Goal: Task Accomplishment & Management: Use online tool/utility

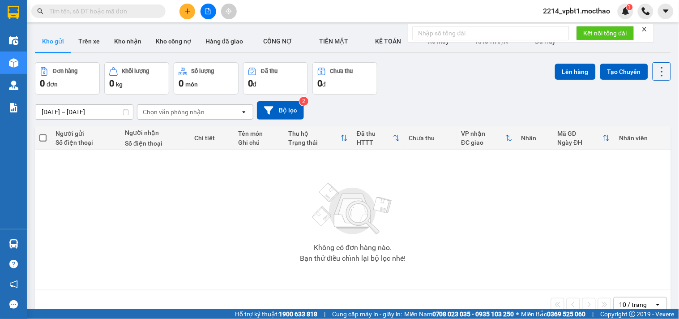
click at [209, 13] on icon "file-add" at bounding box center [208, 11] width 6 height 6
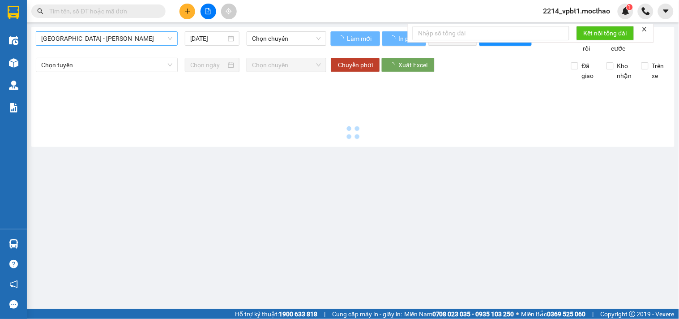
type input "12/09/2025"
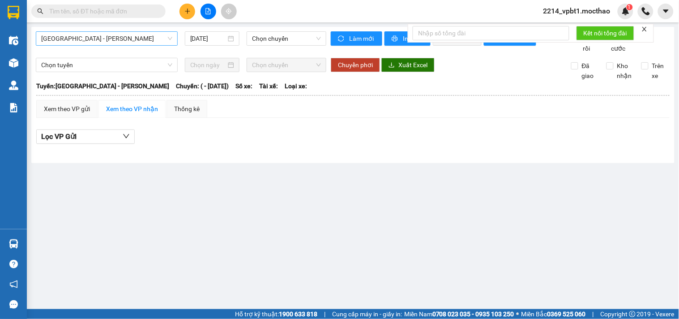
click at [82, 39] on span "Sài Gòn - Tuy Hòa" at bounding box center [106, 38] width 131 height 13
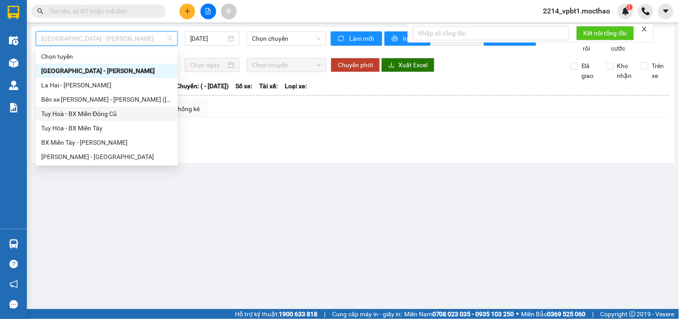
click at [69, 117] on div "Tuy Hoà - BX Miền Đông Cũ" at bounding box center [106, 114] width 131 height 10
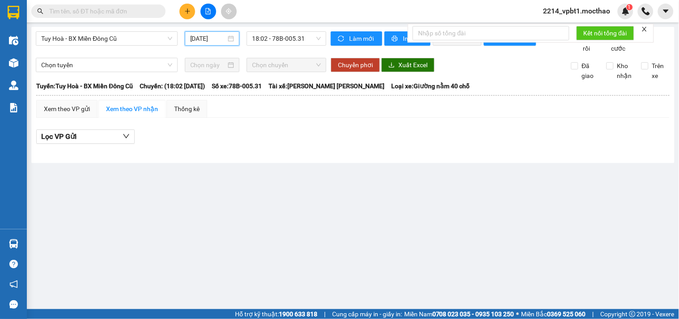
click at [202, 38] on input "12/09/2025" at bounding box center [208, 39] width 36 height 10
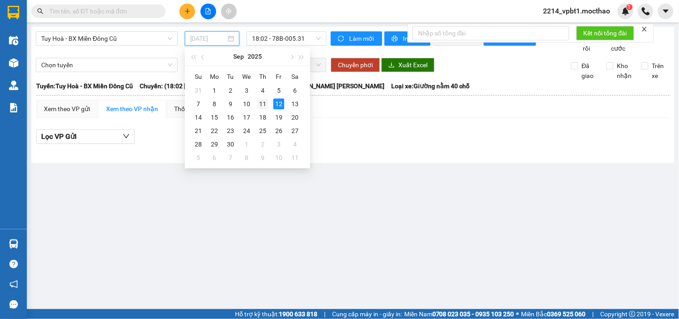
click at [266, 101] on div "11" at bounding box center [263, 104] width 11 height 11
type input "11/09/2025"
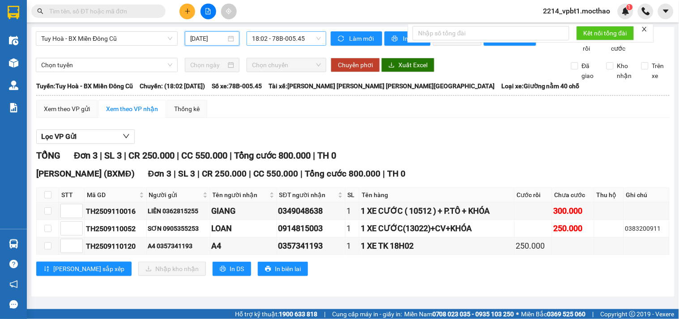
click at [288, 38] on span "18:02 - 78B-005.45" at bounding box center [286, 38] width 69 height 13
click at [409, 144] on div "Lọc VP Gửi" at bounding box center [353, 136] width 634 height 15
click at [230, 274] on span "In DS" at bounding box center [237, 269] width 14 height 10
click at [47, 198] on input "checkbox" at bounding box center [47, 194] width 7 height 7
checkbox input "true"
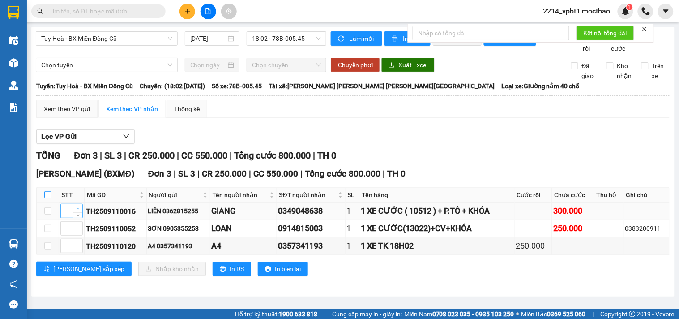
checkbox input "true"
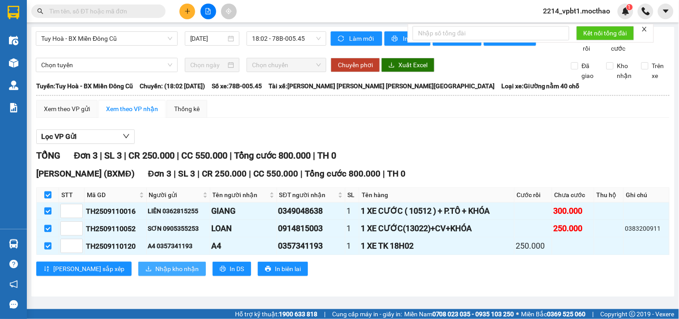
click at [155, 274] on span "Nhập kho nhận" at bounding box center [176, 269] width 43 height 10
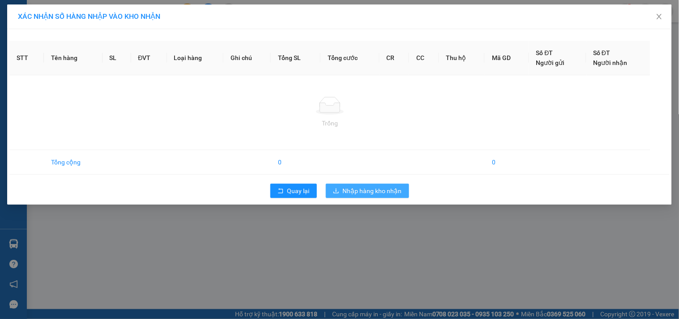
click at [357, 194] on span "Nhập hàng kho nhận" at bounding box center [372, 191] width 59 height 10
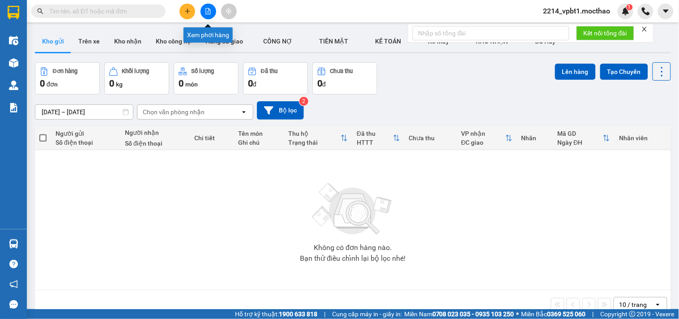
click at [204, 11] on button at bounding box center [209, 12] width 16 height 16
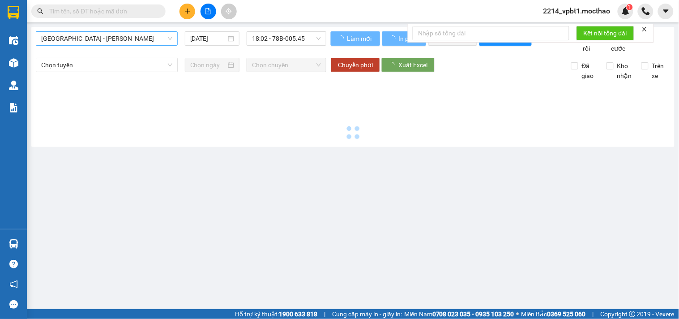
type input "[DATE]"
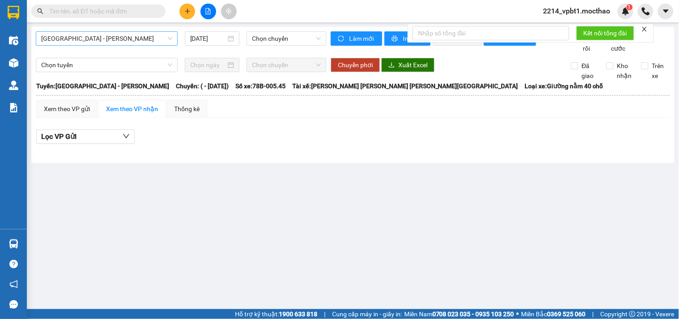
click at [97, 39] on span "[GEOGRAPHIC_DATA] - [GEOGRAPHIC_DATA]" at bounding box center [106, 38] width 131 height 13
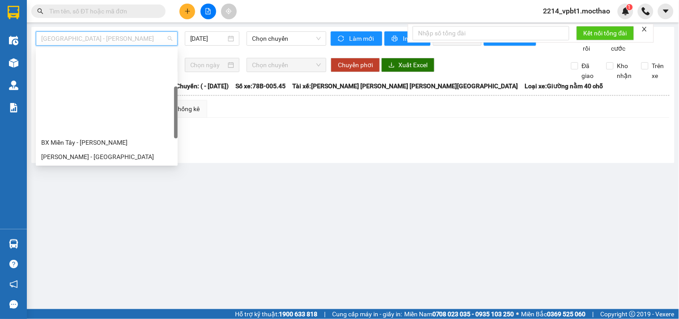
scroll to position [99, 0]
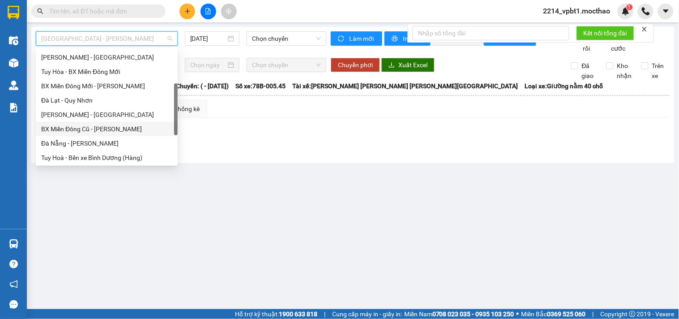
click at [77, 130] on div "BX Miền Đông Cũ - [GEOGRAPHIC_DATA]" at bounding box center [106, 129] width 131 height 10
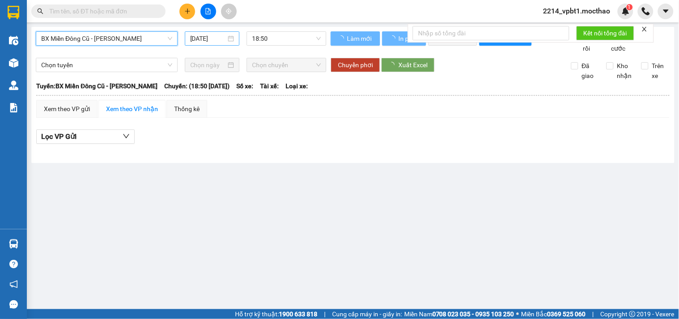
click at [216, 39] on input "[DATE]" at bounding box center [208, 39] width 36 height 10
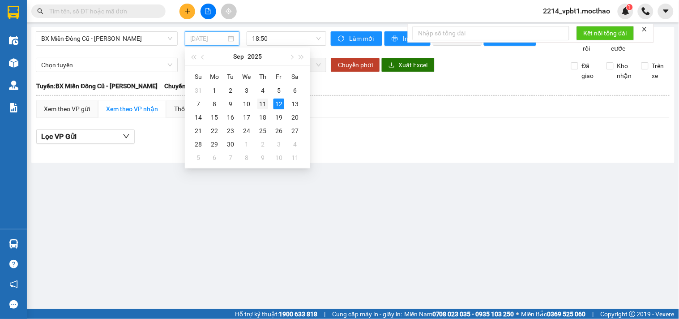
click at [264, 106] on div "11" at bounding box center [263, 104] width 11 height 11
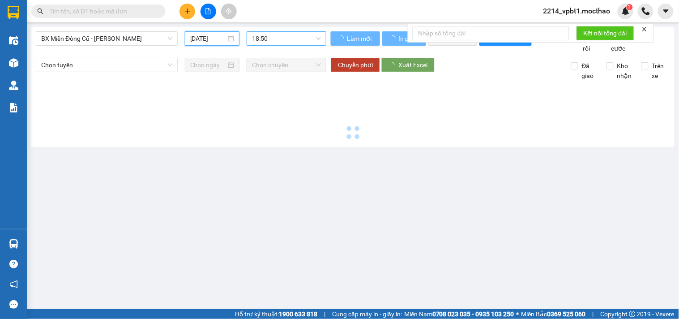
click at [286, 39] on span "18:50" at bounding box center [286, 38] width 69 height 13
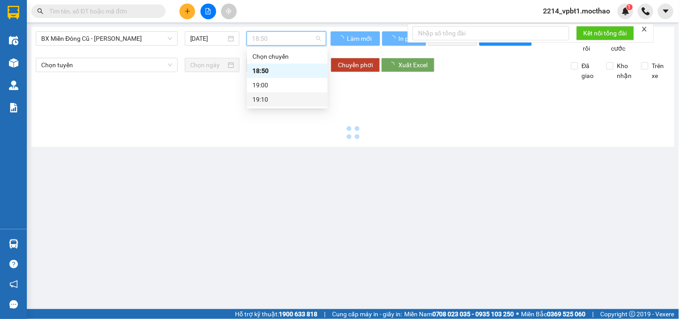
type input "11/09/2025"
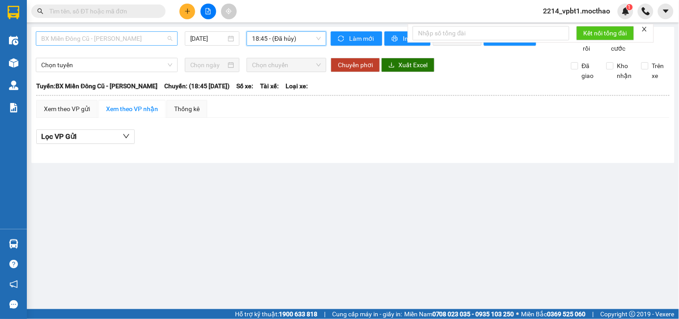
click at [118, 40] on span "BX Miền Đông Cũ - [GEOGRAPHIC_DATA]" at bounding box center [106, 38] width 131 height 13
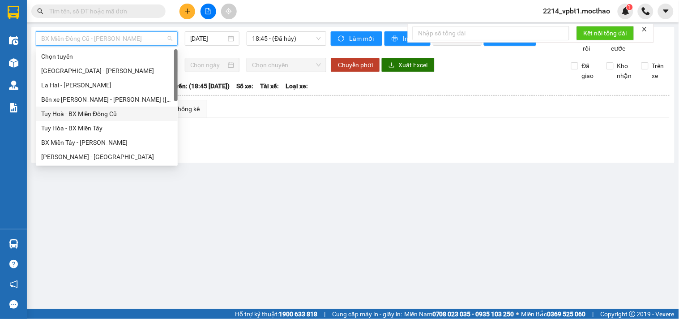
click at [72, 113] on div "Tuy Hoà - BX Miền Đông Cũ" at bounding box center [106, 114] width 131 height 10
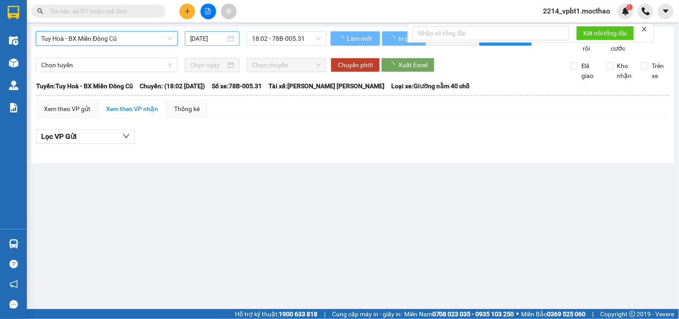
click at [213, 39] on input "[DATE]" at bounding box center [208, 39] width 36 height 10
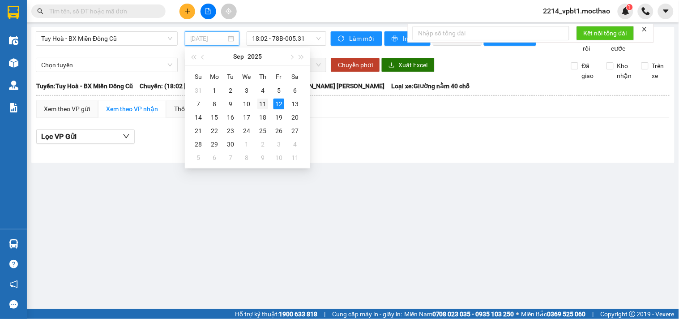
click at [258, 105] on div "11" at bounding box center [263, 104] width 11 height 11
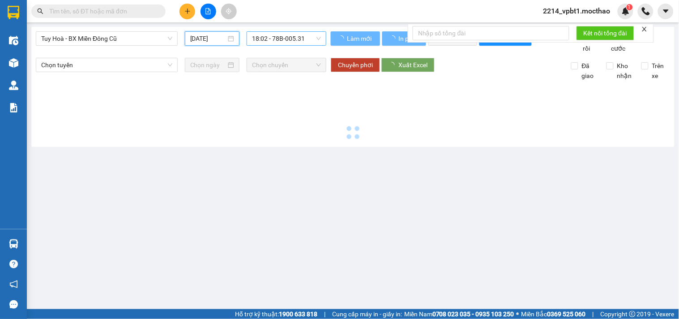
type input "11/09/2025"
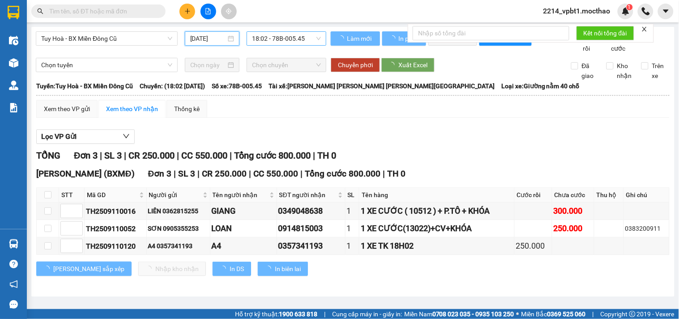
click at [281, 34] on span "18:02 - 78B-005.45" at bounding box center [286, 38] width 69 height 13
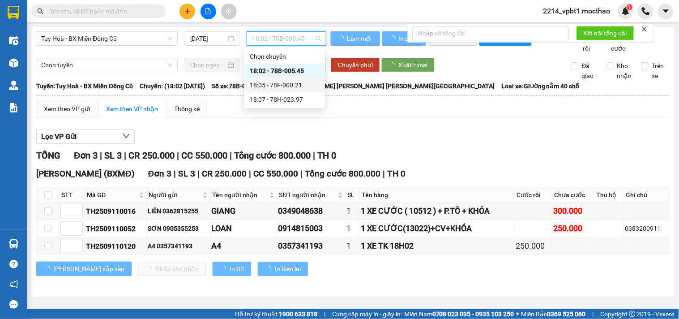
click at [288, 86] on div "18:05 - 78F-000.21" at bounding box center [285, 85] width 70 height 10
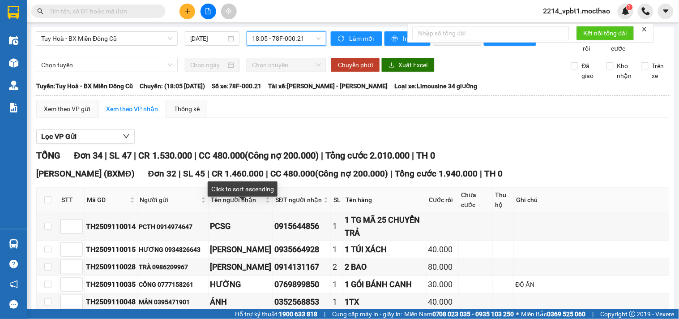
scroll to position [99, 0]
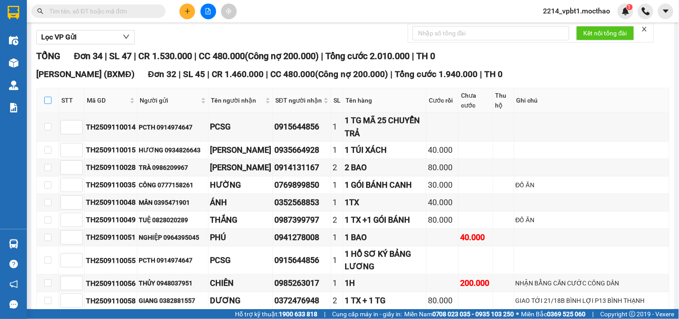
click at [48, 104] on input "checkbox" at bounding box center [47, 100] width 7 height 7
checkbox input "true"
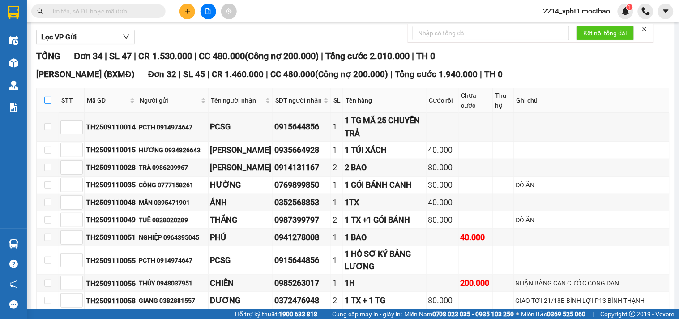
checkbox input "true"
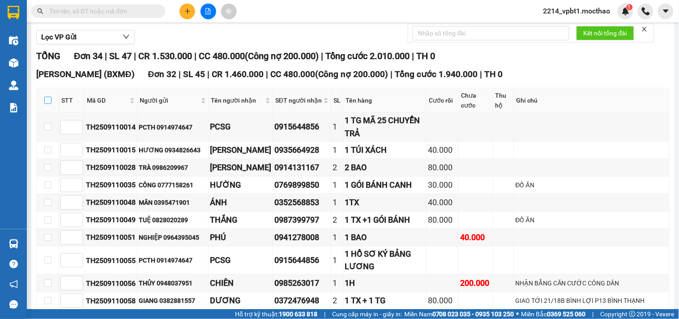
checkbox input "true"
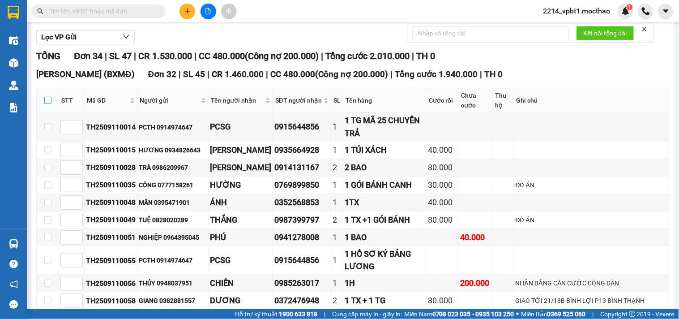
checkbox input "true"
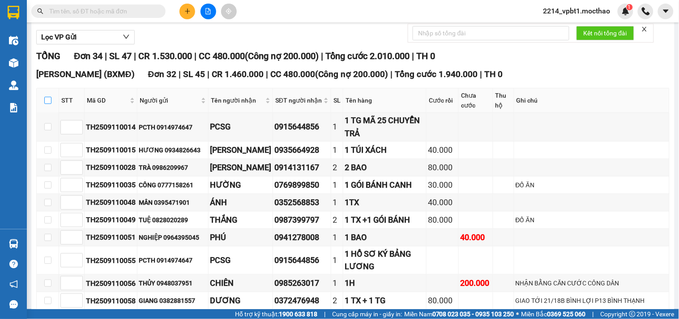
checkbox input "true"
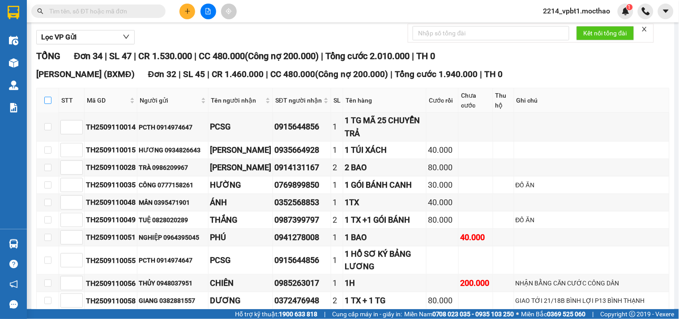
checkbox input "true"
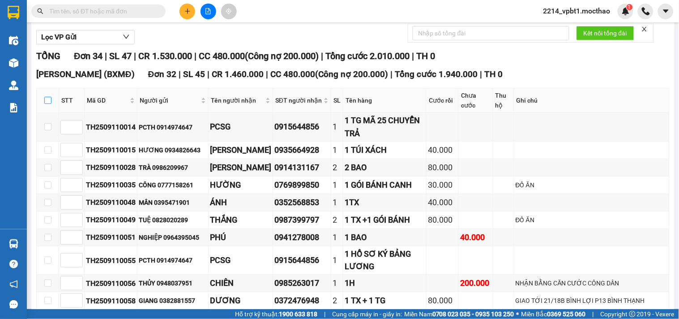
checkbox input "true"
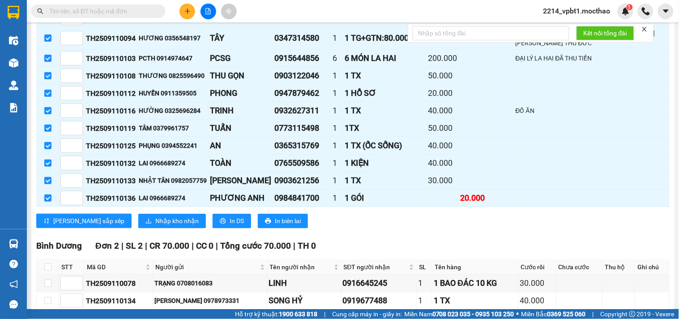
scroll to position [658, 0]
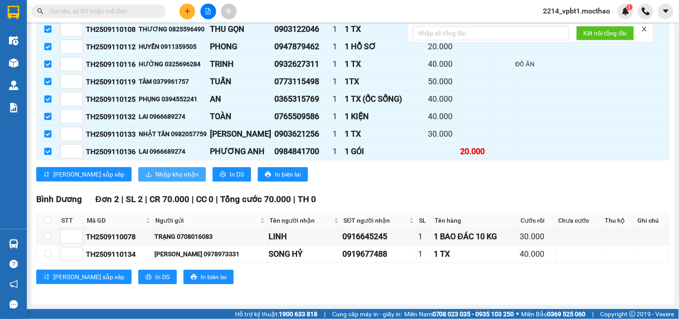
click at [155, 172] on span "Nhập kho nhận" at bounding box center [176, 174] width 43 height 10
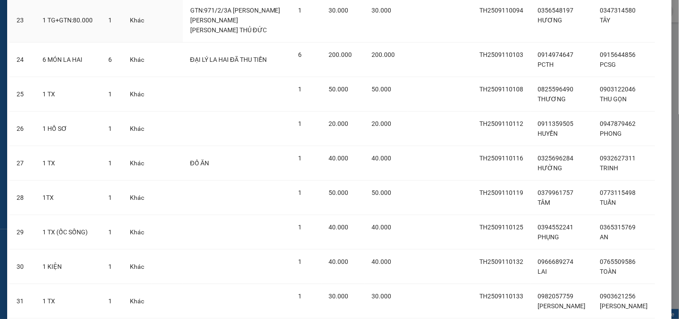
scroll to position [936, 0]
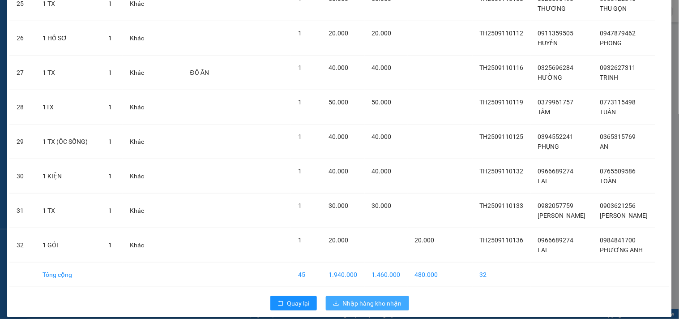
click at [356, 298] on span "Nhập hàng kho nhận" at bounding box center [372, 303] width 59 height 10
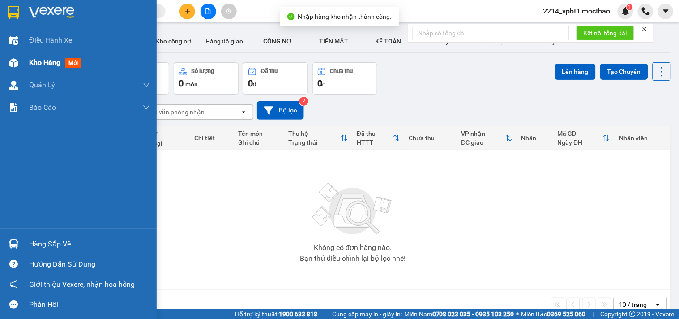
click at [34, 61] on span "Kho hàng" at bounding box center [44, 62] width 31 height 9
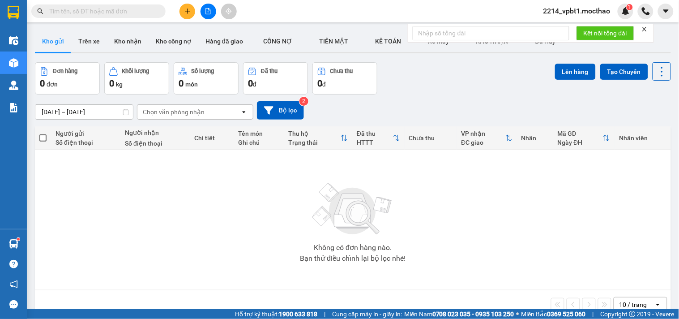
click at [112, 12] on input "text" at bounding box center [102, 11] width 106 height 10
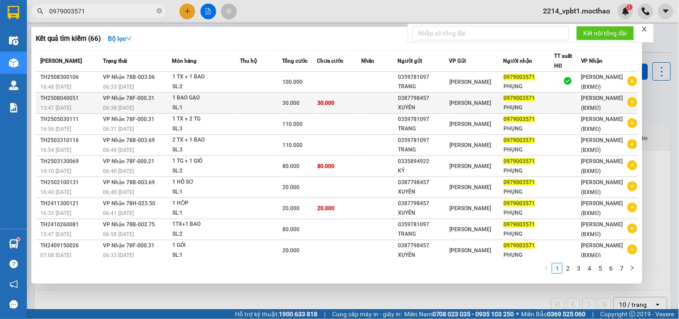
type input "0979003571"
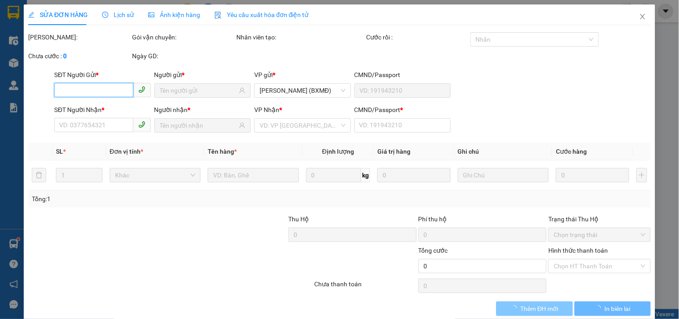
type input "0387798457"
type input "XUYÊN"
type input "0979003571"
type input "PHỤNG"
type input "1"
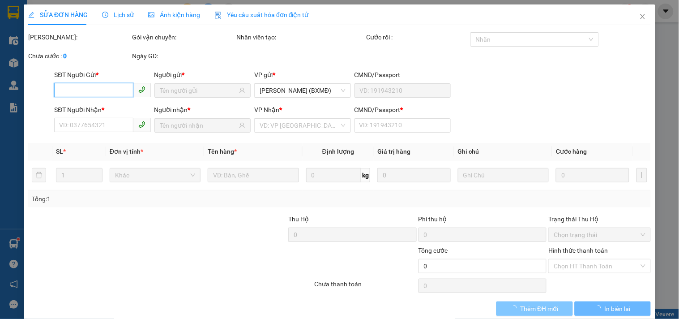
type input "30.000"
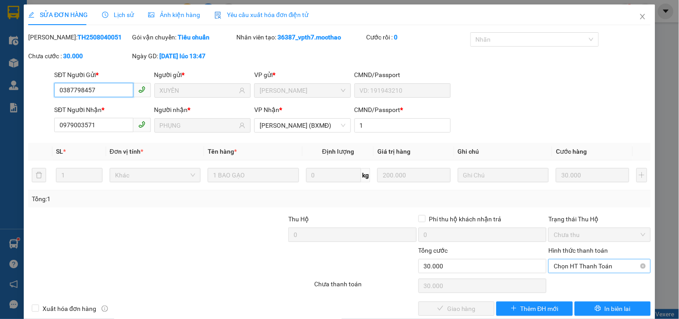
click at [564, 267] on span "Chọn HT Thanh Toán" at bounding box center [599, 265] width 91 height 13
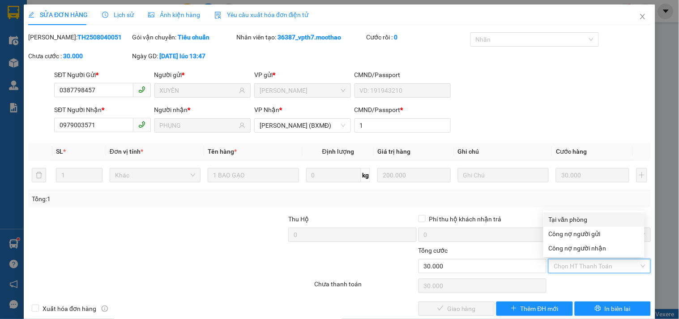
click at [566, 221] on div "Tại văn phòng" at bounding box center [594, 220] width 90 height 10
type input "0"
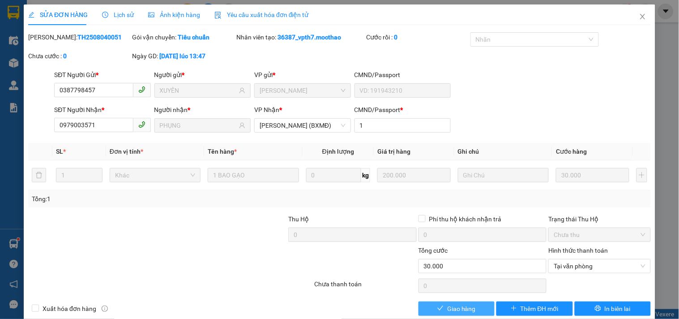
click at [454, 315] on button "Giao hàng" at bounding box center [457, 308] width 76 height 14
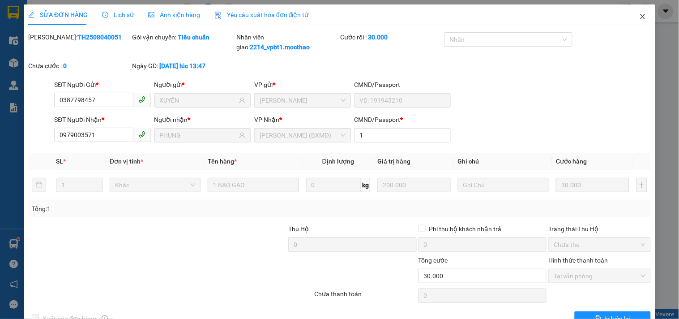
click at [641, 16] on icon "close" at bounding box center [643, 16] width 5 height 5
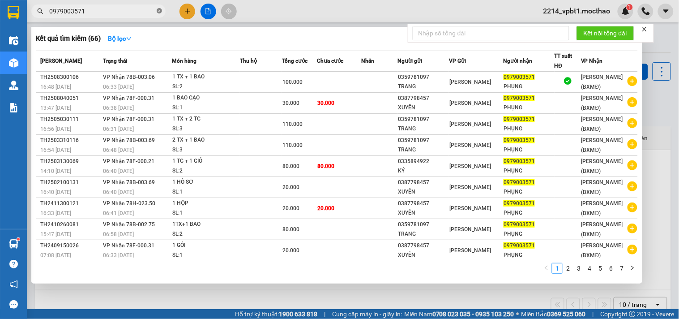
click at [158, 12] on icon "close-circle" at bounding box center [159, 10] width 5 height 5
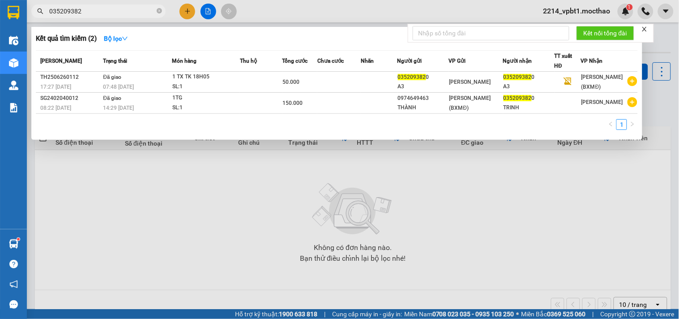
type input "0352093820"
click at [159, 12] on icon "close-circle" at bounding box center [159, 10] width 5 height 5
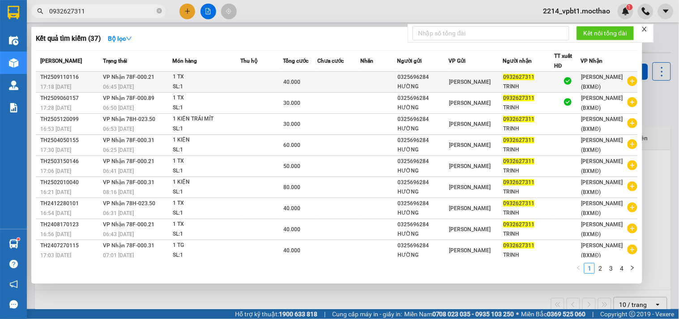
type input "0932627311"
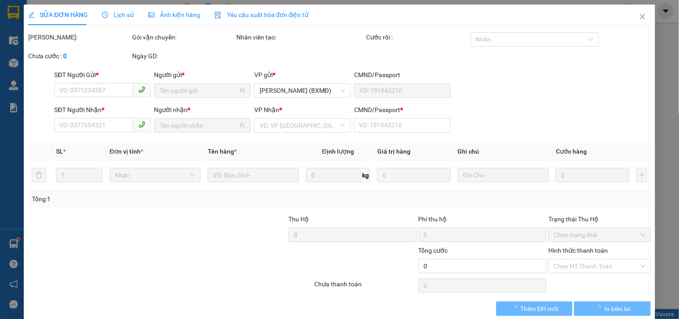
type input "0325696284"
type input "HƯỜNG"
type input "0932627311"
type input "TRINH"
type input "1"
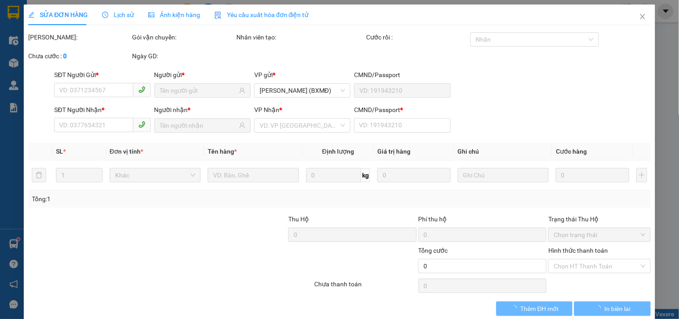
type input "40.000"
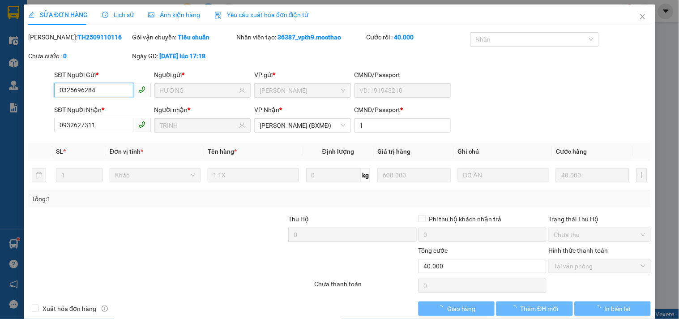
checkbox input "true"
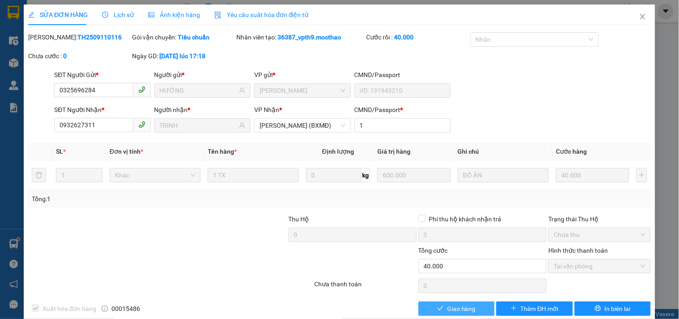
click at [460, 310] on span "Giao hàng" at bounding box center [461, 309] width 29 height 10
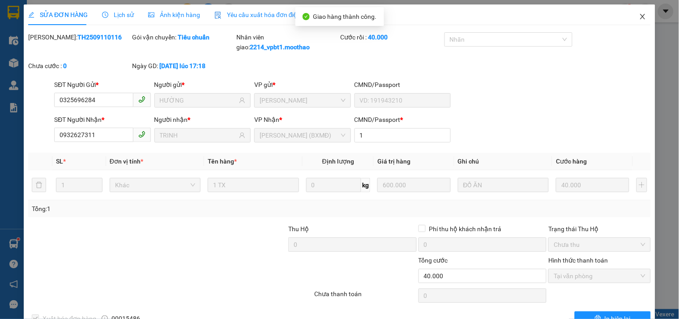
click at [640, 14] on icon "close" at bounding box center [643, 16] width 7 height 7
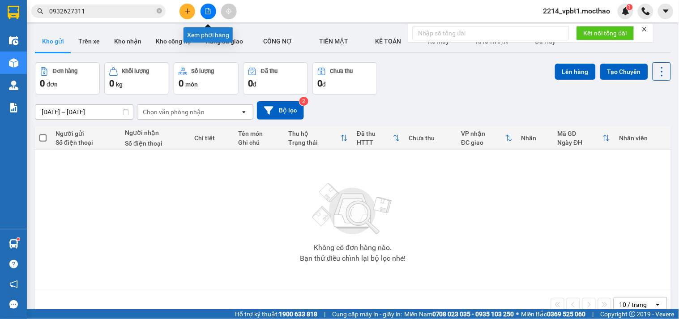
click at [209, 8] on icon "file-add" at bounding box center [208, 11] width 6 height 6
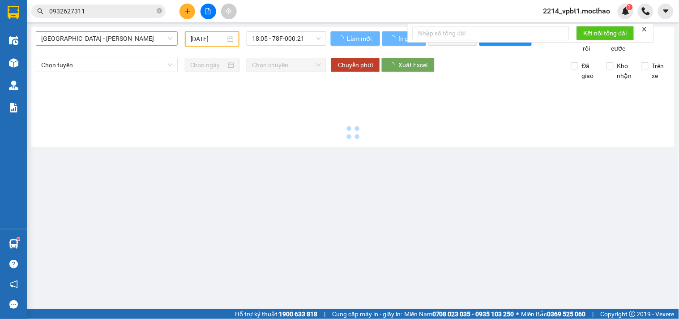
type input "[DATE]"
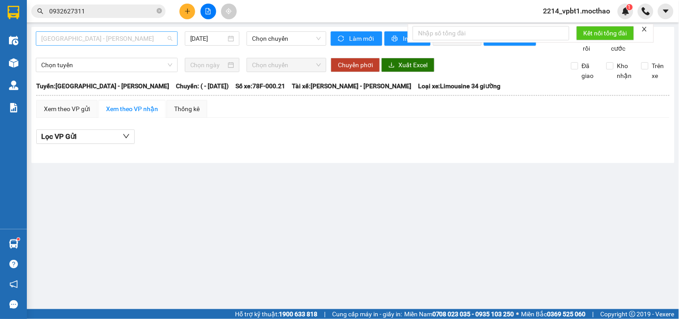
click at [103, 38] on span "[GEOGRAPHIC_DATA] - [GEOGRAPHIC_DATA]" at bounding box center [106, 38] width 131 height 13
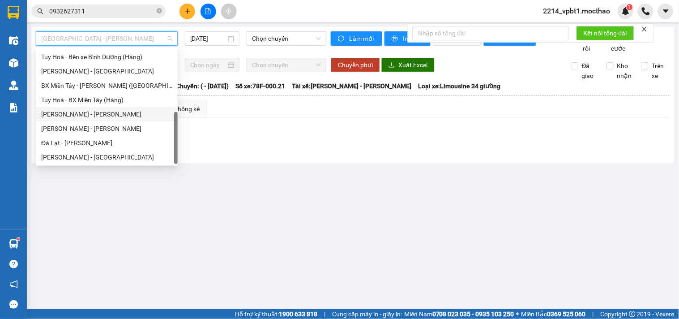
scroll to position [150, 0]
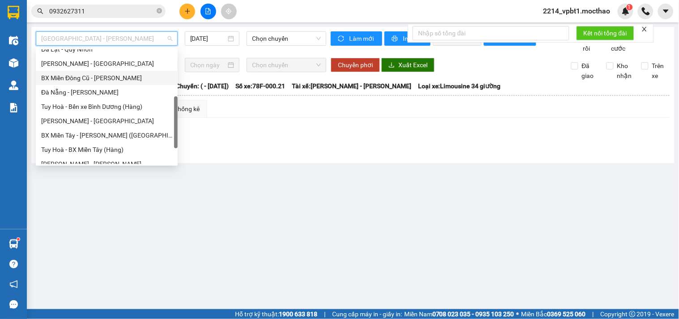
click at [76, 75] on div "BX Miền Đông Cũ - [GEOGRAPHIC_DATA]" at bounding box center [106, 78] width 131 height 10
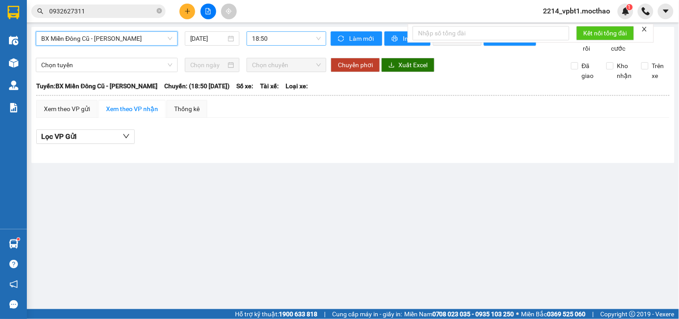
click at [262, 41] on span "18:50" at bounding box center [286, 38] width 69 height 13
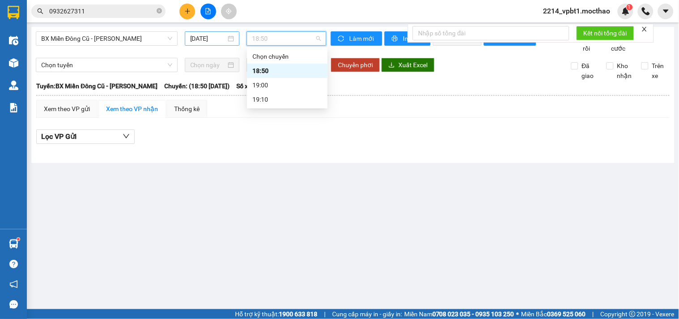
click at [209, 37] on input "[DATE]" at bounding box center [208, 39] width 36 height 10
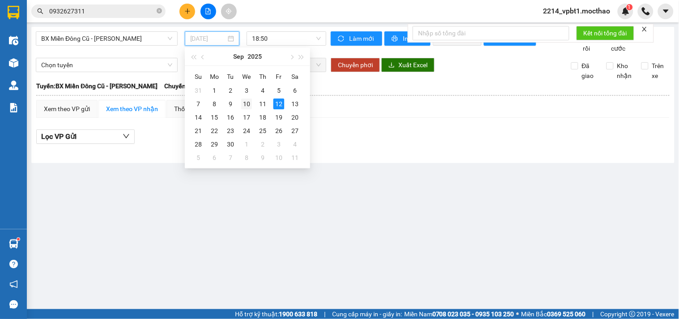
click at [245, 105] on div "10" at bounding box center [246, 104] width 11 height 11
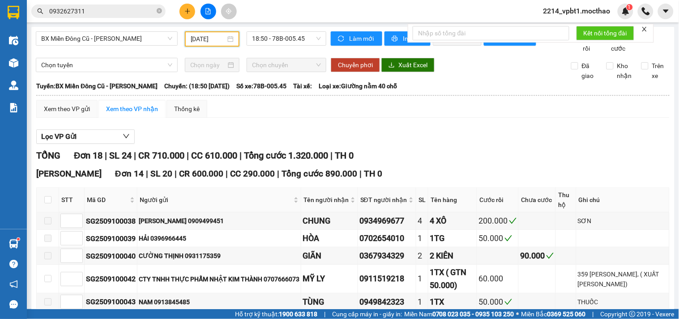
click at [208, 42] on input "10/09/2025" at bounding box center [208, 39] width 35 height 10
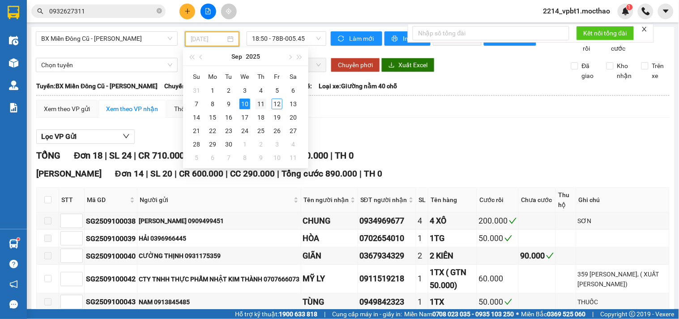
click at [264, 107] on div "11" at bounding box center [261, 104] width 11 height 11
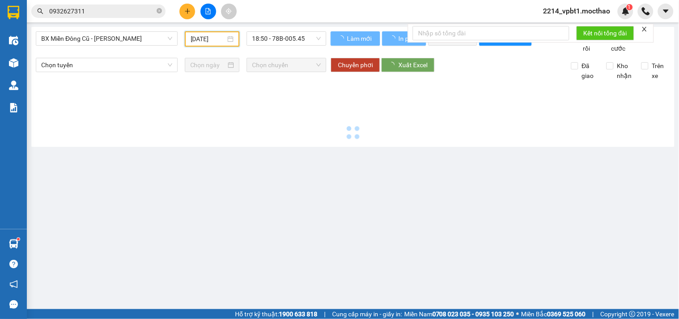
type input "11/09/2025"
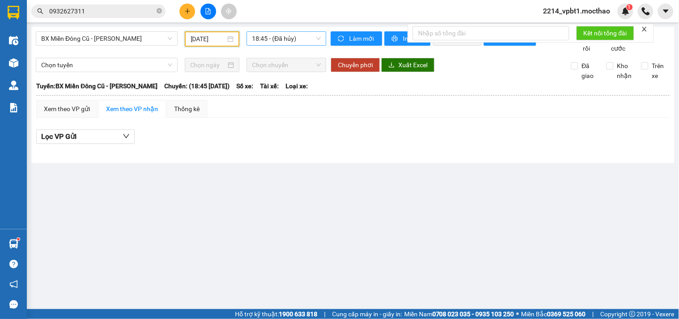
click at [286, 38] on span "18:45 - (Đã hủy)" at bounding box center [286, 38] width 69 height 13
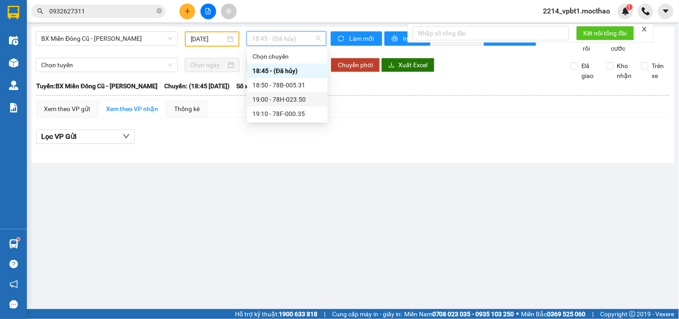
click at [298, 100] on div "19:00 - 78H-023.50" at bounding box center [288, 100] width 70 height 10
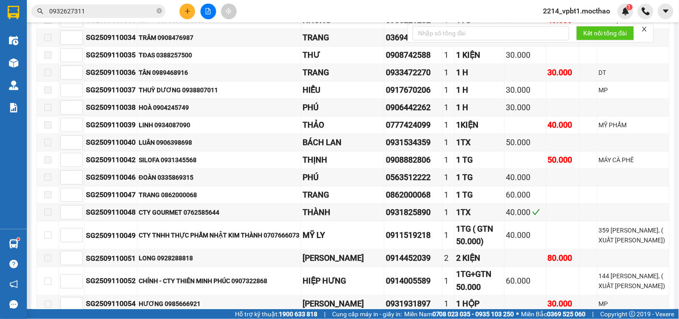
scroll to position [1281, 0]
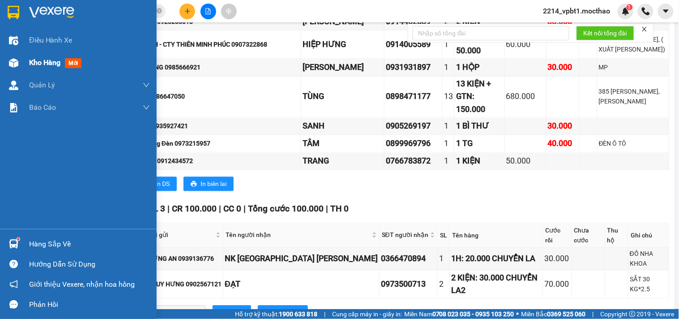
click at [47, 64] on span "Kho hàng" at bounding box center [44, 62] width 31 height 9
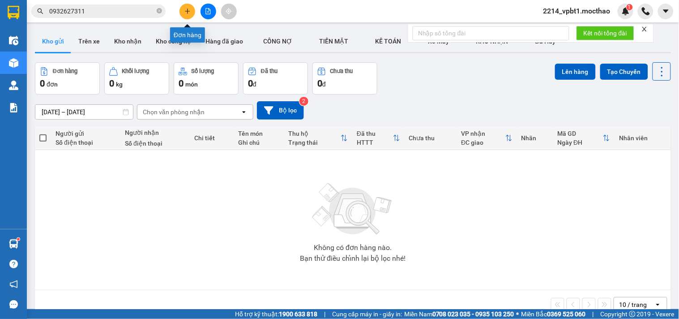
drag, startPoint x: 191, startPoint y: 8, endPoint x: 190, endPoint y: 12, distance: 4.5
click at [190, 12] on button at bounding box center [188, 12] width 16 height 16
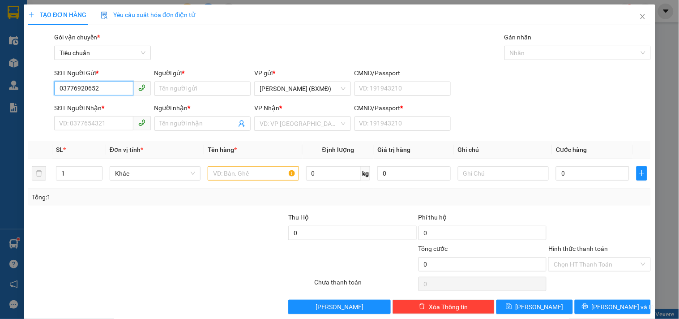
click at [79, 86] on input "03776920652" at bounding box center [93, 88] width 79 height 14
type input "0377620652"
click at [96, 104] on div "0377620652 - KỶ" at bounding box center [101, 107] width 85 height 10
type input "KỶ"
type input "0938617068"
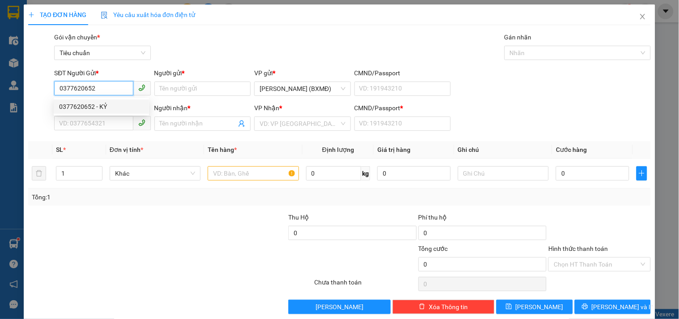
type input "HIỀN"
type input "30.000"
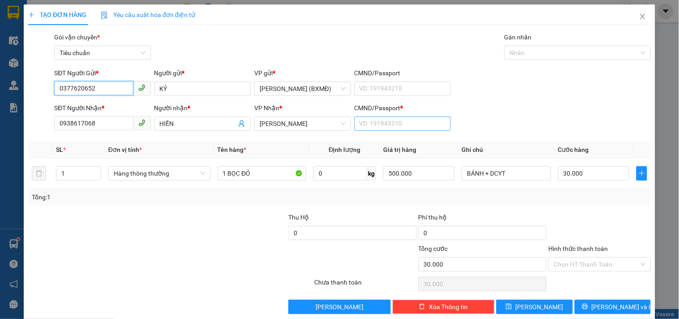
type input "0377620652"
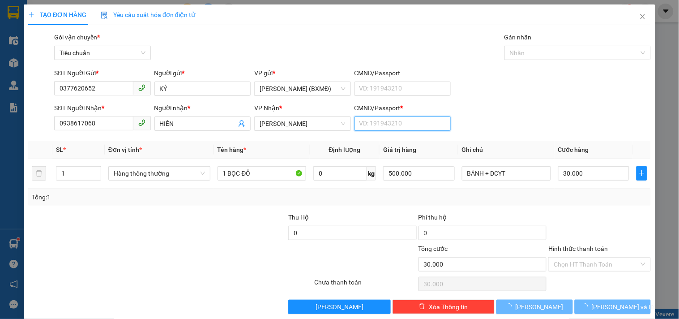
click at [373, 128] on input "CMND/Passport *" at bounding box center [403, 123] width 96 height 14
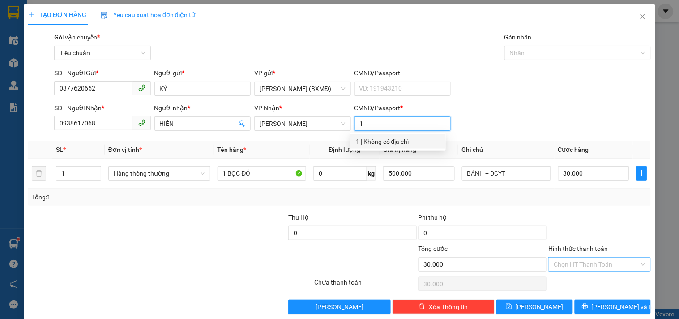
type input "1"
click at [572, 244] on div at bounding box center [600, 227] width 104 height 31
click at [583, 261] on input "Hình thức thanh toán" at bounding box center [596, 264] width 85 height 13
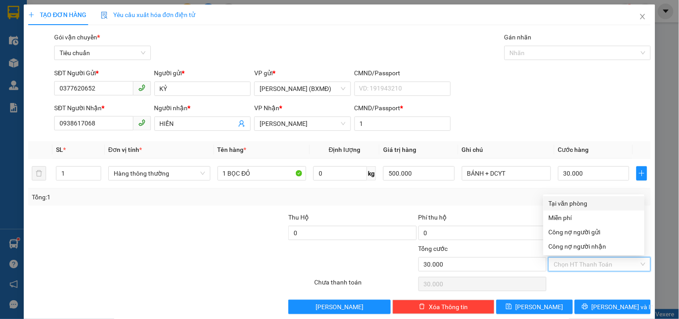
click at [578, 202] on div "Tại văn phòng" at bounding box center [594, 203] width 90 height 10
type input "0"
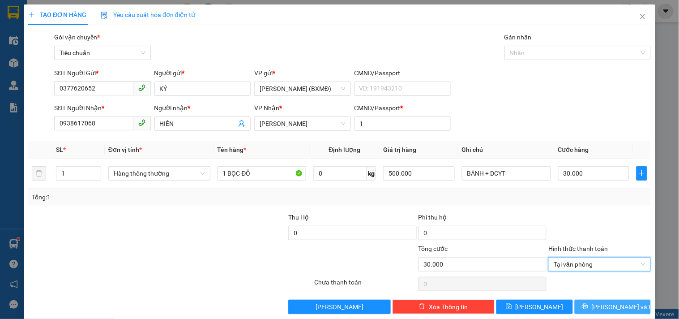
click at [588, 306] on button "[PERSON_NAME] và In" at bounding box center [613, 307] width 76 height 14
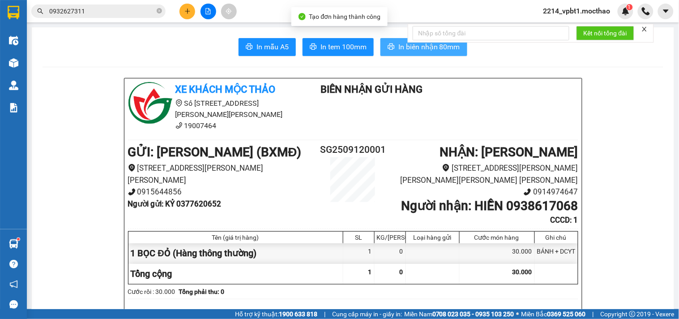
click at [399, 45] on span "In biên nhận 80mm" at bounding box center [430, 46] width 62 height 11
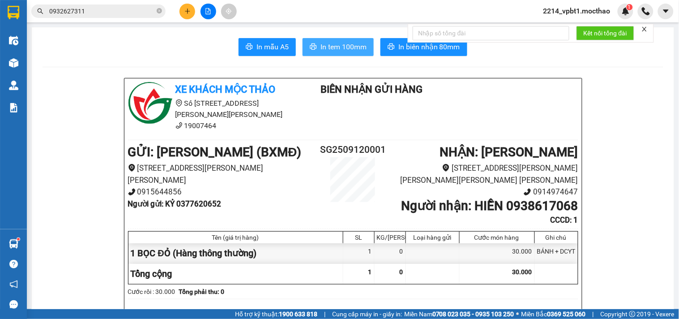
click at [326, 48] on span "In tem 100mm" at bounding box center [344, 46] width 46 height 11
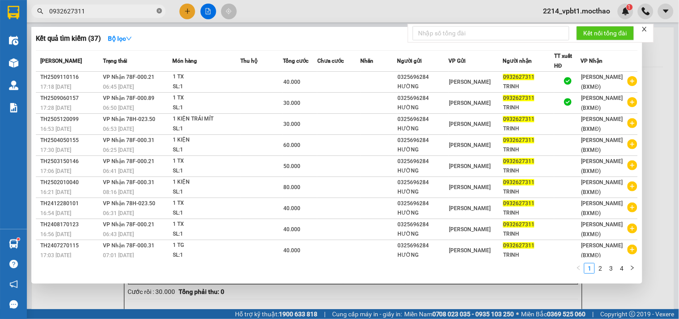
click at [161, 9] on icon "close-circle" at bounding box center [159, 10] width 5 height 5
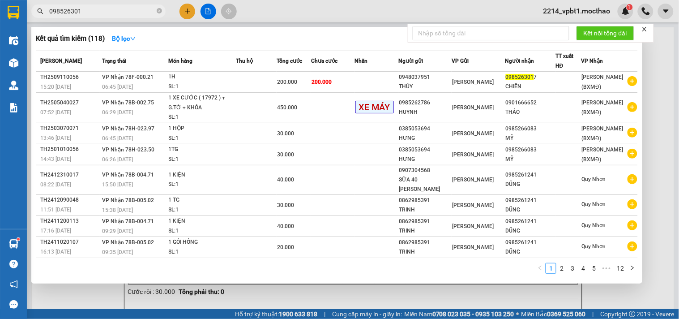
type input "0985263017"
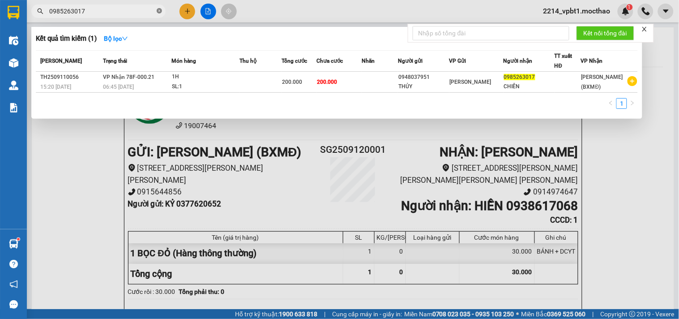
click at [157, 12] on icon "close-circle" at bounding box center [159, 10] width 5 height 5
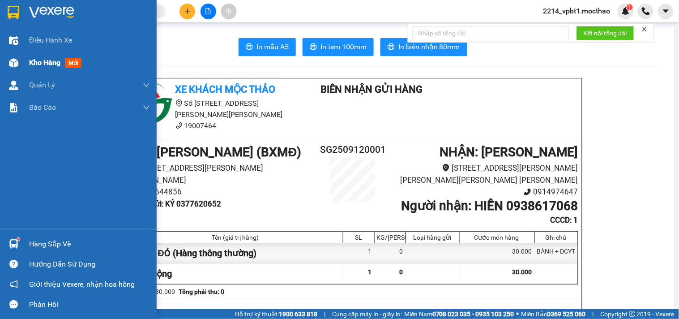
click at [42, 68] on div "Kho hàng mới" at bounding box center [57, 62] width 56 height 11
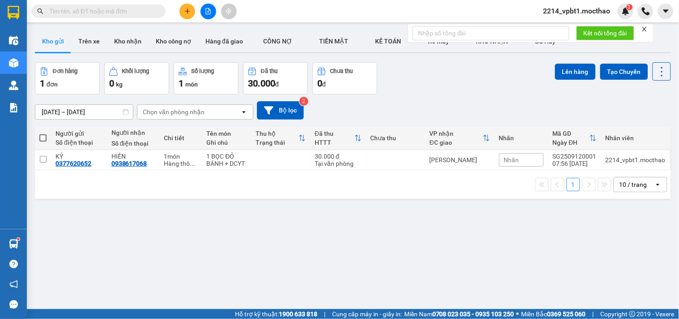
scroll to position [41, 0]
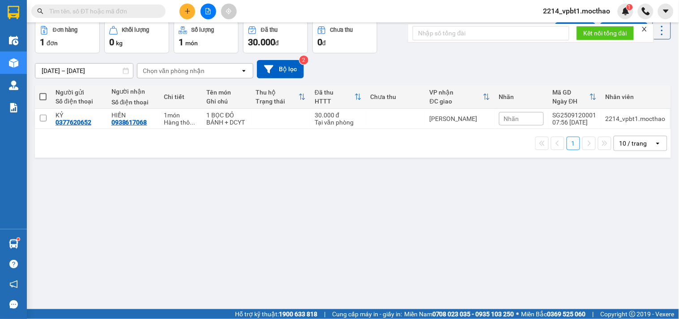
drag, startPoint x: 136, startPoint y: 11, endPoint x: 373, endPoint y: 57, distance: 241.5
click at [136, 10] on input "text" at bounding box center [102, 11] width 106 height 10
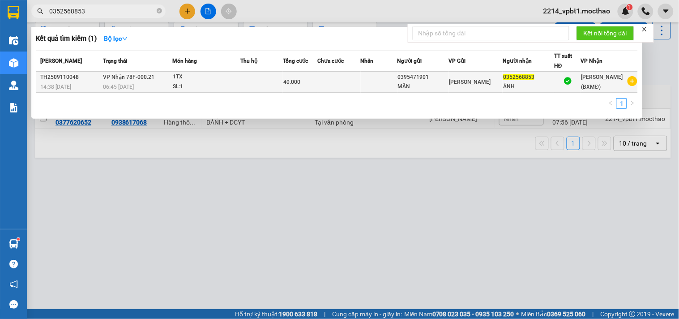
type input "0352568853"
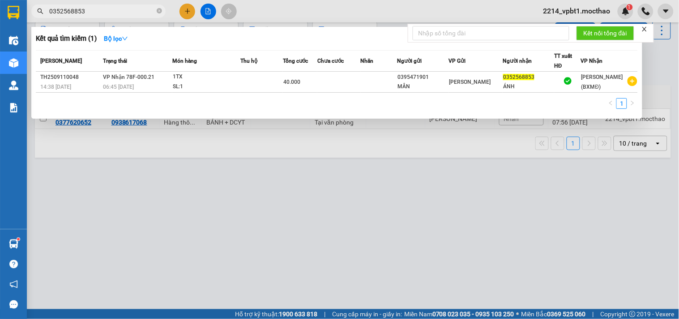
click at [347, 78] on td at bounding box center [339, 82] width 43 height 21
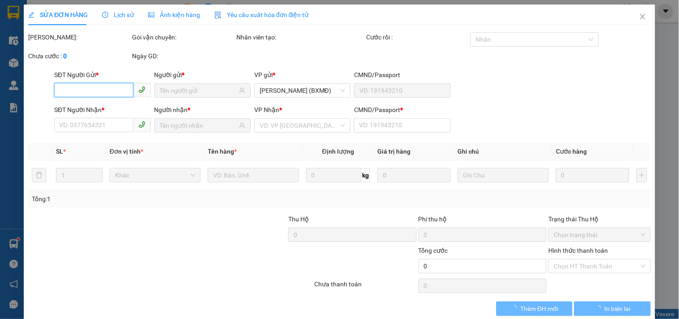
type input "0395471901"
type input "MÂN"
type input "0352568853"
type input "ÁNH"
type input "1"
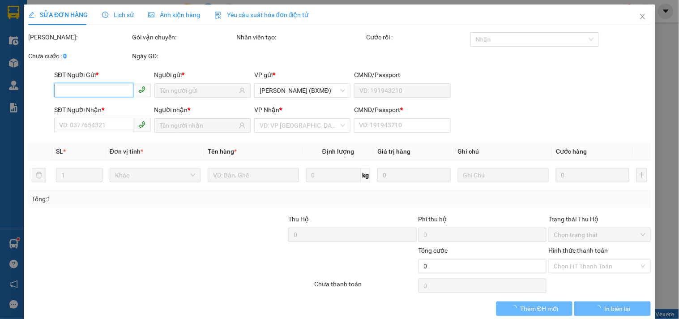
type input "40.000"
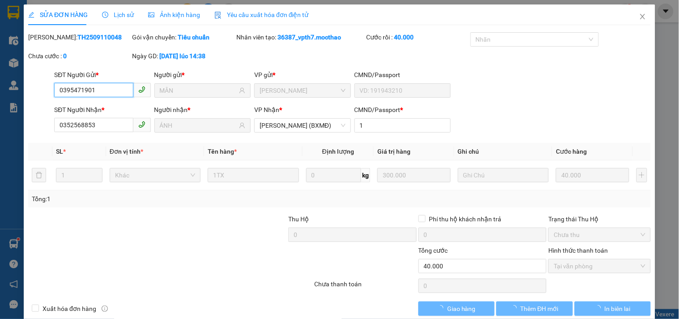
checkbox input "true"
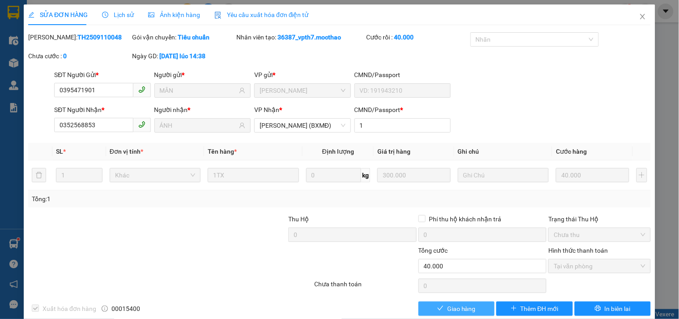
drag, startPoint x: 440, startPoint y: 310, endPoint x: 450, endPoint y: 304, distance: 11.7
click at [449, 305] on button "Giao hàng" at bounding box center [457, 308] width 76 height 14
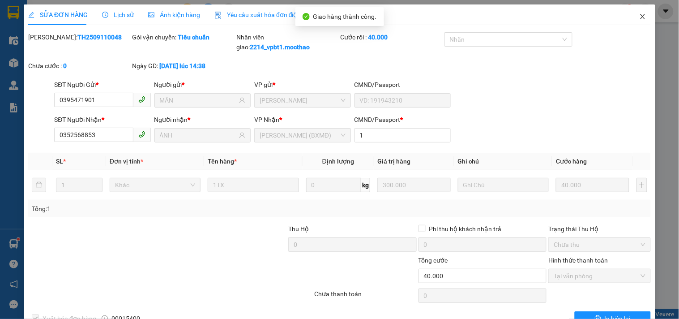
click at [640, 17] on icon "close" at bounding box center [643, 16] width 7 height 7
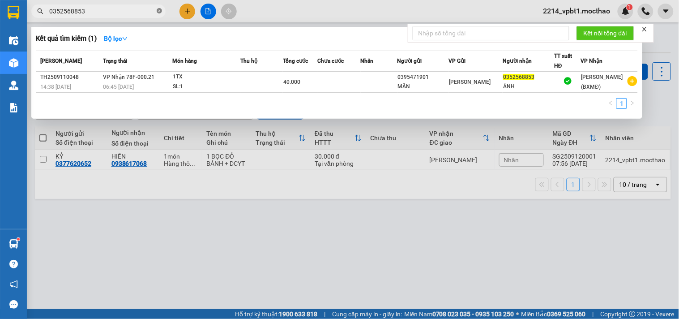
click at [159, 9] on icon "close-circle" at bounding box center [159, 10] width 5 height 5
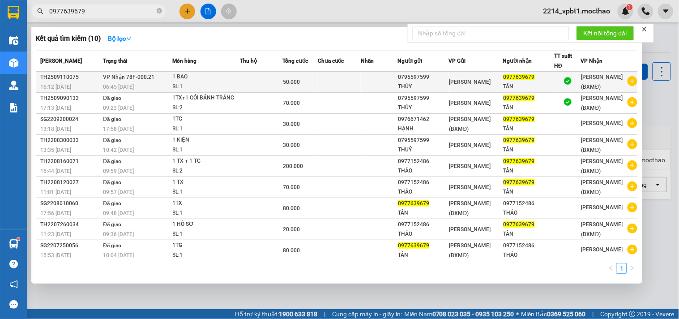
type input "0977639679"
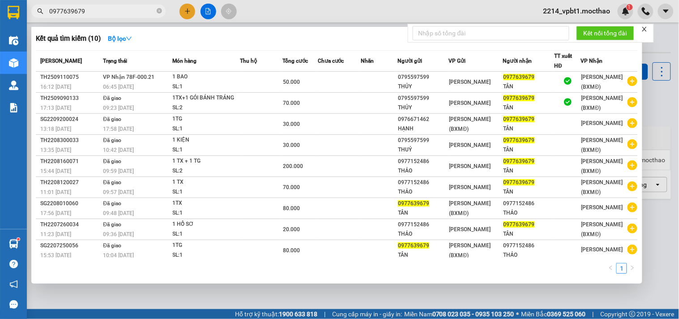
click at [348, 90] on td at bounding box center [339, 82] width 43 height 21
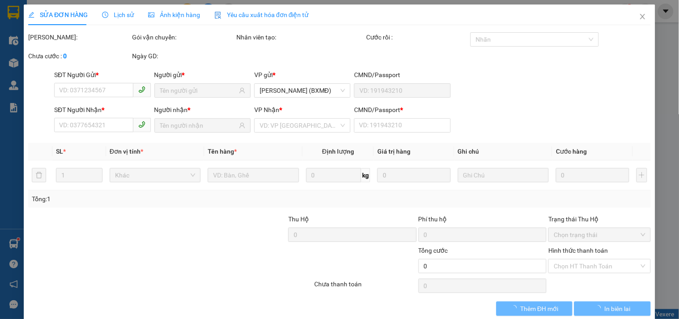
type input "0795597599"
type input "THỦY"
type input "0977639679"
type input "TÂN"
type input "0"
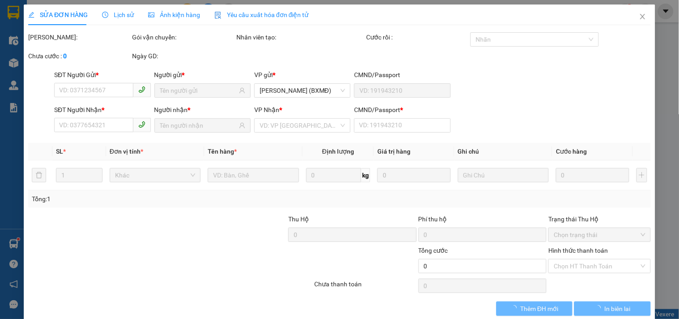
type input "50.000"
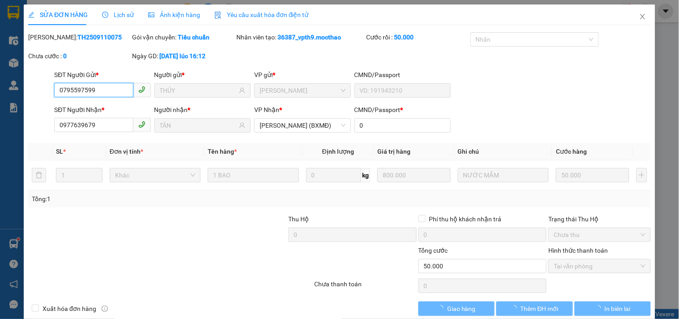
checkbox input "true"
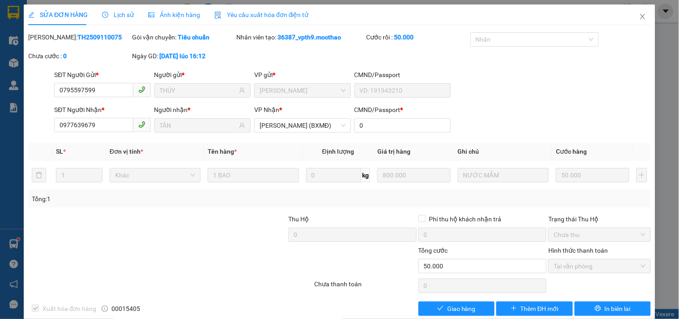
click at [447, 317] on div "SỬA ĐƠN HÀNG Lịch sử Ảnh kiện hàng Yêu cầu xuất hóa đơn điện tử Total Paid Fee …" at bounding box center [340, 163] width 632 height 318
click at [447, 313] on span "Giao hàng" at bounding box center [461, 309] width 29 height 10
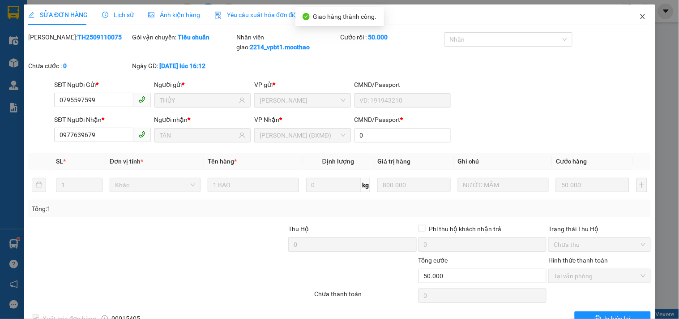
click at [641, 19] on icon "close" at bounding box center [643, 16] width 5 height 5
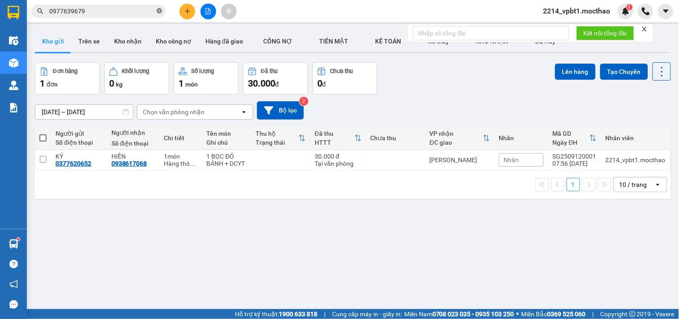
click at [159, 12] on icon "close-circle" at bounding box center [159, 10] width 5 height 5
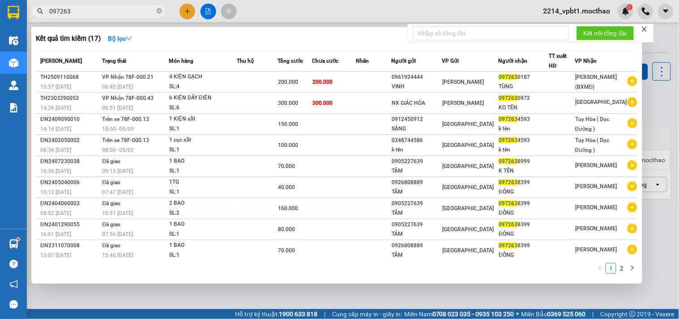
type input "097263"
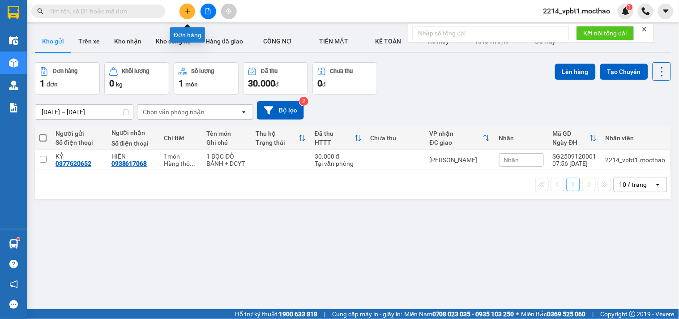
click at [189, 10] on icon "plus" at bounding box center [188, 11] width 6 height 6
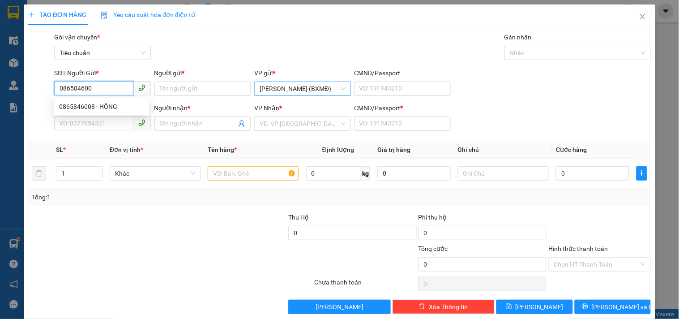
type input "0865846008"
click at [90, 107] on div "0865846008 - HỒNG" at bounding box center [101, 107] width 85 height 10
type input "HỒNG"
type input "0395714428"
type input "MẬN"
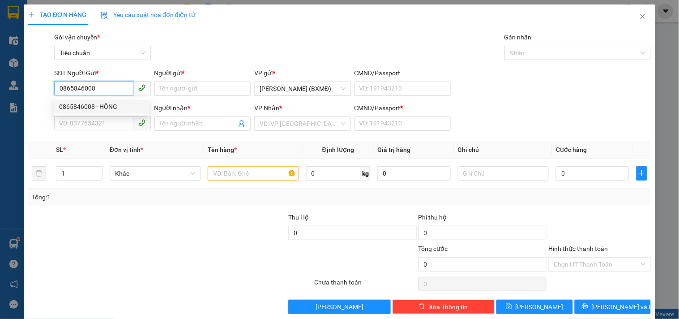
type input "1"
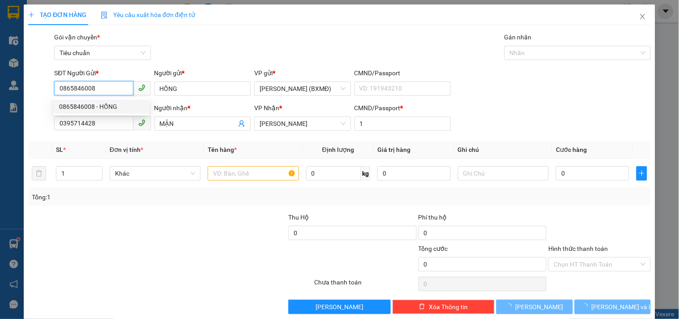
type input "50.000"
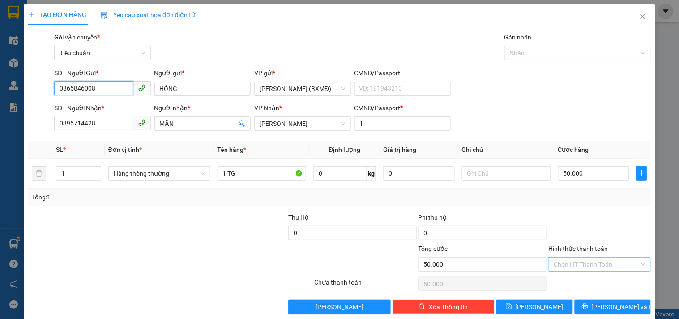
type input "0865846008"
click at [588, 258] on input "Hình thức thanh toán" at bounding box center [596, 264] width 85 height 13
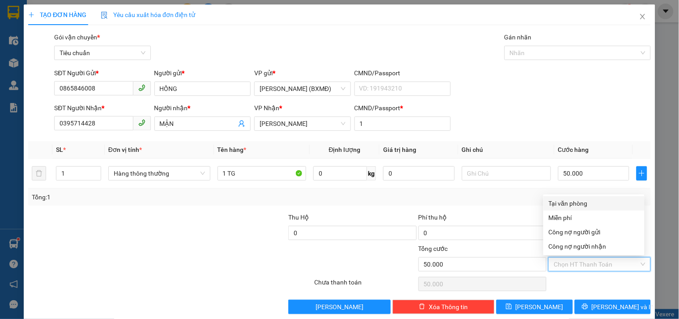
click at [580, 203] on div "Tại văn phòng" at bounding box center [594, 203] width 90 height 10
type input "0"
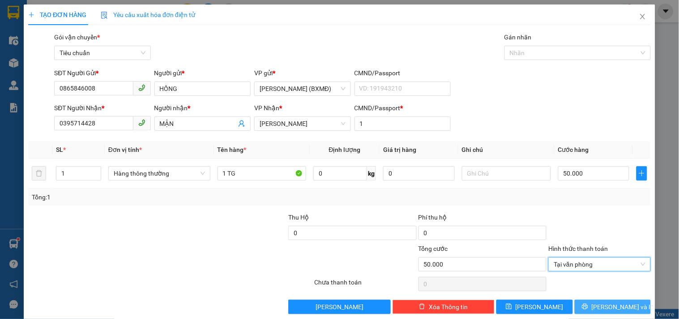
click at [589, 304] on icon "printer" at bounding box center [585, 306] width 6 height 6
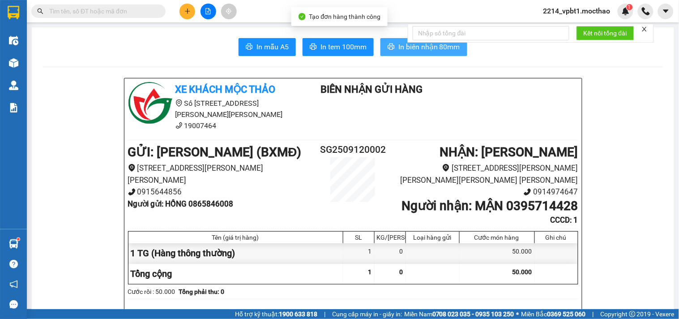
drag, startPoint x: 417, startPoint y: 54, endPoint x: 369, endPoint y: 75, distance: 52.9
click at [417, 53] on button "In biên nhận 80mm" at bounding box center [424, 47] width 87 height 18
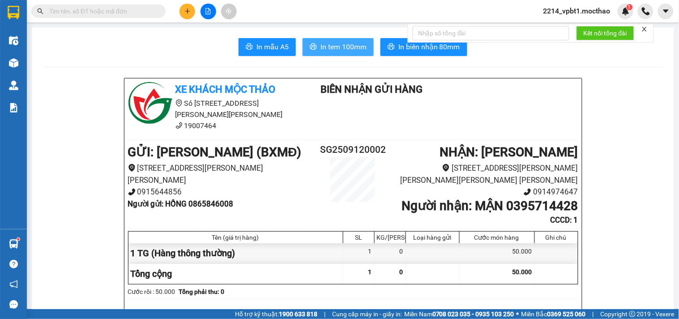
click at [363, 54] on button "In tem 100mm" at bounding box center [338, 47] width 71 height 18
click at [185, 12] on icon "plus" at bounding box center [188, 11] width 6 height 6
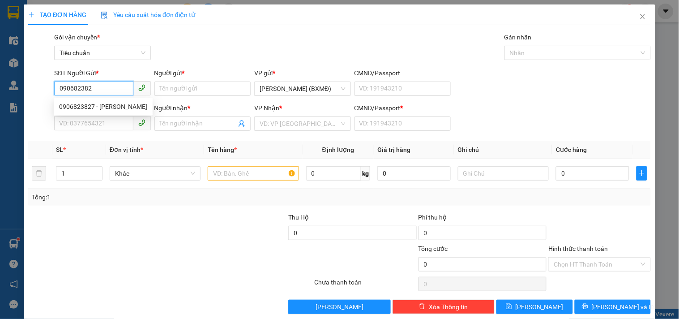
type input "0906823827"
click at [105, 110] on div "0906823827 - HUỲNH LÂM" at bounding box center [103, 107] width 88 height 10
type input "HUỲNH LÂM"
type input "0839183987"
type input "HIẾU"
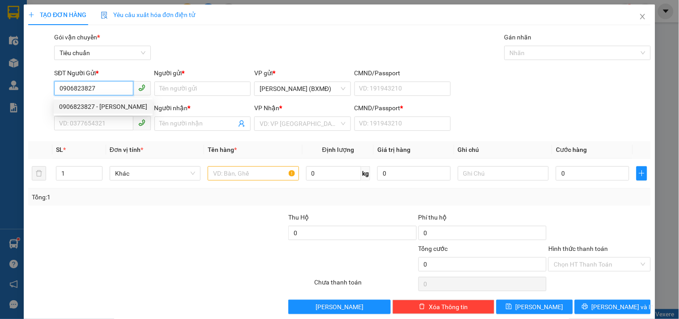
type input "1"
type input "60.000"
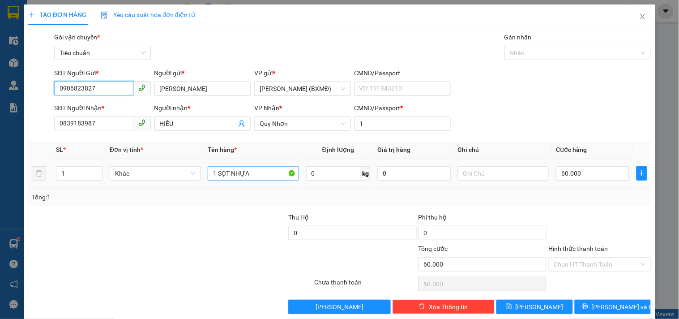
type input "0906823827"
click at [257, 172] on input "1 SỌT NHỰA" at bounding box center [253, 173] width 91 height 14
type input "1"
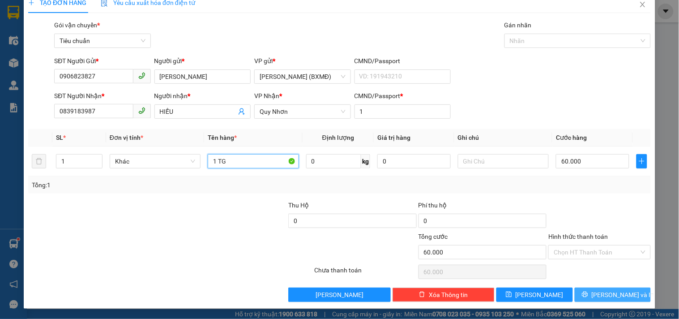
type input "1 TG"
click at [588, 292] on button "[PERSON_NAME] và In" at bounding box center [613, 295] width 76 height 14
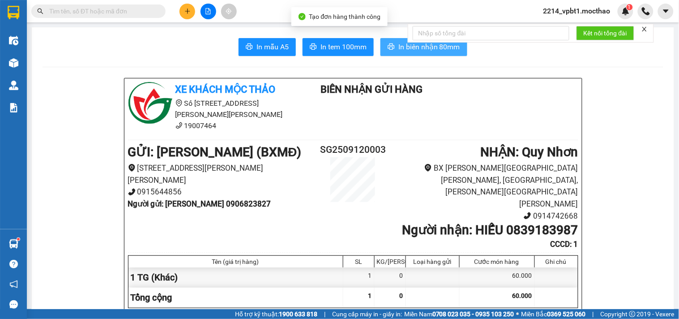
click at [389, 50] on icon "printer" at bounding box center [391, 46] width 7 height 6
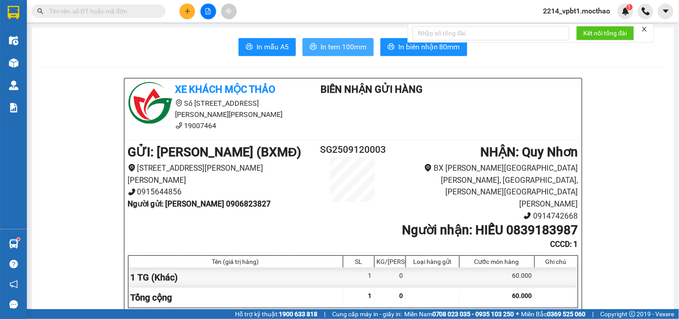
click at [355, 52] on span "In tem 100mm" at bounding box center [344, 46] width 46 height 11
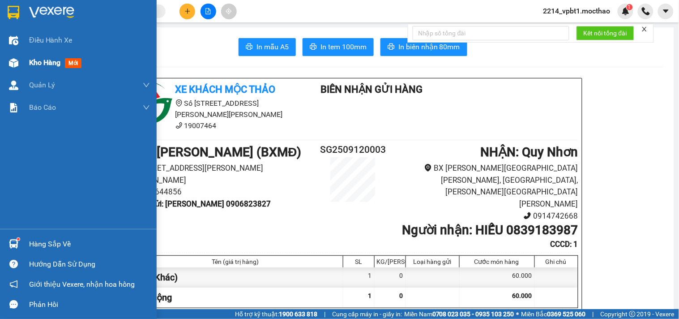
click at [39, 59] on span "Kho hàng" at bounding box center [44, 62] width 31 height 9
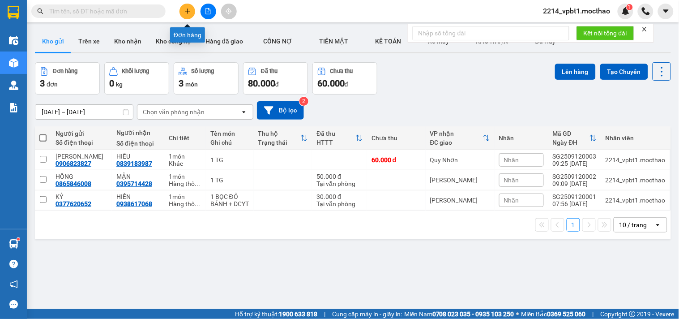
click at [187, 10] on icon "plus" at bounding box center [187, 11] width 0 height 5
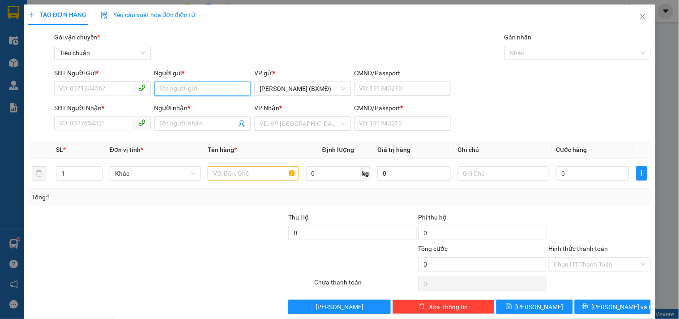
click at [193, 92] on input "Người gửi *" at bounding box center [203, 89] width 96 height 14
type input "-"
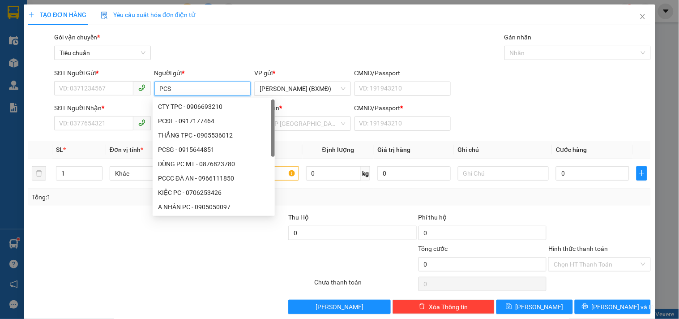
type input "PCSG"
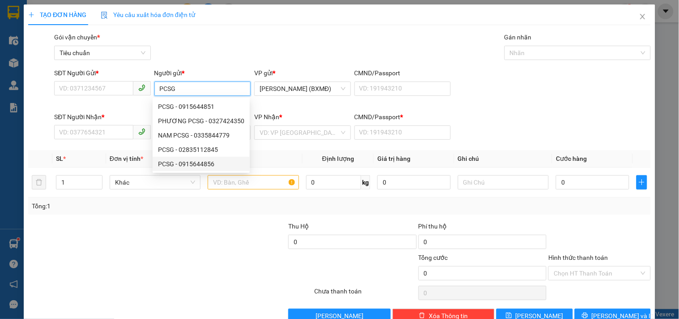
click at [204, 163] on div "PCSG - 0915644856" at bounding box center [201, 164] width 86 height 10
type input "0915644856"
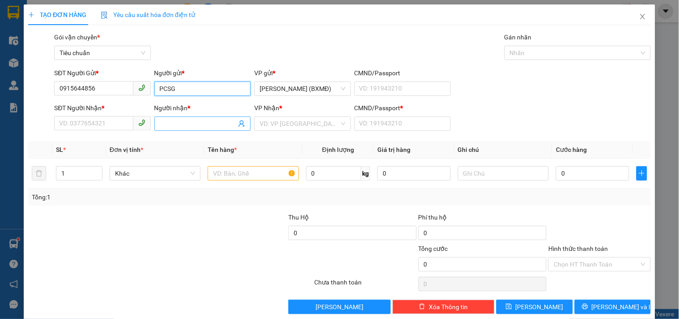
type input "PCSG"
click at [179, 125] on input "Người nhận *" at bounding box center [198, 124] width 77 height 10
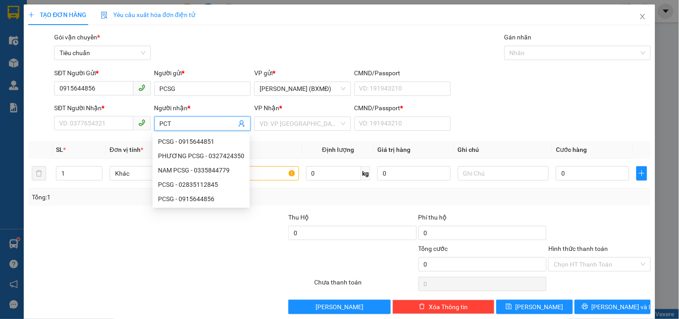
type input "PCTH"
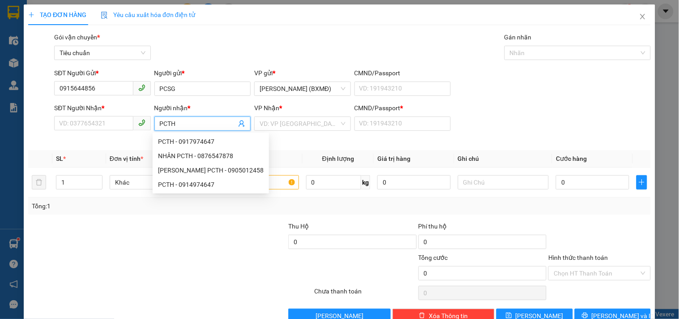
click at [204, 142] on div "PCTH - 0917974647" at bounding box center [211, 142] width 106 height 10
type input "0917974647"
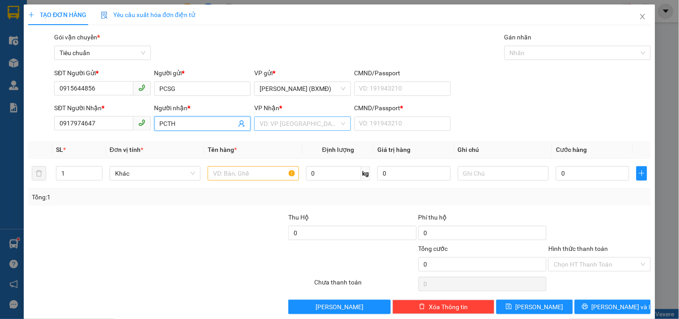
type input "PCTH"
click at [294, 127] on input "search" at bounding box center [299, 123] width 79 height 13
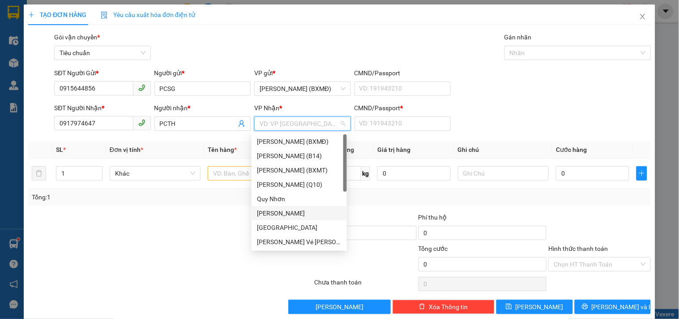
click at [279, 212] on div "[GEOGRAPHIC_DATA]" at bounding box center [299, 213] width 85 height 10
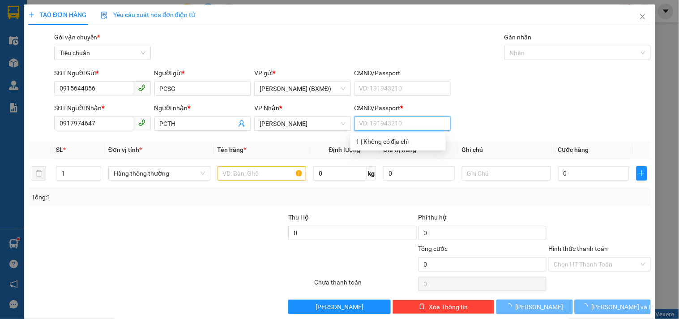
click at [382, 125] on input "CMND/Passport *" at bounding box center [403, 123] width 96 height 14
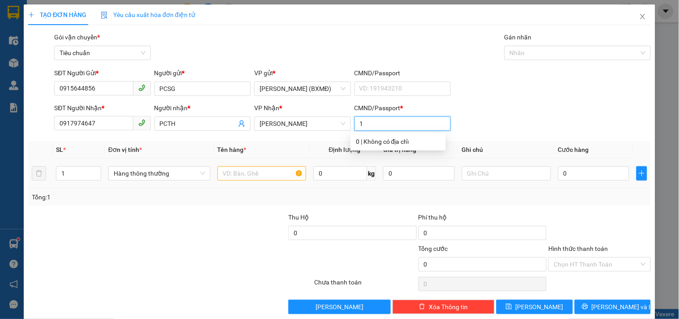
type input "1"
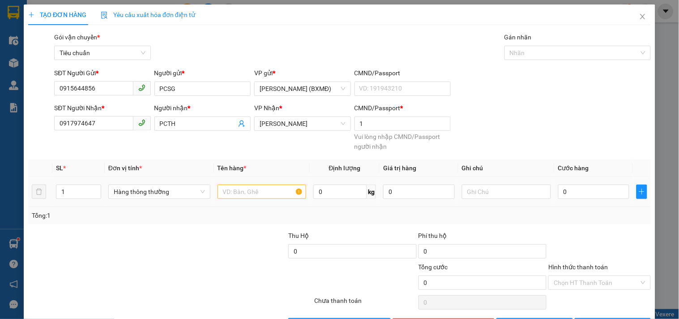
click at [243, 178] on td at bounding box center [262, 192] width 96 height 30
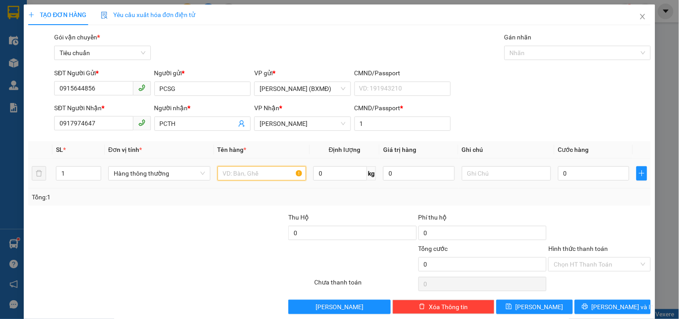
click at [245, 175] on input "text" at bounding box center [262, 173] width 89 height 14
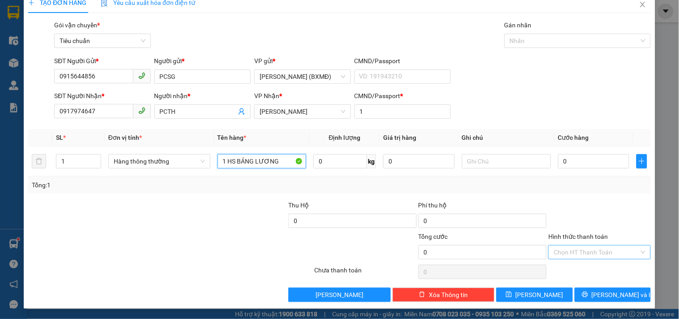
type input "1 HS BẢNG LƯƠNG"
click at [571, 248] on input "Hình thức thanh toán" at bounding box center [596, 251] width 85 height 13
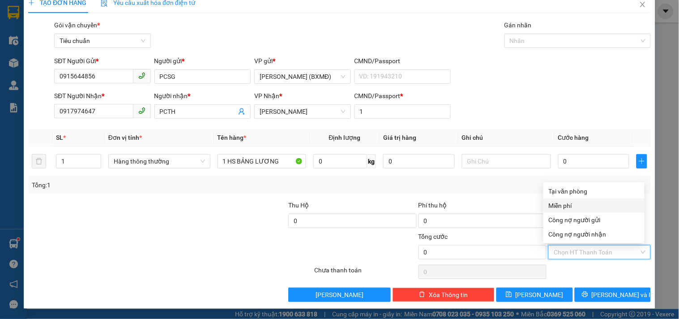
click at [568, 203] on div "Miễn phí" at bounding box center [594, 206] width 90 height 10
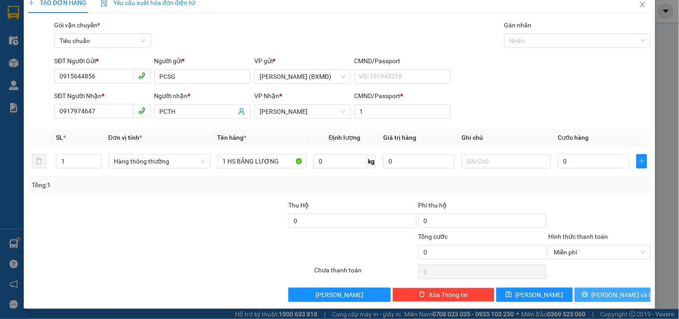
click at [585, 298] on button "[PERSON_NAME] và In" at bounding box center [613, 295] width 76 height 14
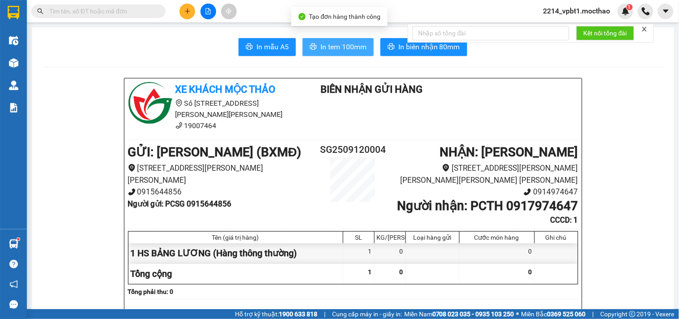
click at [340, 42] on span "In tem 100mm" at bounding box center [344, 46] width 46 height 11
click at [110, 9] on input "text" at bounding box center [102, 11] width 106 height 10
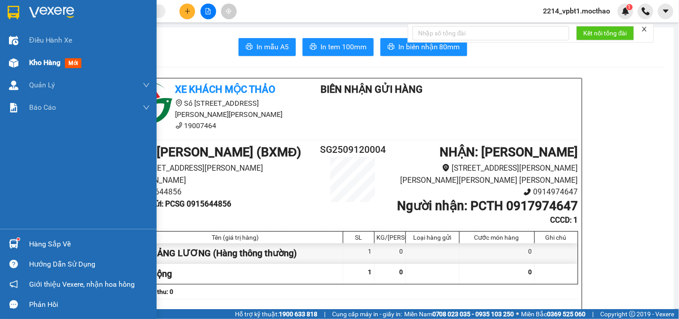
click at [52, 65] on span "Kho hàng" at bounding box center [44, 62] width 31 height 9
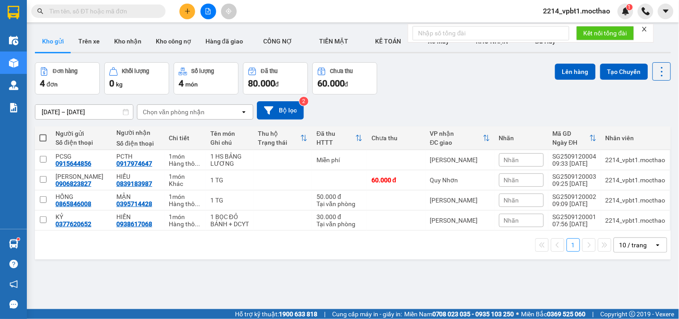
drag, startPoint x: 125, startPoint y: 14, endPoint x: 585, endPoint y: 101, distance: 467.3
click at [136, 12] on input "text" at bounding box center [102, 11] width 106 height 10
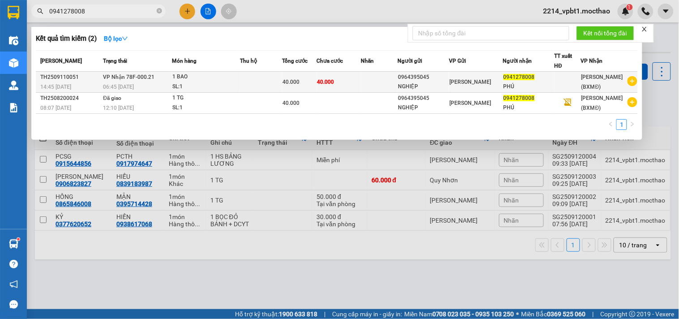
type input "0941278008"
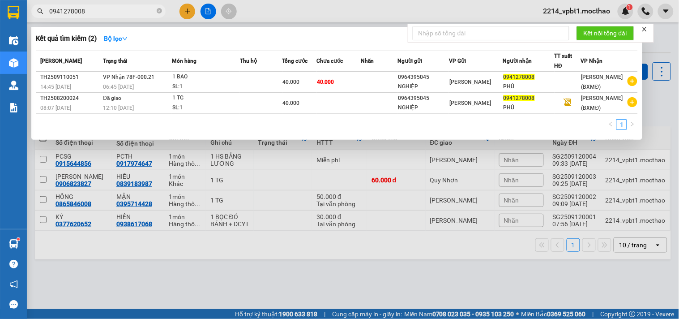
click at [348, 82] on td "40.000" at bounding box center [339, 82] width 44 height 21
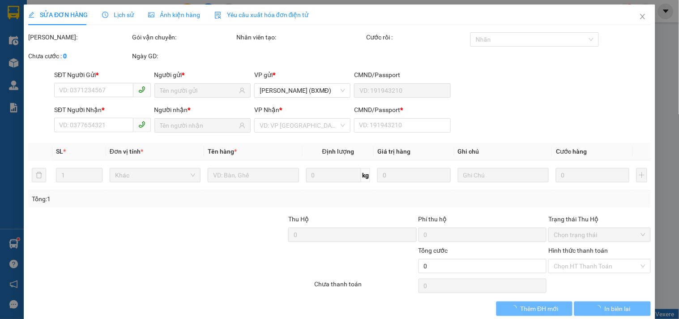
type input "0964395045"
type input "NGHIỆP"
type input "0941278008"
type input "PHÚ"
type input "1"
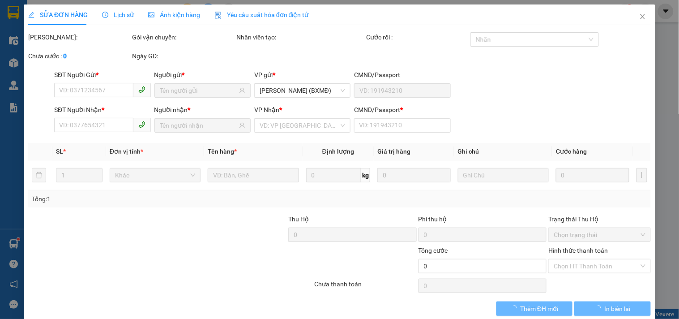
type input "40.000"
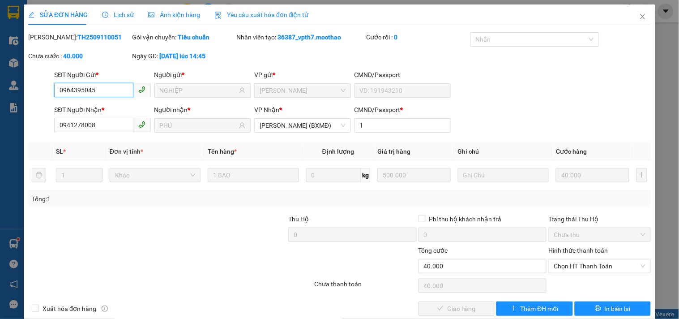
scroll to position [14, 0]
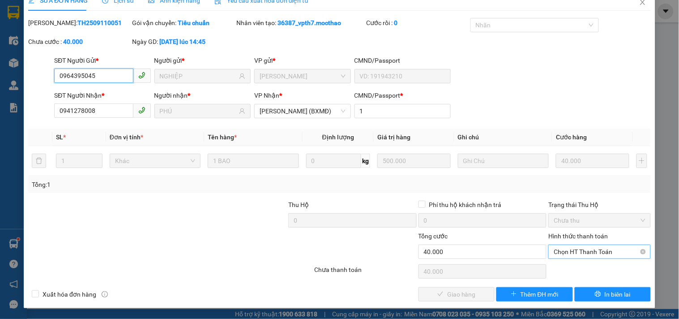
click at [592, 246] on span "Chọn HT Thanh Toán" at bounding box center [599, 251] width 91 height 13
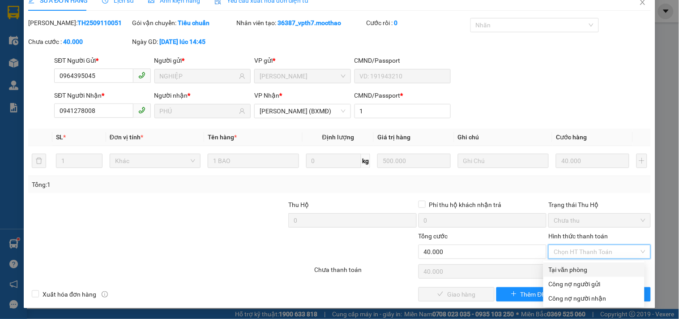
click at [585, 267] on div "Tại văn phòng" at bounding box center [594, 270] width 90 height 10
type input "0"
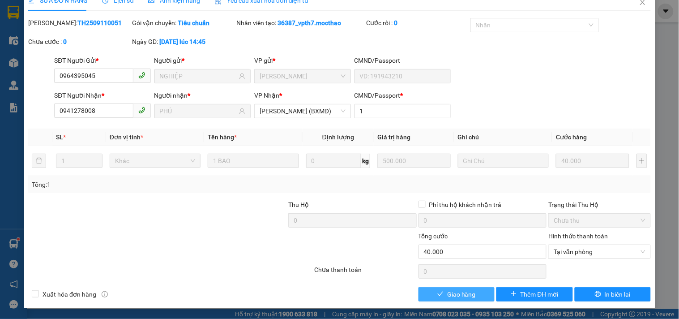
click at [463, 294] on span "Giao hàng" at bounding box center [461, 294] width 29 height 10
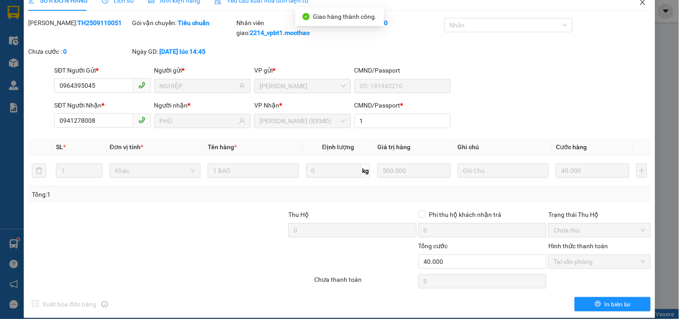
click at [640, 2] on icon "close" at bounding box center [643, 2] width 7 height 7
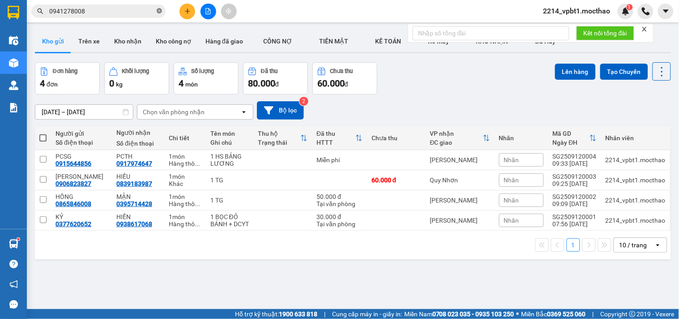
click at [157, 12] on icon "close-circle" at bounding box center [159, 10] width 5 height 5
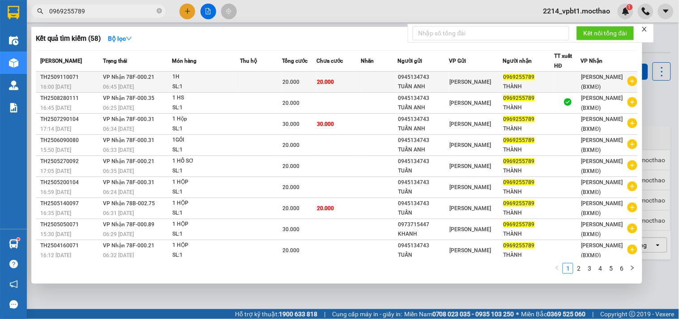
type input "0969255789"
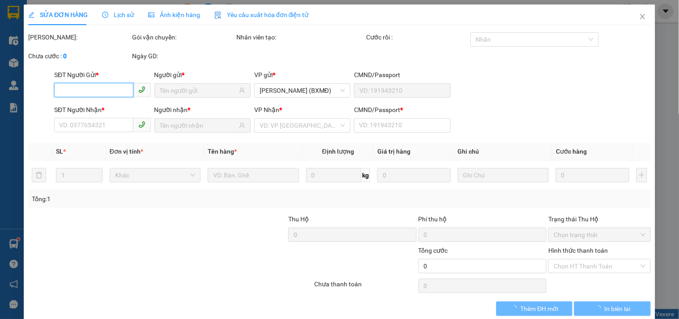
type input "0945134743"
type input "TUẤN ANH"
type input "0969255789"
type input "THÀNH"
type input "1"
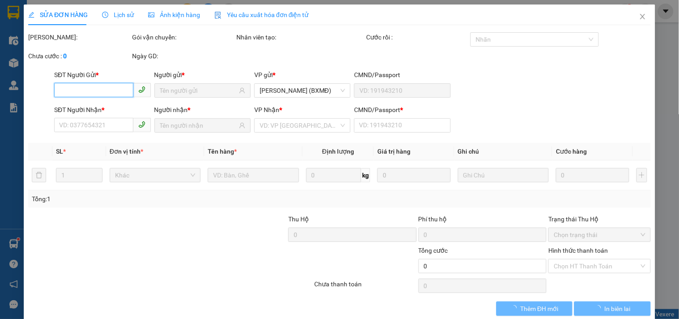
type input "20.000"
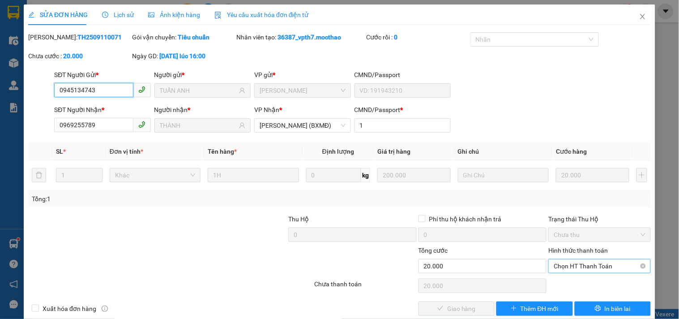
click at [559, 267] on span "Chọn HT Thanh Toán" at bounding box center [599, 265] width 91 height 13
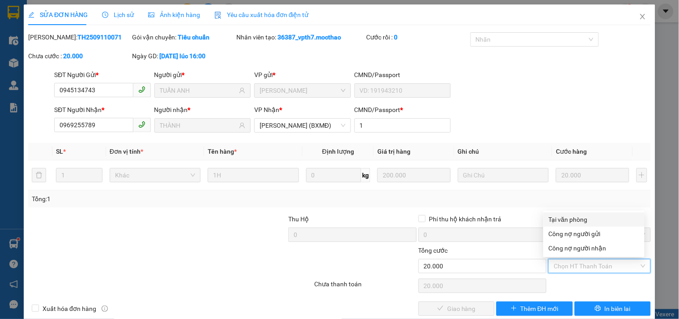
click at [564, 216] on div "Tại văn phòng" at bounding box center [594, 220] width 90 height 10
type input "0"
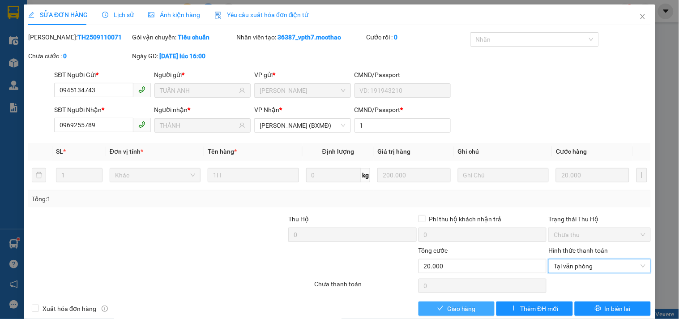
click at [448, 306] on span "Giao hàng" at bounding box center [461, 309] width 29 height 10
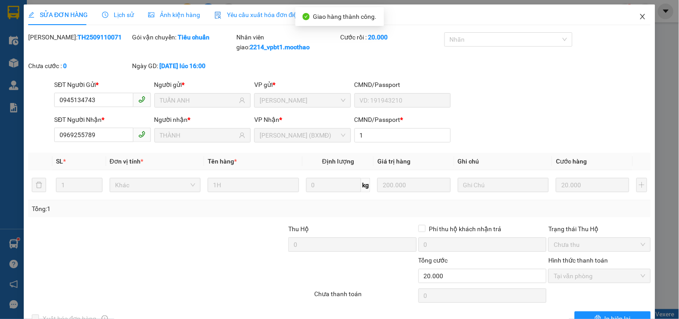
click at [640, 15] on icon "close" at bounding box center [643, 16] width 7 height 7
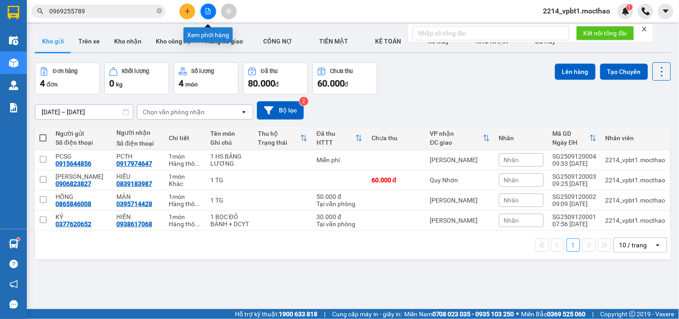
click at [209, 10] on icon "file-add" at bounding box center [208, 11] width 5 height 6
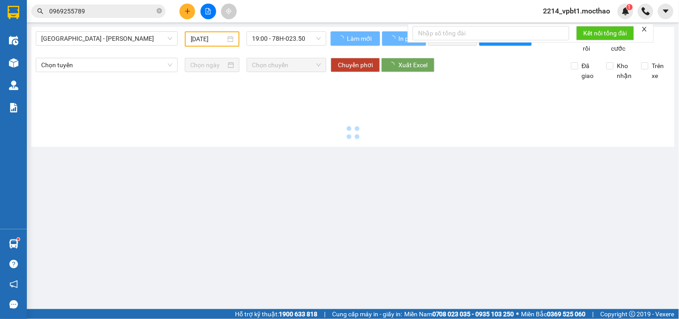
type input "[DATE]"
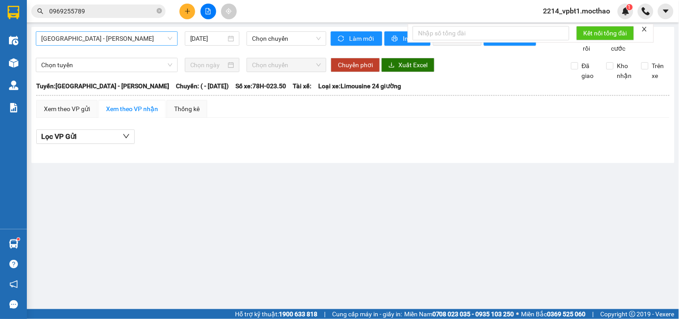
click at [109, 39] on span "[GEOGRAPHIC_DATA] - [GEOGRAPHIC_DATA]" at bounding box center [106, 38] width 131 height 13
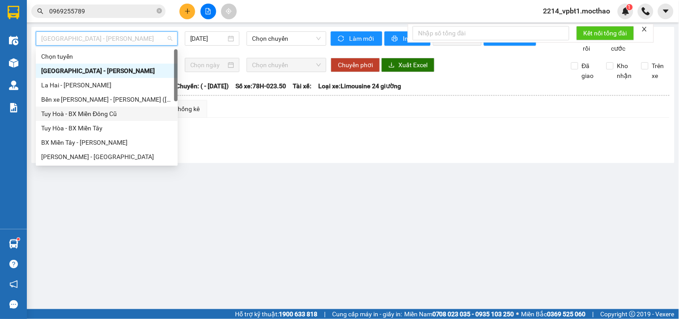
click at [75, 116] on div "Tuy Hoà - BX Miền Đông Cũ" at bounding box center [106, 114] width 131 height 10
type input "[DATE]"
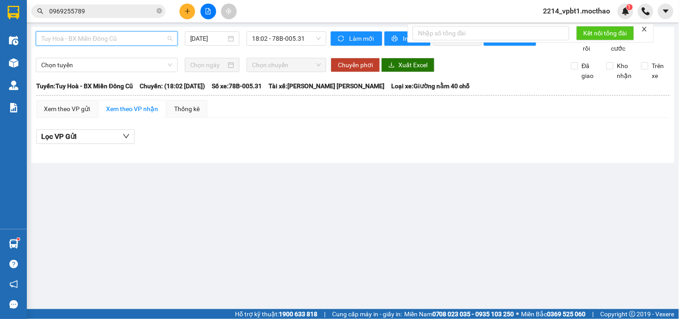
click at [102, 44] on span "Tuy Hoà - BX Miền Đông Cũ" at bounding box center [106, 38] width 131 height 13
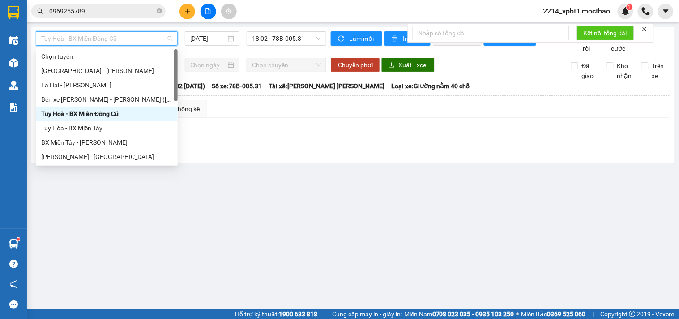
scroll to position [99, 0]
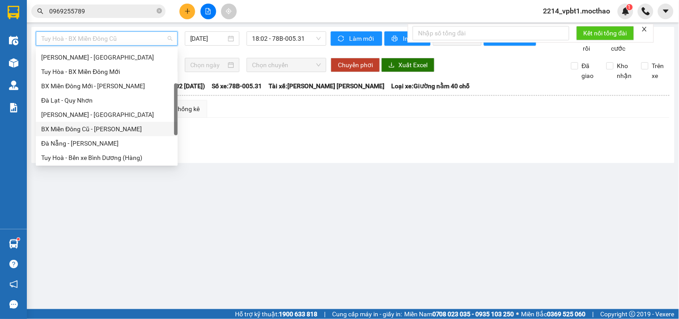
click at [84, 127] on div "BX Miền Đông Cũ - [GEOGRAPHIC_DATA]" at bounding box center [106, 129] width 131 height 10
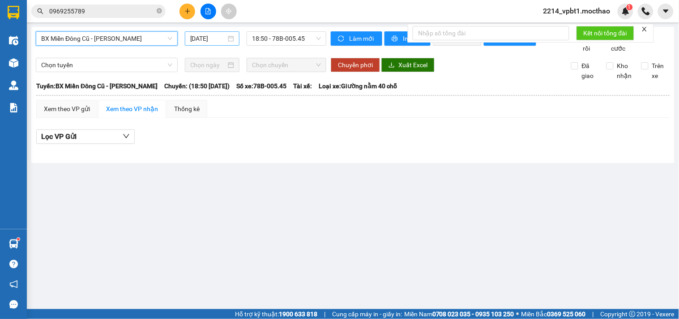
click at [209, 37] on input "[DATE]" at bounding box center [208, 39] width 36 height 10
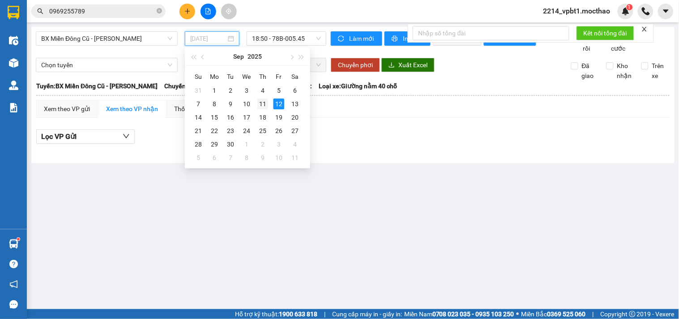
click at [260, 104] on div "11" at bounding box center [263, 104] width 11 height 11
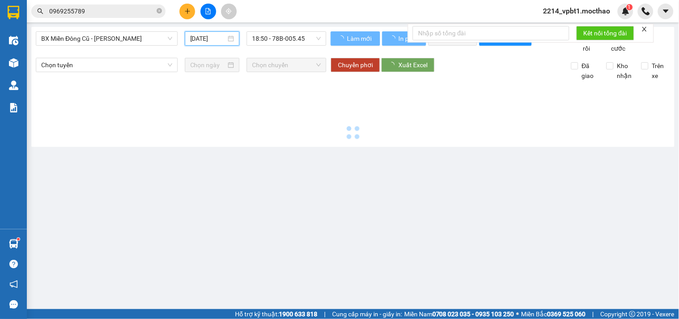
type input "11/09/2025"
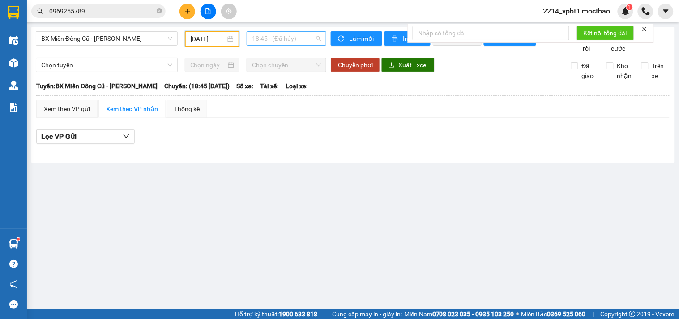
click at [301, 37] on span "18:45 - (Đã hủy)" at bounding box center [286, 38] width 69 height 13
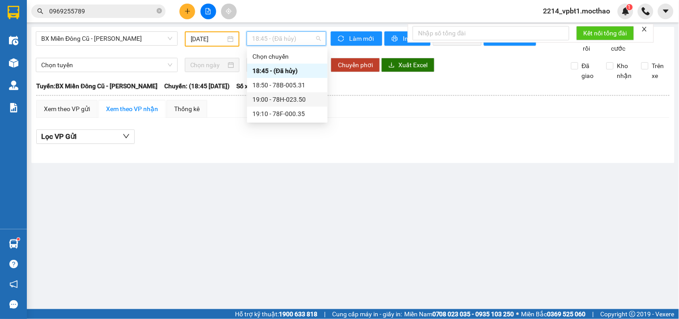
click at [297, 101] on div "19:00 - 78H-023.50" at bounding box center [288, 100] width 70 height 10
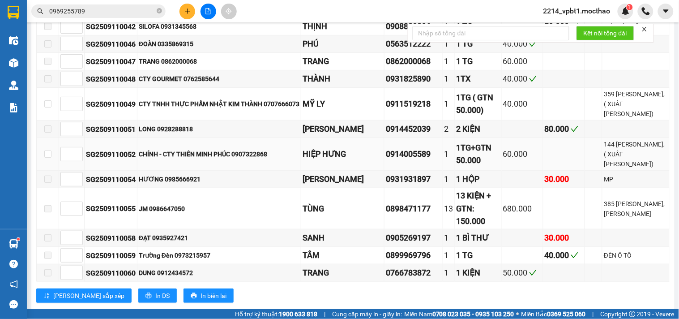
scroll to position [1095, 0]
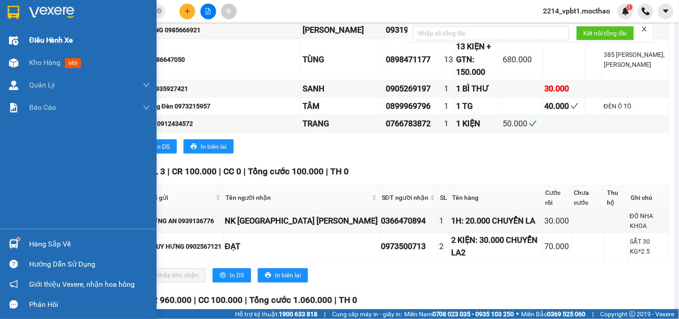
click at [39, 63] on span "Kho hàng" at bounding box center [44, 62] width 31 height 9
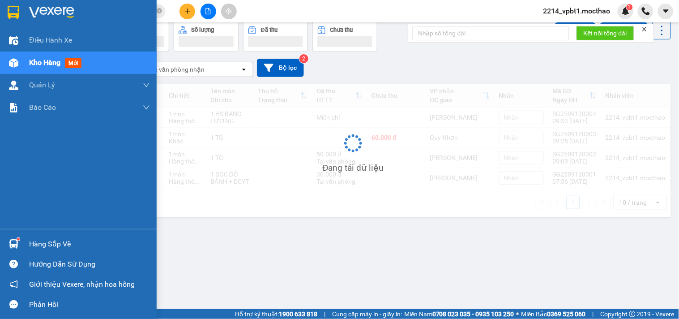
scroll to position [41, 0]
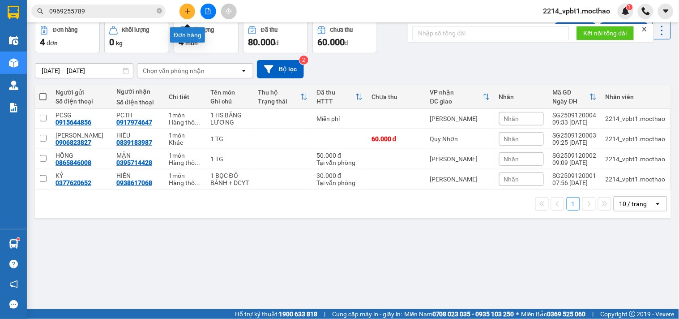
click at [185, 13] on icon "plus" at bounding box center [188, 11] width 6 height 6
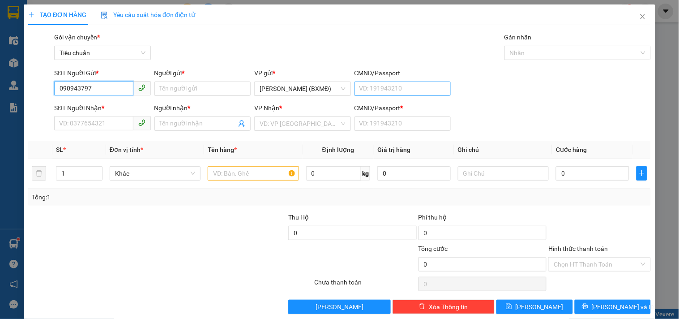
type input "0909437977"
click at [77, 107] on div "0909437977 - NGA" at bounding box center [109, 107] width 101 height 10
type input "NGA"
type input "0915809725"
type input "AN"
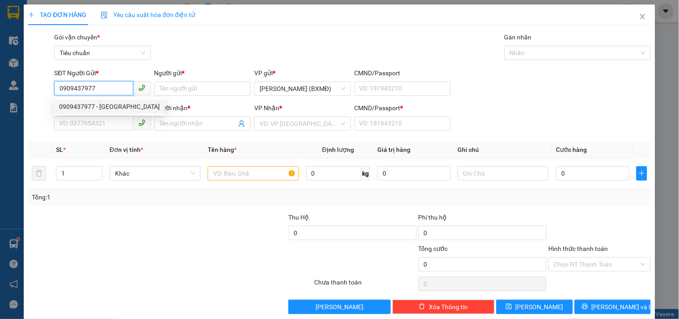
type input "1"
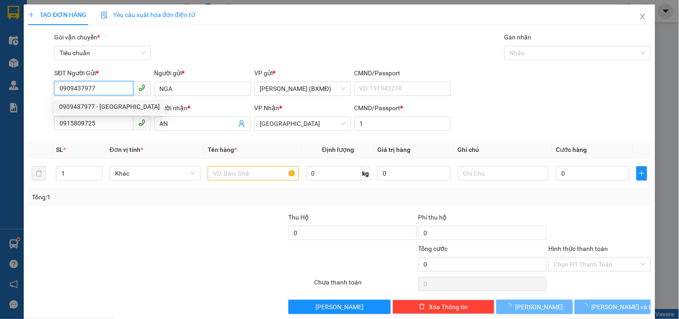
type input "150.000"
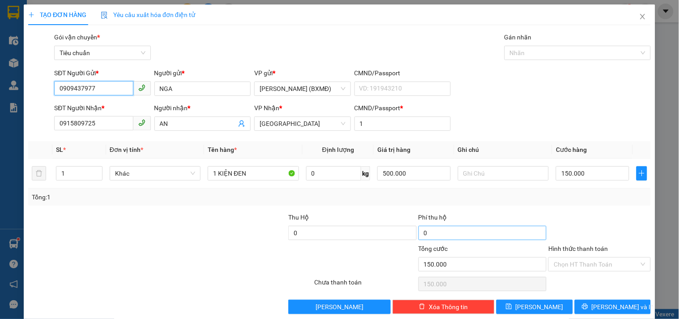
scroll to position [12, 0]
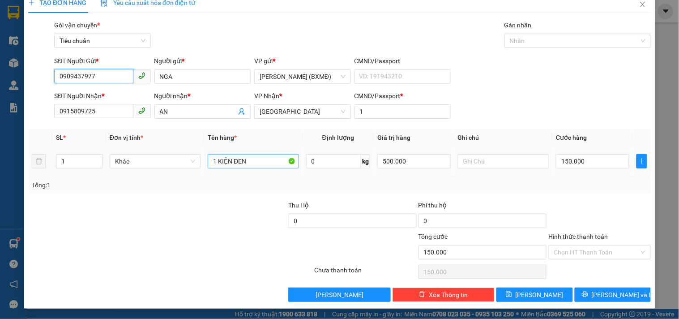
type input "0909437977"
click at [249, 165] on input "1 KIỆN ĐEN" at bounding box center [253, 161] width 91 height 14
type input "1 BAO XANH"
click at [585, 160] on input "150.000" at bounding box center [592, 161] width 73 height 14
click at [576, 95] on div "SĐT Người Nhận * 0915809725 Người nhận * AN VP Nhận * Đà Nẵng CMND/Passport * 1" at bounding box center [352, 106] width 601 height 31
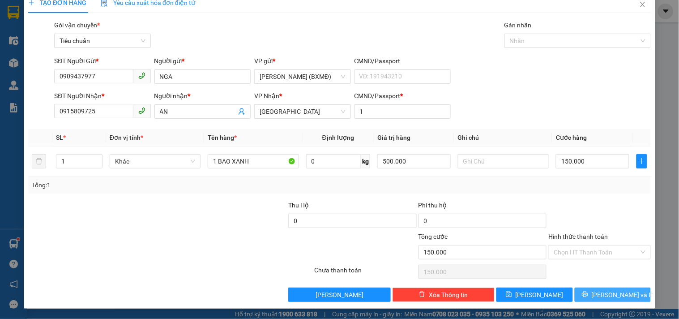
click at [605, 298] on span "[PERSON_NAME] và In" at bounding box center [623, 295] width 63 height 10
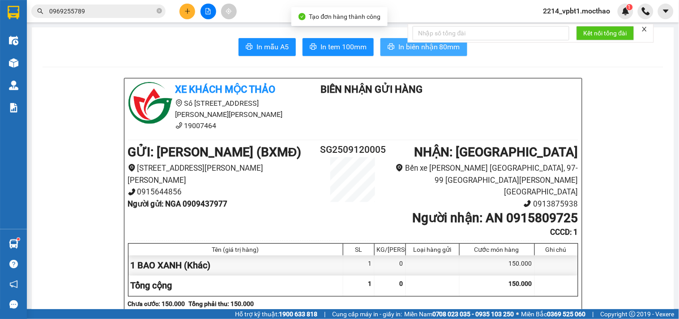
click at [391, 45] on icon "printer" at bounding box center [391, 46] width 7 height 7
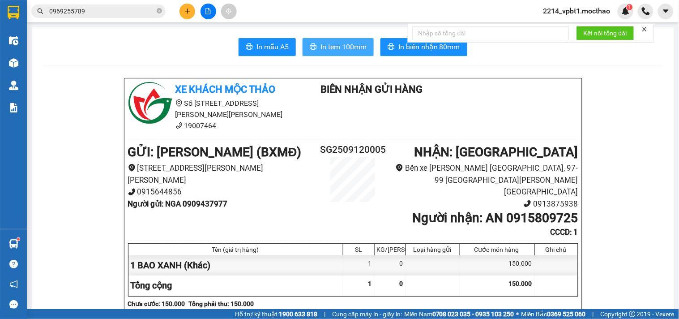
click at [337, 49] on span "In tem 100mm" at bounding box center [344, 46] width 46 height 11
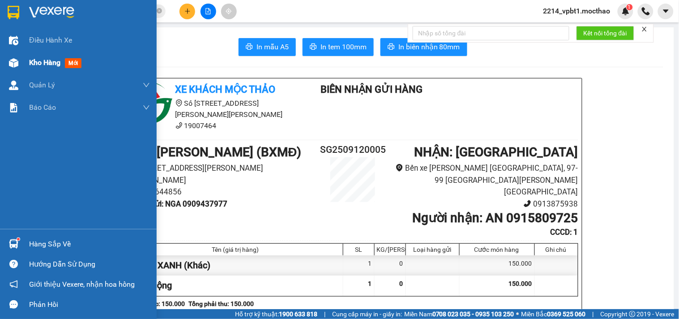
click at [52, 66] on span "Kho hàng" at bounding box center [44, 62] width 31 height 9
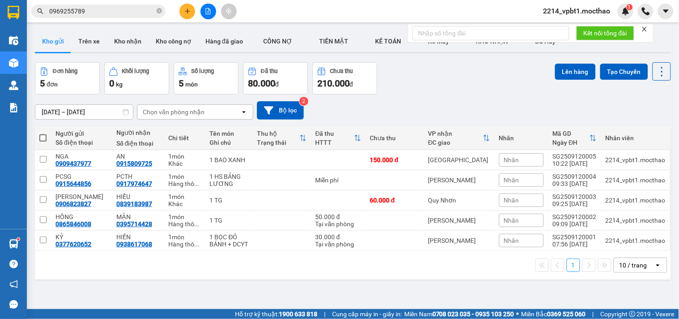
click at [193, 14] on button at bounding box center [188, 12] width 16 height 16
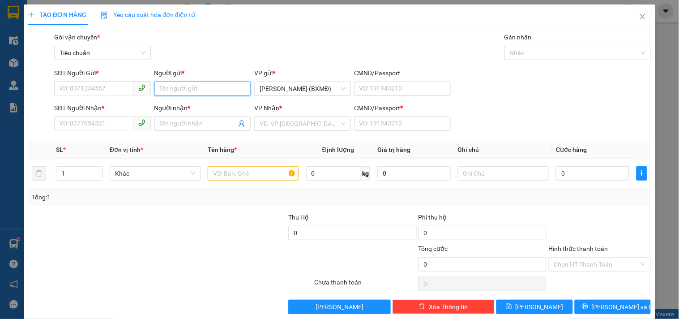
click at [179, 82] on input "Người gửi *" at bounding box center [203, 89] width 96 height 14
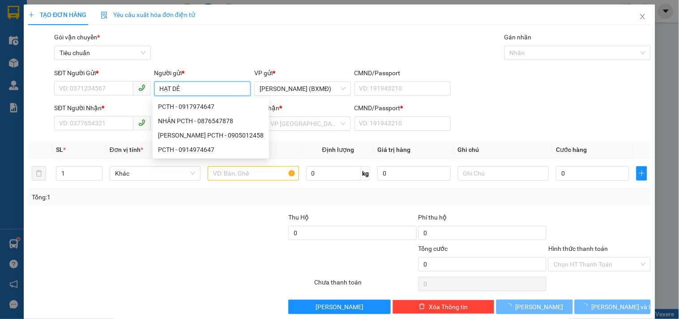
type input "HẠT DẺ"
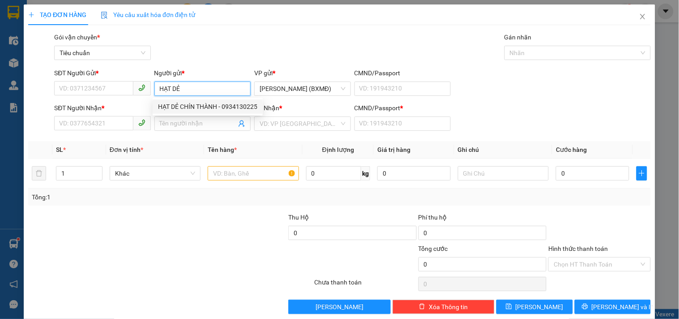
click at [199, 106] on div "HẠT DẺ CHÍN THÀNH - 0934130225" at bounding box center [207, 107] width 99 height 10
type input "0934130225"
type input "HẠT DẺ CHÍN THÀNH"
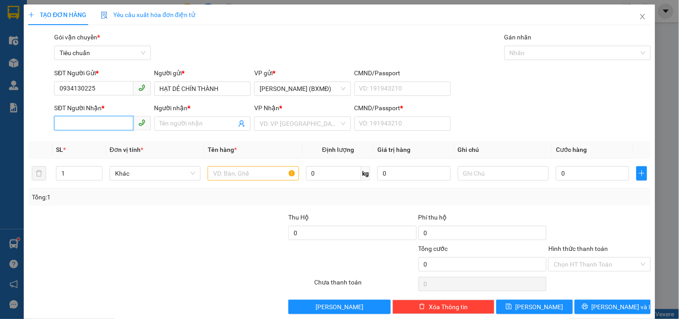
click at [98, 123] on input "SĐT Người Nhận *" at bounding box center [93, 123] width 79 height 14
click at [97, 122] on input "SĐT Người Nhận *" at bounding box center [93, 123] width 79 height 14
click at [93, 91] on input "0934130225" at bounding box center [93, 88] width 79 height 14
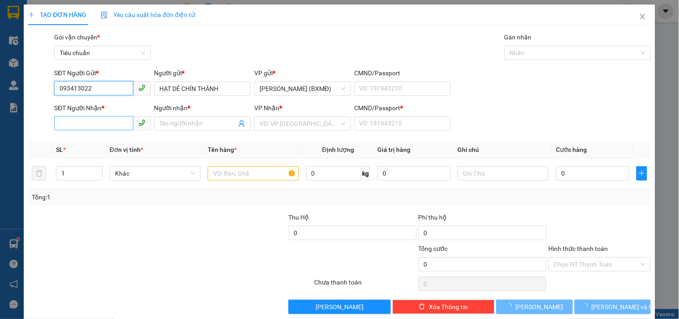
type input "093413022"
click at [77, 123] on input "SĐT Người Nhận *" at bounding box center [93, 123] width 79 height 14
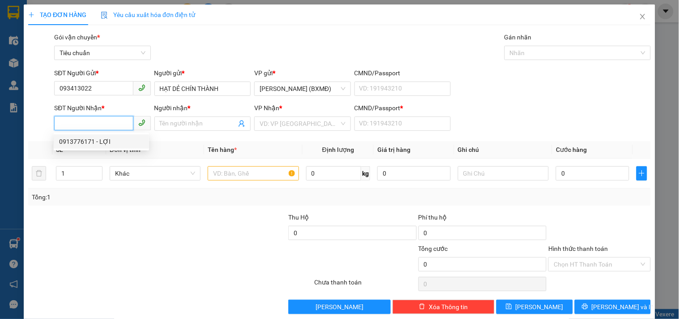
click at [86, 141] on div "0913776171 - LỢI" at bounding box center [101, 142] width 85 height 10
type input "0913776171"
type input "LỢI"
type input "1"
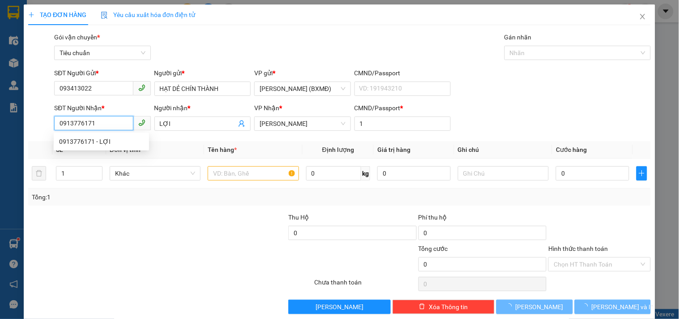
type input "40.000"
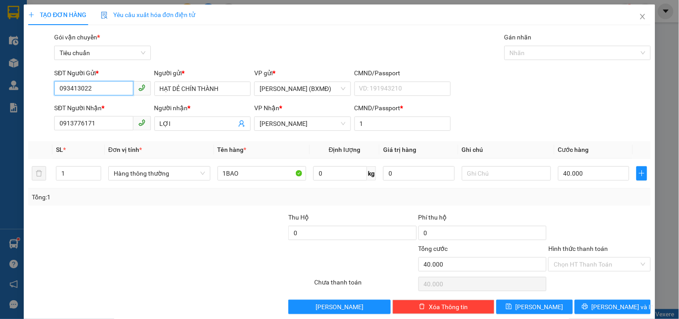
click at [104, 88] on input "093413022" at bounding box center [93, 88] width 79 height 14
click at [102, 108] on div "0934130225 - HẠT DẺ CHÍN THÀNH" at bounding box center [108, 107] width 99 height 10
type input "0934130225"
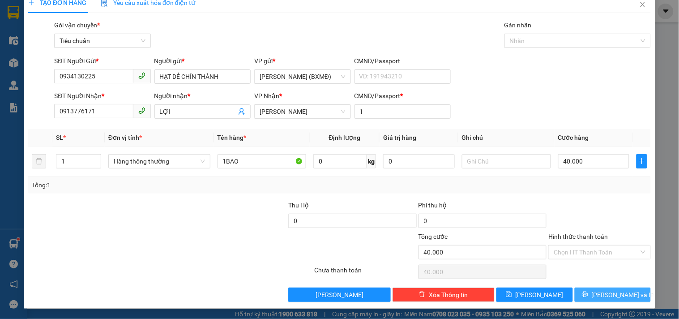
drag, startPoint x: 587, startPoint y: 298, endPoint x: 582, endPoint y: 284, distance: 15.2
click at [587, 299] on button "[PERSON_NAME] và In" at bounding box center [613, 295] width 76 height 14
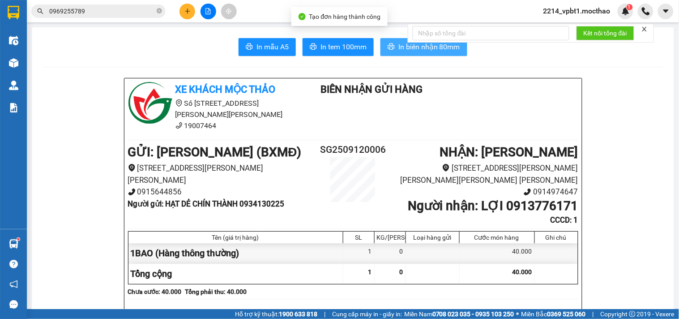
click at [399, 49] on span "In biên nhận 80mm" at bounding box center [430, 46] width 62 height 11
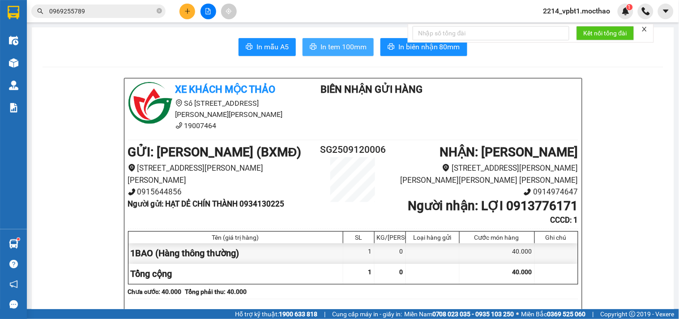
click at [344, 47] on span "In tem 100mm" at bounding box center [344, 46] width 46 height 11
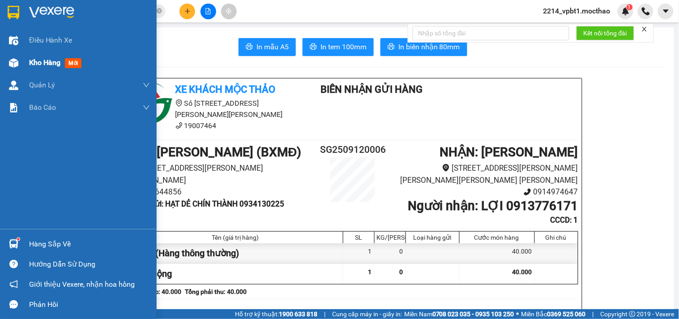
click at [48, 64] on span "Kho hàng" at bounding box center [44, 62] width 31 height 9
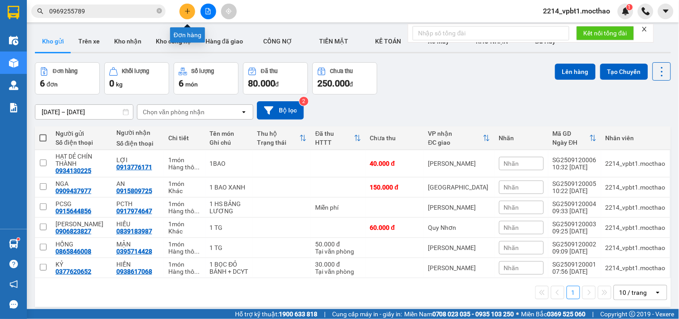
click at [183, 11] on button at bounding box center [188, 12] width 16 height 16
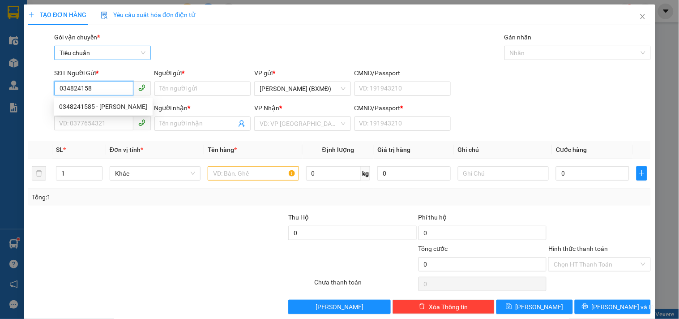
type input "0348241585"
click at [101, 104] on div "0348241585 - BẢO" at bounding box center [103, 107] width 88 height 10
type input "BẢO"
type input "0905912121"
type input "HẠNH"
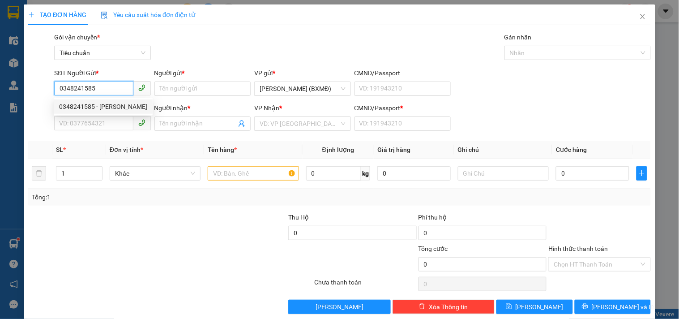
type input "1"
type input "40.000"
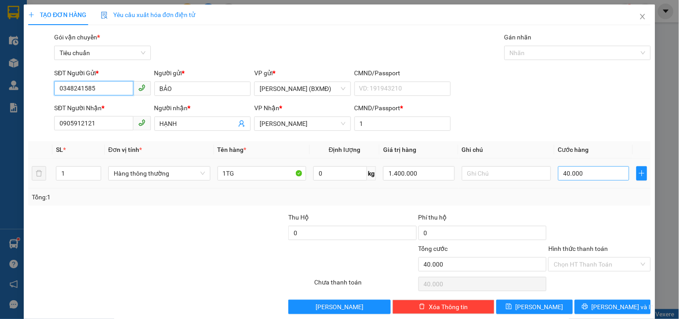
type input "0348241585"
click at [581, 178] on input "40.000" at bounding box center [595, 173] width 72 height 14
type input "0"
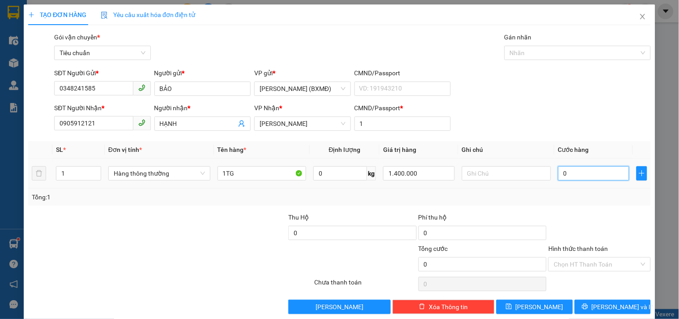
type input "5"
type input "005"
type input "50"
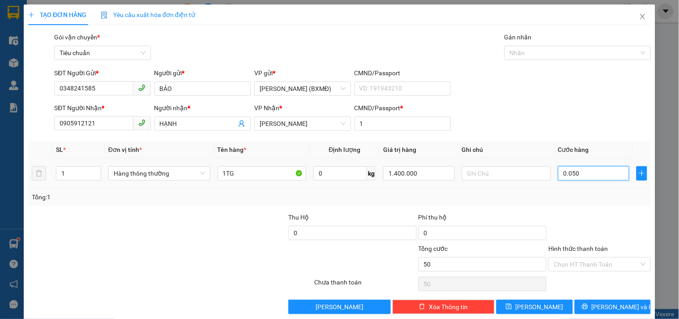
type input "0.050"
type input "50.000"
click at [584, 214] on div at bounding box center [600, 227] width 104 height 31
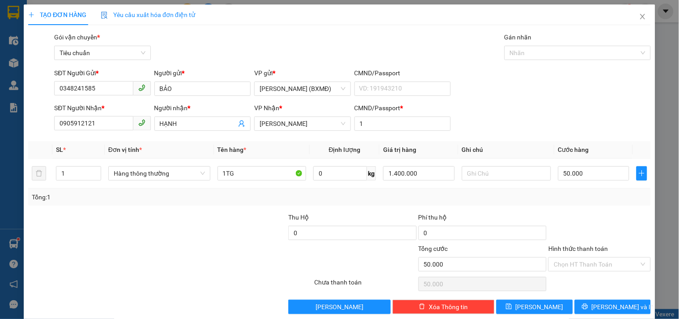
scroll to position [12, 0]
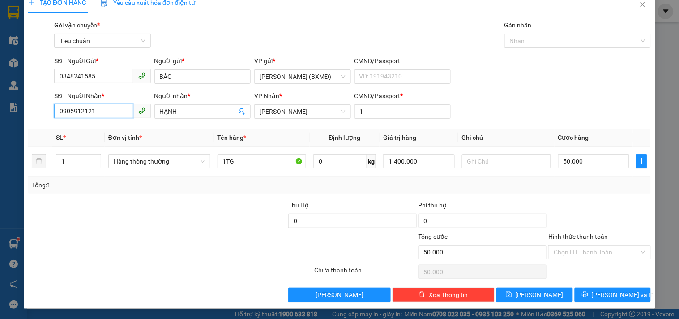
drag, startPoint x: 102, startPoint y: 111, endPoint x: 18, endPoint y: 117, distance: 84.0
click at [18, 117] on div "TẠO ĐƠN HÀNG Yêu cầu xuất hóa đơn điện tử Transit Pickup Surcharge Ids Transit …" at bounding box center [339, 159] width 679 height 319
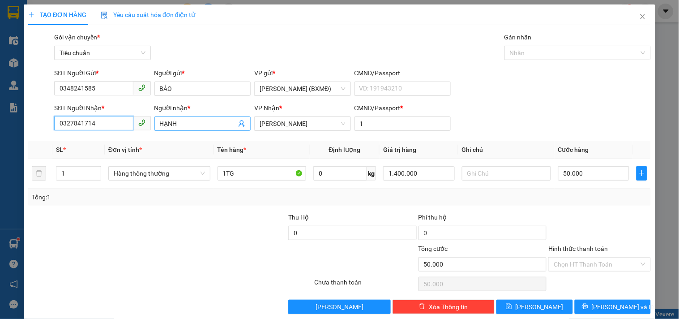
type input "0327841714"
drag, startPoint x: 193, startPoint y: 121, endPoint x: 130, endPoint y: 125, distance: 63.3
click at [130, 125] on div "SĐT Người Nhận * 0327841714 Người nhận * HẠNH VP Nhận * Tuy Hòa CMND/Passport *…" at bounding box center [352, 118] width 601 height 31
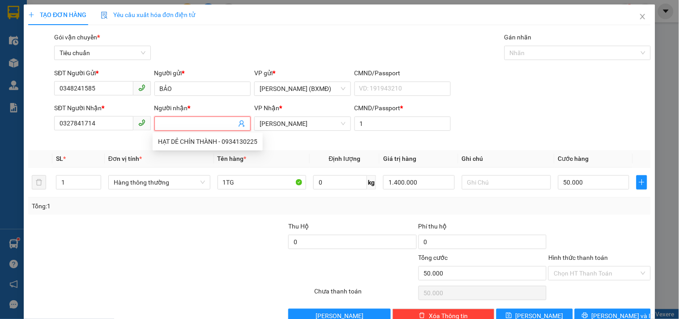
click at [329, 205] on body "Kết quả tìm kiếm ( 58 ) Bộ lọc Mã ĐH Trạng thái Món hàng Thu hộ Tổng cước Chưa …" at bounding box center [339, 159] width 679 height 319
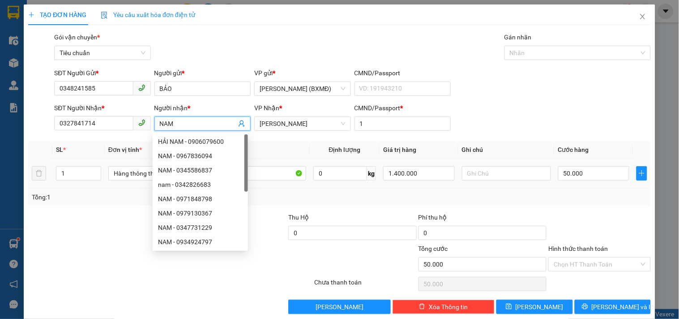
type input "NAM"
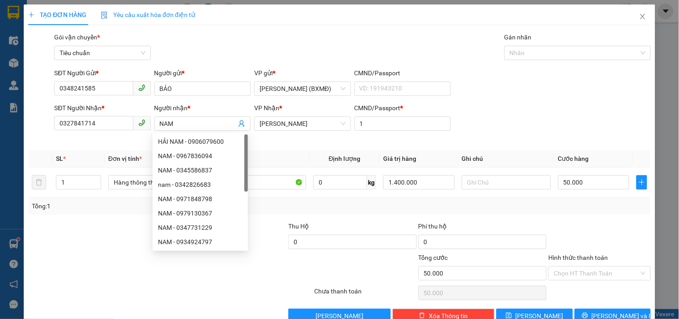
click at [91, 232] on div at bounding box center [92, 236] width 130 height 31
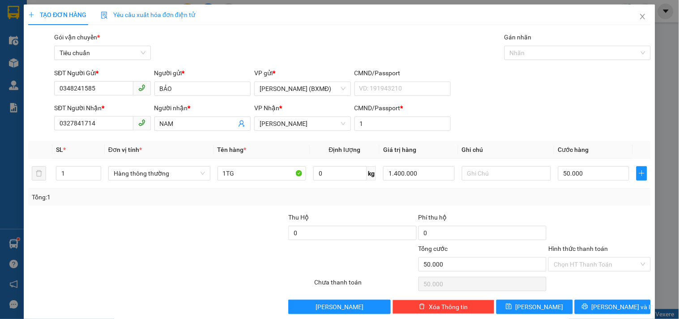
scroll to position [12, 0]
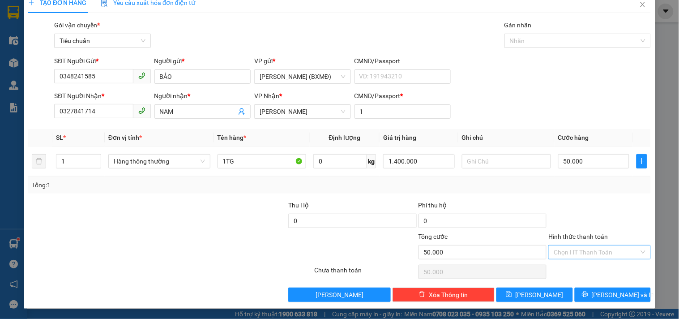
click at [587, 254] on input "Hình thức thanh toán" at bounding box center [596, 251] width 85 height 13
click at [585, 189] on div "Tại văn phòng" at bounding box center [594, 191] width 90 height 10
type input "0"
click at [589, 296] on icon "printer" at bounding box center [585, 294] width 6 height 6
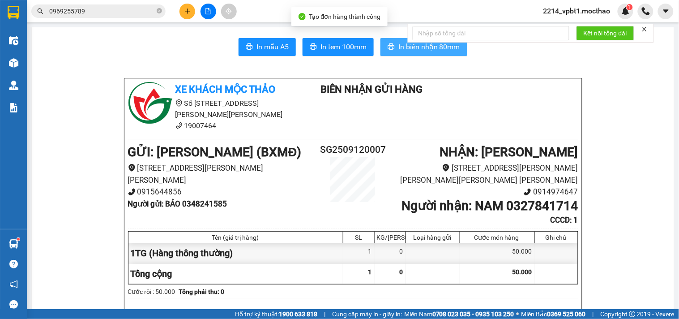
click at [387, 40] on button "In biên nhận 80mm" at bounding box center [424, 47] width 87 height 18
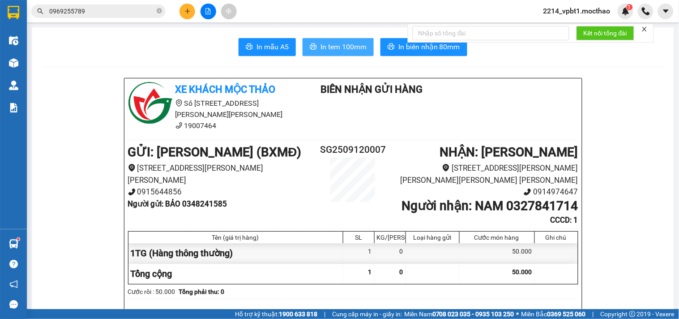
click at [347, 41] on button "In tem 100mm" at bounding box center [338, 47] width 71 height 18
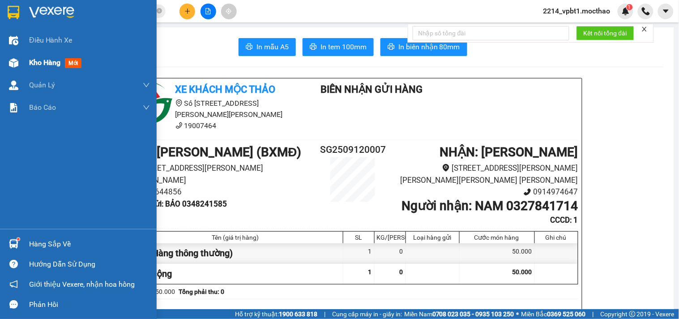
click at [50, 65] on span "Kho hàng" at bounding box center [44, 62] width 31 height 9
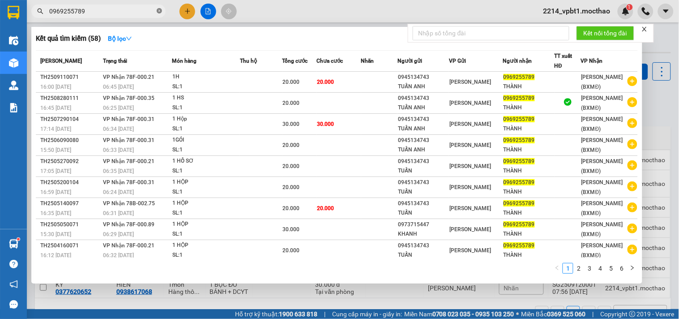
click at [159, 8] on icon "close-circle" at bounding box center [159, 10] width 5 height 5
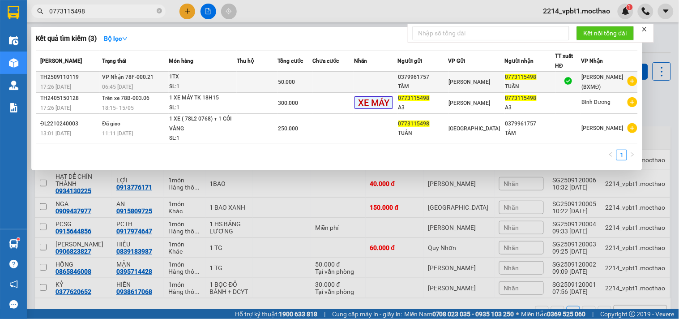
type input "0773115498"
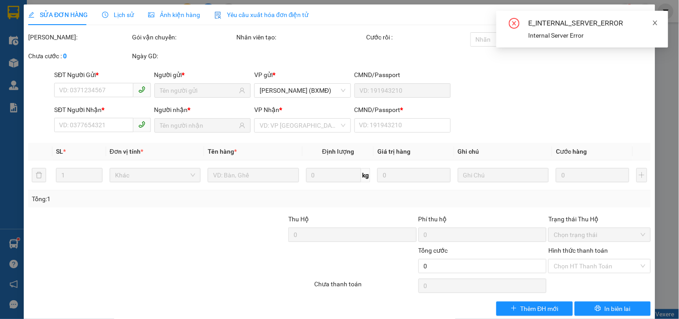
click at [655, 20] on icon "close" at bounding box center [656, 23] width 6 height 6
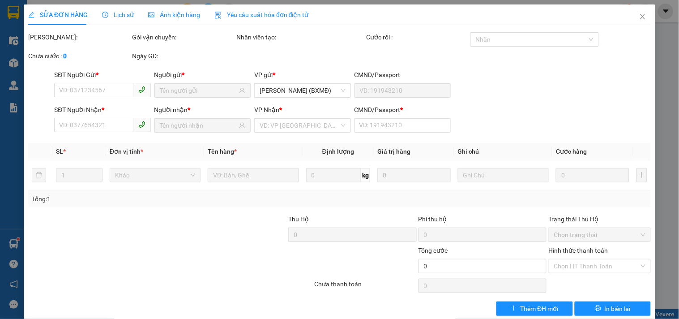
scroll to position [14, 0]
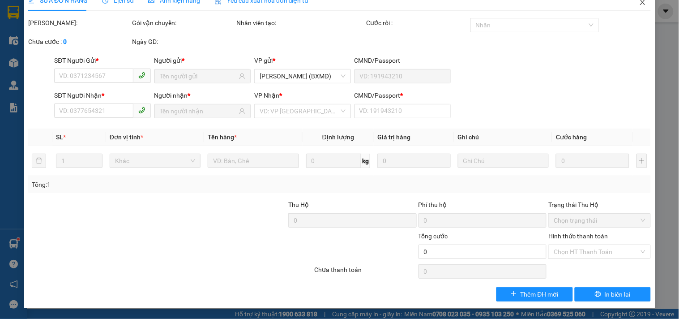
click at [640, 3] on icon "close" at bounding box center [643, 2] width 7 height 7
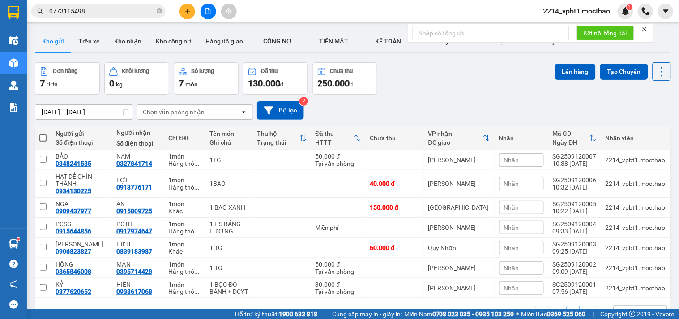
click at [192, 13] on button at bounding box center [188, 12] width 16 height 16
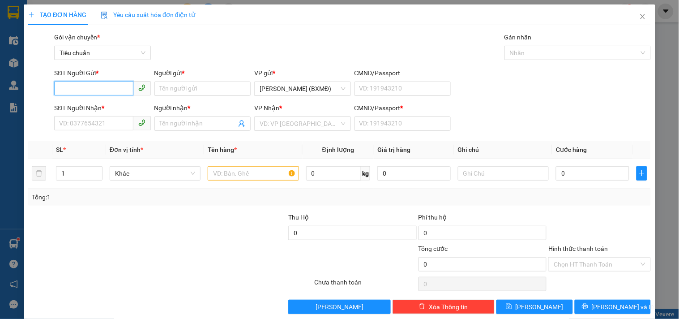
click at [86, 91] on input "SĐT Người Gửi *" at bounding box center [93, 88] width 79 height 14
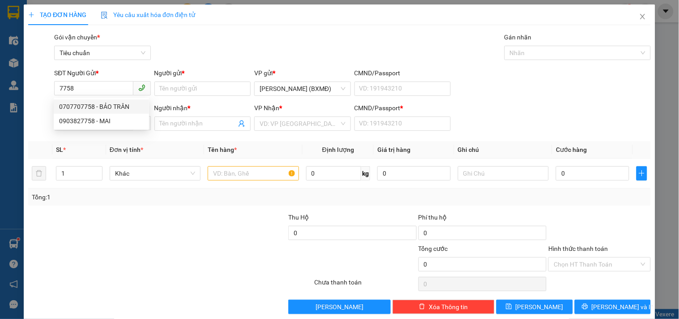
click at [104, 103] on div "0707707758 - BẢO TRÂN" at bounding box center [101, 107] width 85 height 10
type input "0707707758"
type input "BẢO TRÂN"
type input "0869248086"
type input "SHOP THUỶ LÊ"
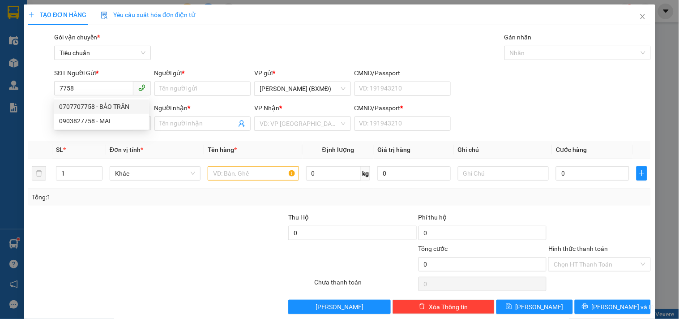
type input "1"
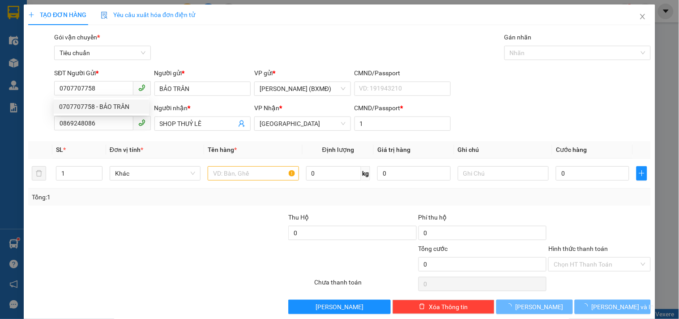
type input "110.000"
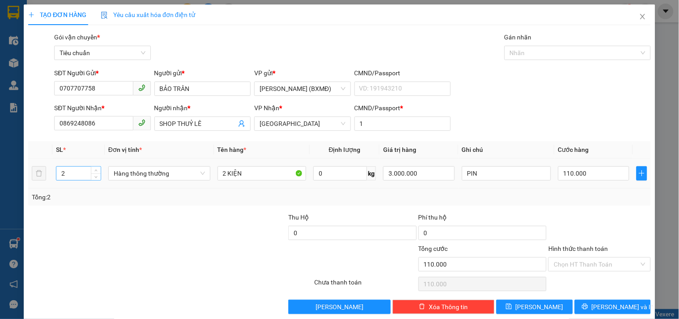
type input "0707707758"
click at [69, 176] on input "2" at bounding box center [78, 173] width 44 height 13
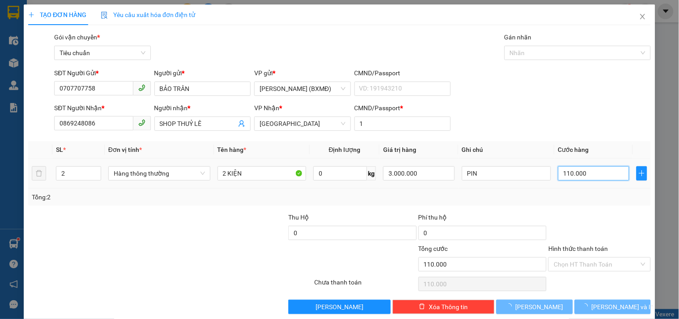
click at [593, 171] on input "110.000" at bounding box center [595, 173] width 72 height 14
type input "0"
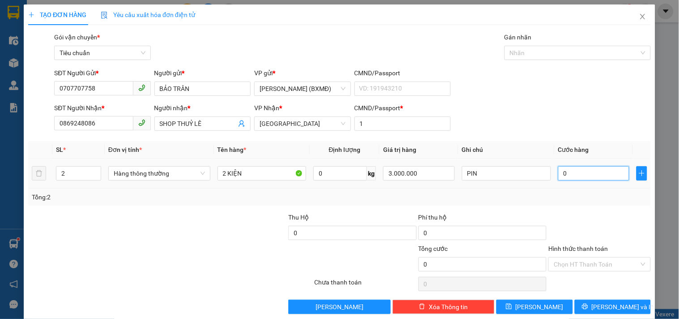
type input "1"
type input "001"
type input "10"
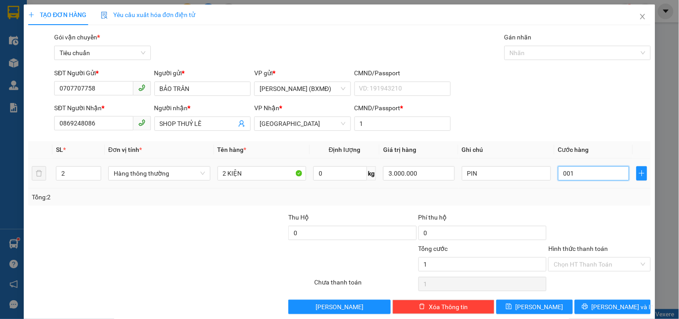
type input "0.010"
type input "100"
type input "00.100"
type input "100.000"
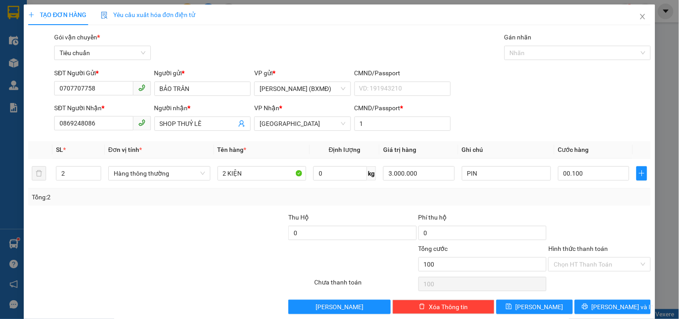
type input "100.000"
click at [529, 92] on div "SĐT Người Gửi * 0707707758 Người gửi * BẢO TRÂN VP gửi * Hồ Chí Minh (BXMĐ) CMN…" at bounding box center [352, 83] width 601 height 31
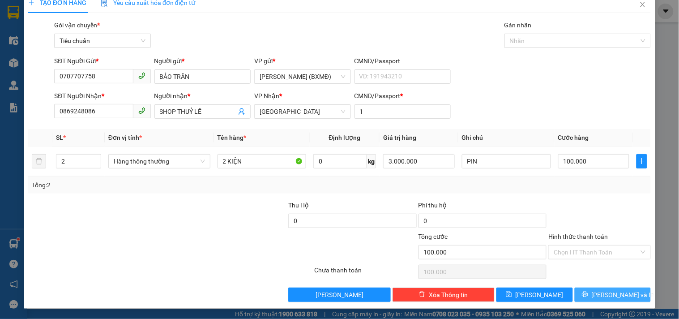
click at [611, 293] on span "[PERSON_NAME] và In" at bounding box center [623, 295] width 63 height 10
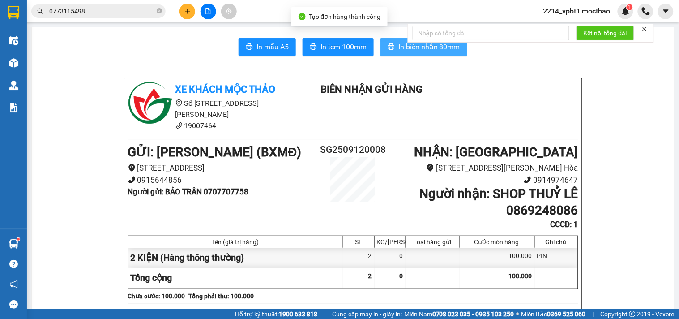
click at [405, 47] on span "In biên nhận 80mm" at bounding box center [430, 46] width 62 height 11
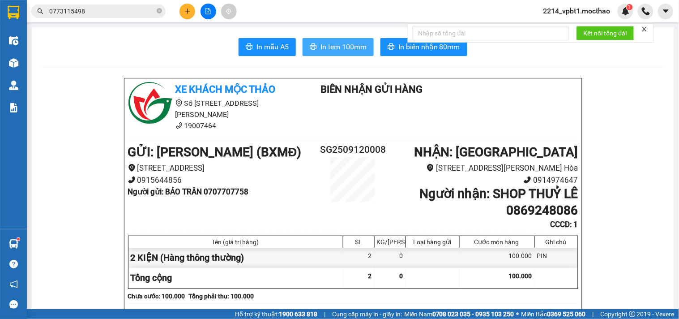
click at [348, 52] on span "In tem 100mm" at bounding box center [344, 46] width 46 height 11
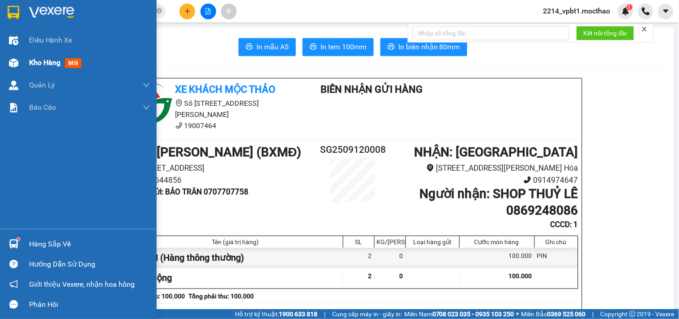
click at [37, 64] on span "Kho hàng" at bounding box center [44, 62] width 31 height 9
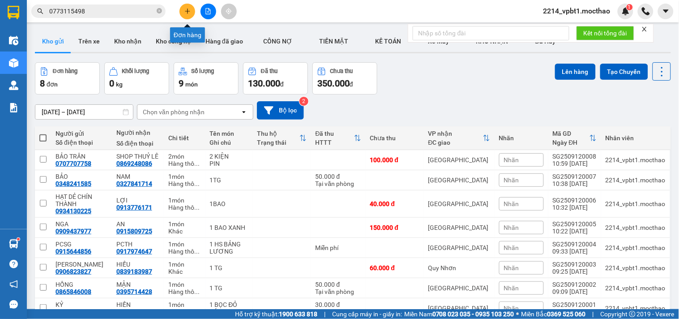
click at [189, 9] on icon "plus" at bounding box center [188, 11] width 6 height 6
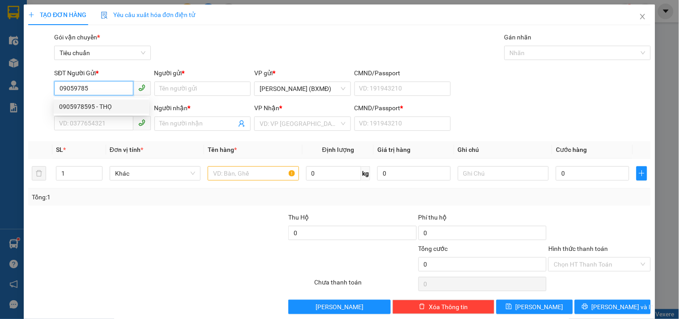
click at [94, 105] on div "0905978595 - THỌ" at bounding box center [101, 107] width 85 height 10
type input "0905978595"
type input "THỌ"
type input "0969784278"
type input "LÀNH"
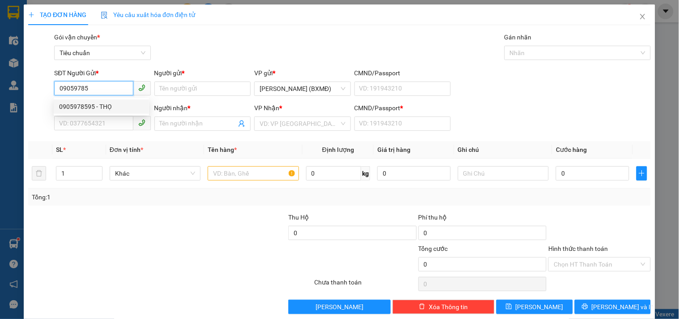
type input "1"
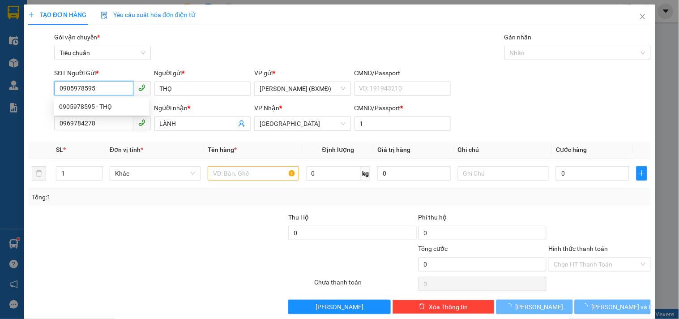
type input "50.000"
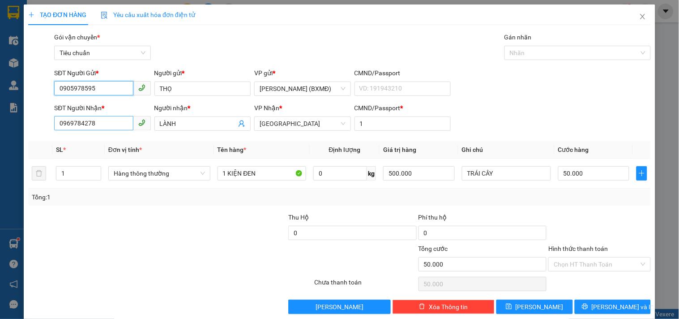
type input "0905978595"
drag, startPoint x: 100, startPoint y: 125, endPoint x: 2, endPoint y: 144, distance: 99.9
click at [2, 144] on div "TẠO ĐƠN HÀNG Yêu cầu xuất hóa đơn điện tử Transit Pickup Surcharge Ids Transit …" at bounding box center [339, 159] width 679 height 319
type input "0356290037"
click at [194, 125] on input "LÀNH" at bounding box center [198, 124] width 77 height 10
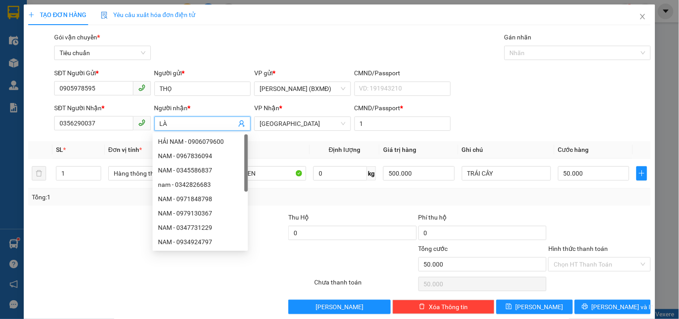
type input "L"
type input "NHÂN"
click at [261, 293] on div at bounding box center [170, 284] width 286 height 18
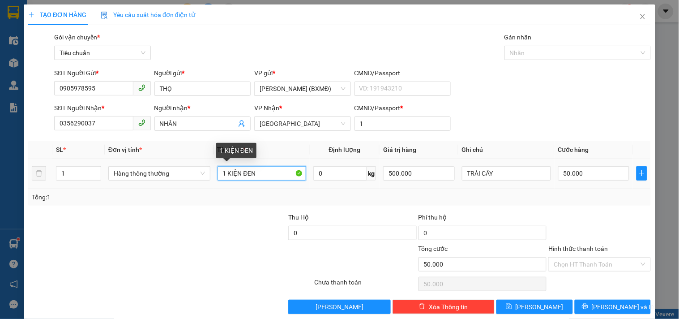
click at [252, 177] on input "1 KIỆN ĐEN" at bounding box center [262, 173] width 89 height 14
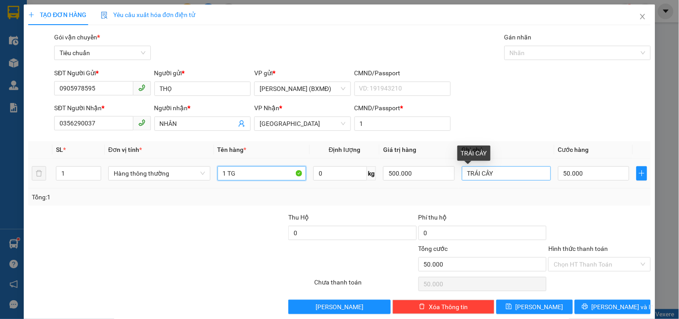
type input "1 TG"
drag, startPoint x: 497, startPoint y: 172, endPoint x: 401, endPoint y: 181, distance: 96.8
click at [401, 181] on tr "1 Hàng thông thường 1 TG 0 kg 500.000 TRÁI CÂY 50.000" at bounding box center [339, 174] width 623 height 30
type input "5"
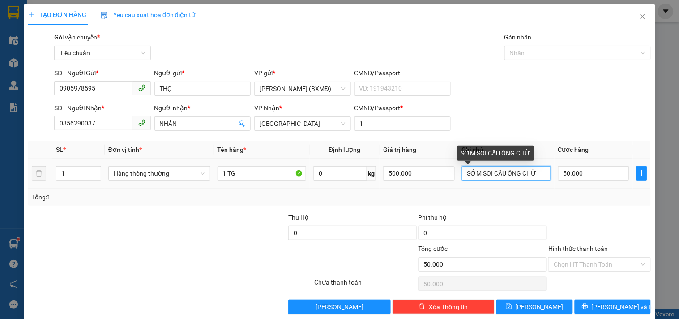
click at [463, 174] on input "SỚM SOI CẦU ÔNG CHỪ" at bounding box center [506, 173] width 89 height 14
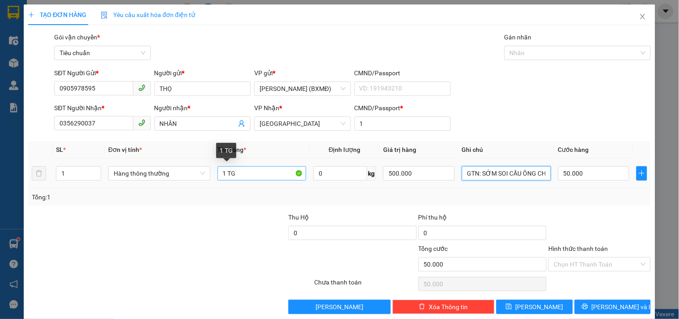
type input "GTN: SỚM SOI CẦU ÔNG CHỪ"
click at [238, 176] on input "1 TG" at bounding box center [262, 173] width 89 height 14
type input "1 TG"
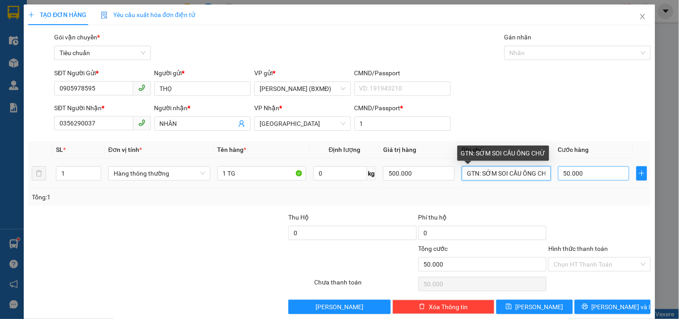
scroll to position [0, 9]
drag, startPoint x: 460, startPoint y: 170, endPoint x: 579, endPoint y: 171, distance: 118.7
click at [579, 171] on tr "1 Hàng thông thường 1 TG 0 kg 500.000 GTN: SỚM SOI CẦU ÔNG CHỪ 50.000" at bounding box center [339, 174] width 623 height 30
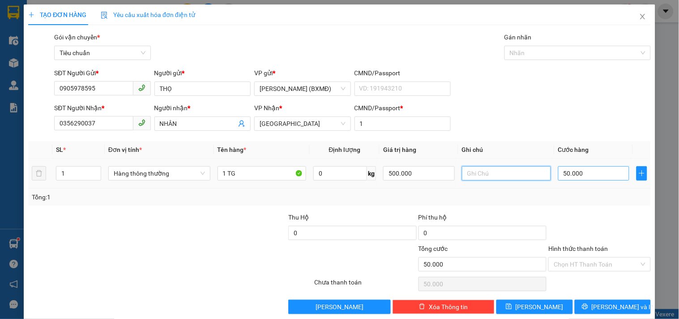
scroll to position [0, 0]
click at [571, 208] on div "Transit Pickup Surcharge Ids Transit Deliver Surcharge Ids Transit Deliver Surc…" at bounding box center [339, 173] width 623 height 282
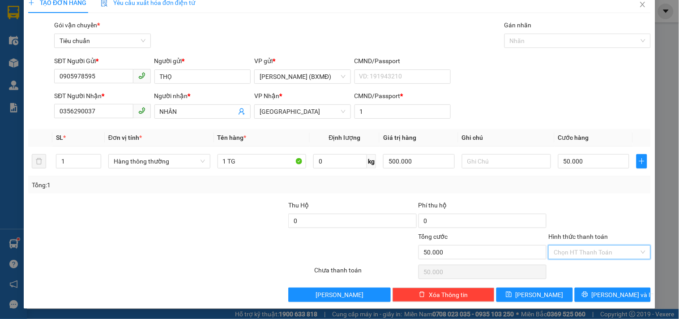
click at [585, 250] on input "Hình thức thanh toán" at bounding box center [596, 251] width 85 height 13
click at [580, 187] on div "Tại văn phòng" at bounding box center [594, 191] width 90 height 10
type input "0"
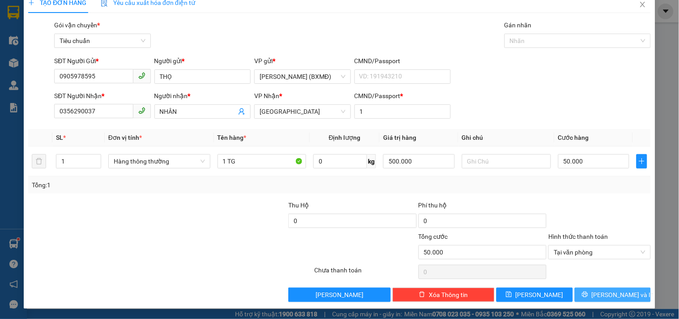
click at [581, 289] on button "[PERSON_NAME] và In" at bounding box center [613, 295] width 76 height 14
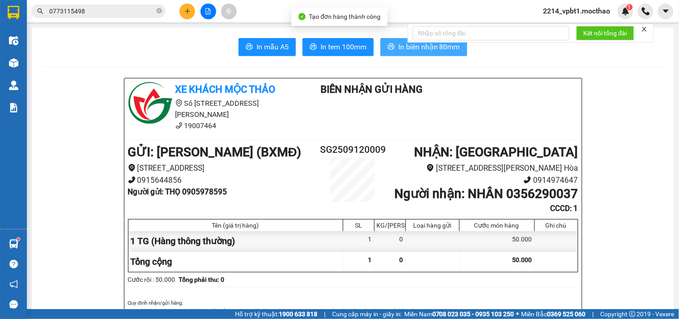
click at [413, 51] on span "In biên nhận 80mm" at bounding box center [430, 46] width 62 height 11
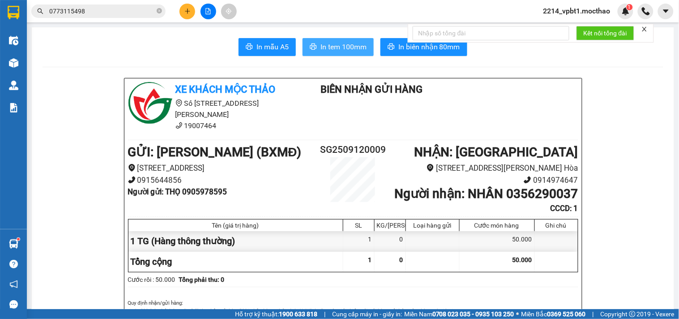
click at [357, 47] on span "In tem 100mm" at bounding box center [344, 46] width 46 height 11
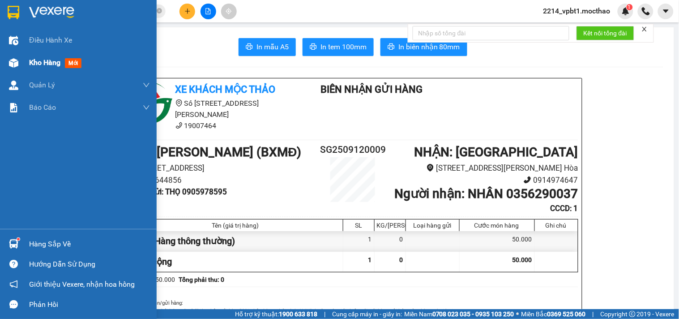
click at [53, 60] on span "Kho hàng" at bounding box center [44, 62] width 31 height 9
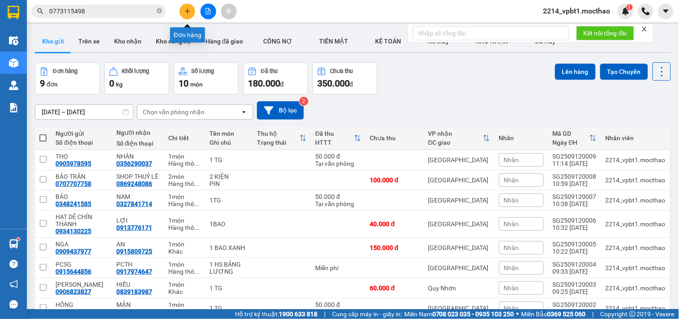
click at [186, 11] on icon "plus" at bounding box center [187, 11] width 5 height 0
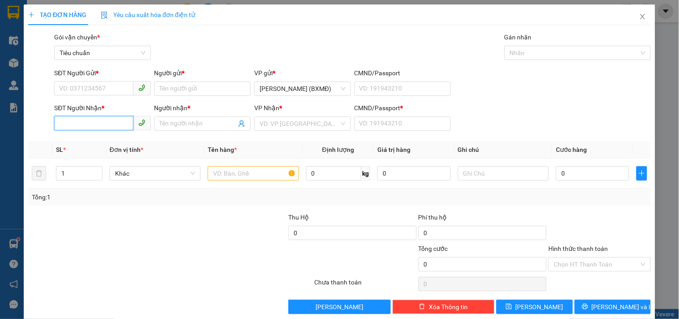
click at [102, 123] on input "SĐT Người Nhận *" at bounding box center [93, 123] width 79 height 14
type input "0913472637"
click at [88, 136] on div "0913472637 - ĐĂNG" at bounding box center [101, 141] width 95 height 14
type input "ĐĂNG"
type input "1"
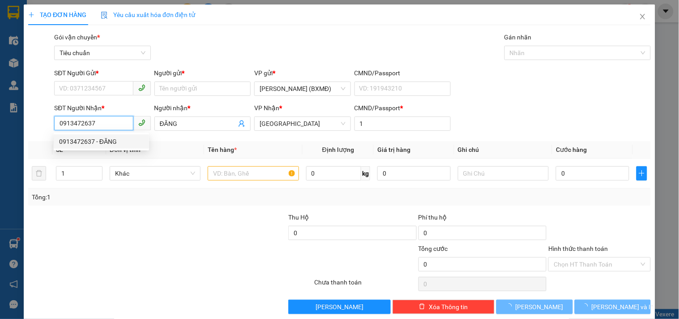
type input "50.000"
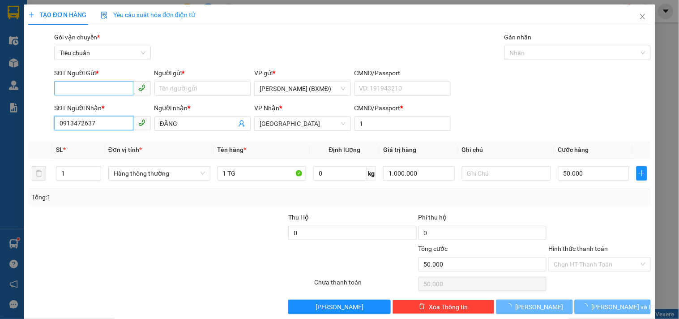
type input "0913472637"
click at [96, 91] on input "SĐT Người Gửi *" at bounding box center [93, 88] width 79 height 14
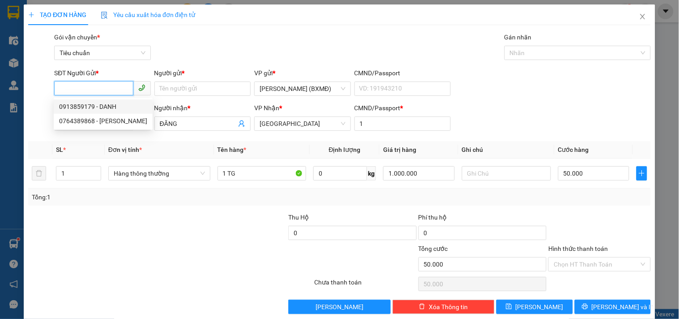
click at [88, 105] on div "0913859179 - DANH" at bounding box center [103, 107] width 88 height 10
type input "0913859179"
type input "DANH"
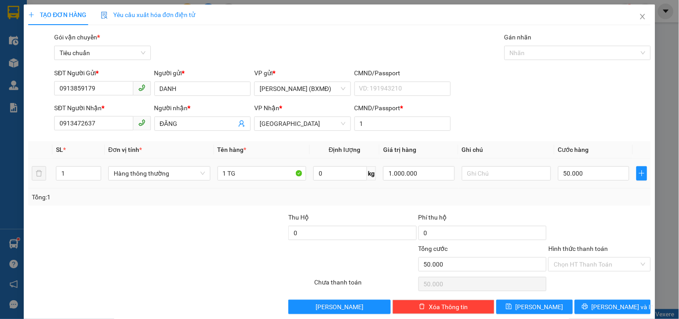
click at [277, 182] on div "1 TG" at bounding box center [262, 173] width 89 height 18
click at [255, 168] on input "1 TG" at bounding box center [262, 173] width 89 height 14
type input "1 BÌ THƯ"
click at [593, 176] on input "50.000" at bounding box center [595, 173] width 72 height 14
type input "0"
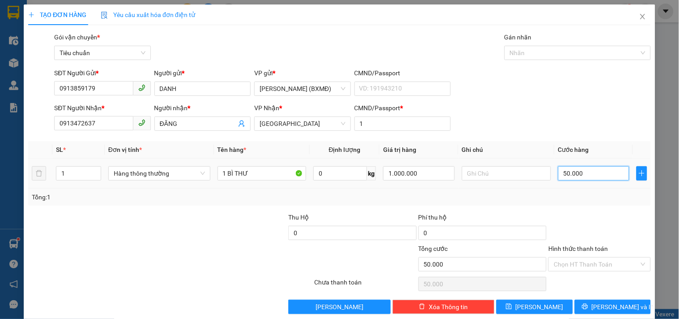
type input "0"
type input "3"
type input "003"
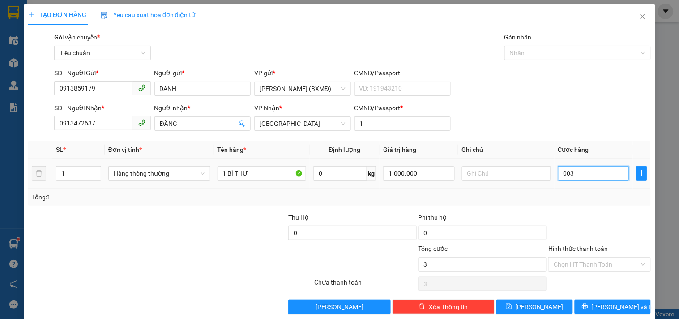
type input "30"
type input "0.030"
type input "30.000"
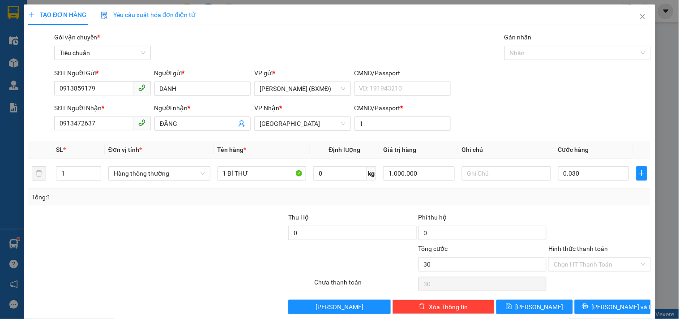
type input "30.000"
click at [585, 196] on div "Tổng: 1" at bounding box center [340, 197] width 616 height 10
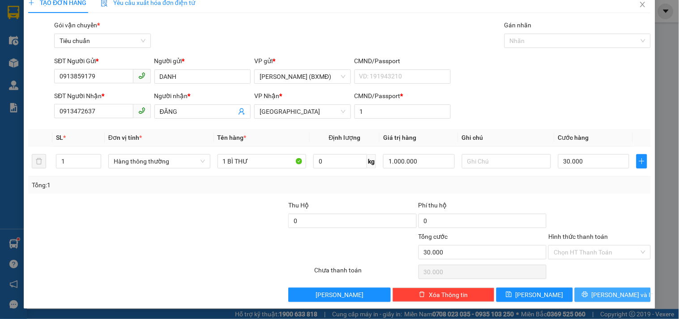
click at [585, 292] on button "[PERSON_NAME] và In" at bounding box center [613, 295] width 76 height 14
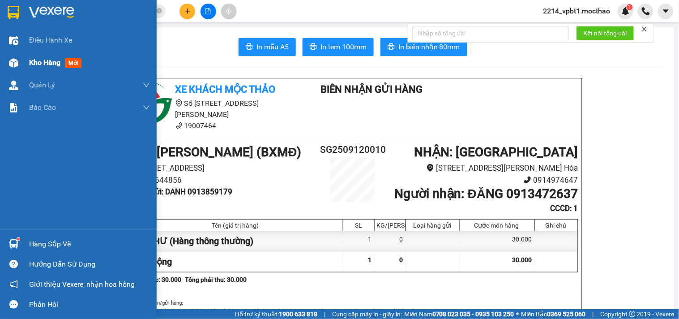
click at [45, 64] on span "Kho hàng" at bounding box center [44, 62] width 31 height 9
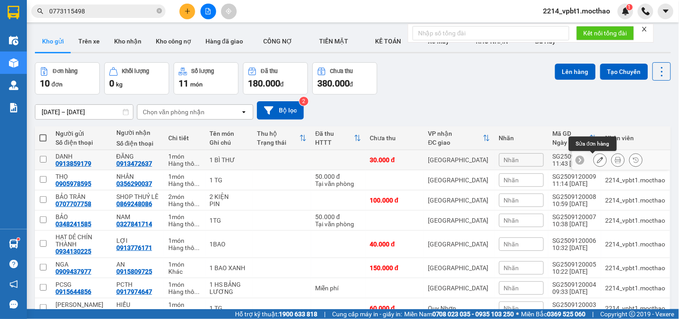
click at [598, 160] on icon at bounding box center [601, 160] width 6 height 6
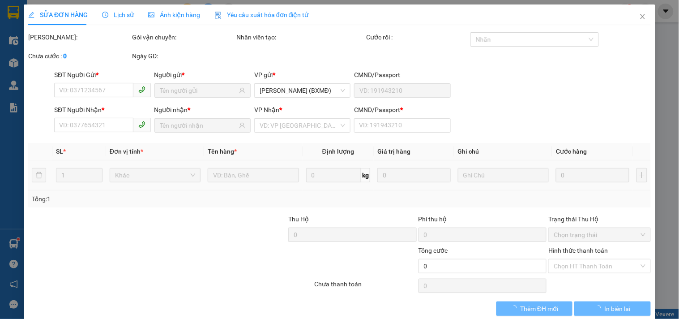
type input "0913859179"
type input "0913472637"
type input "1"
type input "30.000"
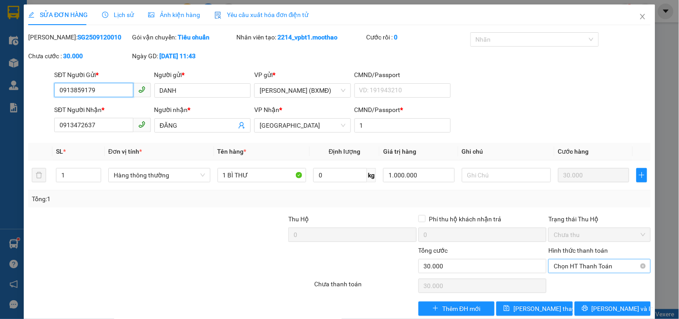
click at [580, 270] on span "Chọn HT Thanh Toán" at bounding box center [599, 265] width 91 height 13
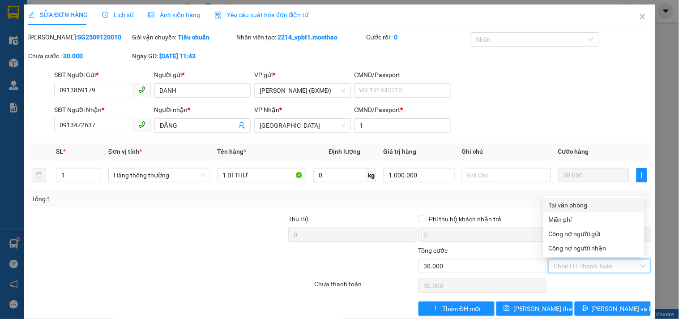
click at [569, 205] on div "Tại văn phòng" at bounding box center [594, 205] width 90 height 10
type input "0"
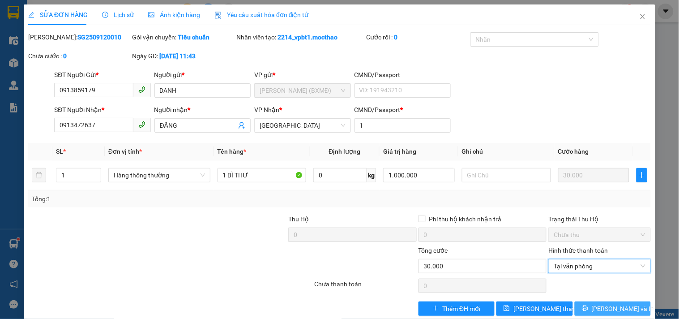
click at [584, 305] on button "[PERSON_NAME] và In" at bounding box center [613, 308] width 76 height 14
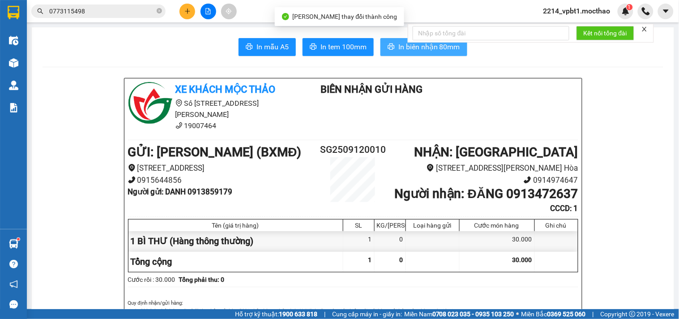
click at [395, 46] on button "In biên nhận 80mm" at bounding box center [424, 47] width 87 height 18
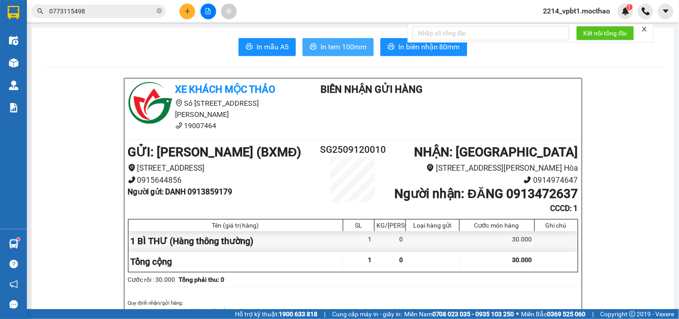
click at [348, 47] on span "In tem 100mm" at bounding box center [344, 46] width 46 height 11
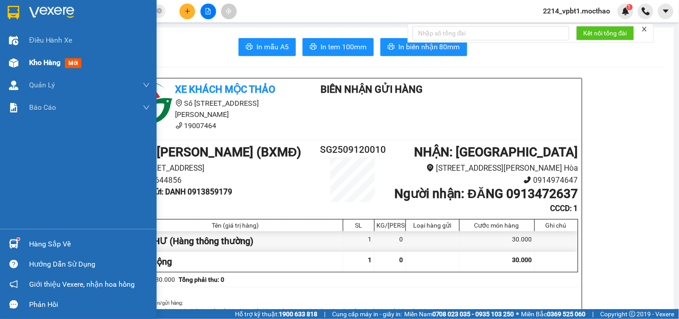
click at [50, 58] on span "Kho hàng" at bounding box center [44, 62] width 31 height 9
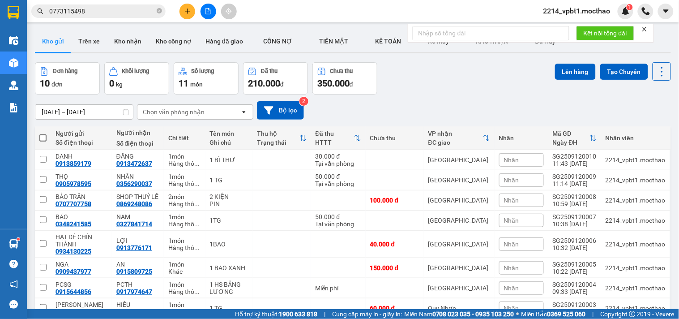
click at [191, 10] on button at bounding box center [188, 12] width 16 height 16
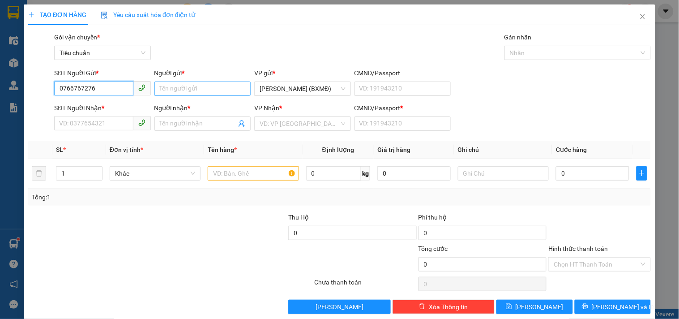
type input "0766767276"
click at [182, 92] on input "Người gửi *" at bounding box center [203, 89] width 96 height 14
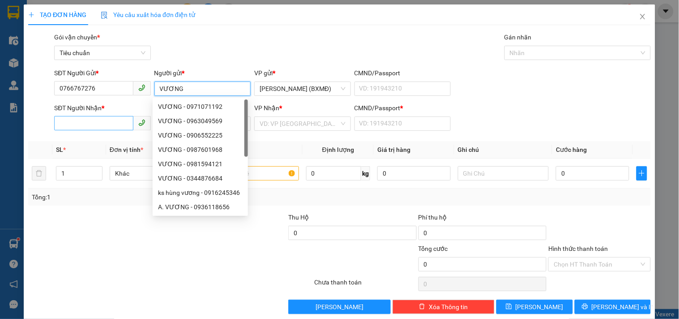
type input "VƯƠNG"
click at [75, 125] on input "SĐT Người Nhận *" at bounding box center [93, 123] width 79 height 14
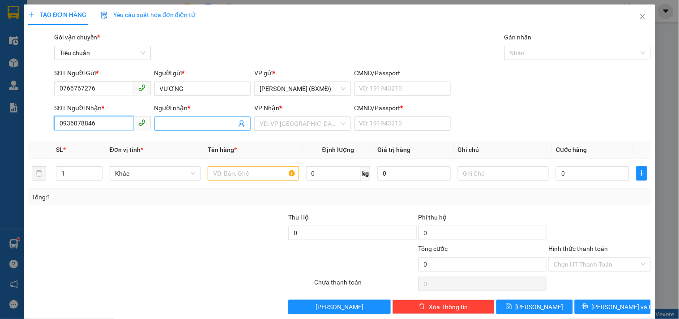
type input "0936078846"
click at [176, 121] on input "Người nhận *" at bounding box center [198, 124] width 77 height 10
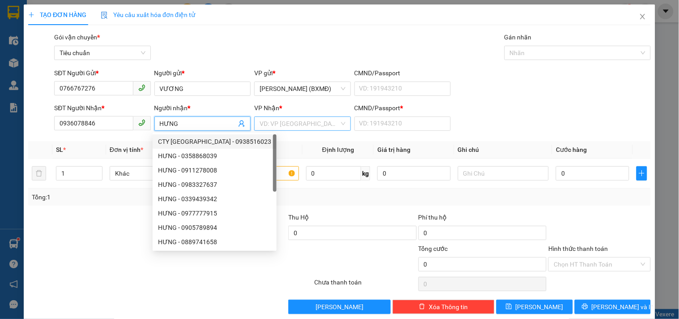
type input "HƯNG"
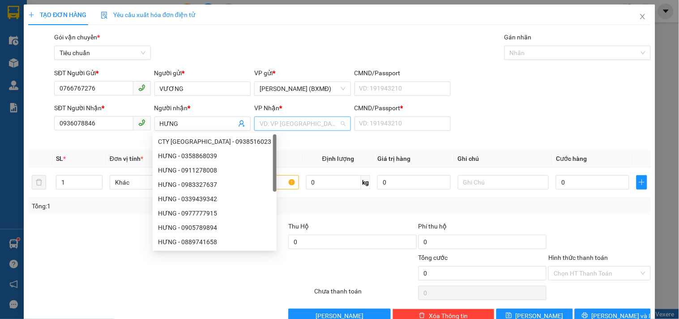
click at [275, 123] on input "search" at bounding box center [299, 123] width 79 height 13
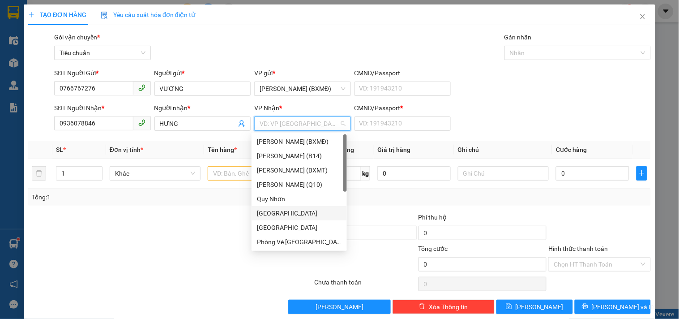
click at [271, 211] on div "[GEOGRAPHIC_DATA]" at bounding box center [299, 213] width 85 height 10
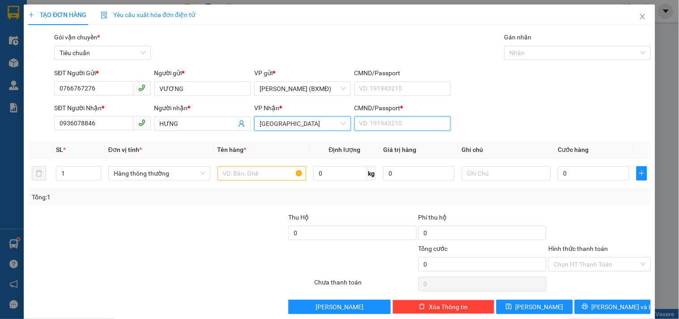
click at [370, 124] on input "CMND/Passport *" at bounding box center [403, 123] width 96 height 14
type input "1"
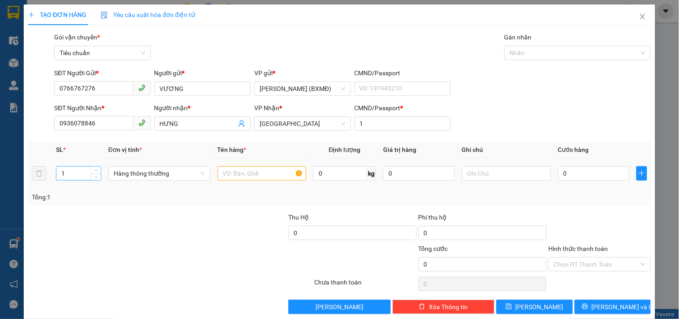
click at [69, 155] on div "SL *" at bounding box center [78, 150] width 45 height 10
click at [69, 172] on input "1" at bounding box center [78, 173] width 44 height 13
type input "10"
click at [241, 175] on input "text" at bounding box center [262, 173] width 89 height 14
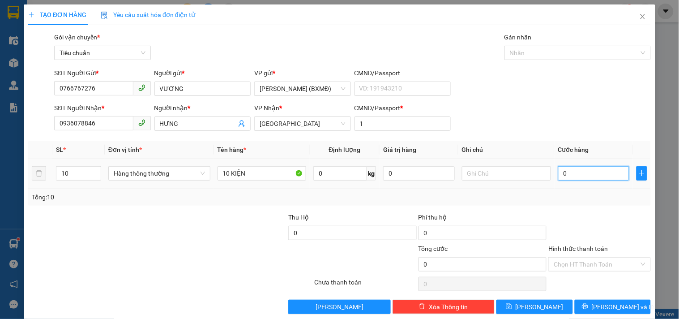
click at [574, 177] on input "0" at bounding box center [595, 173] width 72 height 14
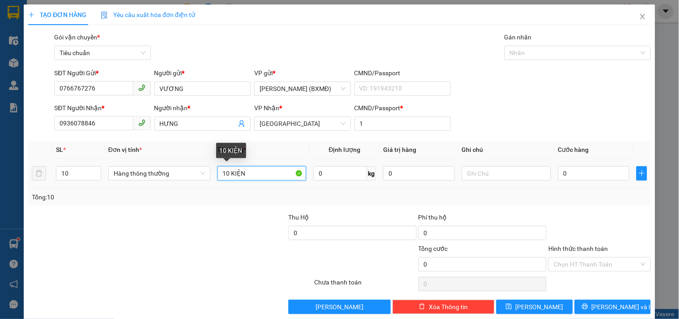
click at [265, 177] on input "10 KIỆN" at bounding box center [262, 173] width 89 height 14
type input "1"
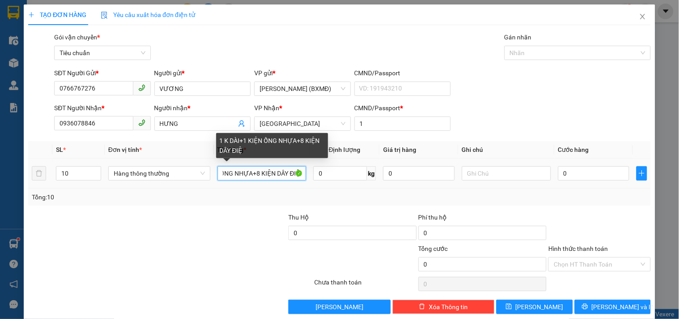
scroll to position [0, 52]
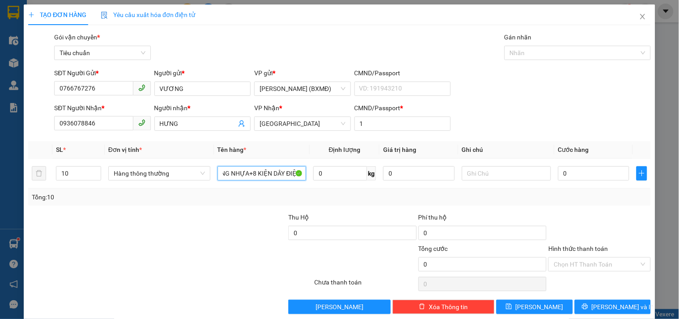
type input "1 K DÀI+1 KIỆN ỐNG NHỰA+8 KIỆN DÂY ĐIỆN"
click at [210, 229] on div at bounding box center [223, 227] width 130 height 31
click at [585, 177] on input "0" at bounding box center [595, 173] width 72 height 14
type input "005"
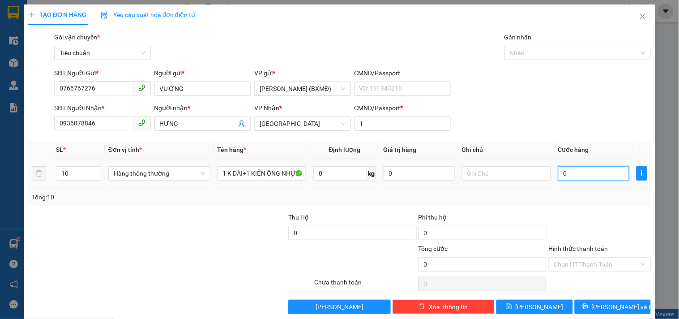
type input "5"
type input "0.055"
type input "55"
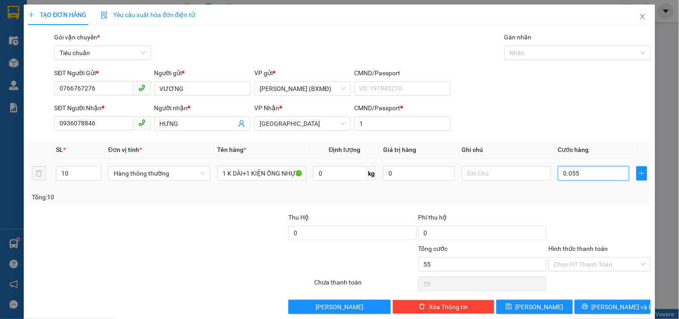
type input "00.550"
type input "550"
type input "550.000"
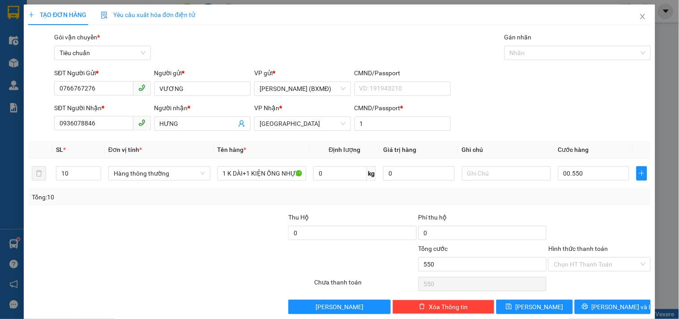
type input "550.000"
click at [589, 199] on div "Tổng: 10" at bounding box center [340, 197] width 616 height 10
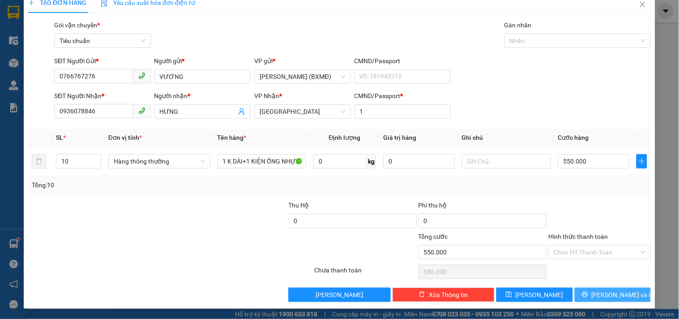
click at [589, 293] on icon "printer" at bounding box center [585, 294] width 6 height 6
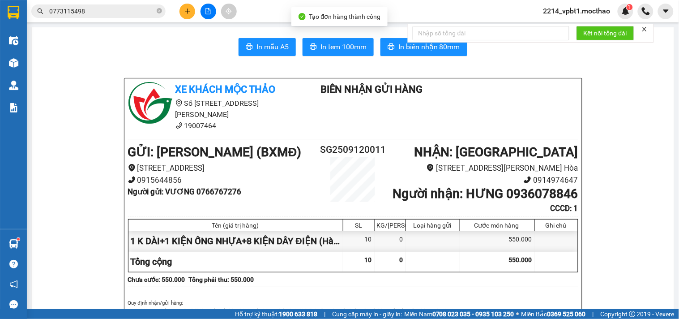
click at [408, 43] on div "Kết nối tổng đài" at bounding box center [531, 33] width 246 height 19
click at [399, 48] on span "In biên nhận 80mm" at bounding box center [430, 46] width 62 height 11
click at [340, 43] on span "In tem 100mm" at bounding box center [344, 46] width 46 height 11
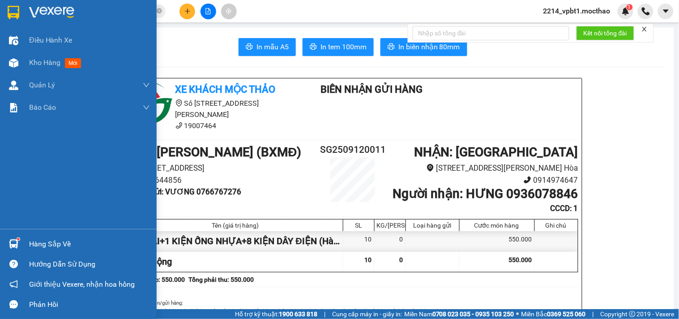
drag, startPoint x: 46, startPoint y: 63, endPoint x: 66, endPoint y: 158, distance: 97.0
click at [47, 63] on span "Kho hàng" at bounding box center [44, 62] width 31 height 9
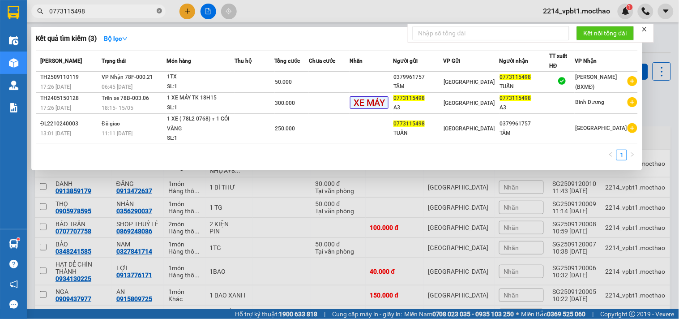
click at [160, 10] on icon "close-circle" at bounding box center [159, 10] width 5 height 5
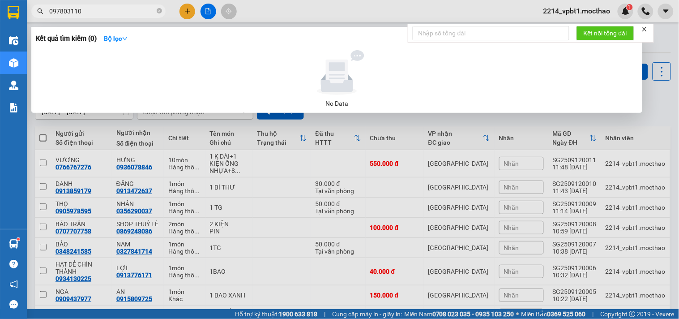
type input "0978031107"
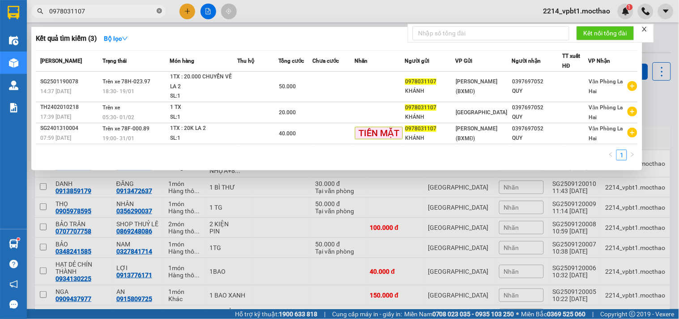
click at [159, 11] on icon "close-circle" at bounding box center [159, 10] width 5 height 5
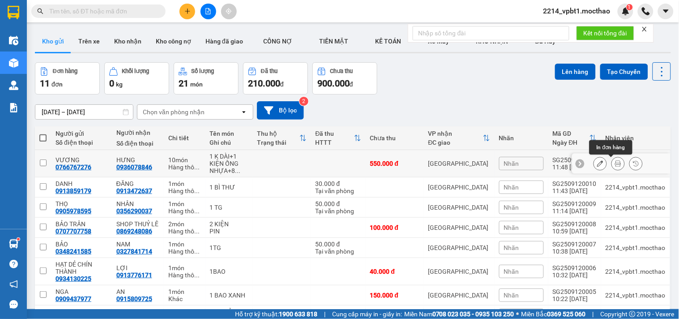
click at [615, 164] on icon at bounding box center [618, 163] width 6 height 6
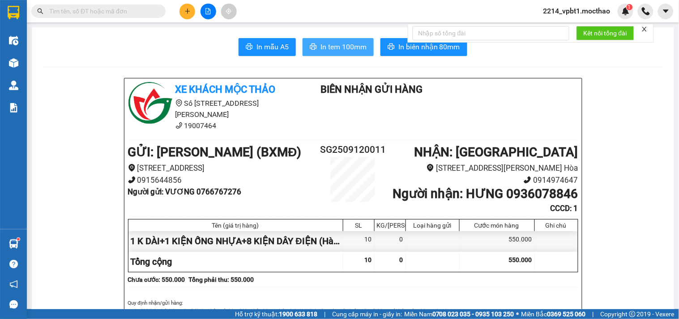
click at [344, 45] on span "In tem 100mm" at bounding box center [344, 46] width 46 height 11
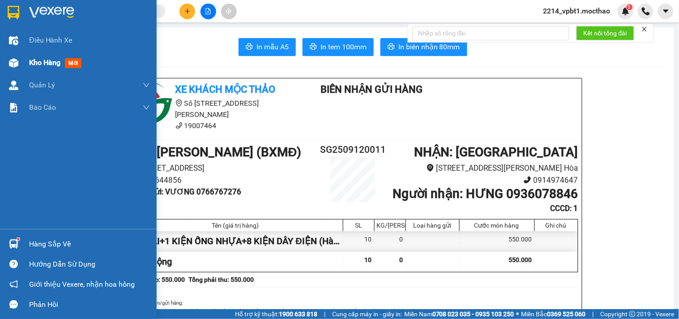
click at [42, 61] on span "Kho hàng" at bounding box center [44, 62] width 31 height 9
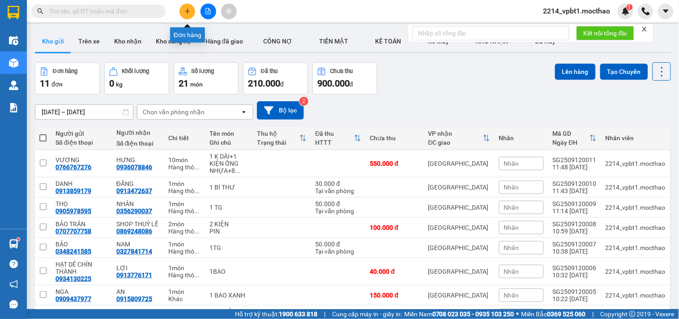
click at [186, 9] on icon "plus" at bounding box center [188, 11] width 6 height 6
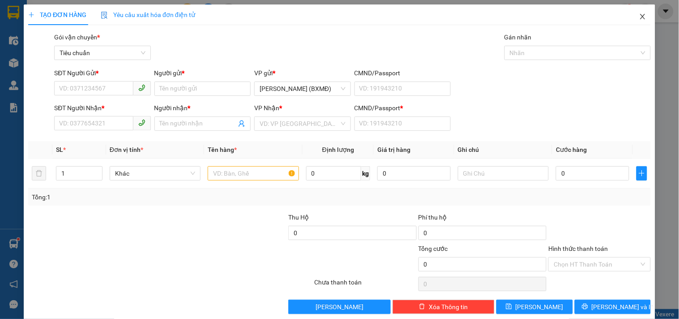
click at [640, 17] on icon "close" at bounding box center [643, 16] width 7 height 7
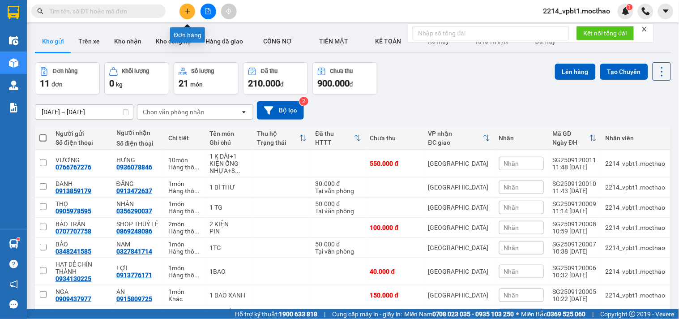
click at [185, 6] on button at bounding box center [188, 12] width 16 height 16
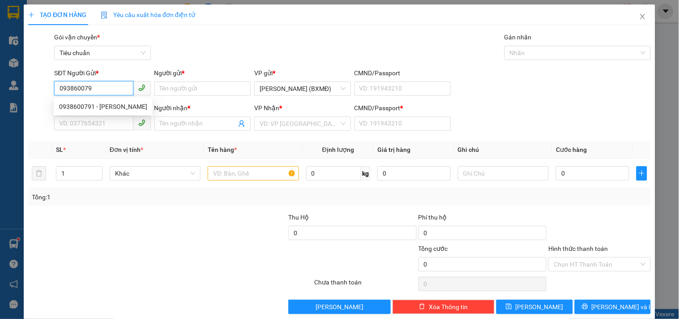
type input "0938600791"
click at [109, 109] on div "0938600791 - MINH TRANG" at bounding box center [103, 107] width 88 height 10
type input "MINH TRANG"
type input "0985824067"
type input "BIỆN TRANG"
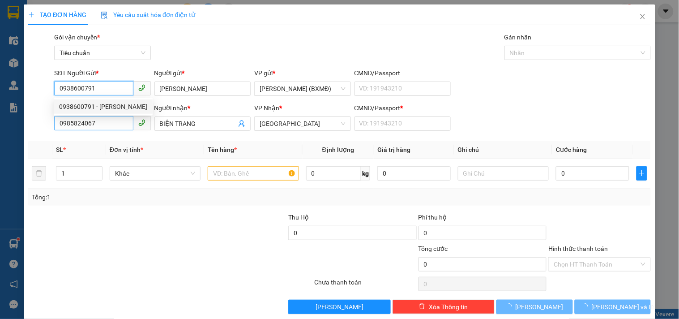
type input "40.000"
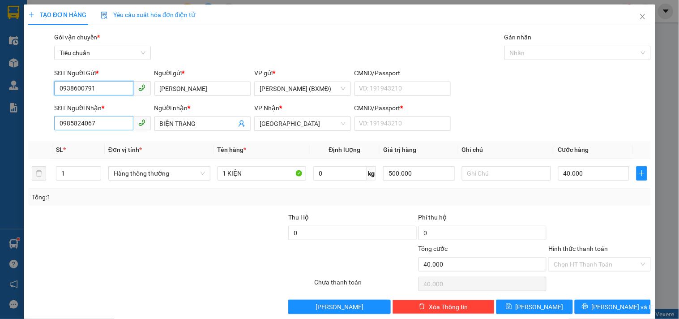
type input "0938600791"
drag, startPoint x: 96, startPoint y: 126, endPoint x: 12, endPoint y: 139, distance: 85.2
click at [13, 138] on div "TẠO ĐƠN HÀNG Yêu cầu xuất hóa đơn điện tử Transit Pickup Surcharge Ids Transit …" at bounding box center [339, 159] width 679 height 319
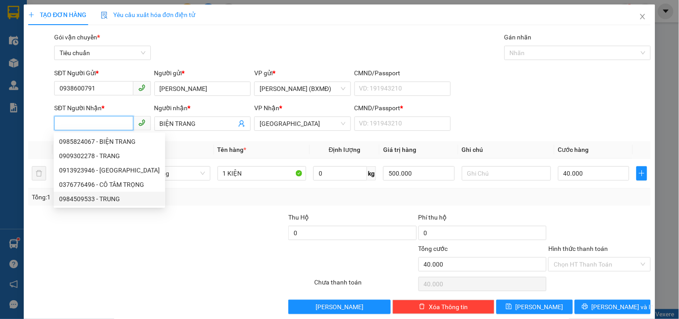
click at [90, 199] on div "0984509533 - TRUNG" at bounding box center [109, 199] width 101 height 10
type input "0984509533"
type input "TRUNG"
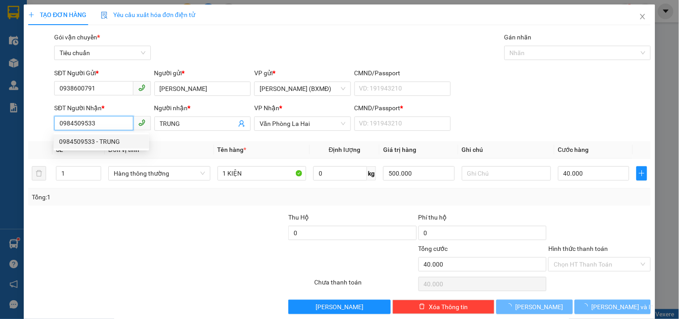
type input "20.000"
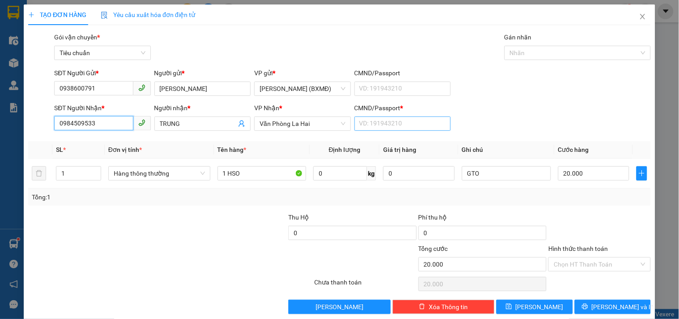
type input "0984509533"
click at [382, 123] on input "CMND/Passport *" at bounding box center [403, 123] width 96 height 14
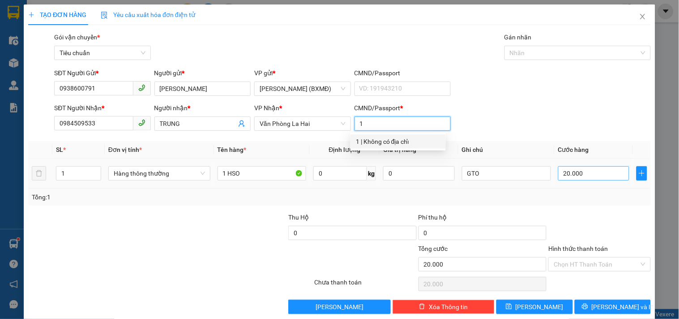
type input "1"
click at [583, 176] on td "20.000" at bounding box center [594, 174] width 79 height 30
click at [583, 176] on input "20.000" at bounding box center [595, 173] width 72 height 14
type input "0"
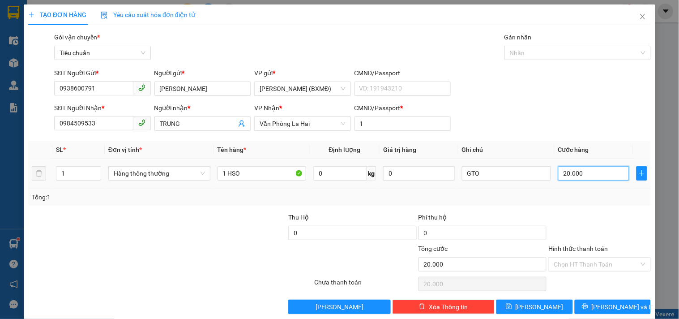
type input "0"
type input "3"
type input "003"
type input "30"
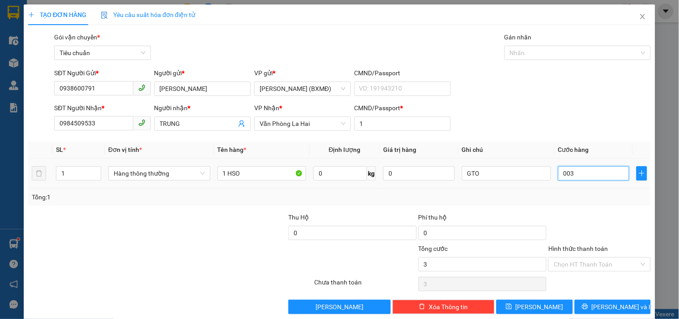
type input "30"
type input "0.030"
type input "30.000"
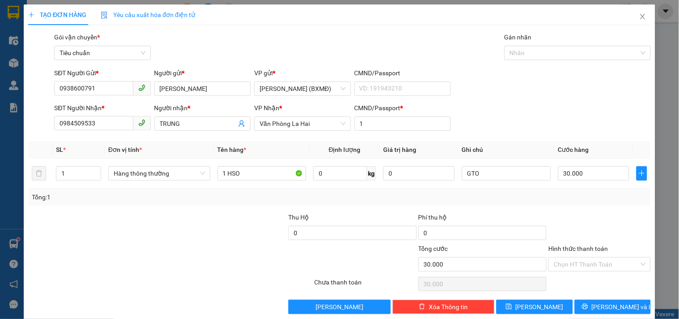
click at [229, 239] on div at bounding box center [223, 227] width 130 height 31
drag, startPoint x: 254, startPoint y: 172, endPoint x: 224, endPoint y: 182, distance: 30.6
click at [224, 182] on div "1 HSO" at bounding box center [262, 173] width 89 height 18
type input "1 H +20.000 CHUYỂN VỀ LA2"
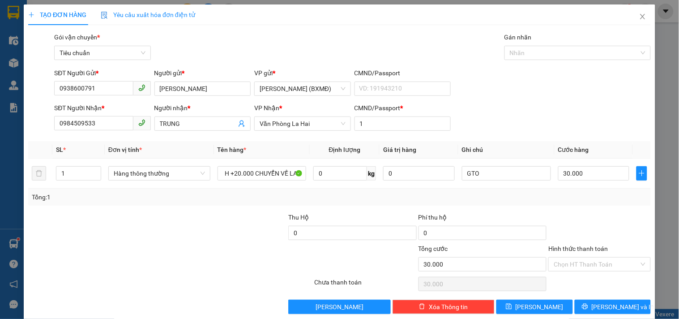
click at [569, 205] on div "Tổng: 1" at bounding box center [339, 197] width 623 height 17
click at [583, 260] on input "Hình thức thanh toán" at bounding box center [596, 264] width 85 height 13
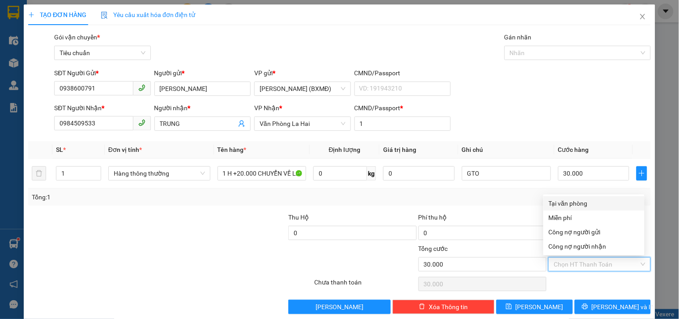
drag, startPoint x: 579, startPoint y: 202, endPoint x: 604, endPoint y: 281, distance: 82.6
click at [579, 202] on div "Tại văn phòng" at bounding box center [594, 203] width 90 height 10
type input "0"
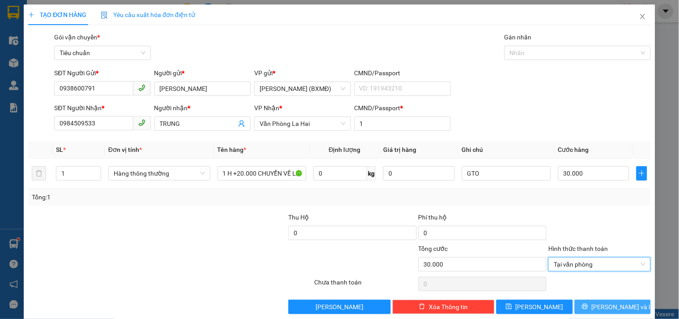
click at [602, 306] on span "[PERSON_NAME] và In" at bounding box center [623, 307] width 63 height 10
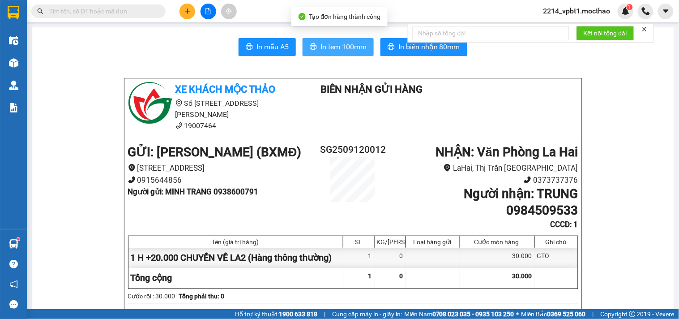
click at [338, 50] on span "In tem 100mm" at bounding box center [344, 46] width 46 height 11
click at [356, 48] on span "In tem 100mm" at bounding box center [344, 46] width 46 height 11
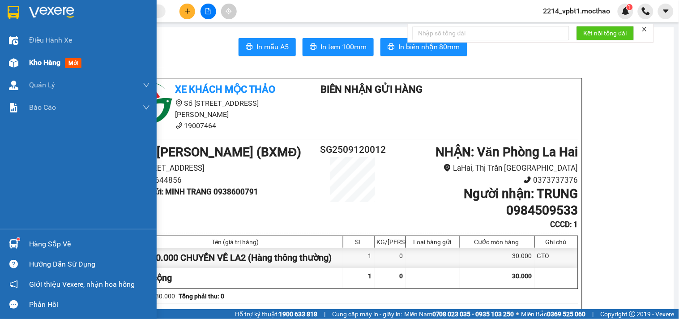
click at [38, 59] on span "Kho hàng" at bounding box center [44, 62] width 31 height 9
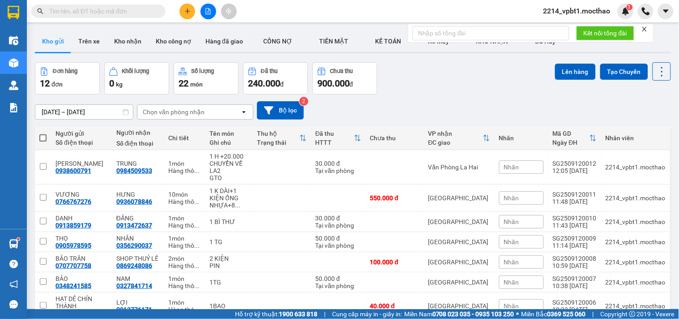
click at [188, 8] on icon "plus" at bounding box center [188, 11] width 6 height 6
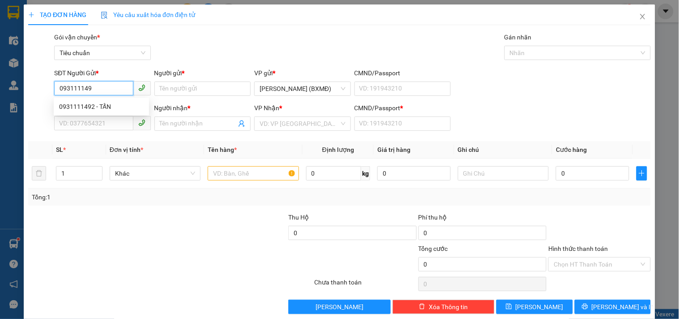
type input "0931111492"
click at [102, 102] on div "0931111492 - TẤN" at bounding box center [101, 107] width 85 height 10
type input "TẤN"
type input "0984094450"
type input "QUÂN"
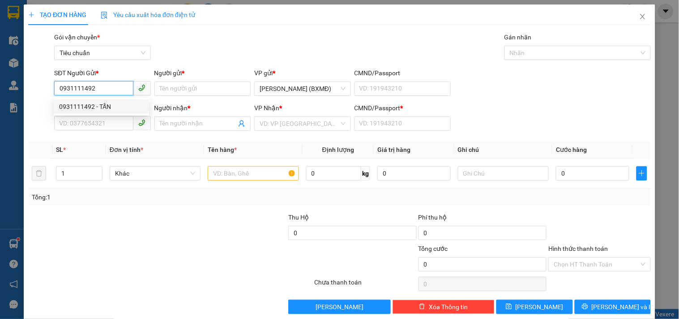
type input "1"
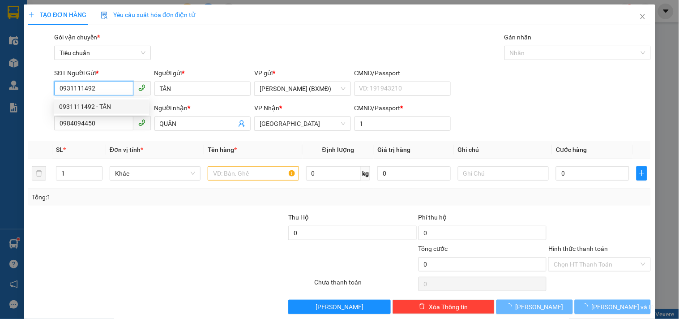
type input "30.000"
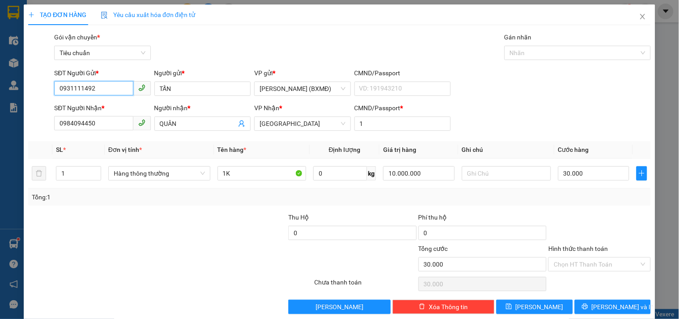
type input "0931111492"
drag, startPoint x: 28, startPoint y: 126, endPoint x: 0, endPoint y: 133, distance: 28.7
click at [0, 133] on div "TẠO ĐƠN HÀNG Yêu cầu xuất hóa đơn điện tử Transit Pickup Surcharge Ids Transit …" at bounding box center [339, 159] width 679 height 319
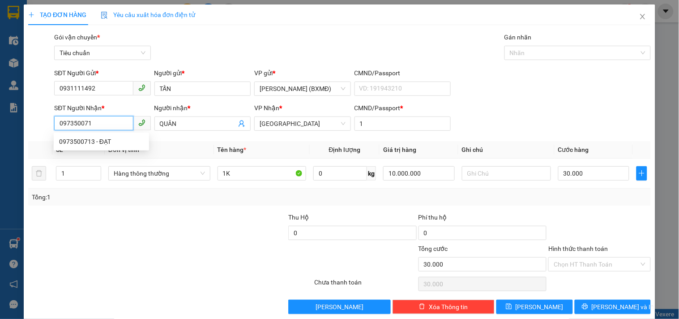
type input "0973500713"
click at [72, 142] on div "0973500713 - ĐẠT" at bounding box center [101, 142] width 85 height 10
type input "ĐẠT"
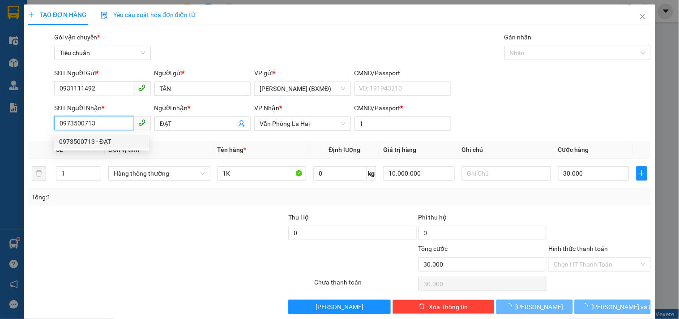
type input "70.000"
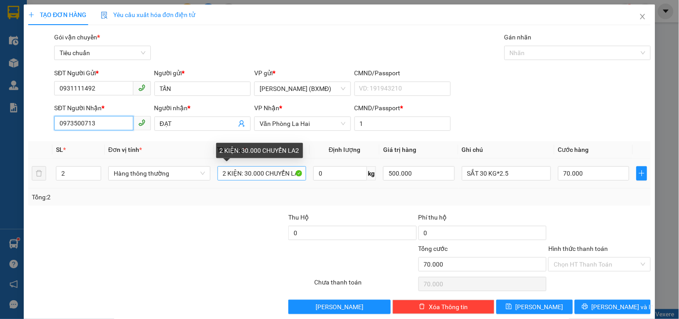
type input "0973500713"
click at [245, 171] on input "2 KIỆN: 30.000 CHUYỂN LA2" at bounding box center [262, 173] width 89 height 14
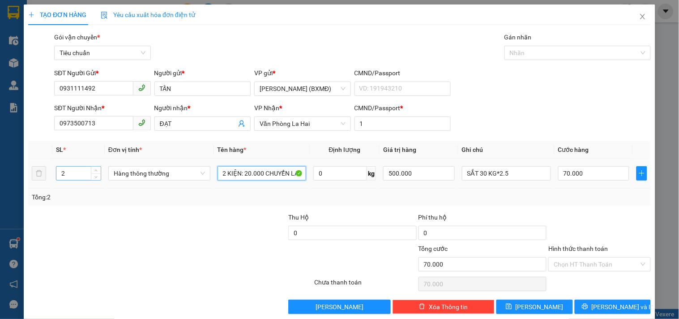
type input "2 KIỆN: 20.000 CHUYỂN LA2"
click at [69, 176] on input "2" at bounding box center [78, 173] width 44 height 13
type input "1"
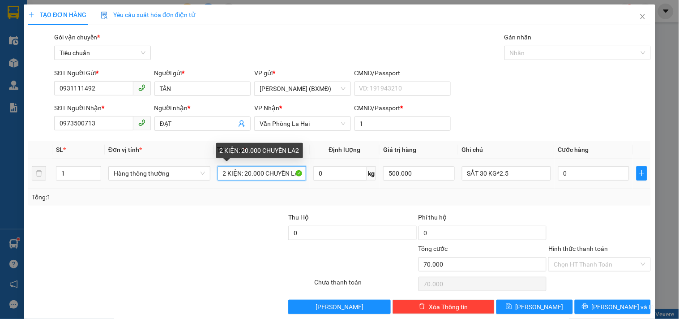
type input "0"
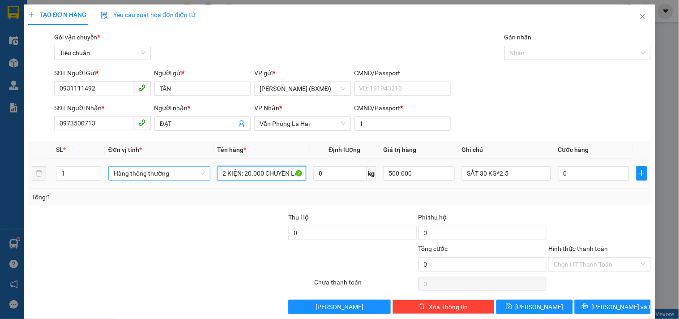
drag, startPoint x: 240, startPoint y: 172, endPoint x: 207, endPoint y: 176, distance: 33.1
click at [207, 176] on tr "1 Hàng thông thường 2 KIỆN: 20.000 CHUYỂN LA2 0 kg 500.000 SẮT 30 KG*2.5 0" at bounding box center [339, 174] width 623 height 30
type input "1 H: 20.000 CHUYỂN LA2"
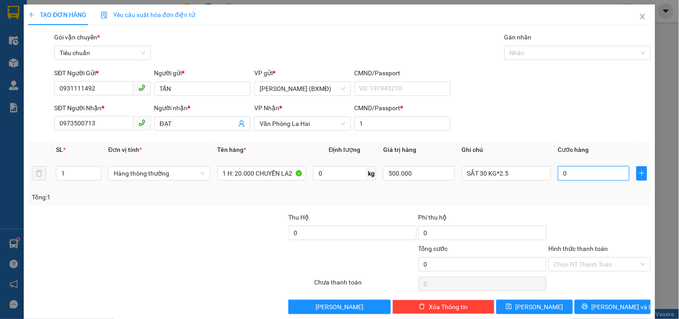
click at [570, 175] on input "0" at bounding box center [595, 173] width 72 height 14
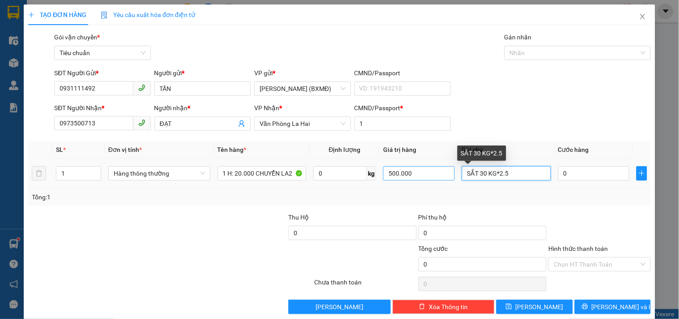
drag, startPoint x: 509, startPoint y: 172, endPoint x: 411, endPoint y: 181, distance: 98.5
click at [411, 181] on tr "1 Hàng thông thường 1 H: 20.000 CHUYỂN LA2 0 kg 500.000 SẮT 30 KG*2.5 0" at bounding box center [339, 174] width 623 height 30
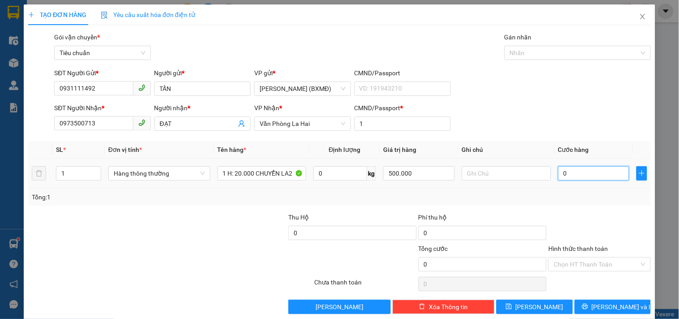
click at [569, 173] on input "0" at bounding box center [595, 173] width 72 height 14
type input "0"
type input "3"
type input "003"
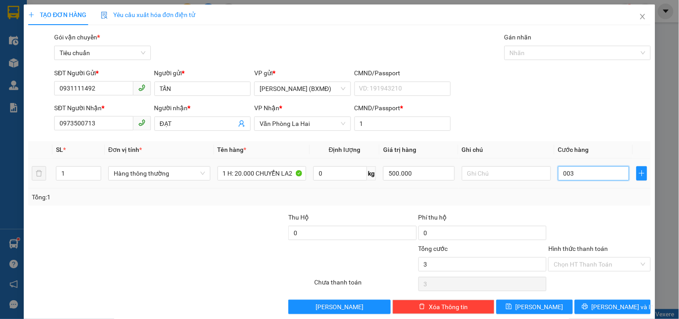
type input "30"
type input "0.030"
type input "30.000"
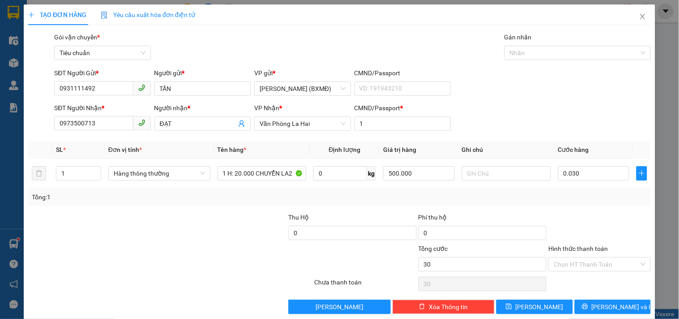
type input "30.000"
drag, startPoint x: 611, startPoint y: 231, endPoint x: 593, endPoint y: 212, distance: 25.4
click at [611, 229] on div at bounding box center [600, 227] width 104 height 31
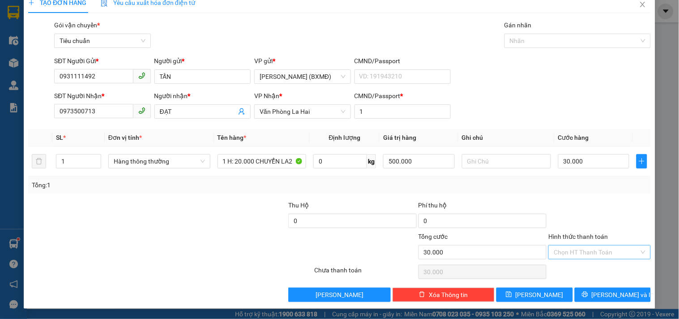
click at [579, 253] on input "Hình thức thanh toán" at bounding box center [596, 251] width 85 height 13
click at [576, 191] on div "Tại văn phòng" at bounding box center [594, 191] width 90 height 10
type input "0"
click at [601, 295] on span "[PERSON_NAME] và In" at bounding box center [623, 295] width 63 height 10
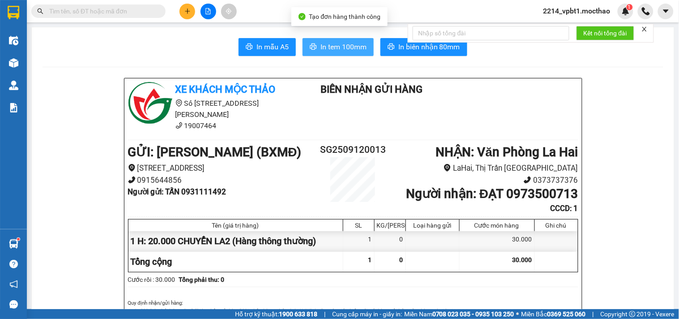
click at [346, 47] on span "In tem 100mm" at bounding box center [344, 46] width 46 height 11
click at [334, 52] on button "In tem 100mm" at bounding box center [338, 47] width 71 height 18
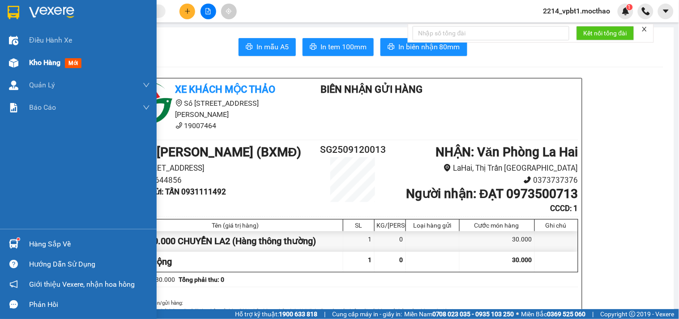
click at [43, 61] on span "Kho hàng" at bounding box center [44, 62] width 31 height 9
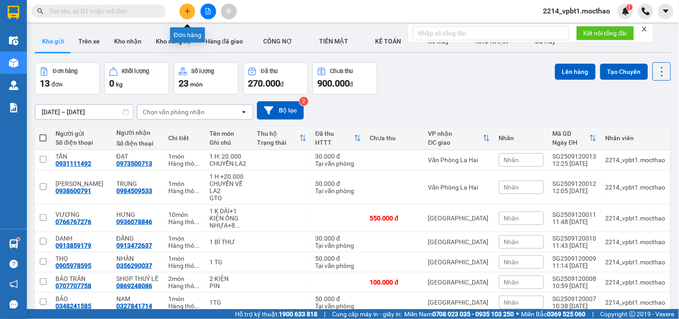
click at [188, 8] on icon "plus" at bounding box center [188, 11] width 6 height 6
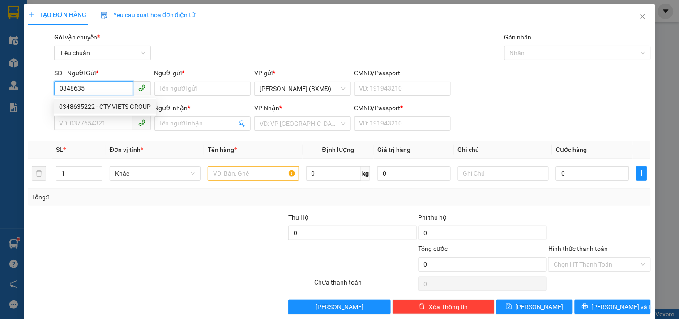
drag, startPoint x: 112, startPoint y: 105, endPoint x: 101, endPoint y: 108, distance: 11.1
click at [111, 106] on div "0348635222 - CTY VIETS GROUP" at bounding box center [105, 107] width 92 height 10
type input "0348635222"
type input "CTY VIETS GROUP"
type input "0367214463"
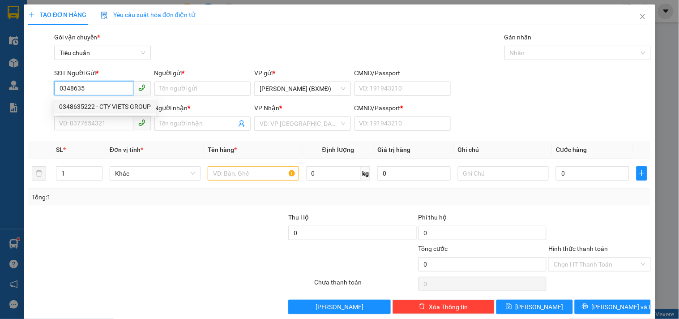
type input "ÁNH"
type input "1"
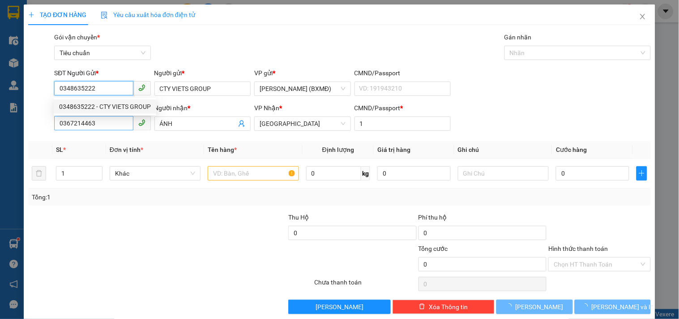
type input "100.000"
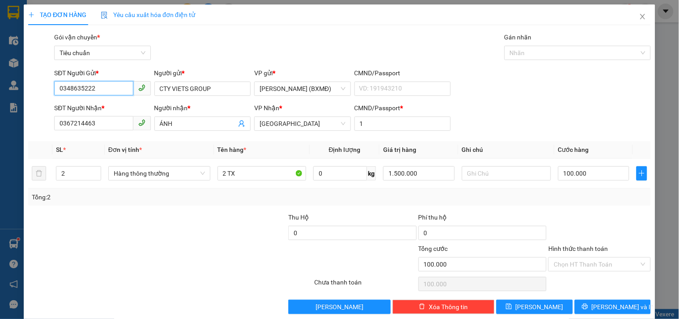
scroll to position [12, 0]
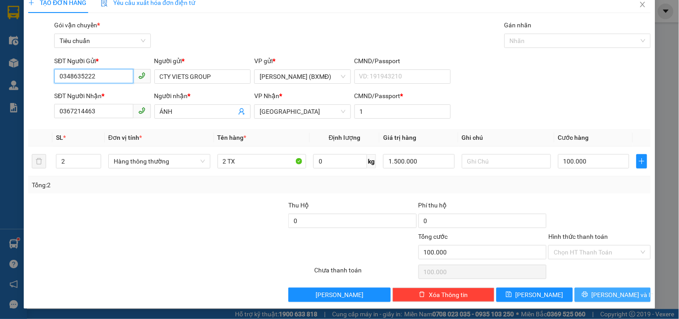
type input "0348635222"
click at [589, 293] on icon "printer" at bounding box center [585, 294] width 6 height 6
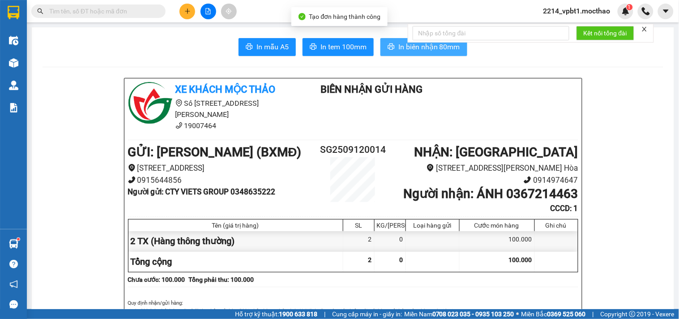
click at [401, 47] on span "In biên nhận 80mm" at bounding box center [430, 46] width 62 height 11
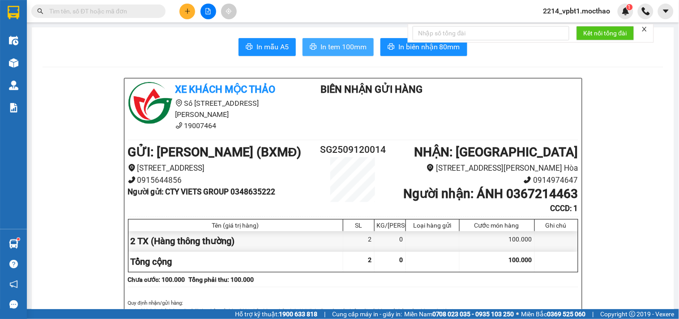
click at [344, 43] on span "In tem 100mm" at bounding box center [344, 46] width 46 height 11
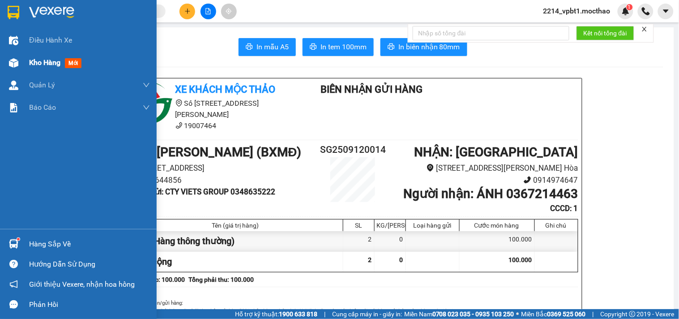
click at [47, 63] on span "Kho hàng" at bounding box center [44, 62] width 31 height 9
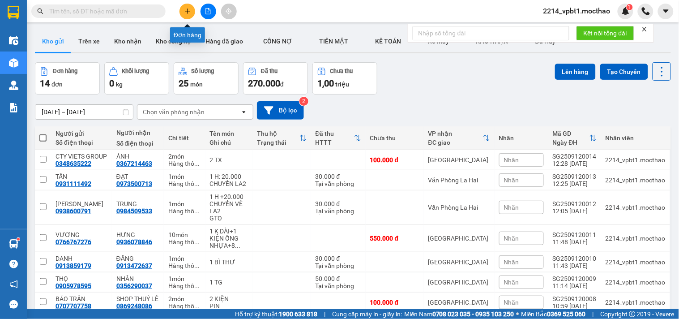
click at [183, 12] on button at bounding box center [188, 12] width 16 height 16
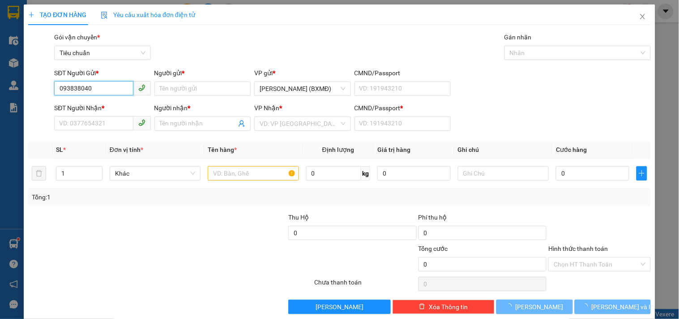
type input "0938380407"
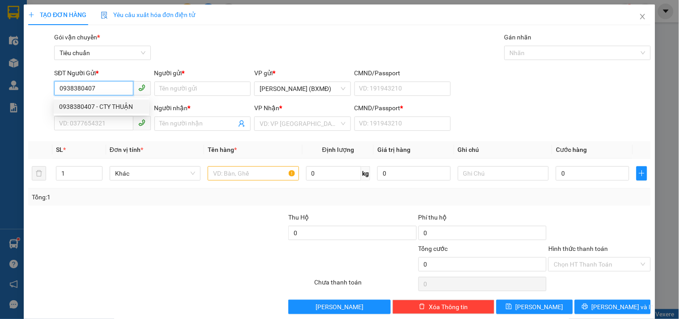
click at [83, 109] on div "0938380407 - CTY THUẬN" at bounding box center [101, 107] width 85 height 10
type input "CTY THUẬN"
type input "0934797789"
type input "QUỲNH"
type input "1"
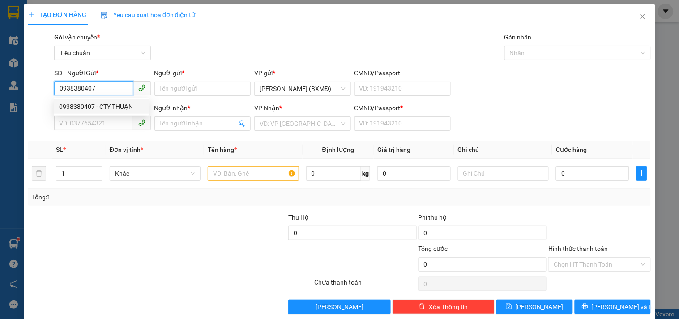
type input "1.700.000"
type input "50.000"
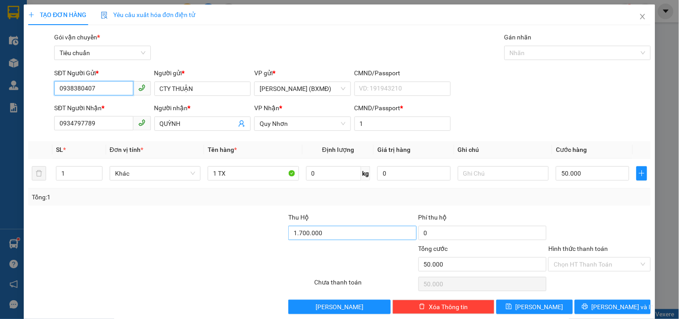
type input "0938380407"
type input "1.749.000"
click at [217, 233] on div at bounding box center [223, 227] width 130 height 31
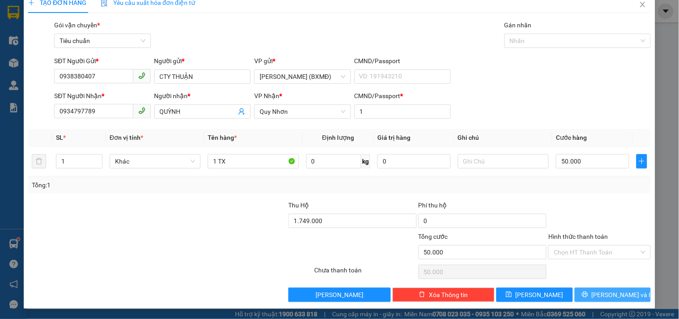
click at [585, 292] on button "[PERSON_NAME] và In" at bounding box center [613, 295] width 76 height 14
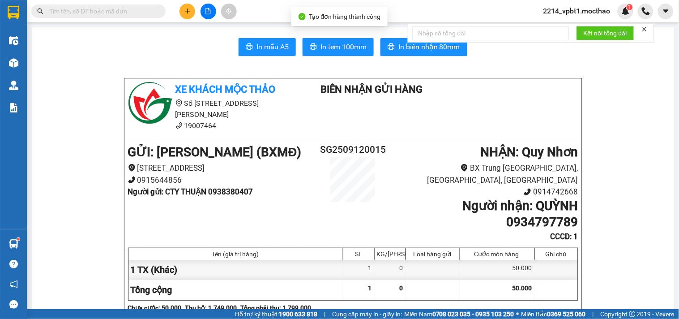
click at [426, 43] on div "Kết nối tổng đài" at bounding box center [531, 33] width 246 height 19
click at [422, 49] on span "In biên nhận 80mm" at bounding box center [430, 46] width 62 height 11
click at [315, 44] on button "In tem 100mm" at bounding box center [338, 47] width 71 height 18
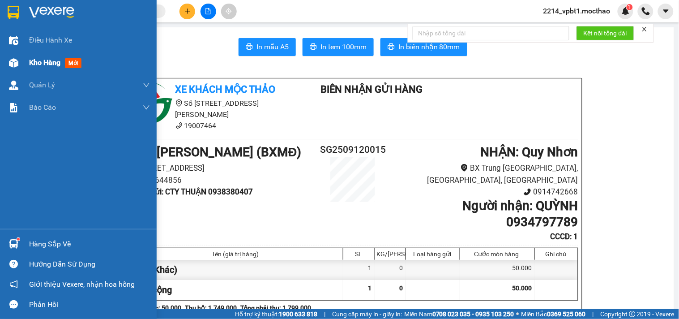
click at [34, 62] on span "Kho hàng" at bounding box center [44, 62] width 31 height 9
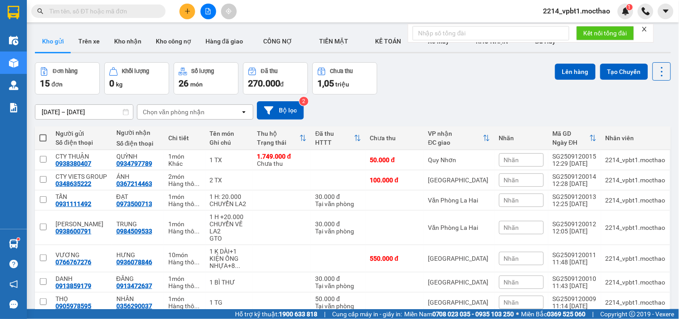
scroll to position [116, 0]
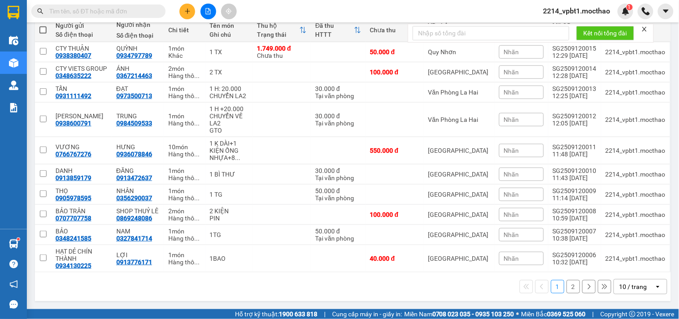
click at [616, 281] on div "10 / trang" at bounding box center [635, 286] width 40 height 14
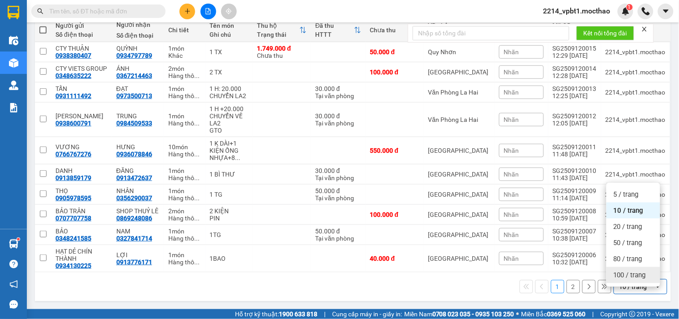
click at [621, 271] on span "100 / trang" at bounding box center [630, 275] width 32 height 9
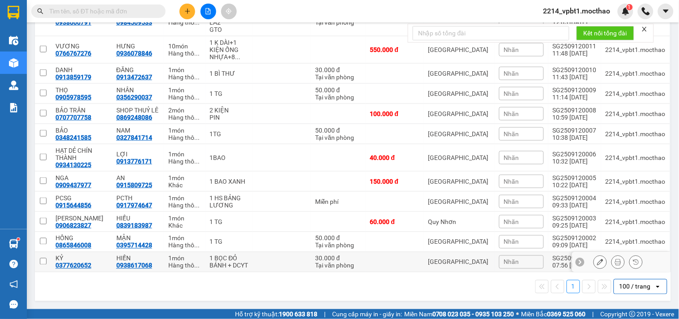
scroll to position [0, 0]
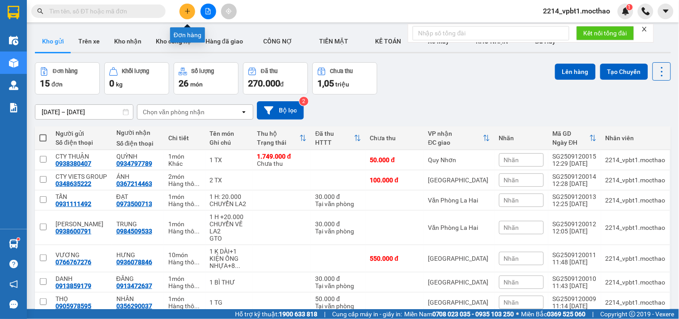
click at [187, 10] on icon "plus" at bounding box center [187, 11] width 0 height 5
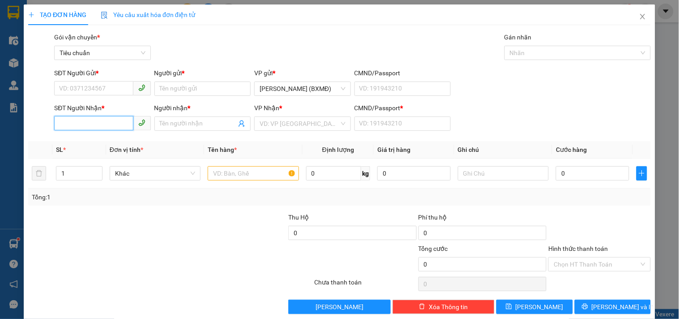
click at [100, 127] on input "SĐT Người Nhận *" at bounding box center [93, 123] width 79 height 14
type input "0903324314"
click at [77, 142] on div "0903324314 - trang lê" at bounding box center [103, 142] width 88 height 10
type input "trang lê"
type input "1"
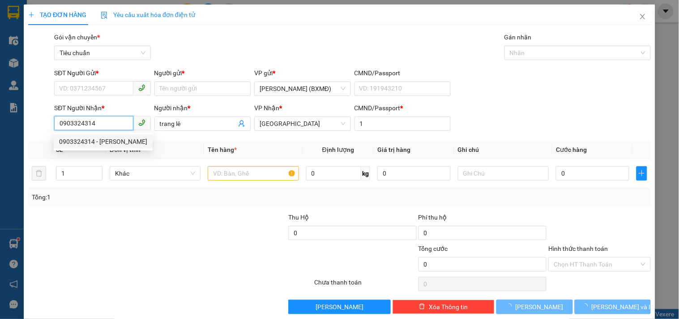
type input "60.000"
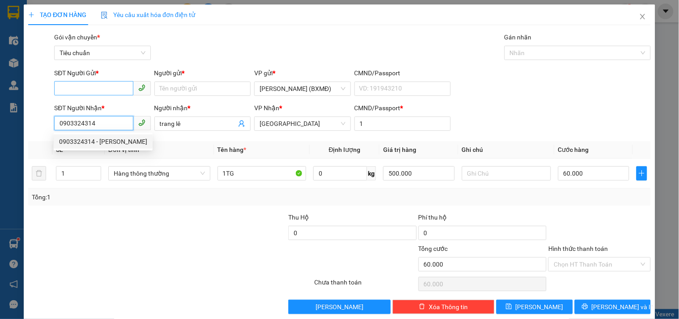
type input "0903324314"
click at [102, 89] on input "SĐT Người Gửi *" at bounding box center [93, 88] width 79 height 14
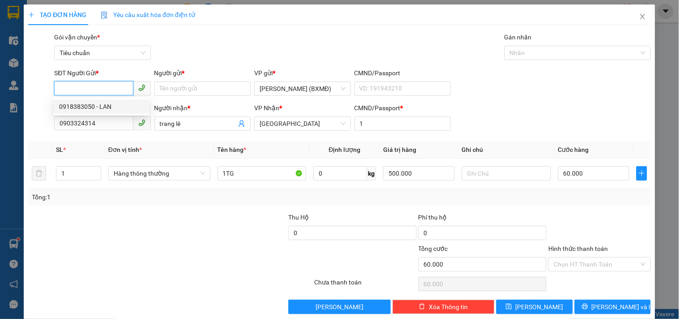
click at [88, 106] on div "0918383050 - LAN" at bounding box center [101, 107] width 85 height 10
type input "0918383050"
type input "LAN"
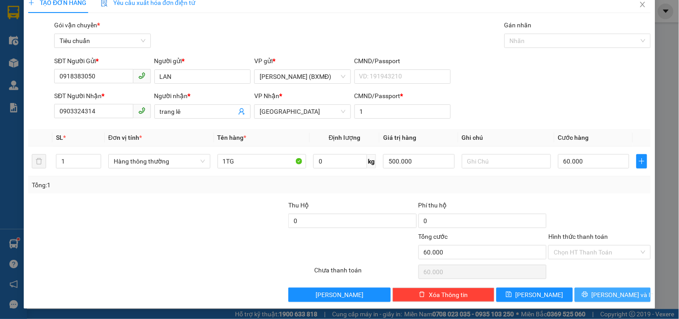
click at [589, 292] on icon "printer" at bounding box center [585, 294] width 6 height 6
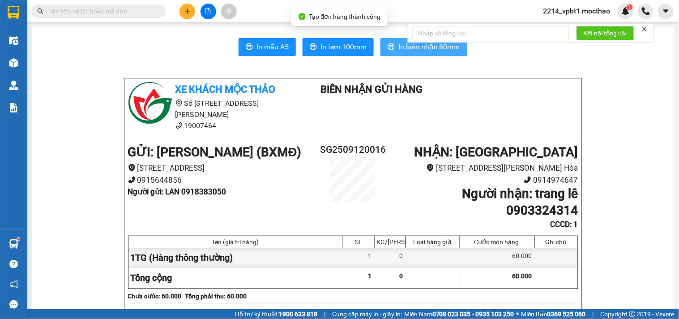
click at [395, 45] on button "In biên nhận 80mm" at bounding box center [424, 47] width 87 height 18
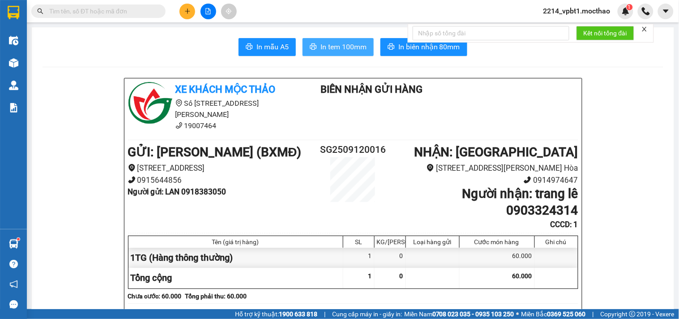
click at [344, 44] on span "In tem 100mm" at bounding box center [344, 46] width 46 height 11
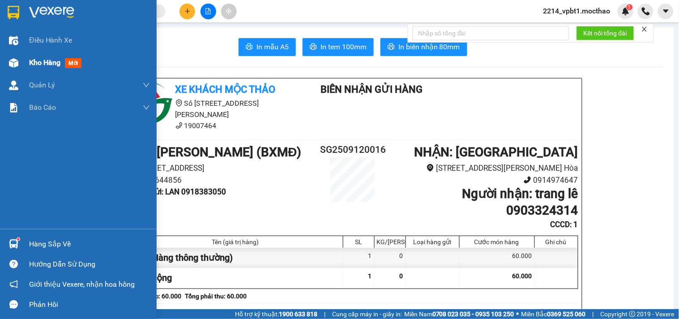
click at [37, 62] on span "Kho hàng" at bounding box center [44, 62] width 31 height 9
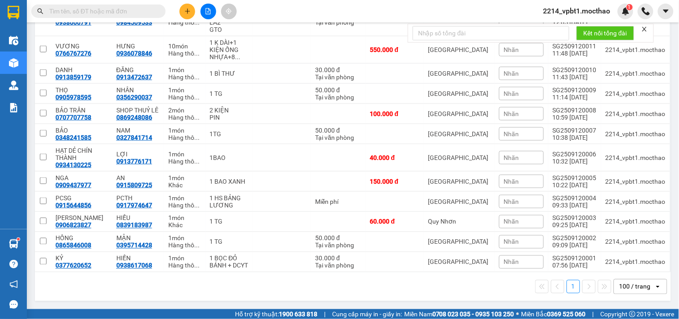
scroll to position [38, 0]
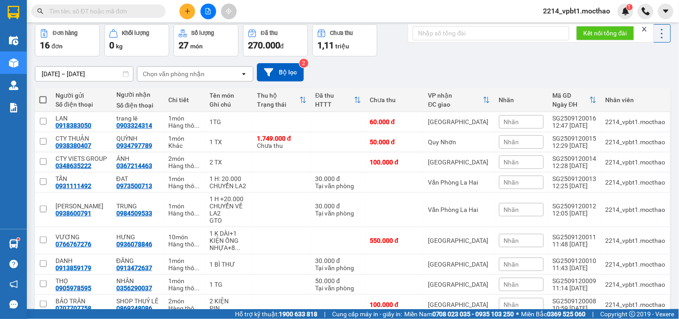
click at [648, 30] on icon "close" at bounding box center [645, 29] width 6 height 6
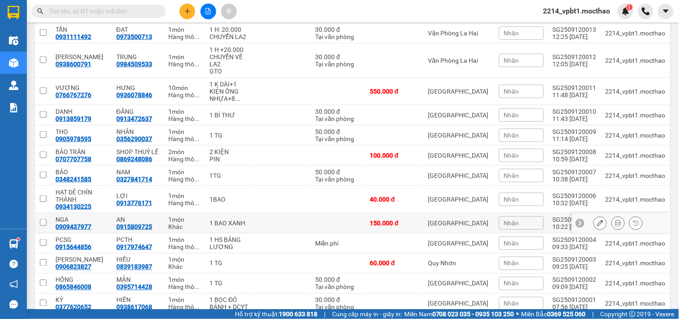
scroll to position [237, 0]
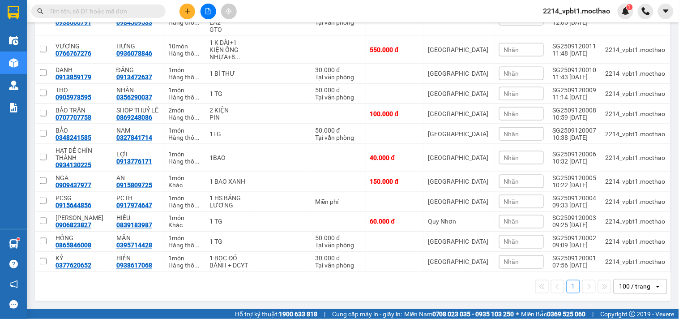
click at [629, 289] on div "100 / trang" at bounding box center [635, 286] width 31 height 9
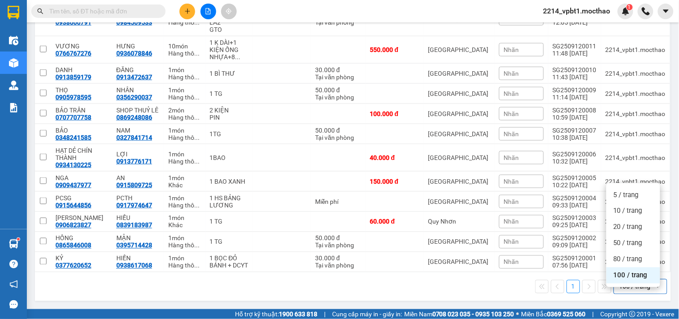
click at [630, 271] on span "100 / trang" at bounding box center [631, 275] width 34 height 9
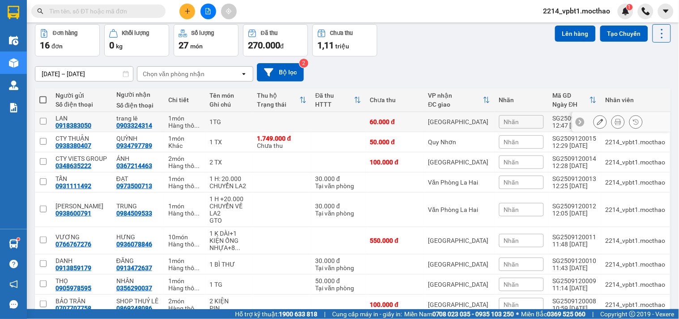
scroll to position [0, 0]
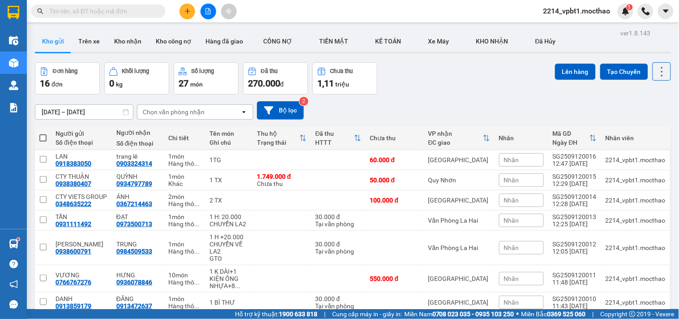
click at [189, 11] on icon "plus" at bounding box center [187, 11] width 5 height 0
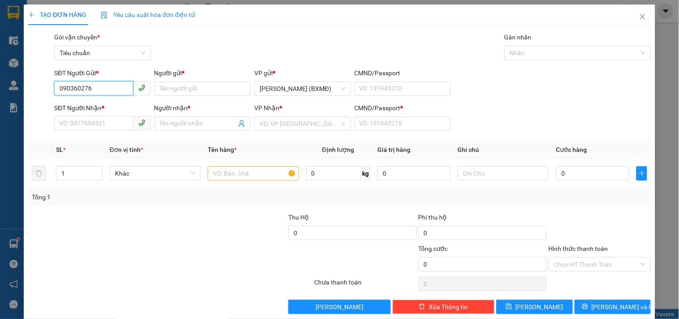
type input "0903602763"
click at [102, 104] on div "0903602763 - THIỆN" at bounding box center [101, 107] width 85 height 10
type input "THIỆN"
type input "0708121200"
type input "BÉ NI"
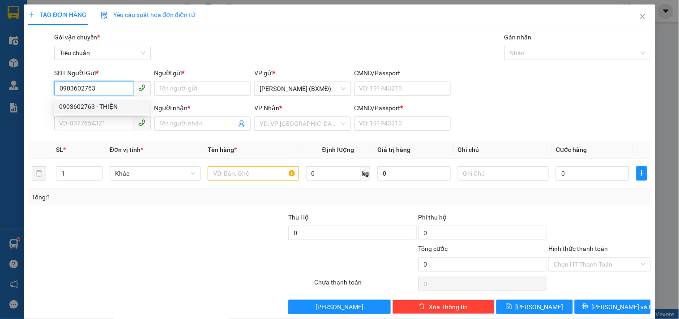
type input "1"
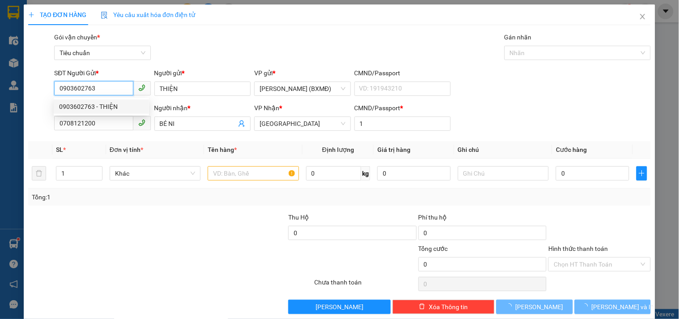
type input "200.000"
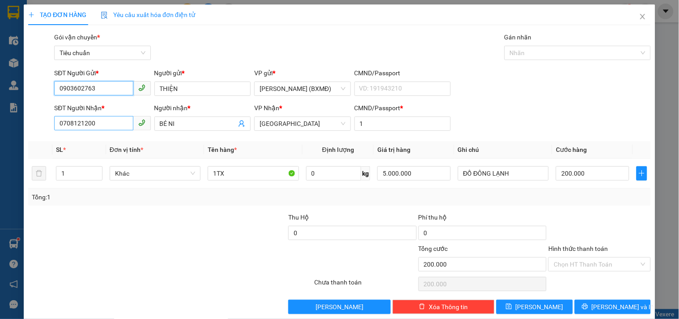
type input "0903602763"
drag, startPoint x: 96, startPoint y: 122, endPoint x: 0, endPoint y: 150, distance: 99.8
click at [0, 150] on div "TẠO ĐƠN HÀNG Yêu cầu xuất hóa đơn điện tử Transit Pickup Surcharge Ids Transit …" at bounding box center [339, 159] width 679 height 319
type input "0901992376"
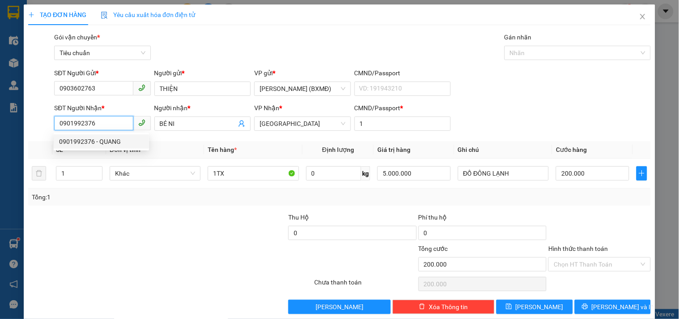
click at [99, 143] on div "0901992376 - QUANG" at bounding box center [101, 142] width 85 height 10
type input "QUANG"
type input "220.000"
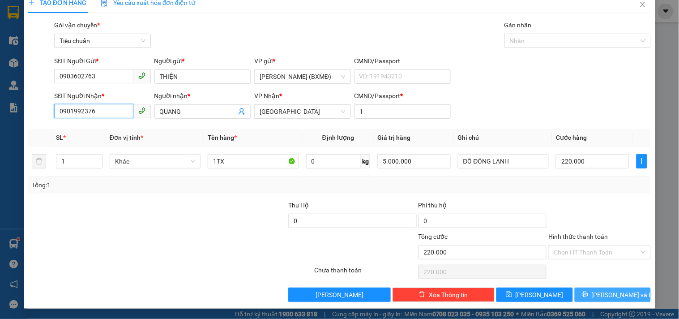
type input "0901992376"
click at [608, 296] on span "[PERSON_NAME] và In" at bounding box center [623, 295] width 63 height 10
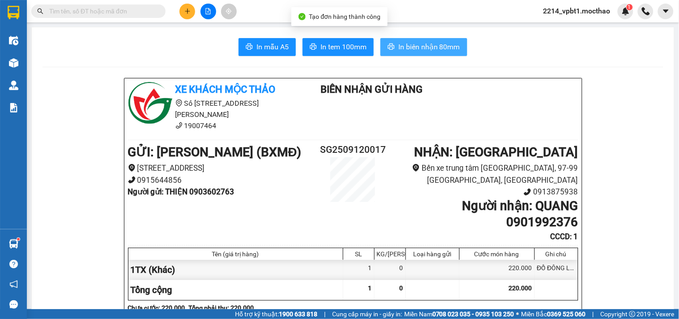
click at [451, 46] on span "In biên nhận 80mm" at bounding box center [430, 46] width 62 height 11
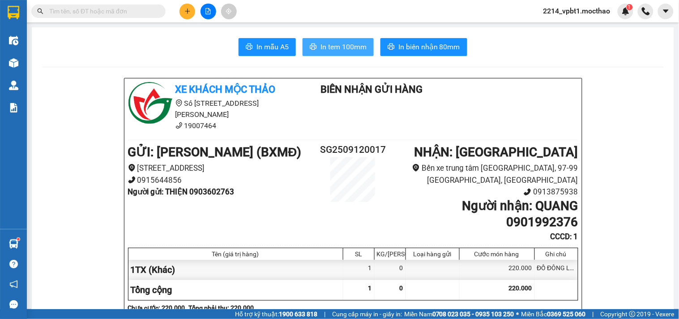
click at [326, 39] on button "In tem 100mm" at bounding box center [338, 47] width 71 height 18
click at [150, 10] on input "text" at bounding box center [102, 11] width 106 height 10
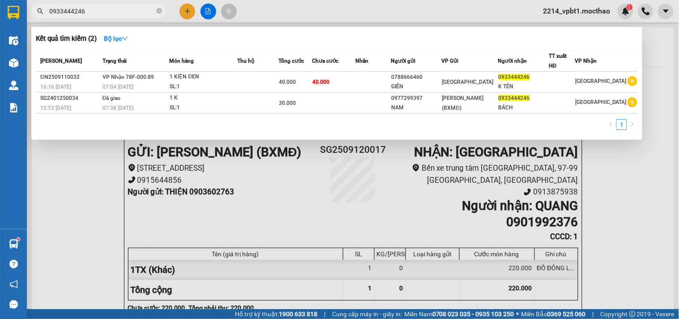
type input "0933444246"
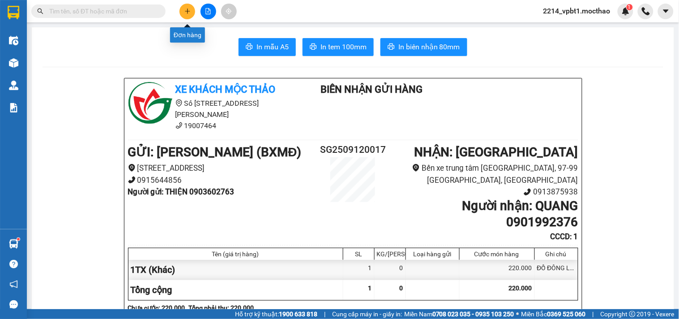
click at [184, 12] on button at bounding box center [188, 12] width 16 height 16
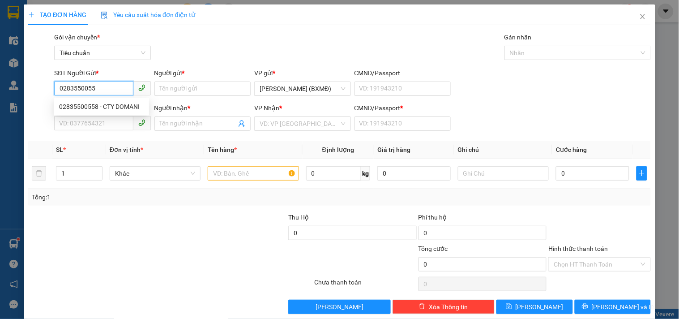
type input "02835500558"
click at [82, 105] on div "02835500558 - CTY DOMANI" at bounding box center [101, 107] width 85 height 10
type input "CTY DOMANI"
type input "0989832198"
type input "[PERSON_NAME]"
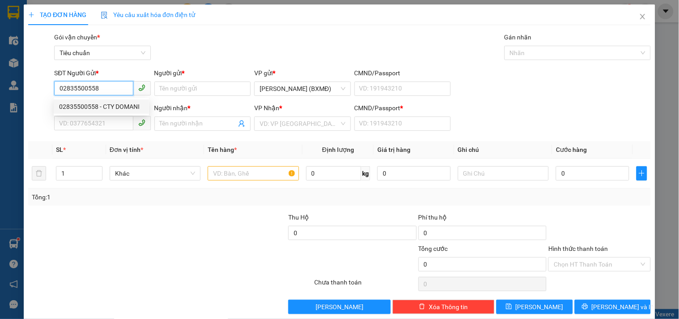
type input "1"
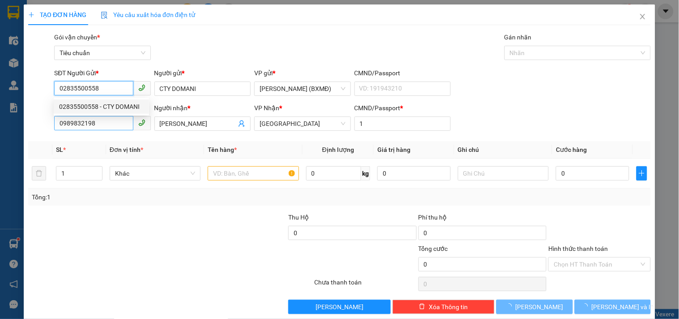
type input "60.000"
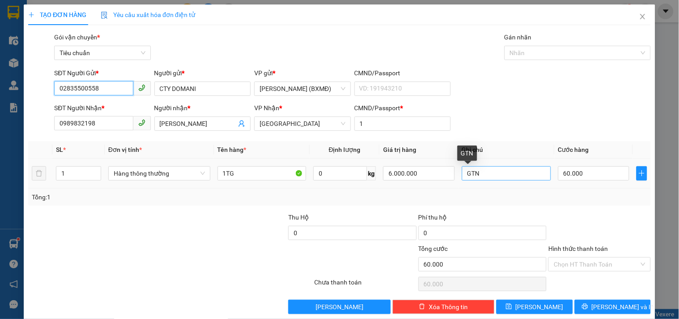
type input "02835500558"
click at [504, 171] on input "GTN" at bounding box center [506, 173] width 89 height 14
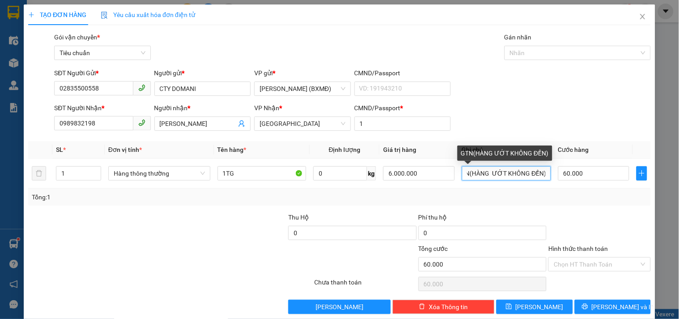
scroll to position [12, 0]
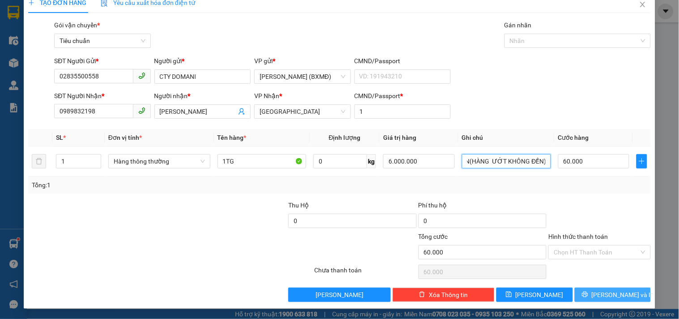
type input "GTN(HÀNG ƯỚT KHÔNG ĐỀN)"
click at [616, 301] on button "[PERSON_NAME] và In" at bounding box center [613, 295] width 76 height 14
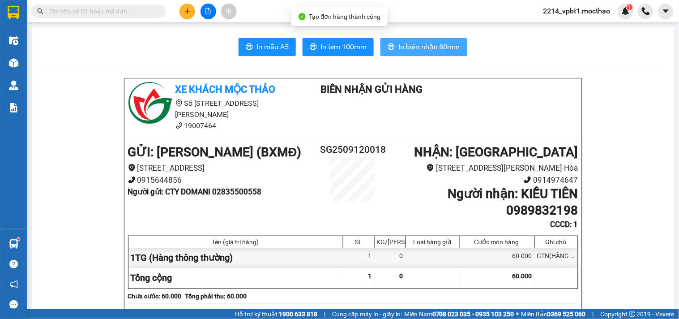
click at [424, 46] on span "In biên nhận 80mm" at bounding box center [430, 46] width 62 height 11
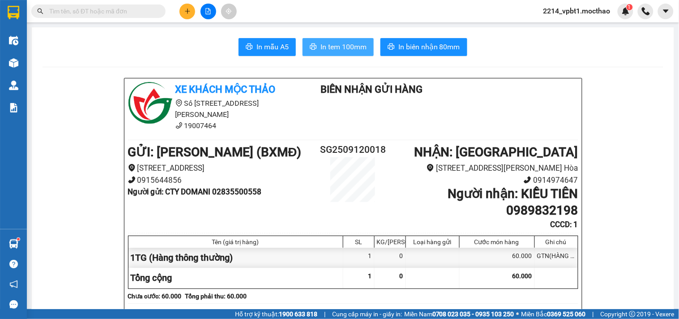
click at [343, 43] on span "In tem 100mm" at bounding box center [344, 46] width 46 height 11
click at [189, 14] on icon "plus" at bounding box center [188, 11] width 6 height 6
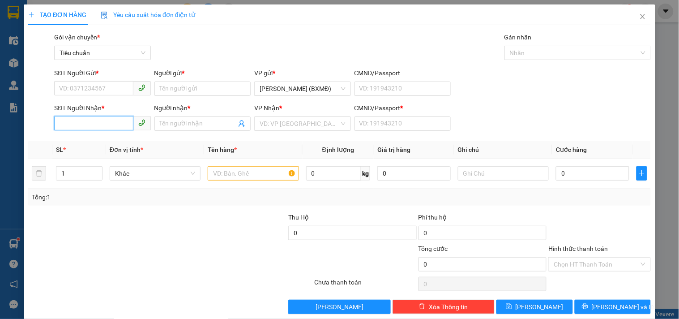
click at [100, 123] on input "SĐT Người Nhận *" at bounding box center [93, 123] width 79 height 14
click at [99, 144] on div "0908742588 - THƯ" at bounding box center [103, 142] width 88 height 10
type input "0908742588"
type input "THƯ"
type input "1"
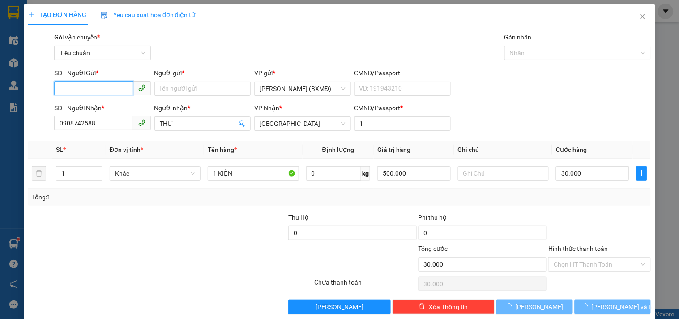
click at [97, 84] on input "SĐT Người Gửi *" at bounding box center [93, 88] width 79 height 14
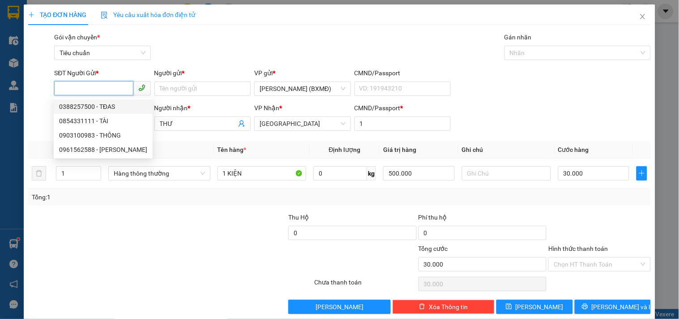
click at [113, 107] on div "0388257500 - TĐAS" at bounding box center [103, 107] width 88 height 10
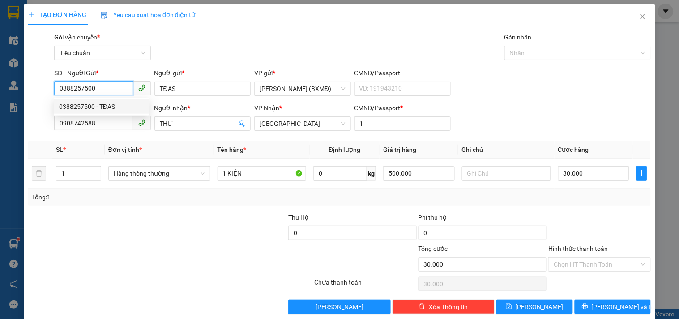
scroll to position [12, 0]
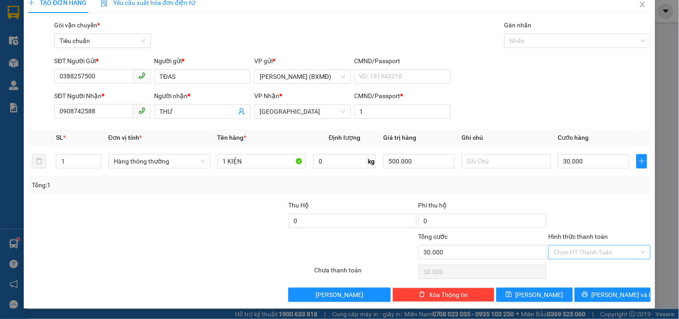
click at [583, 256] on input "Hình thức thanh toán" at bounding box center [596, 251] width 85 height 13
click at [577, 191] on div "Tại văn phòng" at bounding box center [594, 191] width 90 height 10
click at [610, 296] on span "[PERSON_NAME] và In" at bounding box center [623, 295] width 63 height 10
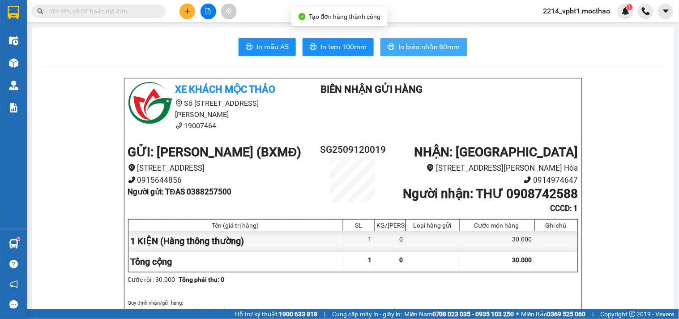
click at [445, 47] on span "In biên nhận 80mm" at bounding box center [430, 46] width 62 height 11
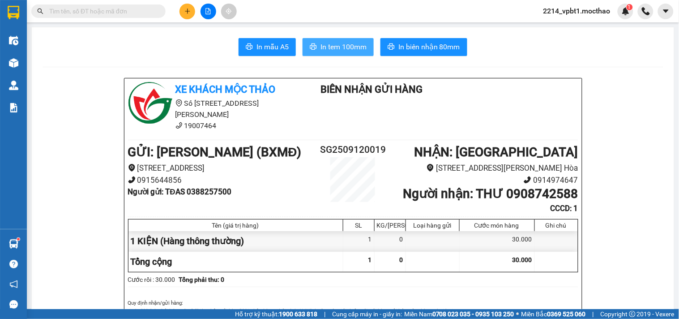
drag, startPoint x: 335, startPoint y: 42, endPoint x: 499, endPoint y: 60, distance: 165.8
click at [344, 43] on span "In tem 100mm" at bounding box center [344, 46] width 46 height 11
click at [192, 13] on button at bounding box center [188, 12] width 16 height 16
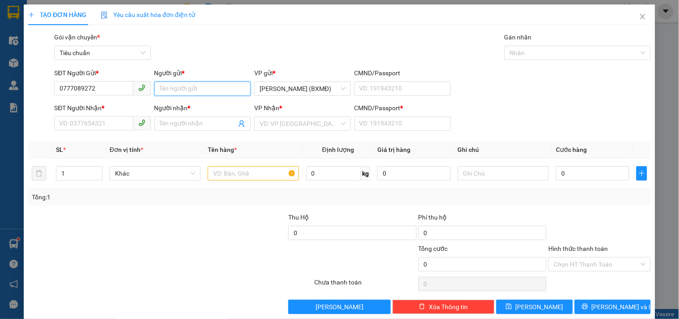
click at [185, 89] on input "Người gửi *" at bounding box center [203, 89] width 96 height 14
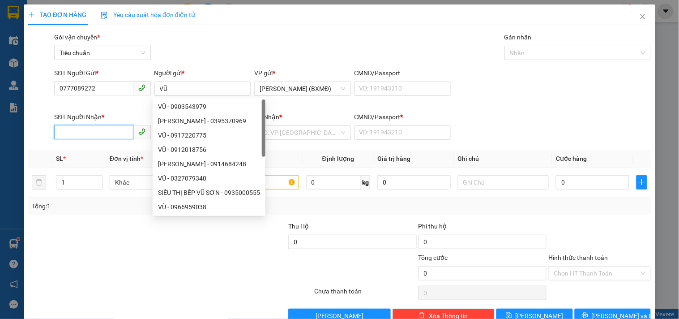
click at [90, 126] on input "SĐT Người Nhận *" at bounding box center [93, 132] width 79 height 14
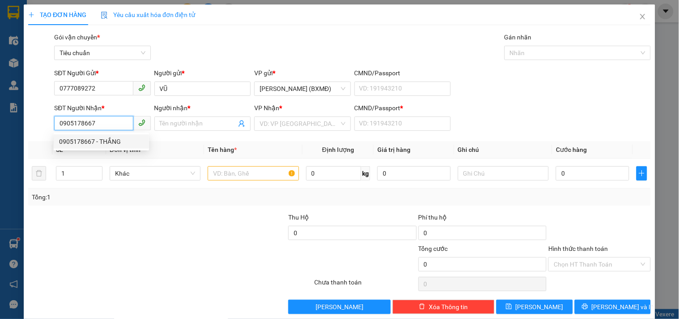
click at [88, 144] on div "0905178667 - THẮNG" at bounding box center [101, 142] width 85 height 10
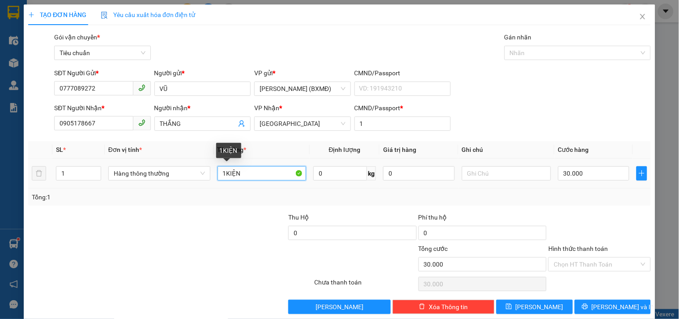
drag, startPoint x: 223, startPoint y: 175, endPoint x: 327, endPoint y: 189, distance: 105.3
click at [312, 184] on tr "1 Hàng thông thường 1KIỆN 0 kg 0 30.000" at bounding box center [339, 174] width 623 height 30
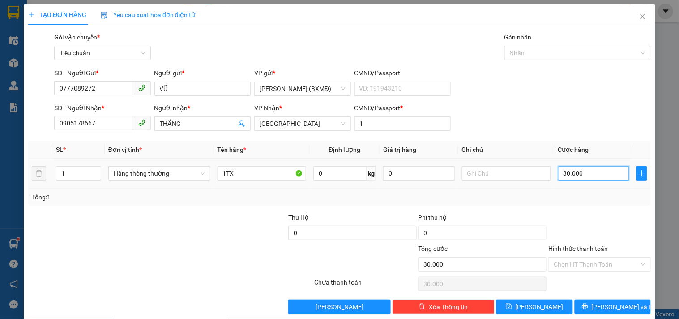
click at [580, 173] on input "30.000" at bounding box center [595, 173] width 72 height 14
click at [575, 217] on div at bounding box center [600, 227] width 104 height 31
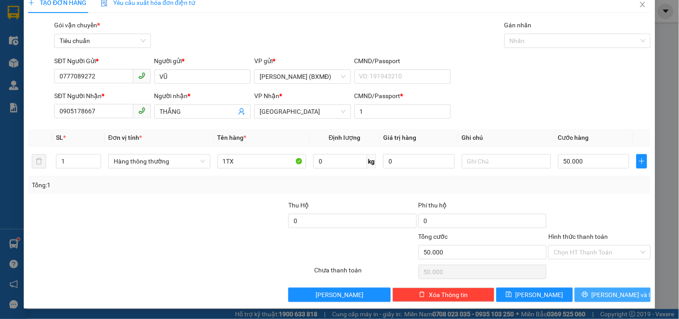
click at [588, 292] on button "[PERSON_NAME] và In" at bounding box center [613, 295] width 76 height 14
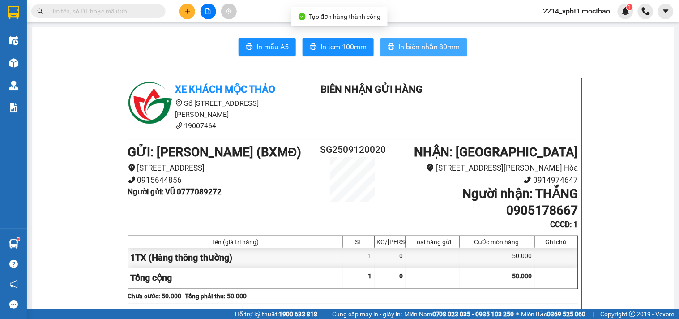
click at [423, 45] on span "In biên nhận 80mm" at bounding box center [430, 46] width 62 height 11
click at [419, 48] on span "In biên nhận 80mm" at bounding box center [430, 46] width 62 height 11
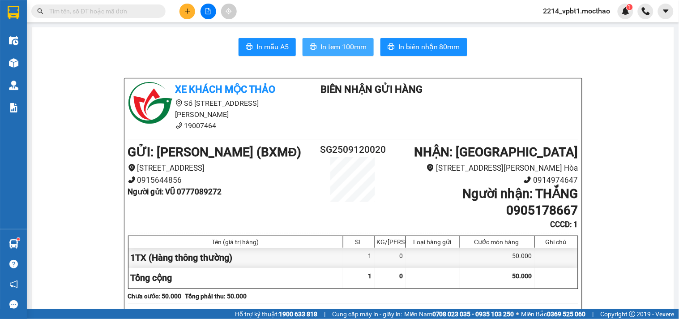
drag, startPoint x: 339, startPoint y: 47, endPoint x: 342, endPoint y: 52, distance: 6.8
click at [339, 47] on span "In tem 100mm" at bounding box center [344, 46] width 46 height 11
click at [187, 13] on icon "plus" at bounding box center [187, 11] width 0 height 5
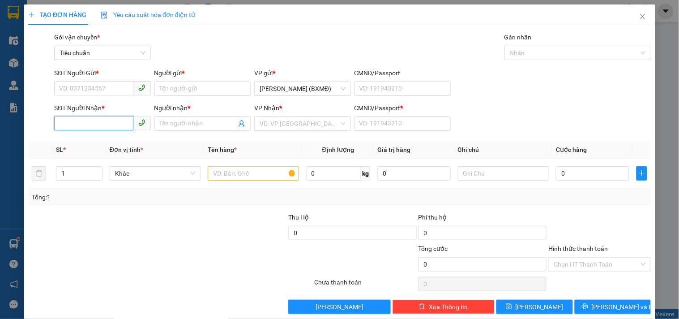
click at [99, 123] on input "SĐT Người Nhận *" at bounding box center [93, 123] width 79 height 14
click at [102, 142] on div "0898471177 - TÙNG" at bounding box center [101, 142] width 85 height 10
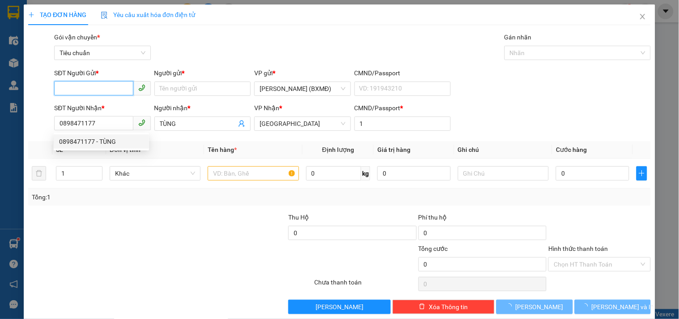
click at [104, 86] on input "SĐT Người Gửi *" at bounding box center [93, 88] width 79 height 14
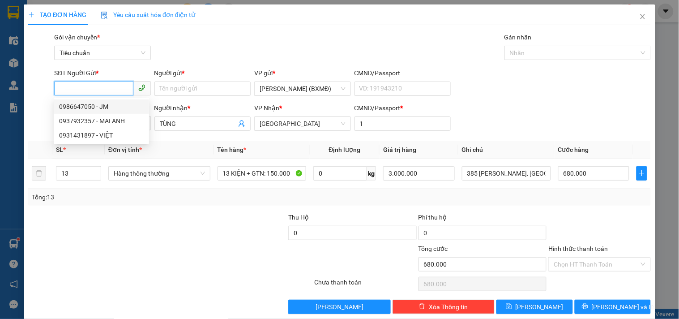
click at [117, 108] on div "0986647050 - JM" at bounding box center [101, 107] width 85 height 10
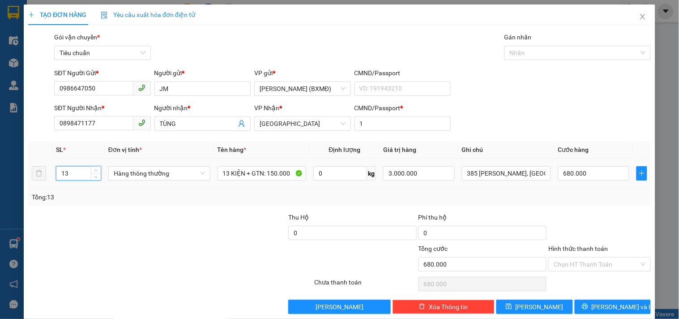
drag, startPoint x: 78, startPoint y: 175, endPoint x: 0, endPoint y: 211, distance: 86.6
click at [0, 207] on div "TẠO ĐƠN HÀNG Yêu cầu xuất hóa đơn điện tử Transit Pickup Surcharge Ids Transit …" at bounding box center [339, 159] width 679 height 319
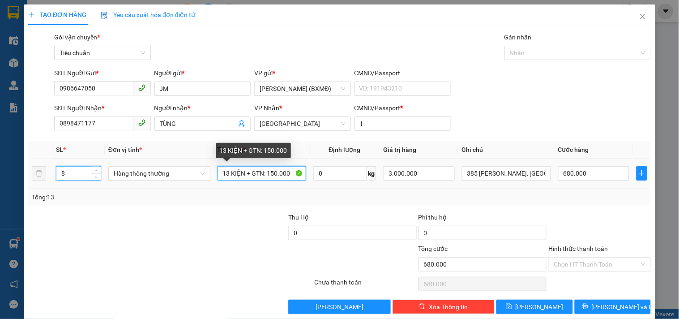
drag, startPoint x: 223, startPoint y: 182, endPoint x: 177, endPoint y: 196, distance: 47.8
click at [186, 194] on div "SL * Đơn vị tính * Tên hàng * Định lượng Giá trị hàng Ghi chú Cước hàng 8 Hàng …" at bounding box center [339, 173] width 623 height 64
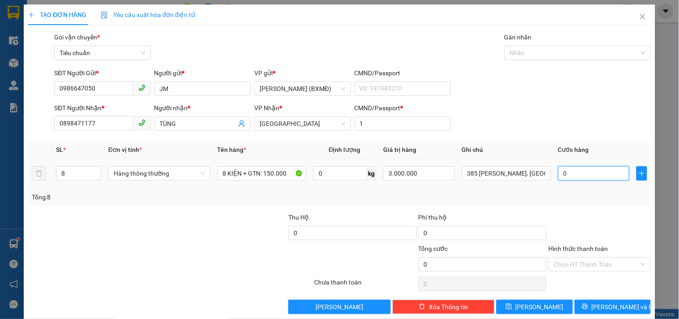
click at [574, 175] on input "0" at bounding box center [595, 173] width 72 height 14
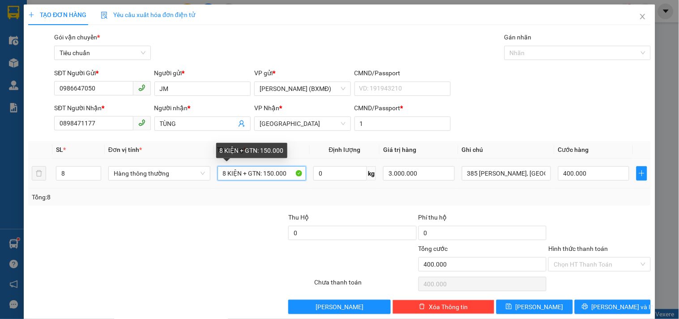
drag, startPoint x: 263, startPoint y: 174, endPoint x: 271, endPoint y: 174, distance: 8.5
click at [271, 174] on input "8 KIỆN + GTN: 150.000" at bounding box center [262, 173] width 89 height 14
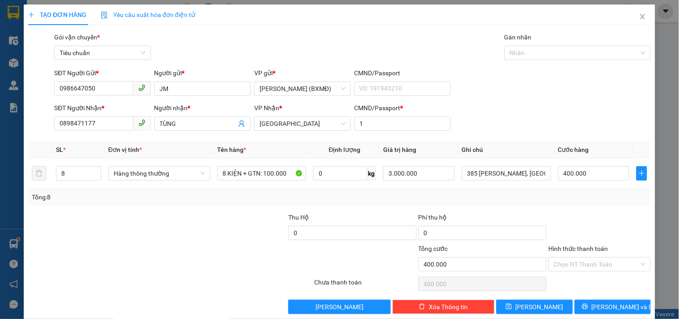
drag, startPoint x: 262, startPoint y: 221, endPoint x: 257, endPoint y: 223, distance: 5.7
click at [261, 221] on div at bounding box center [223, 227] width 130 height 31
click at [242, 214] on div at bounding box center [223, 227] width 130 height 31
click at [585, 262] on input "Hình thức thanh toán" at bounding box center [596, 264] width 85 height 13
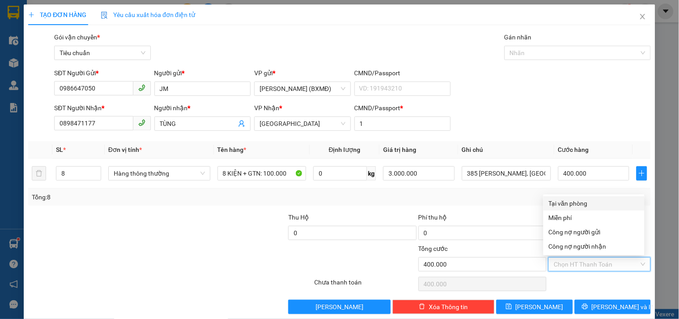
click at [576, 207] on div "Tại văn phòng" at bounding box center [594, 203] width 90 height 10
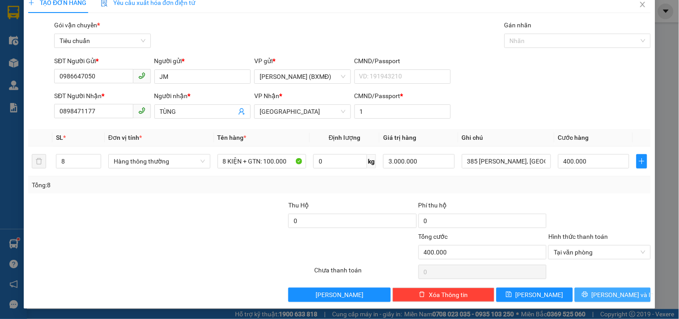
click at [613, 297] on span "[PERSON_NAME] và In" at bounding box center [623, 295] width 63 height 10
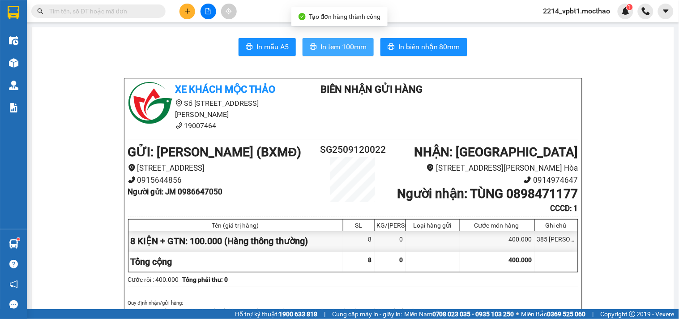
click at [331, 52] on span "In tem 100mm" at bounding box center [344, 46] width 46 height 11
click at [348, 48] on span "In tem 100mm" at bounding box center [344, 46] width 46 height 11
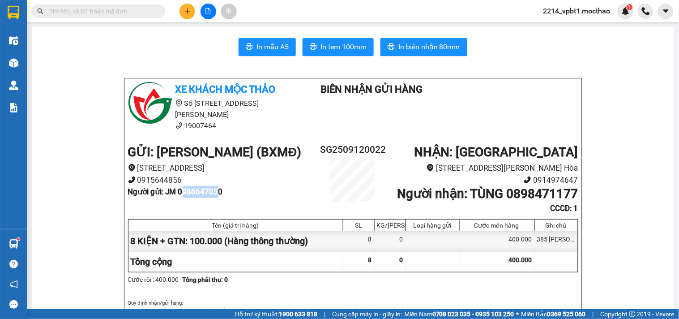
drag, startPoint x: 183, startPoint y: 181, endPoint x: 217, endPoint y: 185, distance: 34.2
click at [217, 187] on b "Người gửi : JM 0986647050" at bounding box center [175, 191] width 95 height 9
drag, startPoint x: 235, startPoint y: 182, endPoint x: 221, endPoint y: 184, distance: 14.0
click at [234, 186] on li "Người gửi : JM 0986647050" at bounding box center [222, 192] width 188 height 12
drag, startPoint x: 179, startPoint y: 181, endPoint x: 219, endPoint y: 186, distance: 39.7
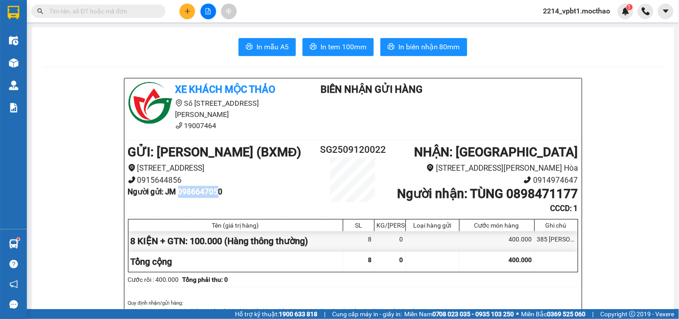
click at [219, 187] on b "Người gửi : JM 0986647050" at bounding box center [175, 191] width 95 height 9
click at [234, 186] on li "Người gửi : JM 0986647050" at bounding box center [222, 192] width 188 height 12
drag, startPoint x: 180, startPoint y: 179, endPoint x: 220, endPoint y: 187, distance: 41.5
click at [220, 187] on li "Người gửi : JM 0986647050" at bounding box center [222, 192] width 188 height 12
copy b "0986647050"
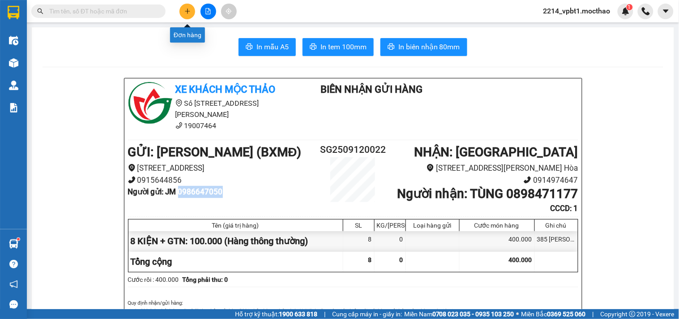
click at [185, 9] on icon "plus" at bounding box center [188, 11] width 6 height 6
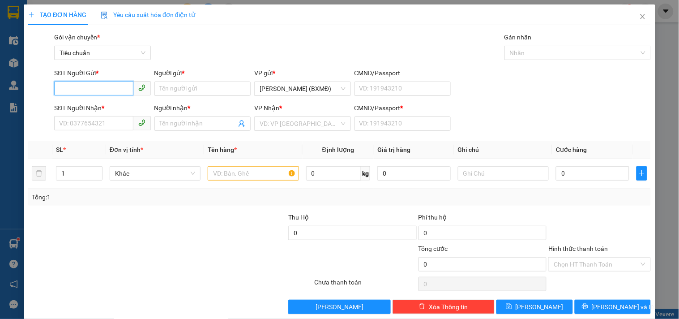
paste input "0986647050"
click at [113, 108] on div "0986647050 - JM" at bounding box center [101, 107] width 85 height 10
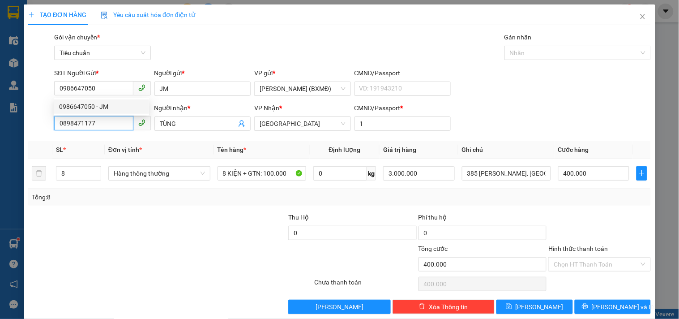
drag, startPoint x: 102, startPoint y: 127, endPoint x: 0, endPoint y: 140, distance: 102.5
click at [0, 140] on div "TẠO ĐƠN HÀNG Yêu cầu xuất hóa đơn điện tử Transit Pickup Surcharge Ids Transit …" at bounding box center [339, 159] width 679 height 319
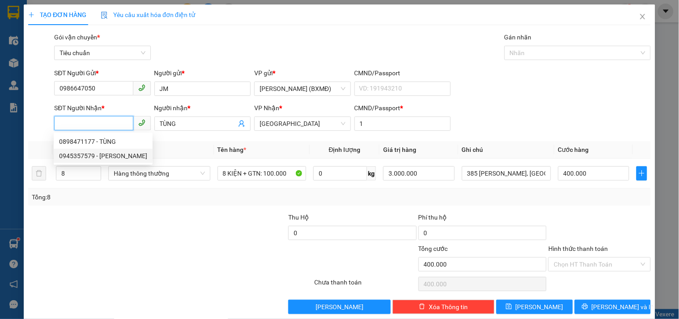
click at [78, 155] on div "0945357579 - CAO" at bounding box center [103, 156] width 88 height 10
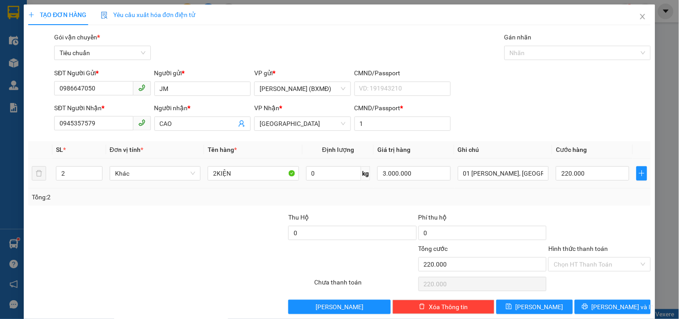
drag, startPoint x: 73, startPoint y: 172, endPoint x: 37, endPoint y: 186, distance: 38.6
click at [41, 185] on tr "2 Khác 2KIỆN 0 kg 3.000.000 01 Nguyễn Khoái, Hòa Cường Bắc, Hải Châu, Đà Nẵng 2…" at bounding box center [339, 174] width 623 height 30
drag, startPoint x: 214, startPoint y: 172, endPoint x: 180, endPoint y: 183, distance: 35.6
click at [183, 183] on tr "9 Khác 2KIỆN 0 kg 3.000.000 01 Nguyễn Khoái, Hòa Cường Bắc, Hải Châu, Đà Nẵng 2…" at bounding box center [339, 174] width 623 height 30
click at [585, 172] on input "0" at bounding box center [592, 173] width 73 height 14
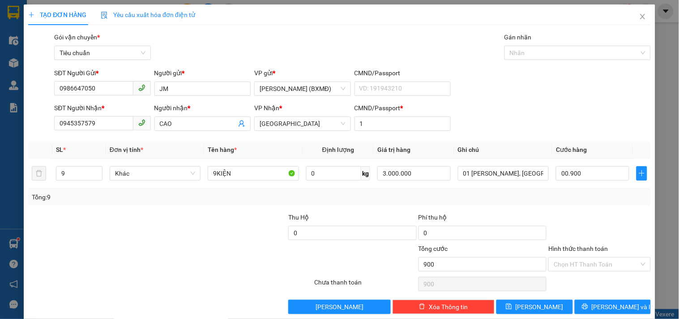
click at [561, 209] on div "Transit Pickup Surcharge Ids Transit Deliver Surcharge Ids Transit Deliver Surc…" at bounding box center [339, 173] width 623 height 282
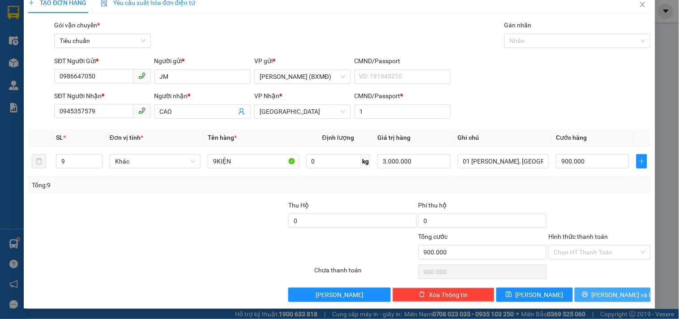
click at [617, 291] on span "[PERSON_NAME] và In" at bounding box center [623, 295] width 63 height 10
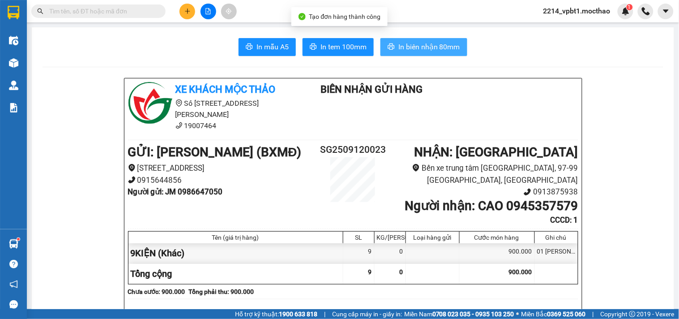
click at [405, 52] on button "In biên nhận 80mm" at bounding box center [424, 47] width 87 height 18
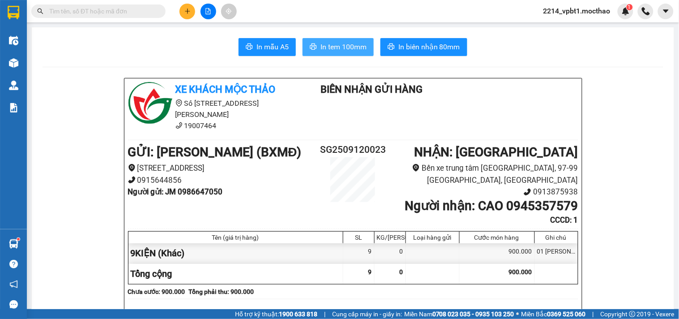
click at [338, 43] on span "In tem 100mm" at bounding box center [344, 46] width 46 height 11
click at [185, 10] on icon "plus" at bounding box center [188, 11] width 6 height 6
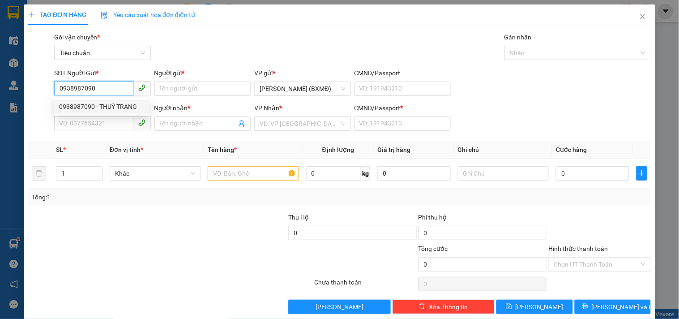
click at [73, 105] on div "0938987090 - THUỲ TRANG" at bounding box center [101, 107] width 85 height 10
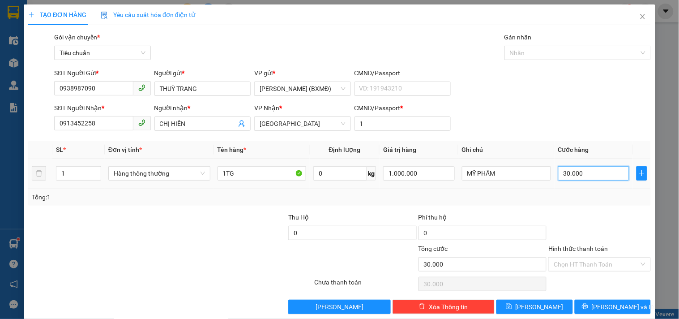
click at [590, 179] on input "30.000" at bounding box center [595, 173] width 72 height 14
click at [572, 215] on div at bounding box center [600, 227] width 104 height 31
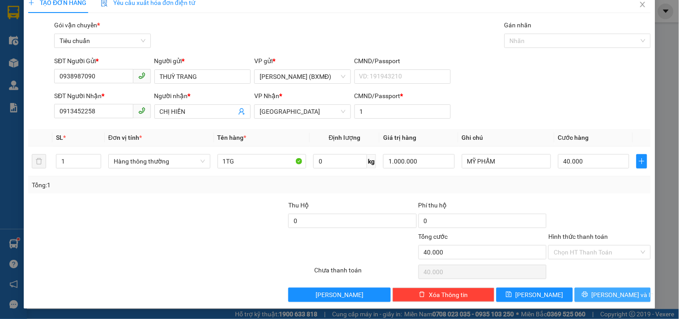
click at [612, 292] on span "[PERSON_NAME] và In" at bounding box center [623, 295] width 63 height 10
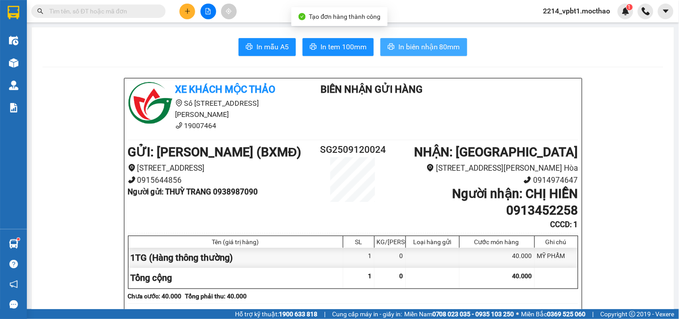
click at [426, 45] on span "In biên nhận 80mm" at bounding box center [430, 46] width 62 height 11
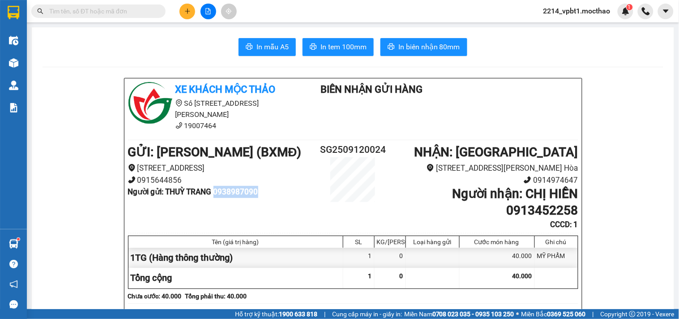
drag, startPoint x: 218, startPoint y: 182, endPoint x: 259, endPoint y: 185, distance: 41.4
click at [258, 187] on b "Người gửi : THUỲ TRANG 0938987090" at bounding box center [193, 191] width 130 height 9
copy b "0938987090"
click at [181, 13] on button at bounding box center [188, 12] width 16 height 16
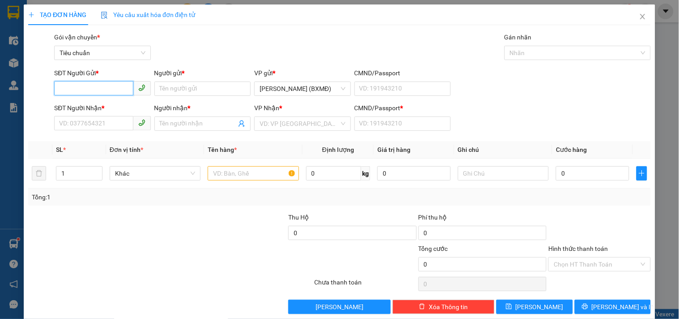
paste input "0938987090"
click at [116, 104] on div "0938987090 - THUỲ TRANG" at bounding box center [101, 107] width 85 height 10
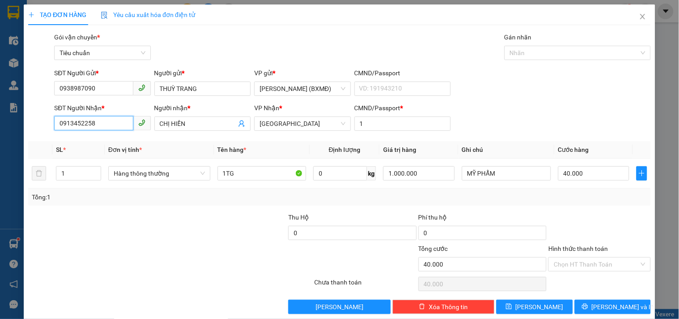
drag, startPoint x: 101, startPoint y: 129, endPoint x: 0, endPoint y: 161, distance: 106.2
click at [0, 160] on div "TẠO ĐƠN HÀNG Yêu cầu xuất hóa đơn điện tử Transit Pickup Surcharge Ids Transit …" at bounding box center [339, 159] width 679 height 319
drag, startPoint x: 193, startPoint y: 122, endPoint x: 121, endPoint y: 148, distance: 76.5
click at [136, 143] on body "Kết quả tìm kiếm ( 2 ) Bộ lọc Mã ĐH Trạng thái Món hàng Thu hộ Tổng cước Chưa c…" at bounding box center [339, 159] width 679 height 319
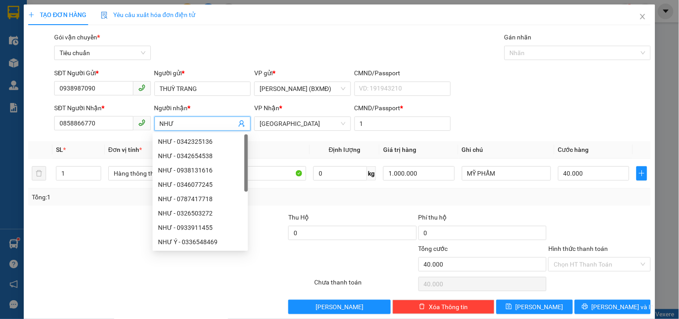
click at [121, 244] on div at bounding box center [92, 227] width 130 height 31
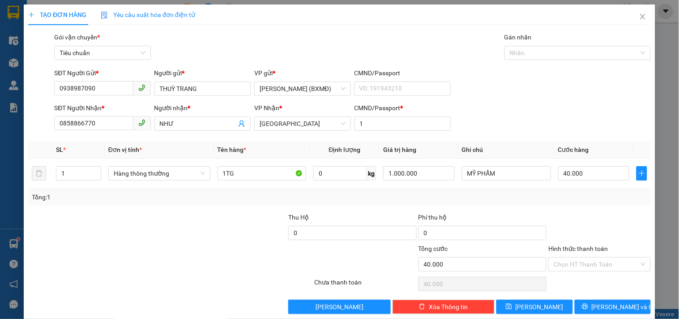
scroll to position [12, 0]
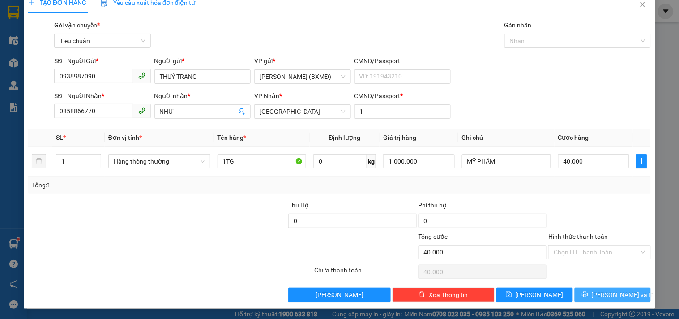
click at [625, 295] on button "[PERSON_NAME] và In" at bounding box center [613, 295] width 76 height 14
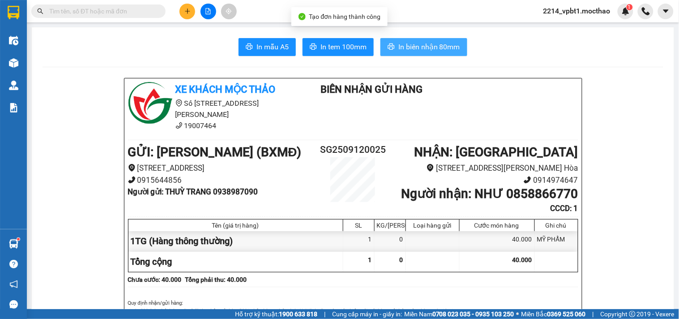
drag, startPoint x: 440, startPoint y: 40, endPoint x: 464, endPoint y: 72, distance: 39.6
click at [440, 41] on button "In biên nhận 80mm" at bounding box center [424, 47] width 87 height 18
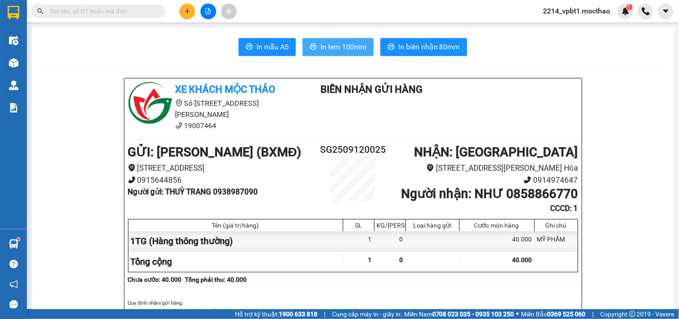
click at [336, 52] on span "In tem 100mm" at bounding box center [344, 46] width 46 height 11
click at [331, 39] on button "In tem 100mm" at bounding box center [338, 47] width 71 height 18
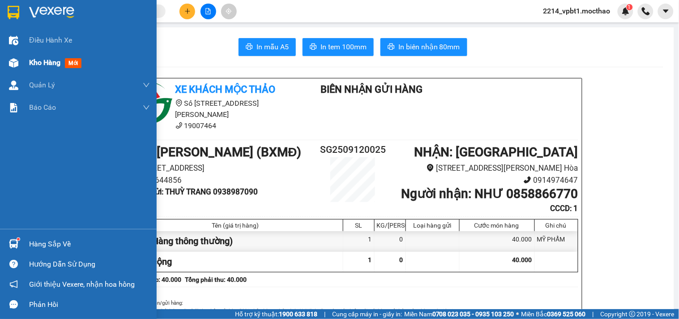
click at [38, 61] on span "Kho hàng" at bounding box center [44, 62] width 31 height 9
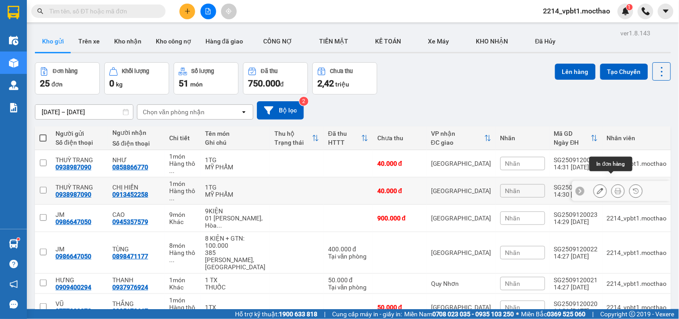
click at [615, 188] on icon at bounding box center [618, 191] width 6 height 6
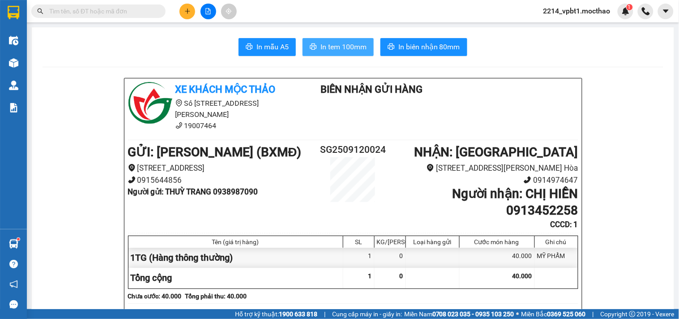
drag, startPoint x: 348, startPoint y: 49, endPoint x: 347, endPoint y: 55, distance: 5.4
click at [348, 50] on span "In tem 100mm" at bounding box center [344, 46] width 46 height 11
click at [188, 12] on icon "plus" at bounding box center [188, 11] width 6 height 6
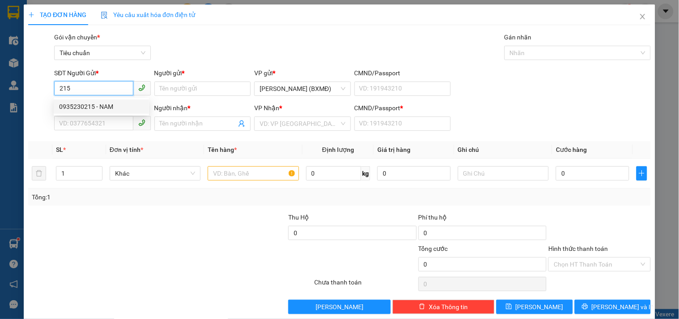
click at [86, 105] on div "0935230215 - NAM" at bounding box center [101, 107] width 85 height 10
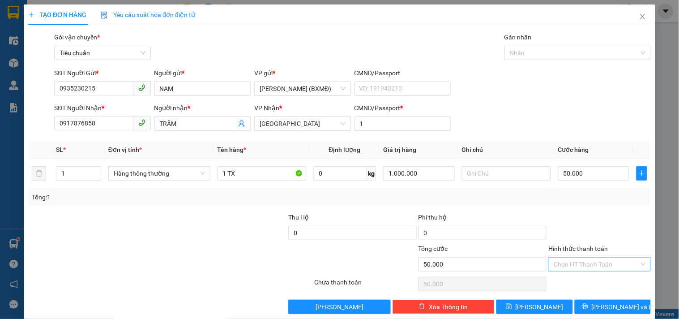
click at [592, 266] on input "Hình thức thanh toán" at bounding box center [596, 264] width 85 height 13
click at [585, 204] on div "Tại văn phòng" at bounding box center [594, 203] width 90 height 10
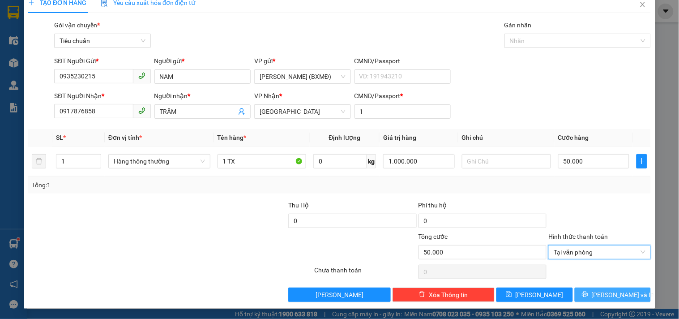
click at [606, 292] on span "[PERSON_NAME] và In" at bounding box center [623, 295] width 63 height 10
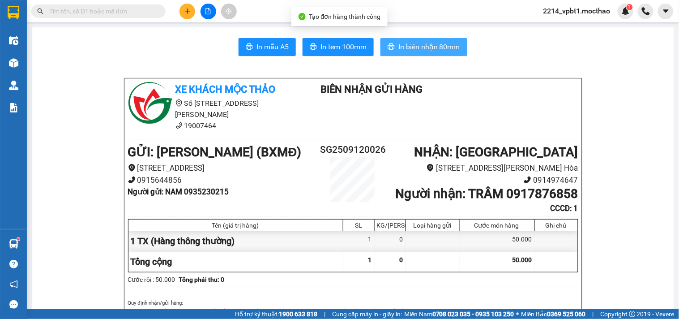
click at [404, 51] on span "In biên nhận 80mm" at bounding box center [430, 46] width 62 height 11
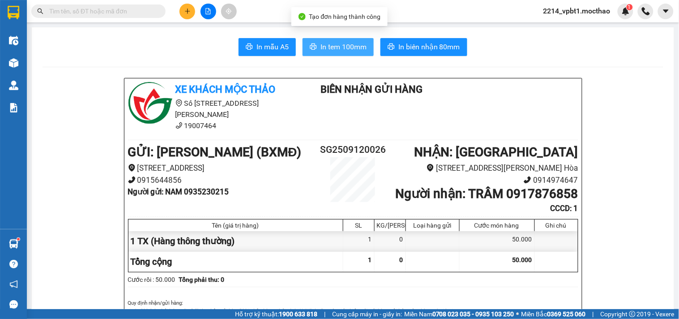
click at [322, 46] on span "In tem 100mm" at bounding box center [344, 46] width 46 height 11
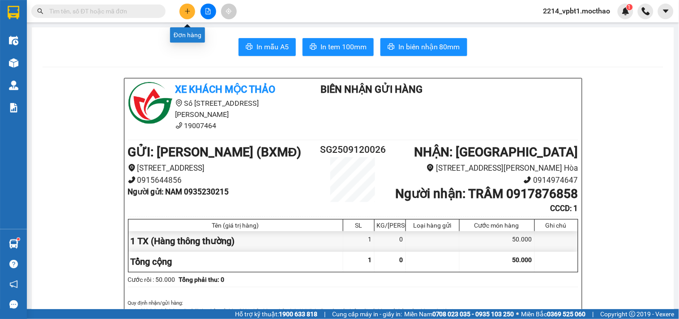
click at [191, 11] on button at bounding box center [188, 12] width 16 height 16
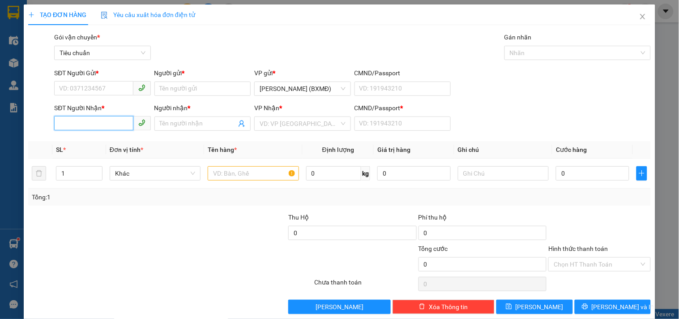
click at [103, 119] on input "SĐT Người Nhận *" at bounding box center [93, 123] width 79 height 14
click at [102, 140] on div "0905869262 - VI" at bounding box center [101, 142] width 85 height 10
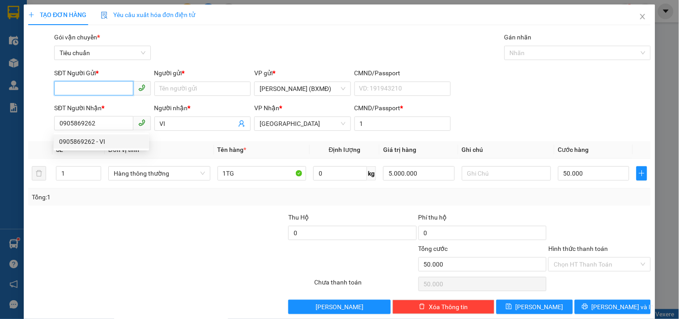
click at [104, 86] on input "SĐT Người Gửi *" at bounding box center [93, 88] width 79 height 14
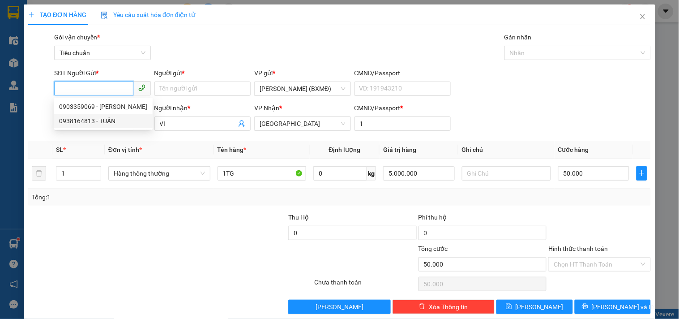
click at [103, 117] on div "0938164813 - TUẤN" at bounding box center [103, 121] width 88 height 10
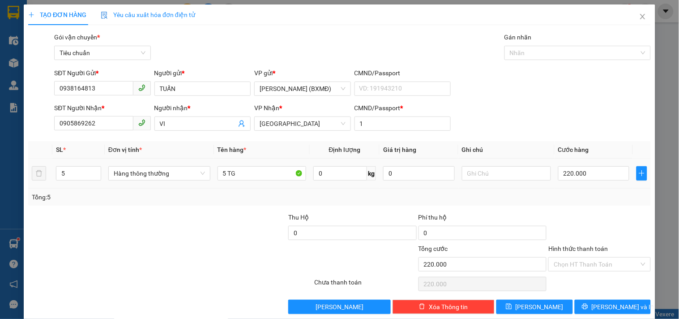
click at [20, 190] on div "TẠO ĐƠN HÀNG Yêu cầu xuất hóa đơn điện tử Transit Pickup Surcharge Ids Transit …" at bounding box center [339, 159] width 679 height 319
drag, startPoint x: 224, startPoint y: 172, endPoint x: 216, endPoint y: 176, distance: 8.2
click at [218, 176] on input "5 TG" at bounding box center [262, 173] width 89 height 14
click at [590, 172] on input "0" at bounding box center [595, 173] width 72 height 14
click at [589, 224] on div at bounding box center [600, 227] width 104 height 31
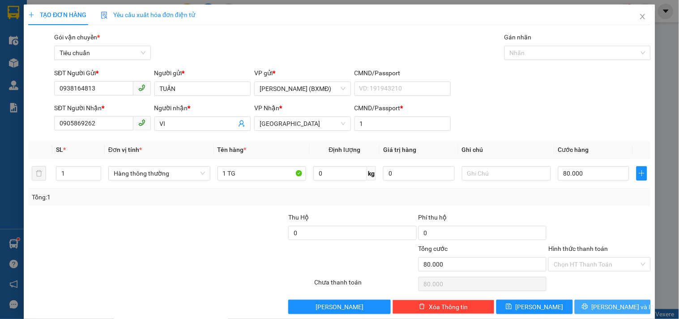
scroll to position [12, 0]
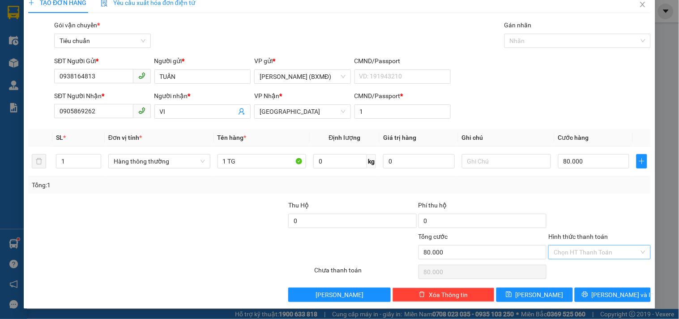
click at [574, 248] on input "Hình thức thanh toán" at bounding box center [596, 251] width 85 height 13
click at [576, 191] on div "Tại văn phòng" at bounding box center [594, 191] width 90 height 10
click at [615, 293] on span "[PERSON_NAME] và In" at bounding box center [623, 295] width 63 height 10
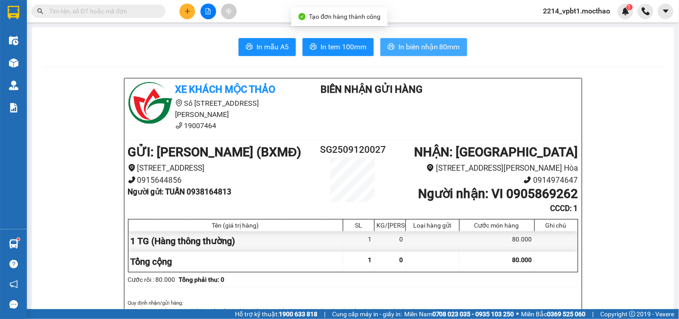
click at [435, 47] on span "In biên nhận 80mm" at bounding box center [430, 46] width 62 height 11
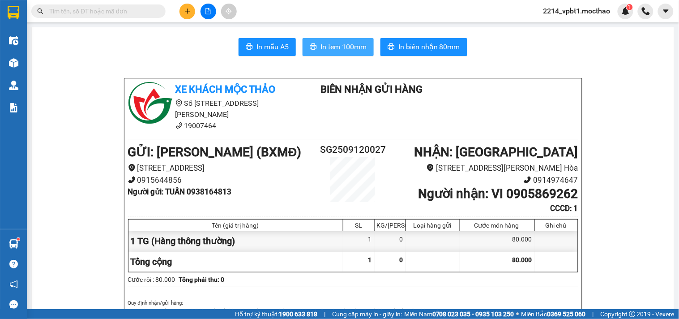
click at [357, 52] on span "In tem 100mm" at bounding box center [344, 46] width 46 height 11
click at [193, 15] on button at bounding box center [188, 12] width 16 height 16
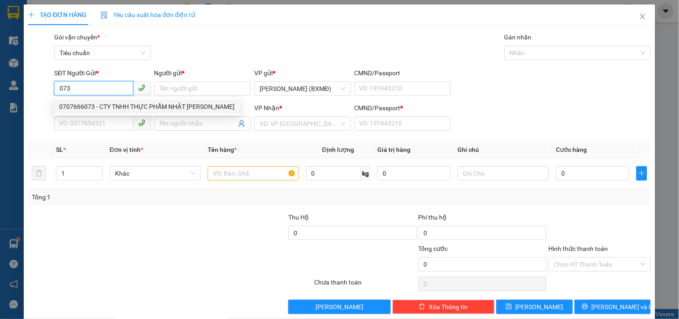
click at [106, 112] on div "0707666073 - CTY TNHH THỰC PHẨM NHẬT KIM THÀNH" at bounding box center [147, 106] width 186 height 14
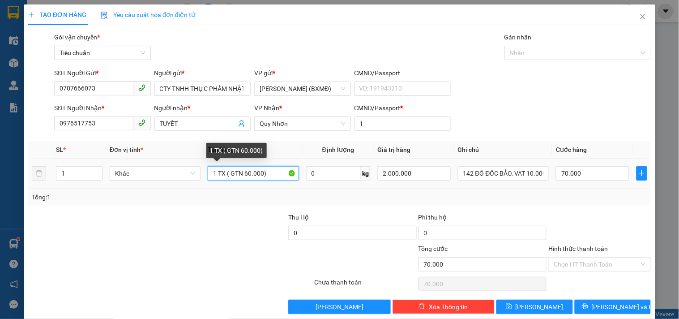
click at [243, 174] on input "1 TX ( GTN 60.000)" at bounding box center [253, 173] width 91 height 14
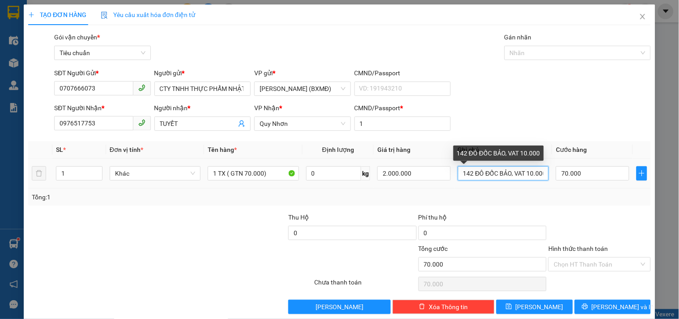
drag, startPoint x: 509, startPoint y: 174, endPoint x: 578, endPoint y: 181, distance: 69.0
click at [578, 181] on tr "1 Khác 1 TX ( GTN 70.000) 0 kg 2.000.000 142 ĐÔ ĐỐC BẢO, VAT 10.000 70.000" at bounding box center [339, 174] width 623 height 30
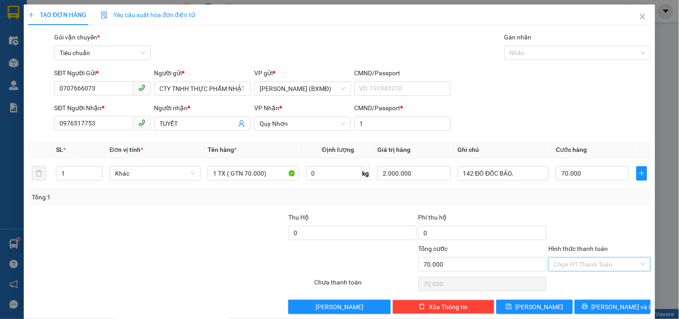
click at [589, 266] on input "Hình thức thanh toán" at bounding box center [596, 264] width 85 height 13
click at [580, 202] on div "Tại văn phòng" at bounding box center [594, 203] width 90 height 10
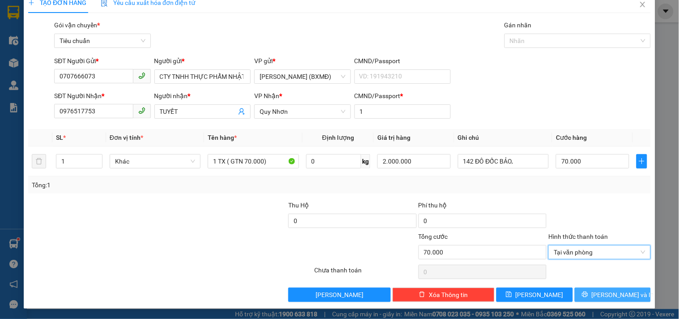
click at [625, 297] on button "[PERSON_NAME] và In" at bounding box center [613, 295] width 76 height 14
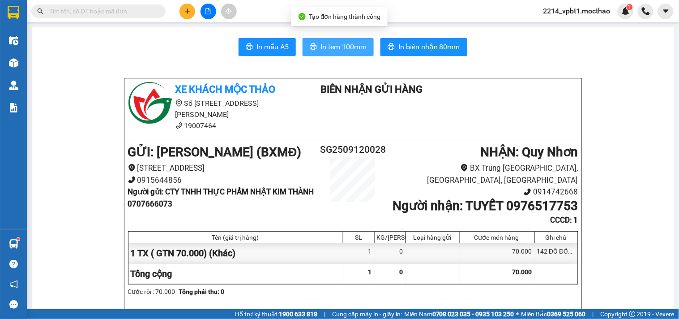
click at [330, 45] on span "In tem 100mm" at bounding box center [344, 46] width 46 height 11
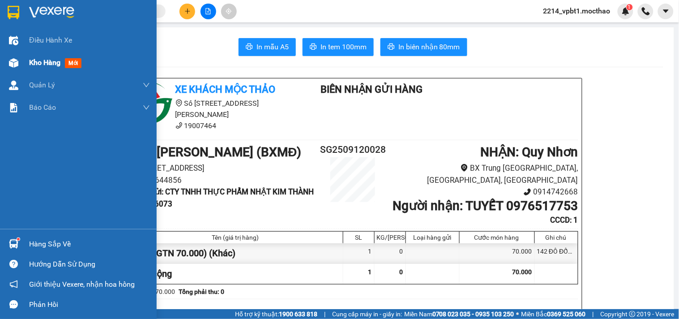
click at [45, 62] on span "Kho hàng" at bounding box center [44, 62] width 31 height 9
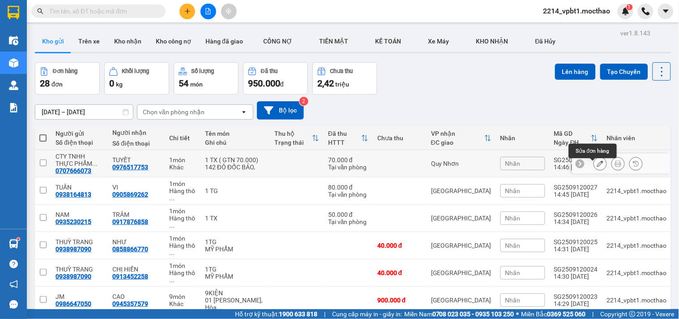
click at [598, 166] on icon at bounding box center [601, 163] width 6 height 6
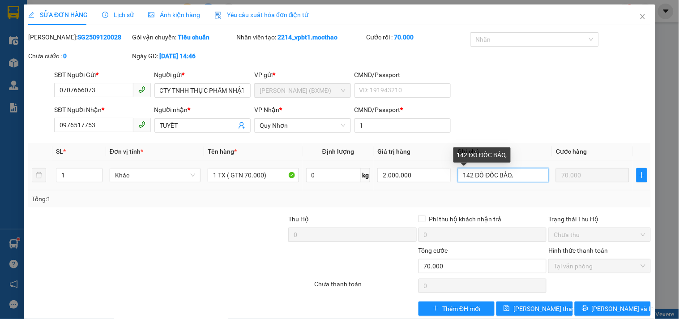
click at [511, 175] on input "142 ĐÔ ĐỐC BẢO," at bounding box center [503, 175] width 91 height 14
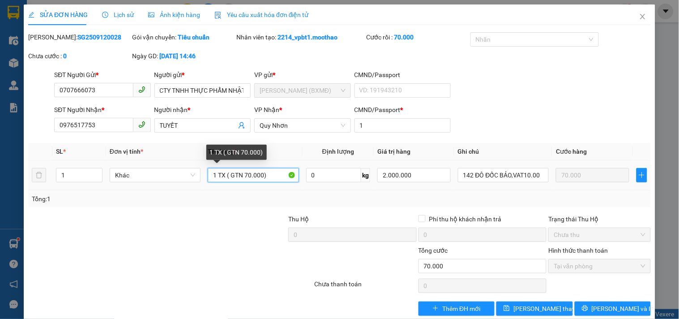
click at [243, 175] on input "1 TX ( GTN 70.000)" at bounding box center [253, 175] width 91 height 14
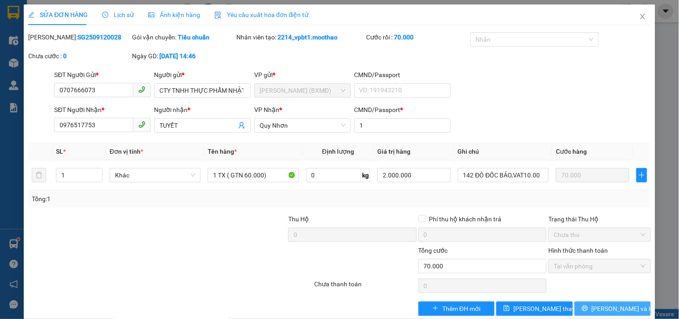
click at [583, 307] on button "[PERSON_NAME] và In" at bounding box center [613, 308] width 76 height 14
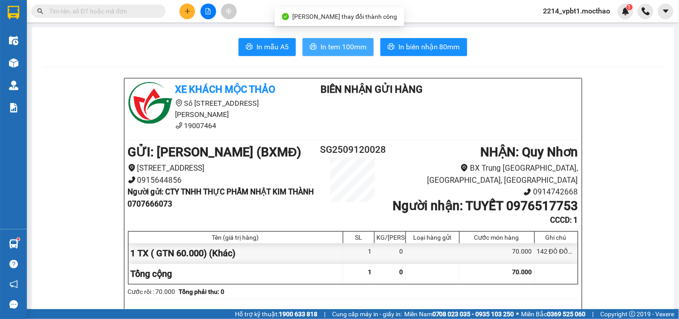
click at [350, 39] on button "In tem 100mm" at bounding box center [338, 47] width 71 height 18
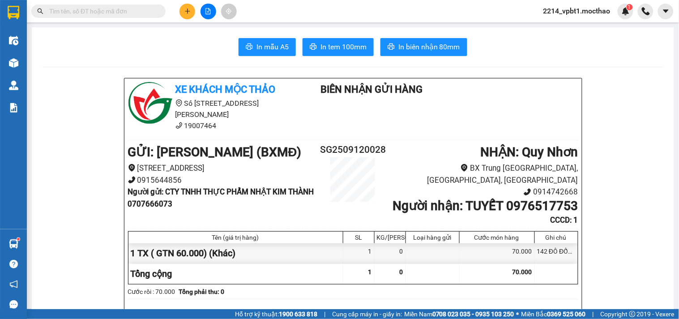
click at [184, 10] on button at bounding box center [188, 12] width 16 height 16
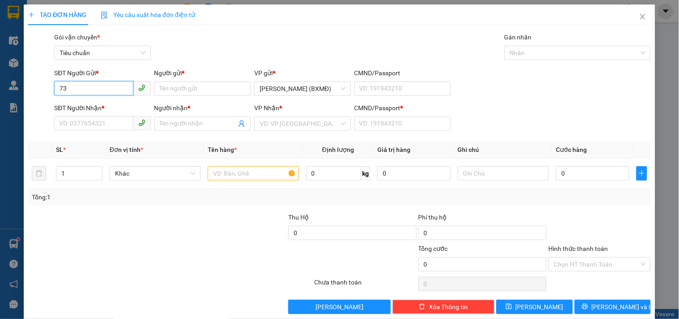
click at [59, 90] on input "73" at bounding box center [93, 88] width 79 height 14
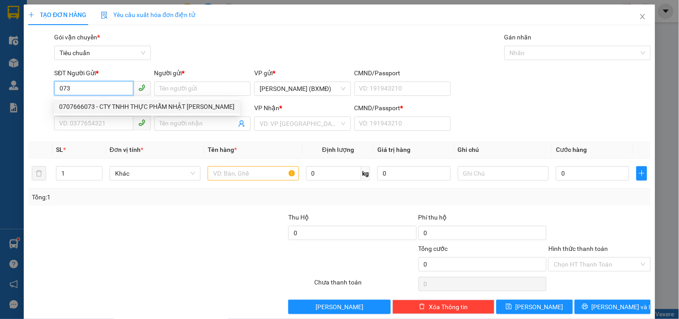
click at [91, 109] on div "0707666073 - CTY TNHH THỰC PHẨM NHẬT KIM THÀNH" at bounding box center [147, 107] width 176 height 10
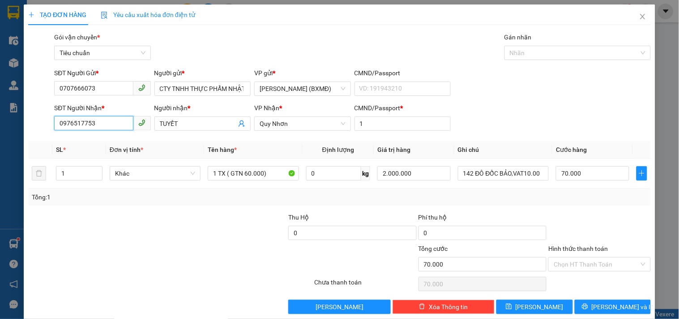
drag, startPoint x: 106, startPoint y: 117, endPoint x: 0, endPoint y: 178, distance: 122.2
click at [0, 163] on div "TẠO ĐƠN HÀNG Yêu cầu xuất hóa đơn điện tử Transit Pickup Surcharge Ids Transit …" at bounding box center [339, 159] width 679 height 319
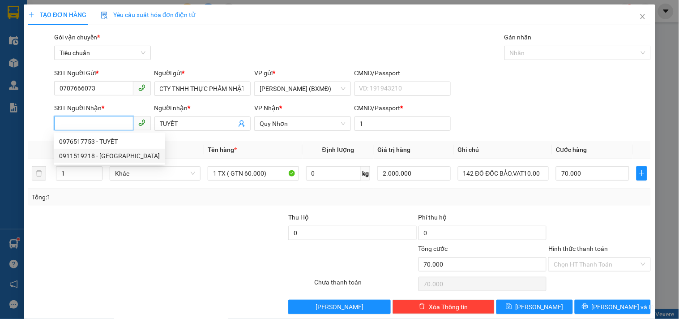
click at [69, 155] on div "0911519218 - MỸ LY" at bounding box center [109, 156] width 101 height 10
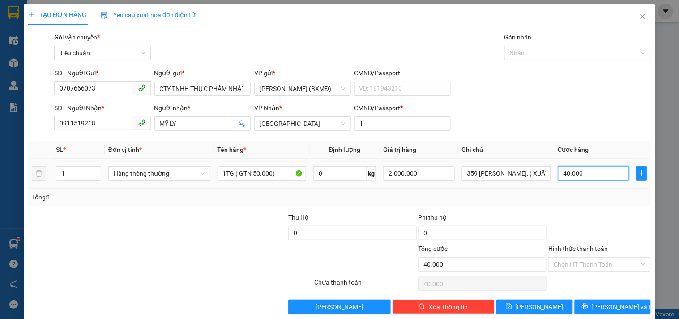
click at [590, 172] on input "40.000" at bounding box center [595, 173] width 72 height 14
click at [580, 196] on div "Tổng: 1" at bounding box center [340, 197] width 616 height 10
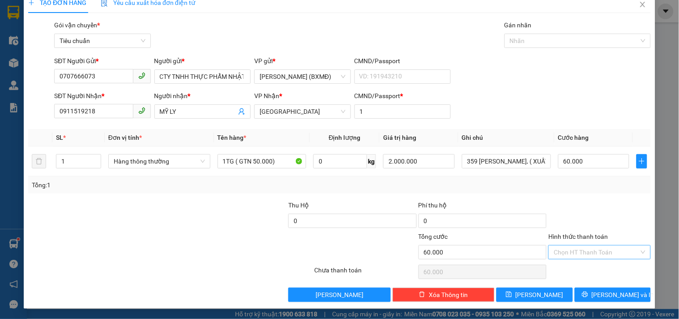
click at [589, 252] on input "Hình thức thanh toán" at bounding box center [596, 251] width 85 height 13
click at [563, 192] on div "Tại văn phòng" at bounding box center [594, 191] width 90 height 10
click at [599, 290] on span "[PERSON_NAME] và In" at bounding box center [623, 295] width 63 height 10
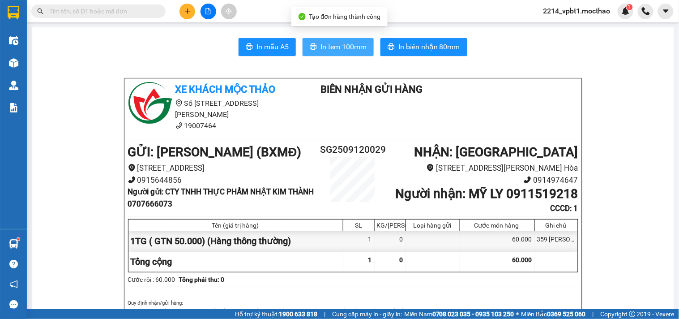
click at [348, 43] on span "In tem 100mm" at bounding box center [344, 46] width 46 height 11
click at [342, 39] on button "In tem 100mm" at bounding box center [338, 47] width 71 height 18
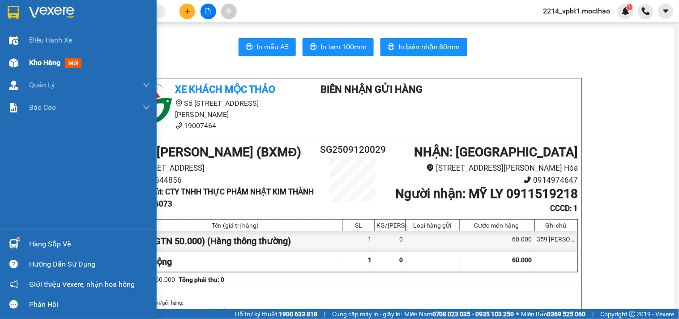
click at [48, 63] on span "Kho hàng" at bounding box center [44, 62] width 31 height 9
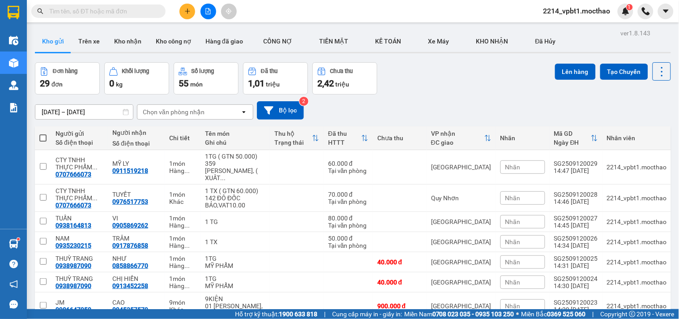
click at [45, 136] on span at bounding box center [42, 137] width 7 height 7
click at [43, 133] on input "checkbox" at bounding box center [43, 133] width 0 height 0
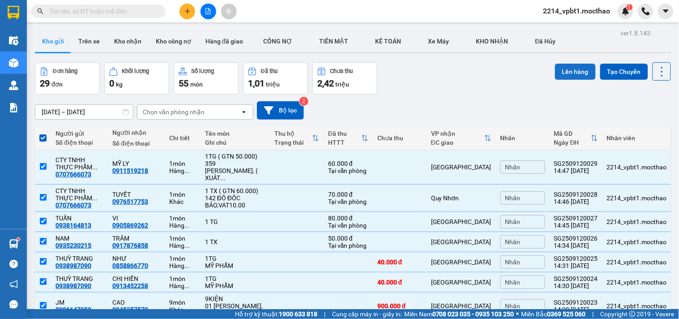
click at [558, 72] on button "Lên hàng" at bounding box center [575, 72] width 41 height 16
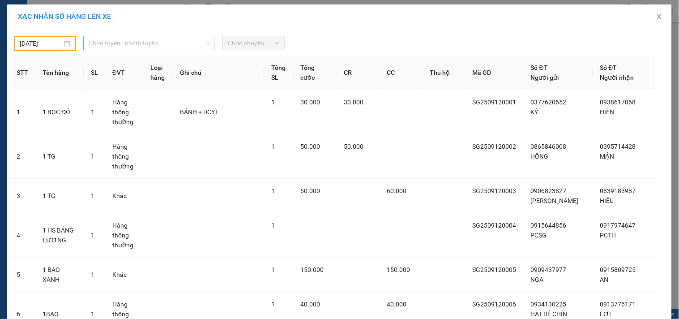
drag, startPoint x: 131, startPoint y: 41, endPoint x: 155, endPoint y: 100, distance: 64.1
click at [138, 50] on div "Chọn tuyến - nhóm tuyến LỌC THEO Nhóm tuyến Tuyến Chọn tất cả Danh sách tuyến S…" at bounding box center [149, 43] width 132 height 14
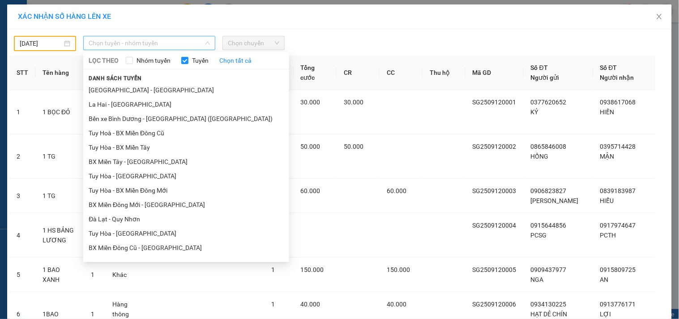
scroll to position [125, 0]
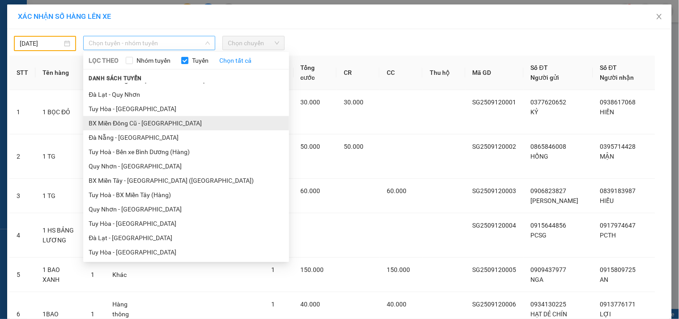
click at [152, 123] on li "BX Miền Đông Cũ - [GEOGRAPHIC_DATA]" at bounding box center [186, 123] width 206 height 14
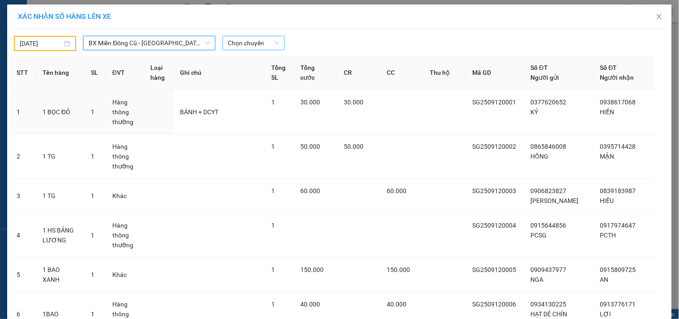
click at [253, 41] on span "Chọn chuyến" at bounding box center [254, 42] width 52 height 13
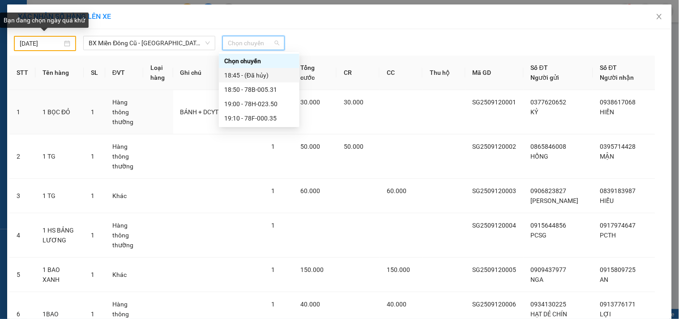
click at [45, 42] on input "11/09/2025" at bounding box center [41, 44] width 43 height 10
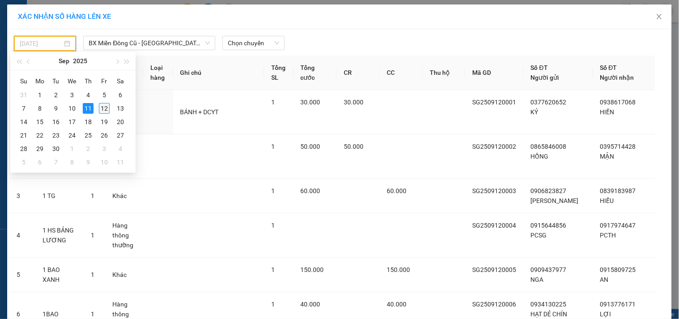
click at [105, 109] on div "12" at bounding box center [104, 108] width 11 height 11
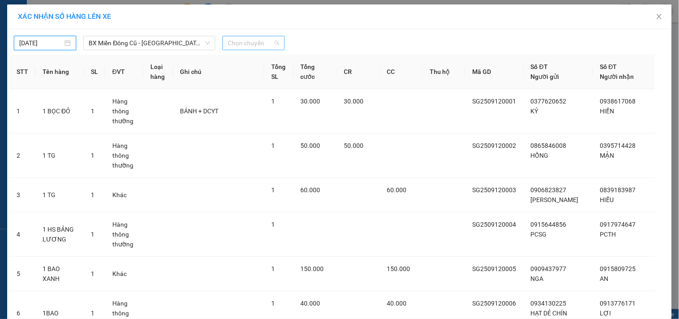
click at [234, 43] on span "Chọn chuyến" at bounding box center [254, 42] width 52 height 13
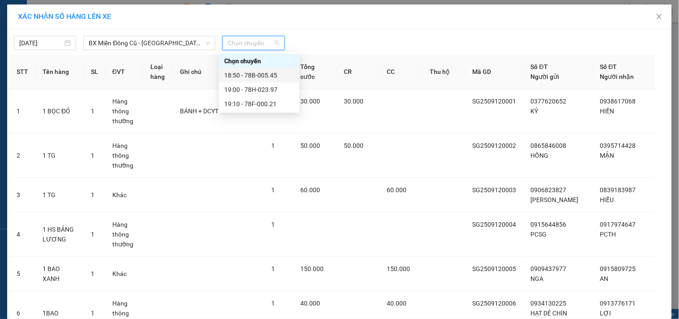
click at [250, 73] on div "18:50 - 78B-005.45" at bounding box center [259, 75] width 70 height 10
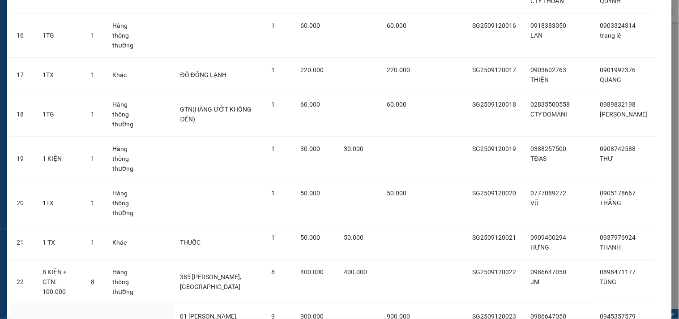
scroll to position [1098, 0]
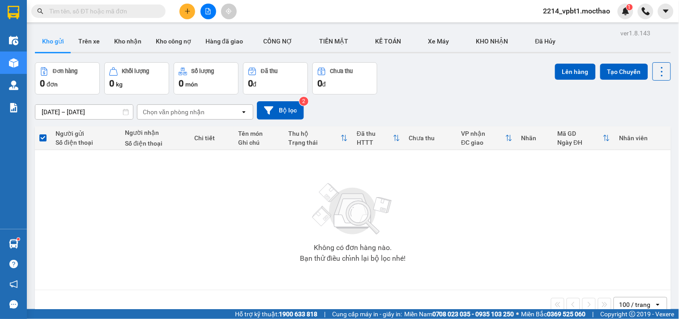
click at [191, 13] on button at bounding box center [188, 12] width 16 height 16
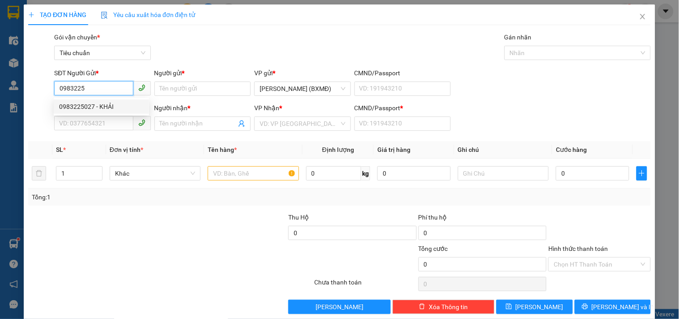
click at [109, 108] on div "0983225027 - KHẢI" at bounding box center [101, 107] width 85 height 10
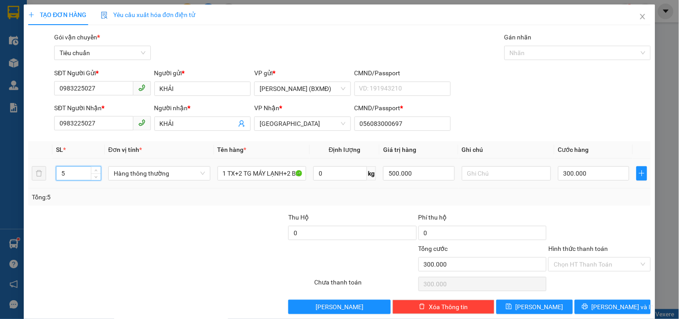
drag, startPoint x: 68, startPoint y: 179, endPoint x: 11, endPoint y: 202, distance: 60.7
click at [20, 203] on div "TẠO ĐƠN HÀNG Yêu cầu xuất hóa đơn điện tử Transit Pickup Surcharge Ids Transit …" at bounding box center [339, 159] width 679 height 319
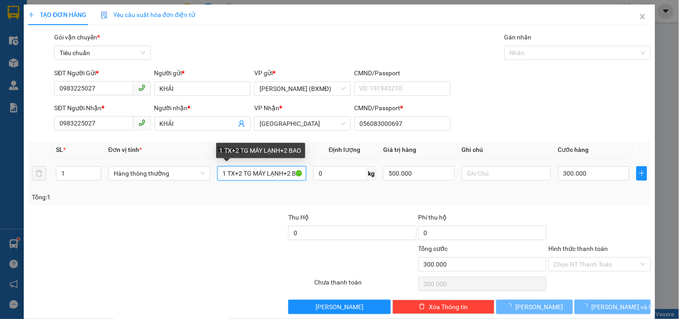
drag, startPoint x: 219, startPoint y: 176, endPoint x: 525, endPoint y: 199, distance: 306.7
click at [523, 199] on div "SL * Đơn vị tính * Tên hàng * Định lượng Giá trị hàng Ghi chú Cước hàng 1 Hàng …" at bounding box center [339, 173] width 623 height 64
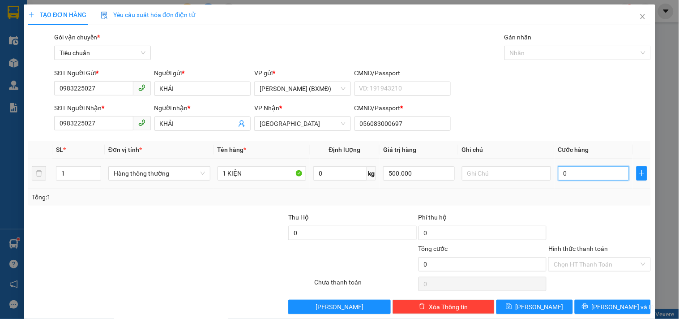
click at [590, 178] on input "0" at bounding box center [595, 173] width 72 height 14
click at [572, 195] on div "Tổng: 1" at bounding box center [340, 197] width 616 height 10
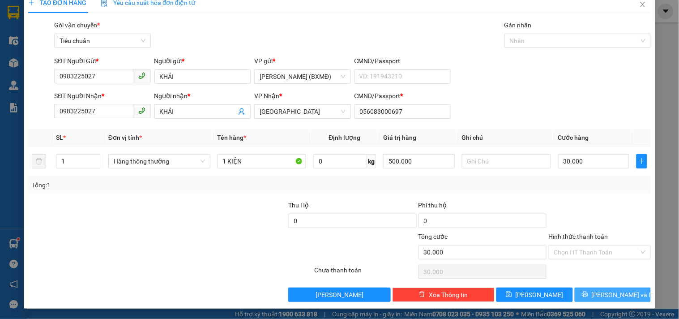
click at [619, 299] on span "[PERSON_NAME] và In" at bounding box center [623, 295] width 63 height 10
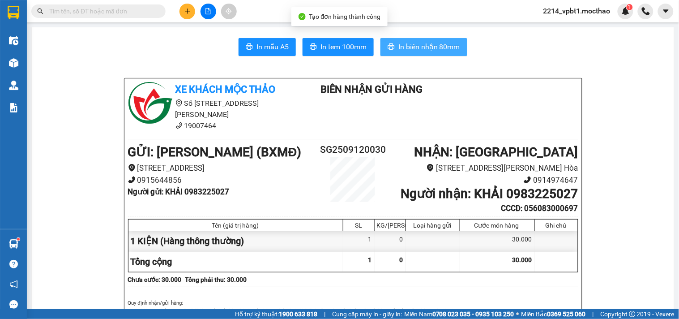
click at [412, 50] on span "In biên nhận 80mm" at bounding box center [430, 46] width 62 height 11
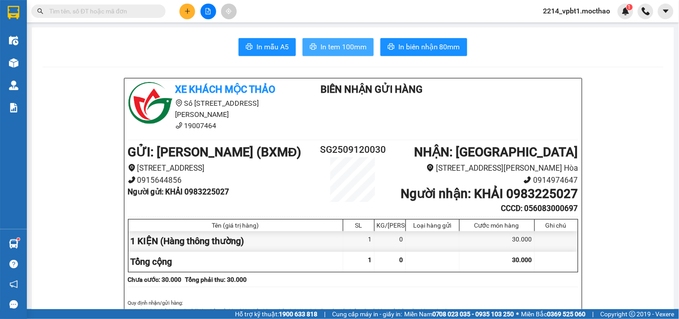
click at [340, 47] on span "In tem 100mm" at bounding box center [344, 46] width 46 height 11
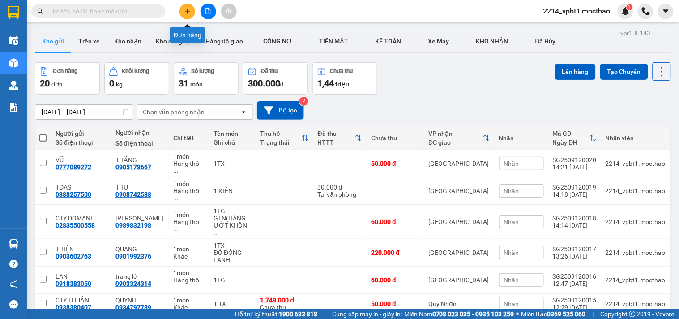
click at [188, 13] on icon "plus" at bounding box center [188, 11] width 6 height 6
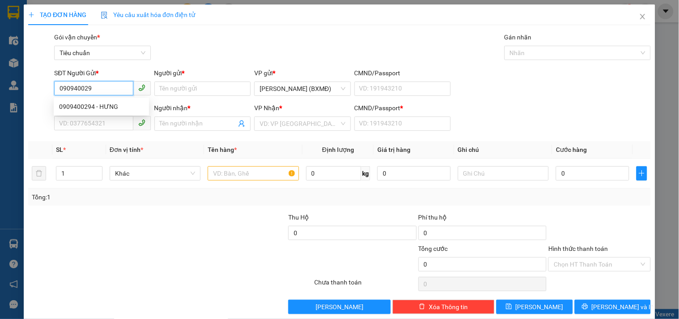
type input "0909400294"
click at [117, 102] on div "0909400294 - HƯNG" at bounding box center [101, 107] width 85 height 10
type input "HƯNG"
type input "0937976924"
type input "THANH"
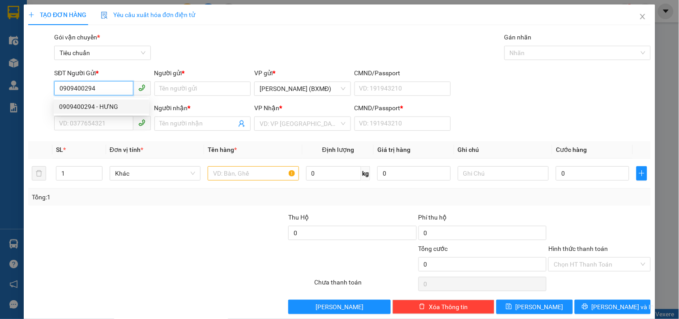
type input "1"
type input "50.000"
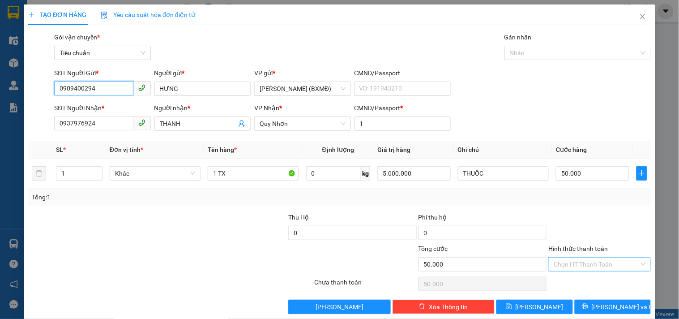
type input "0909400294"
click at [575, 263] on input "Hình thức thanh toán" at bounding box center [596, 264] width 85 height 13
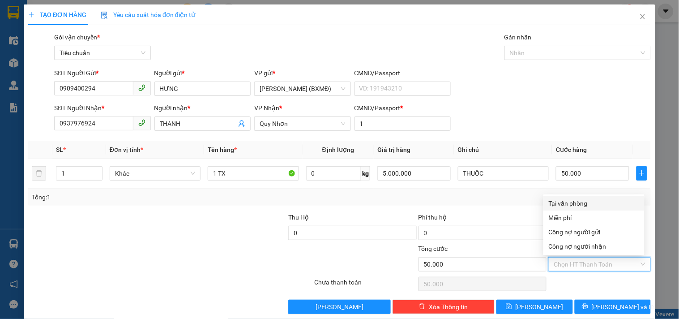
click at [572, 205] on div "Tại văn phòng" at bounding box center [594, 203] width 90 height 10
type input "0"
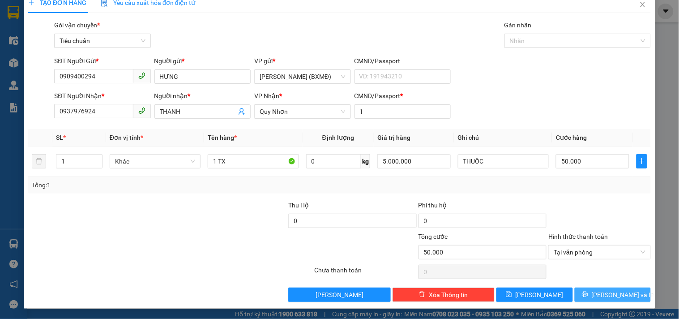
click at [589, 291] on icon "printer" at bounding box center [585, 294] width 6 height 6
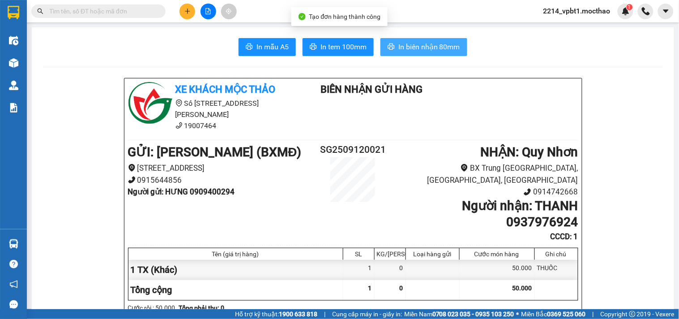
click at [424, 45] on span "In biên nhận 80mm" at bounding box center [430, 46] width 62 height 11
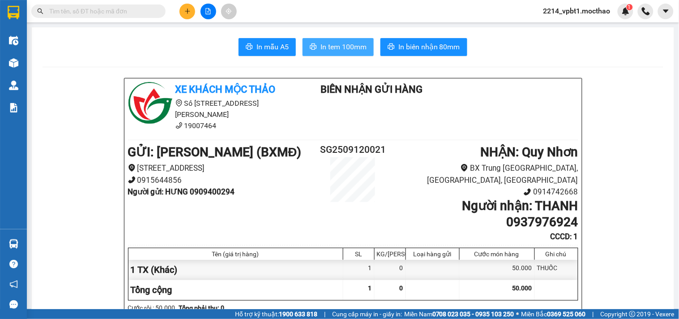
click at [358, 46] on span "In tem 100mm" at bounding box center [344, 46] width 46 height 11
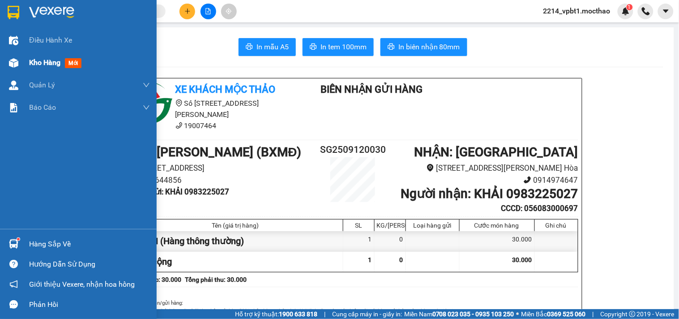
click at [41, 62] on span "Kho hàng" at bounding box center [44, 62] width 31 height 9
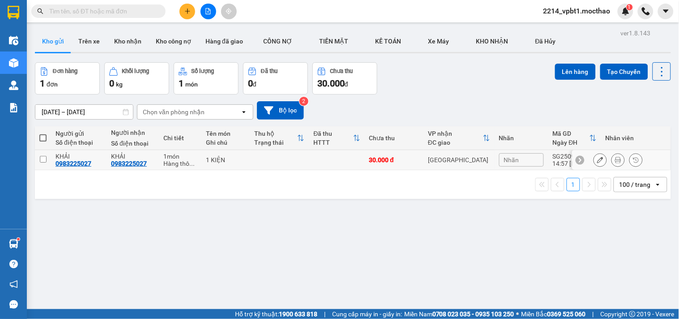
click at [41, 159] on input "checkbox" at bounding box center [43, 159] width 7 height 7
checkbox input "true"
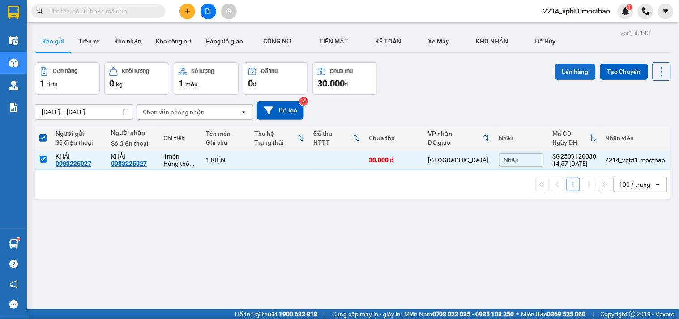
click at [557, 76] on button "Lên hàng" at bounding box center [575, 72] width 41 height 16
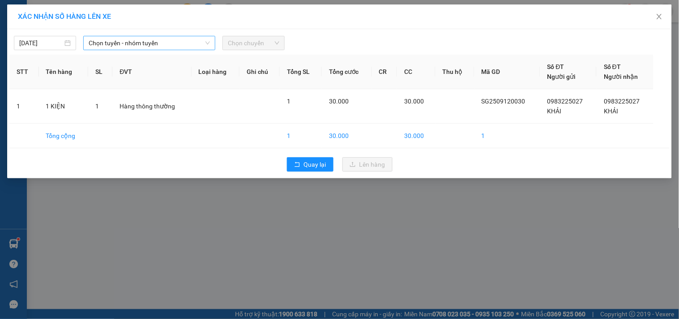
drag, startPoint x: 118, startPoint y: 41, endPoint x: 121, endPoint y: 48, distance: 7.8
click at [119, 41] on span "Chọn tuyến - nhóm tuyến" at bounding box center [149, 42] width 121 height 13
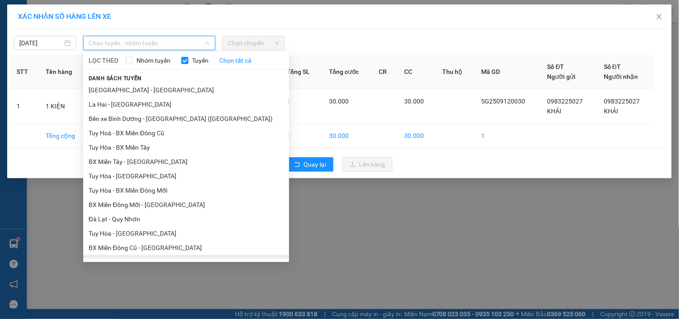
scroll to position [99, 0]
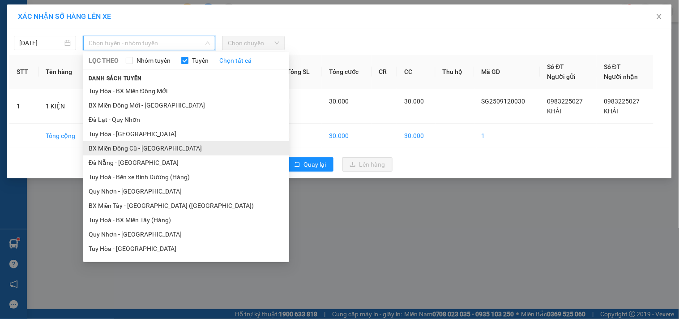
click at [150, 148] on li "BX Miền Đông Cũ - [GEOGRAPHIC_DATA]" at bounding box center [186, 148] width 206 height 14
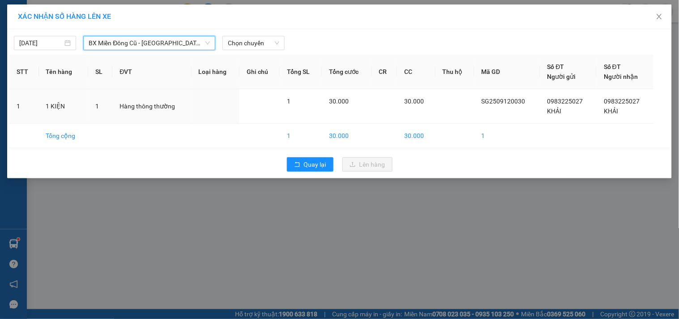
click at [257, 35] on div "[DATE] BX Miền Đông Cũ - [GEOGRAPHIC_DATA] Miền Đông Cũ - [GEOGRAPHIC_DATA] LỌC…" at bounding box center [339, 40] width 661 height 19
click at [257, 50] on div "Chọn chuyến" at bounding box center [253, 43] width 69 height 14
click at [258, 46] on span "Chọn chuyến" at bounding box center [254, 42] width 52 height 13
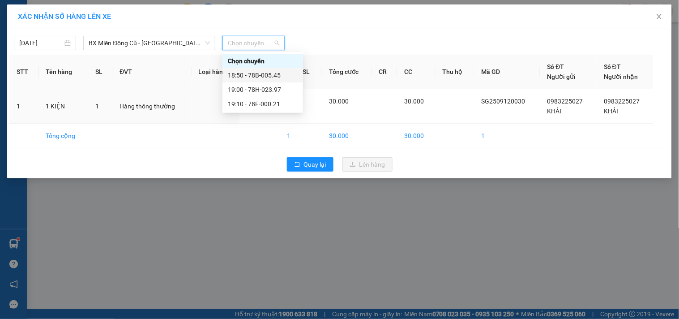
click at [258, 74] on div "18:50 - 78B-005.45" at bounding box center [263, 75] width 70 height 10
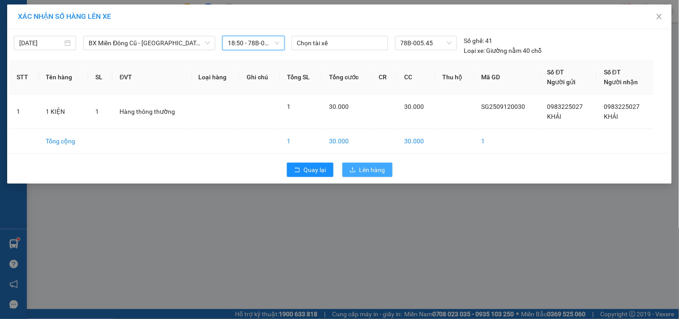
click at [381, 164] on button "Lên hàng" at bounding box center [368, 170] width 50 height 14
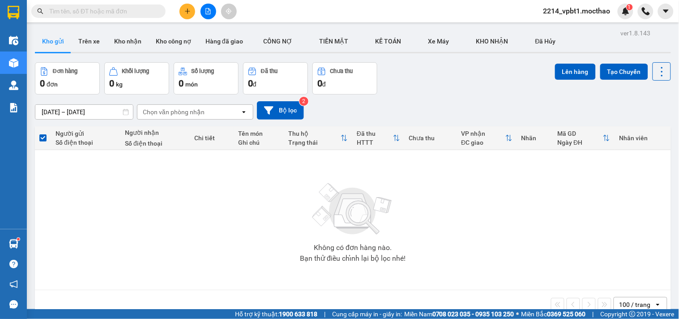
click at [186, 12] on icon "plus" at bounding box center [188, 11] width 6 height 6
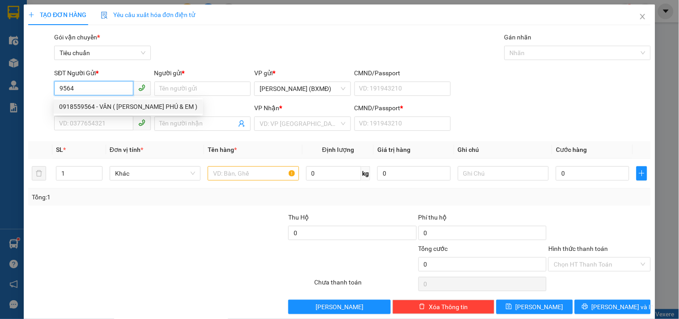
click at [112, 102] on div "0918559564 - VÂN ( CTY PHÚ & EM )" at bounding box center [128, 107] width 138 height 10
type input "0918559564"
type input "VÂN ( CTY PHÚ & EM )"
type input "0898146811"
type input "TÙNG"
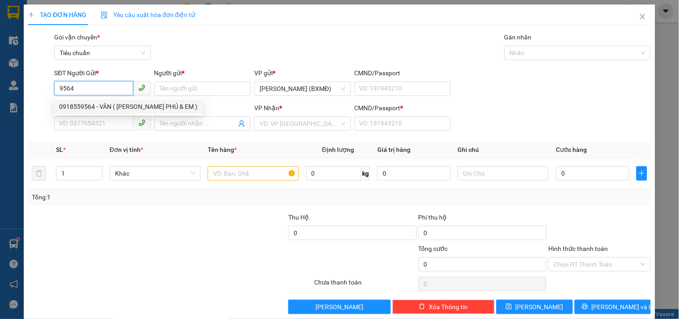
type input "1"
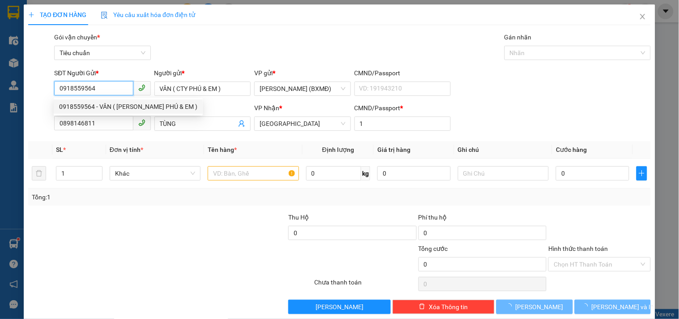
type input "60.000"
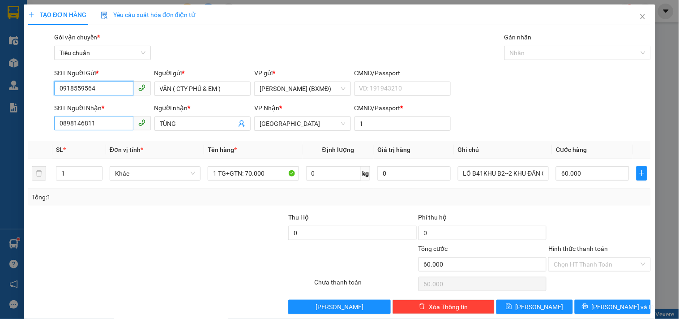
type input "0918559564"
drag, startPoint x: 105, startPoint y: 130, endPoint x: 0, endPoint y: 159, distance: 109.2
click at [0, 160] on div "TẠO ĐƠN HÀNG Yêu cầu xuất hóa đơn điện tử Transit Pickup Surcharge Ids Transit …" at bounding box center [339, 159] width 679 height 319
type input "0935593702"
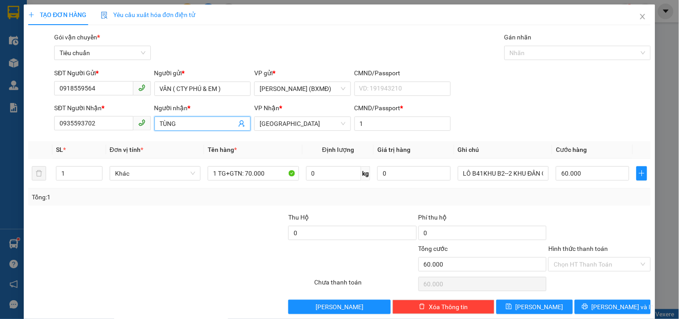
drag, startPoint x: 191, startPoint y: 122, endPoint x: 111, endPoint y: 146, distance: 83.6
click at [111, 146] on div "Transit Pickup Surcharge Ids Transit Deliver Surcharge Ids Transit Deliver Surc…" at bounding box center [339, 173] width 623 height 282
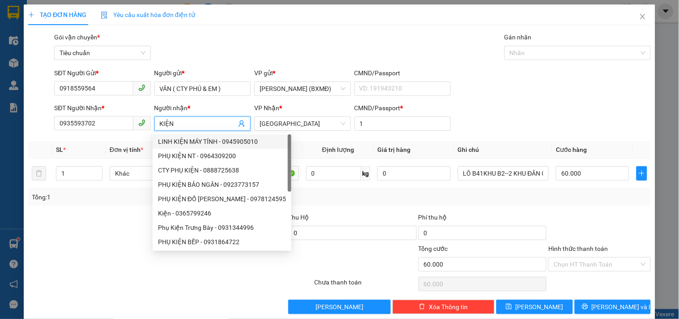
drag, startPoint x: 297, startPoint y: 123, endPoint x: 239, endPoint y: 136, distance: 59.2
click at [240, 136] on body "Kết quả tìm kiếm ( 2 ) Bộ lọc Mã ĐH Trạng thái Món hàng Thu hộ Tổng cước Chưa c…" at bounding box center [339, 159] width 679 height 319
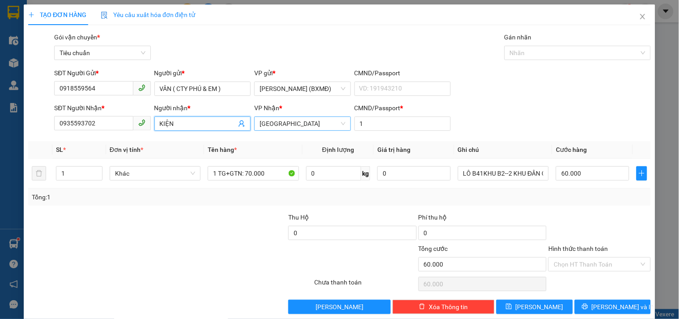
click at [305, 120] on span "[GEOGRAPHIC_DATA]" at bounding box center [303, 123] width 86 height 13
type input "KIỆN"
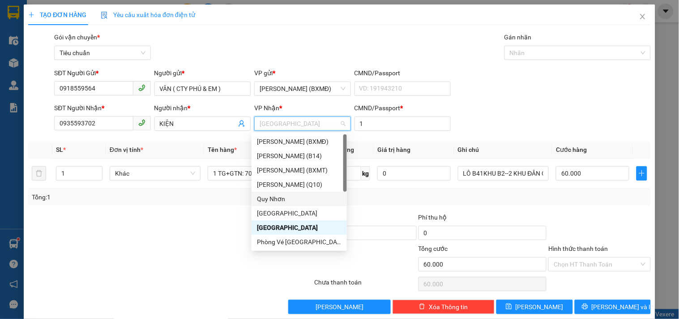
click at [285, 200] on div "Quy Nhơn" at bounding box center [299, 199] width 85 height 10
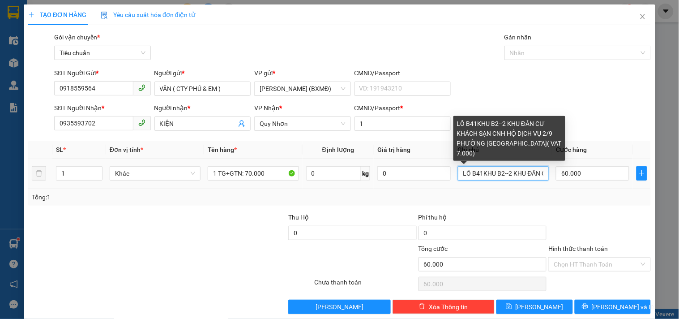
scroll to position [0, 268]
drag, startPoint x: 465, startPoint y: 172, endPoint x: 679, endPoint y: 234, distance: 223.0
click at [679, 232] on div "TẠO ĐƠN HÀNG Yêu cầu xuất hóa đơn điện tử Transit Pickup Surcharge Ids Transit …" at bounding box center [339, 159] width 679 height 319
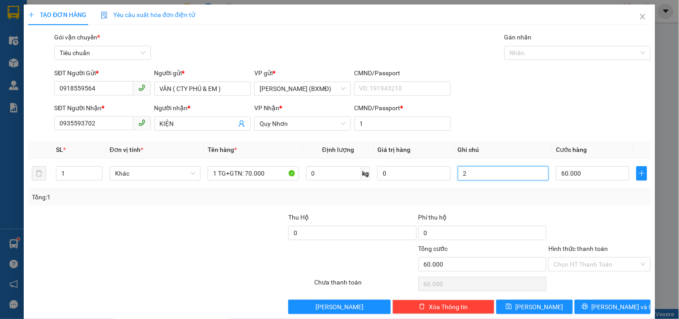
scroll to position [0, 0]
type input "28 NGUYỄN HUỆ P LÊ LỢI"
click at [601, 169] on input "60.000" at bounding box center [592, 173] width 73 height 14
type input "0"
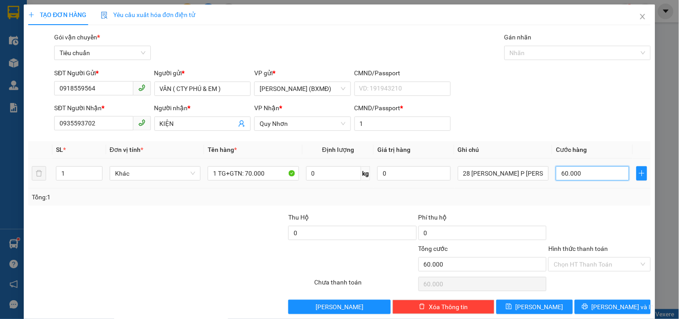
type input "0"
type input "4"
type input "004"
type input "40"
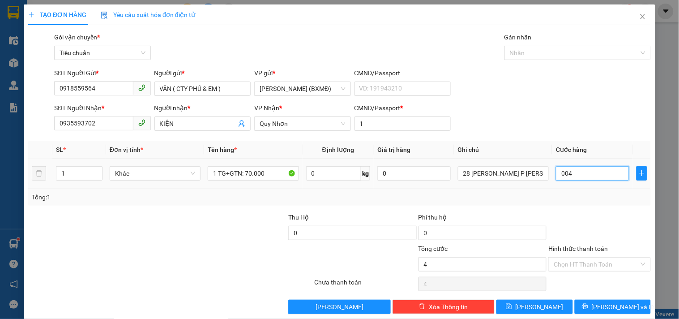
type input "40"
type input "0.040"
type input "40.000"
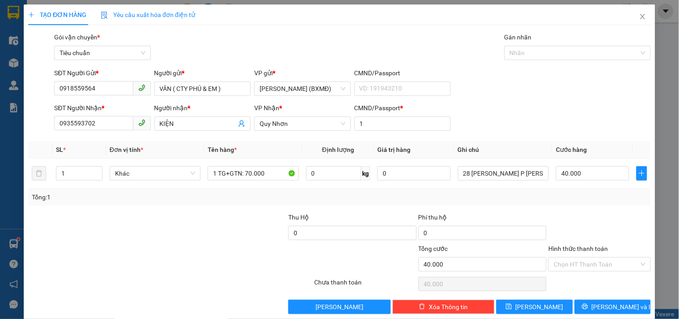
drag, startPoint x: 584, startPoint y: 195, endPoint x: 579, endPoint y: 212, distance: 17.8
click at [584, 196] on div "Tổng: 1" at bounding box center [340, 197] width 616 height 10
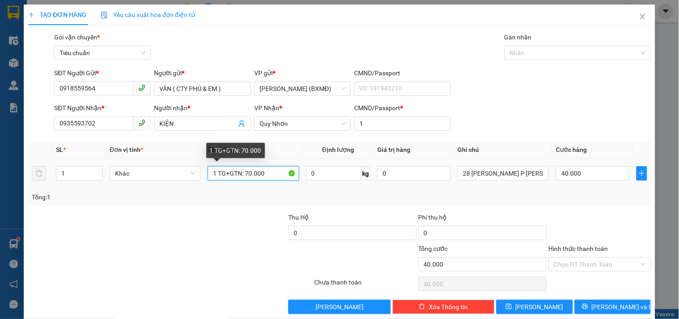
drag, startPoint x: 245, startPoint y: 173, endPoint x: 284, endPoint y: 180, distance: 40.0
click at [284, 180] on input "1 TG+GTN: 70.000" at bounding box center [253, 173] width 91 height 14
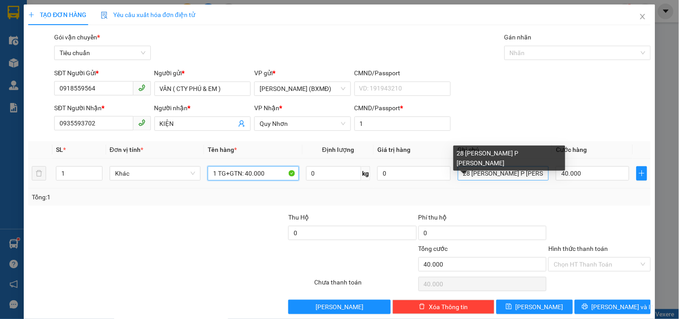
type input "1 TG+GTN: 40.000"
click at [532, 174] on input "28 NGUYỄN HUỆ P LÊ LỢI" at bounding box center [503, 173] width 91 height 14
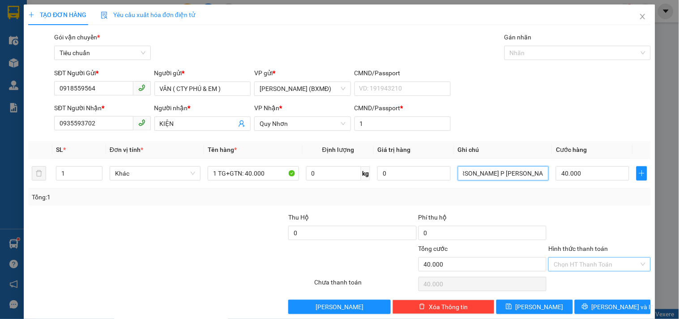
type input "28 [PERSON_NAME] P [PERSON_NAME] VAT 4.000"
click at [575, 262] on input "Hình thức thanh toán" at bounding box center [596, 264] width 85 height 13
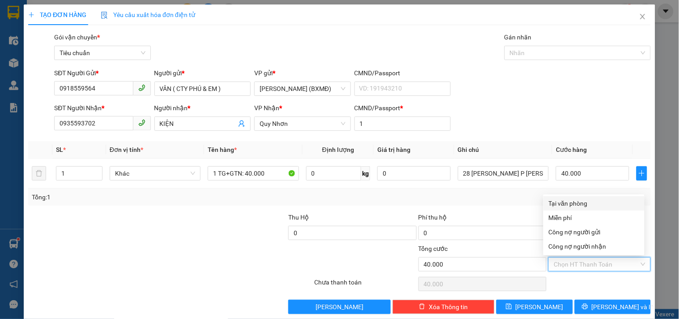
click at [570, 203] on div "Tại văn phòng" at bounding box center [594, 203] width 90 height 10
type input "0"
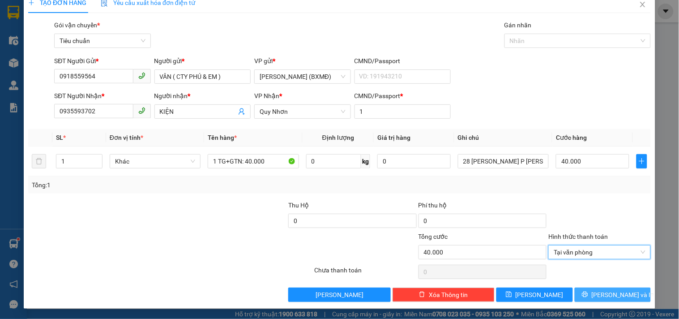
click at [606, 298] on span "[PERSON_NAME] và In" at bounding box center [623, 295] width 63 height 10
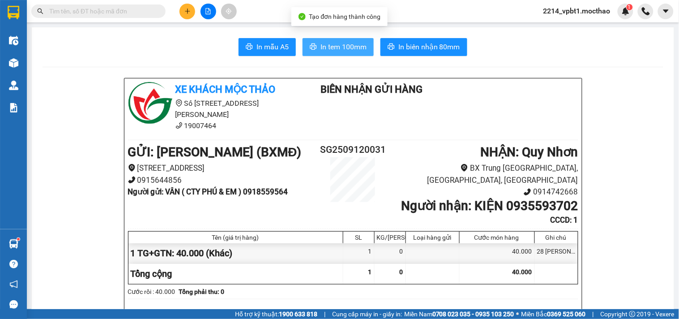
click at [336, 41] on span "In tem 100mm" at bounding box center [344, 46] width 46 height 11
click at [350, 45] on span "In tem 100mm" at bounding box center [344, 46] width 46 height 11
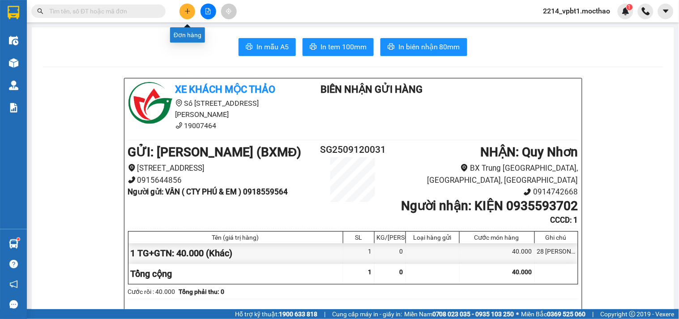
click at [187, 14] on icon "plus" at bounding box center [188, 11] width 6 height 6
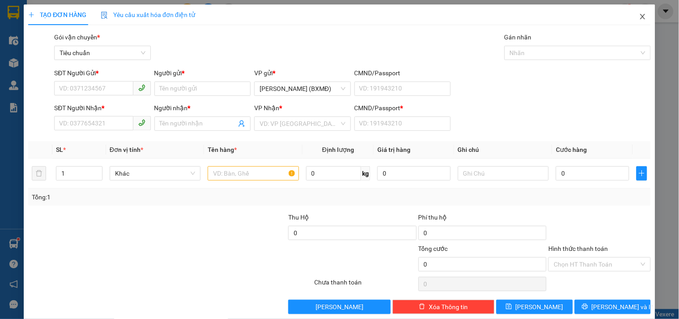
click at [640, 13] on icon "close" at bounding box center [643, 16] width 7 height 7
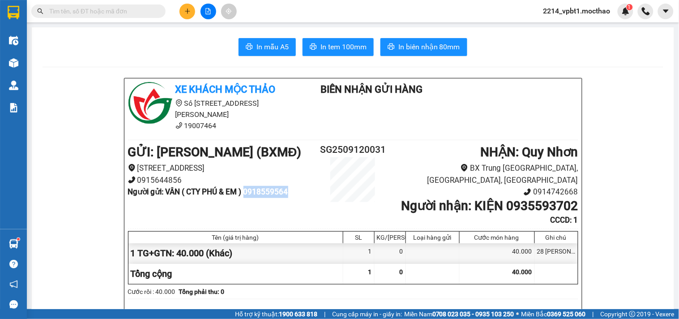
drag, startPoint x: 249, startPoint y: 182, endPoint x: 299, endPoint y: 182, distance: 50.2
click at [299, 186] on li "Người gửi : VÂN ( CTY PHÚ & EM ) 0918559564" at bounding box center [222, 192] width 188 height 12
copy b "0918559564"
click at [184, 18] on div at bounding box center [208, 12] width 67 height 16
click at [189, 12] on icon "plus" at bounding box center [188, 11] width 6 height 6
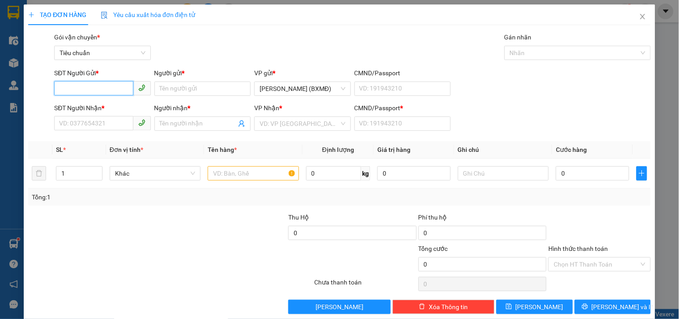
paste input "0918559564"
type input "0918559564"
click at [101, 102] on div "0918559564 - VÂN ( CTY PHÚ & EM )" at bounding box center [128, 107] width 138 height 10
type input "VÂN ( CTY PHÚ & EM )"
type input "0935593702"
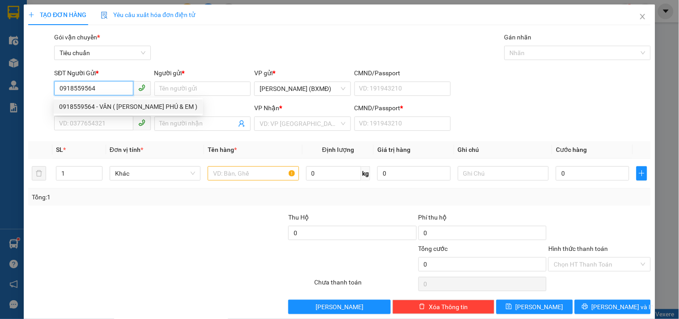
type input "KIỆN"
type input "1"
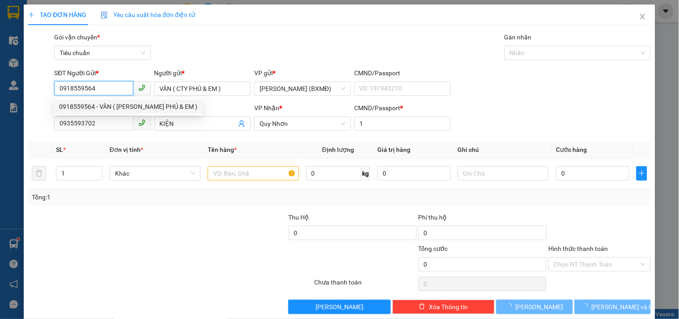
type input "40.000"
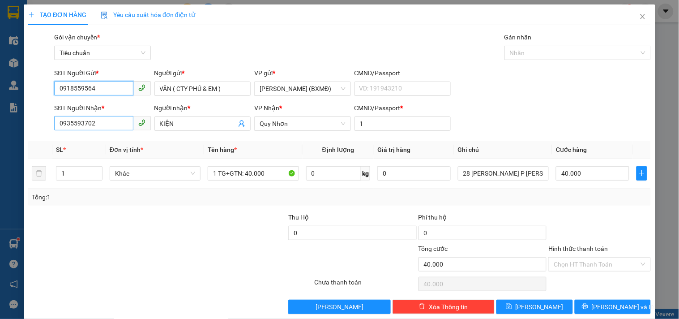
type input "0918559564"
drag, startPoint x: 95, startPoint y: 123, endPoint x: 0, endPoint y: 153, distance: 99.3
click at [0, 153] on div "TẠO ĐƠN HÀNG Yêu cầu xuất hóa đơn điện tử Transit Pickup Surcharge Ids Transit …" at bounding box center [339, 159] width 679 height 319
drag, startPoint x: 61, startPoint y: 122, endPoint x: 37, endPoint y: 129, distance: 25.5
click at [39, 129] on div "SĐT Người Nhận * 8488 Người nhận * KIỆN VP Nhận * Quy Nhơn CMND/Passport * 1" at bounding box center [339, 118] width 625 height 31
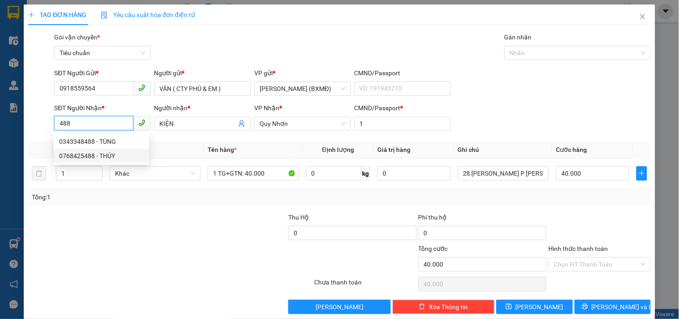
click at [75, 159] on div "0768425488 - THÚY" at bounding box center [101, 156] width 85 height 10
type input "0768425488"
type input "THÚY"
type input "70.000"
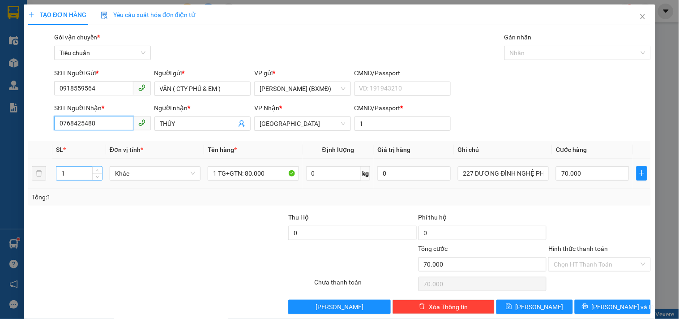
type input "0768425488"
drag, startPoint x: 69, startPoint y: 174, endPoint x: 14, endPoint y: 193, distance: 58.2
click at [39, 185] on tr "1 Khác 1 TG+GTN: 80.000 0 kg 0 227 DƯƠNG ĐÌNH NGHỆ PHƯỜNG AN HẢI BẮC (VAT 7000)…" at bounding box center [339, 174] width 623 height 30
type input "2"
click at [581, 171] on input "70.000" at bounding box center [592, 173] width 73 height 14
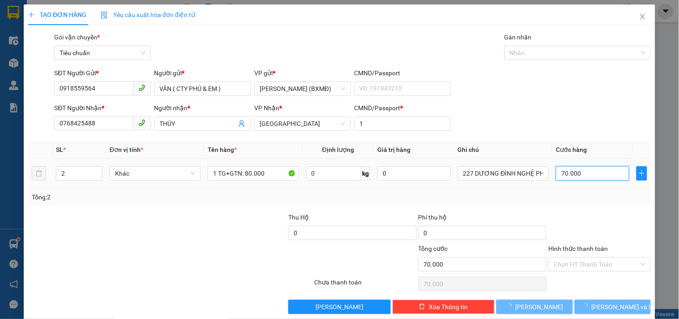
type input "0"
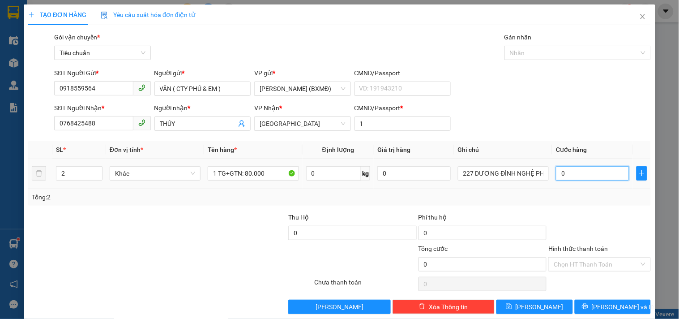
type input "1"
type input "001"
type input "12"
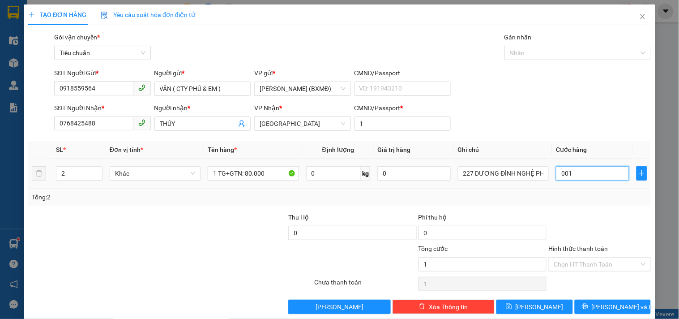
type input "0.012"
type input "120"
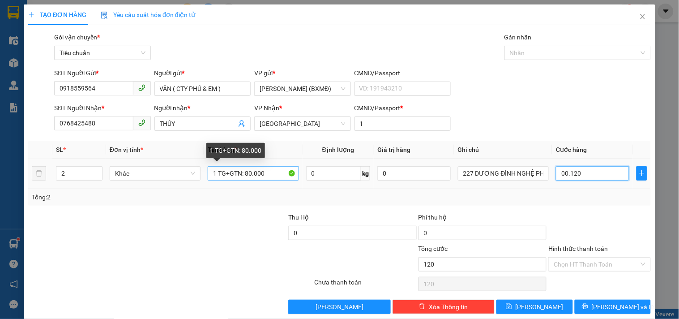
type input "00.120"
click at [269, 177] on input "1 TG+GTN: 80.000" at bounding box center [253, 173] width 91 height 14
type input "120.000"
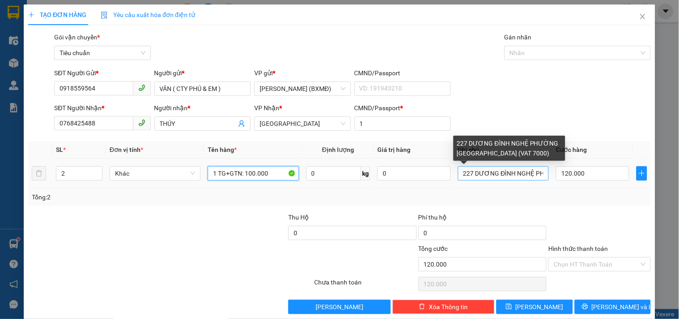
type input "1 TG+GTN: 100.000"
click at [532, 168] on input "227 DƯƠNG ĐÌNH NGHỆ PHƯỜNG AN HẢI BẮC (VAT 7000)" at bounding box center [503, 173] width 91 height 14
click at [523, 172] on input "227 DƯƠNG ĐÌNH NGHỆ PHƯỜNG AN HẢI BẮC (VAT 7000)" at bounding box center [503, 173] width 91 height 14
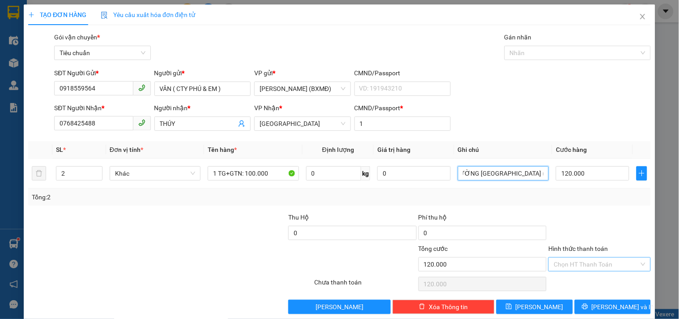
type input "227 DƯƠNG ĐÌNH NGHỆ PHƯỜNG [GEOGRAPHIC_DATA] (VAT 8000)"
click at [608, 266] on input "Hình thức thanh toán" at bounding box center [596, 264] width 85 height 13
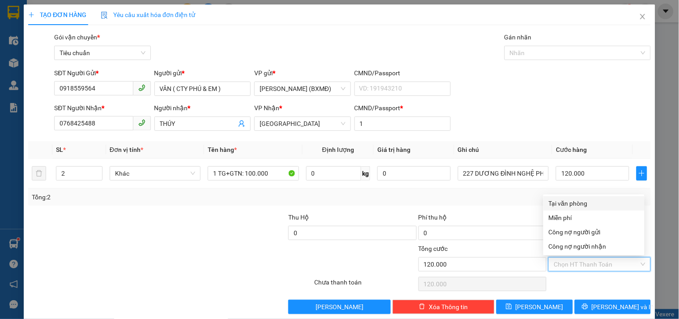
click at [580, 199] on div "Tại văn phòng" at bounding box center [594, 203] width 90 height 10
type input "0"
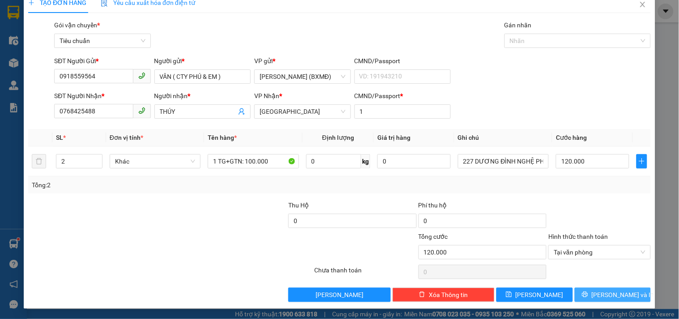
click at [617, 294] on span "[PERSON_NAME] và In" at bounding box center [623, 295] width 63 height 10
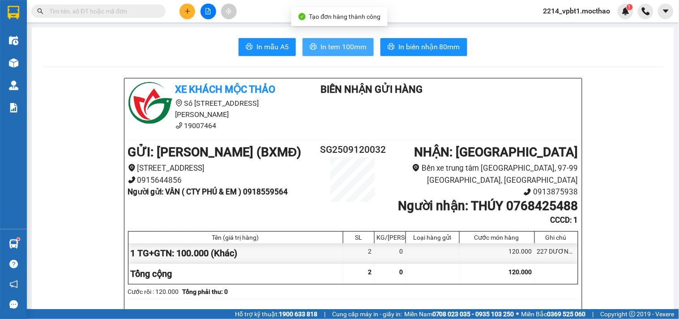
click at [351, 43] on span "In tem 100mm" at bounding box center [344, 46] width 46 height 11
click at [357, 48] on span "In tem 100mm" at bounding box center [344, 46] width 46 height 11
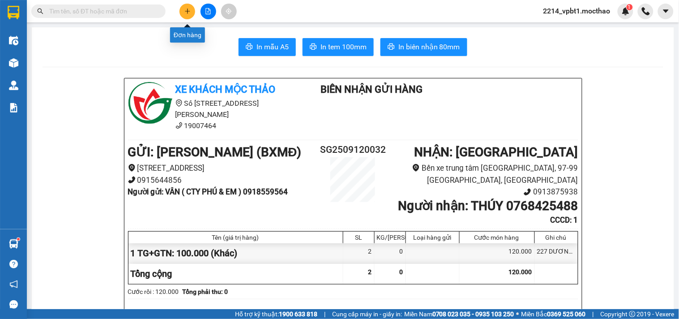
click at [185, 11] on icon "plus" at bounding box center [188, 11] width 6 height 6
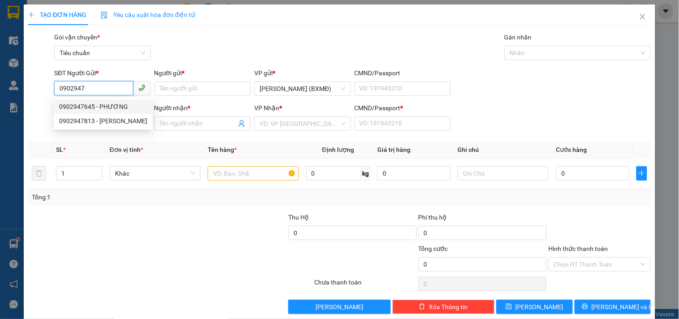
click at [91, 108] on div "0902947645 - PHƯƠNG" at bounding box center [103, 107] width 88 height 10
type input "0902947645"
type input "PHƯƠNG"
type input "0934568652"
type input "THÀNH"
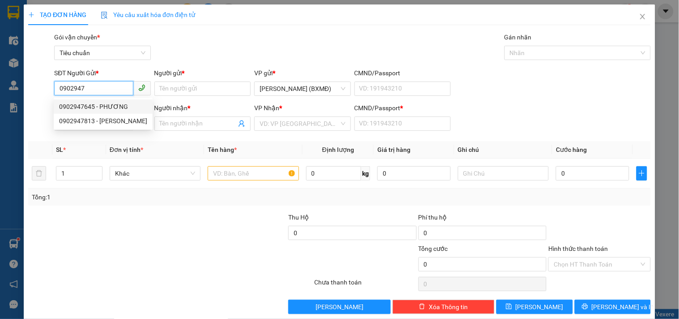
type input "1"
type input "200.000"
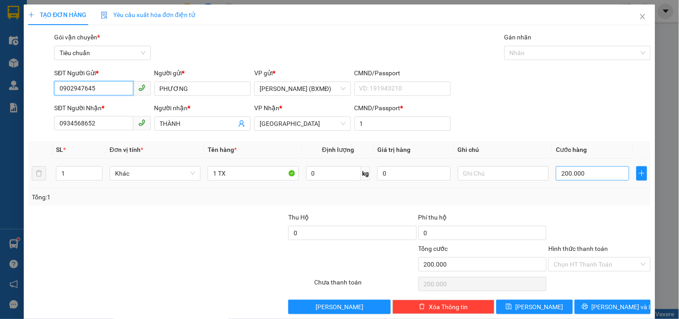
type input "0902947645"
click at [592, 176] on input "200.000" at bounding box center [592, 173] width 73 height 14
type input "0"
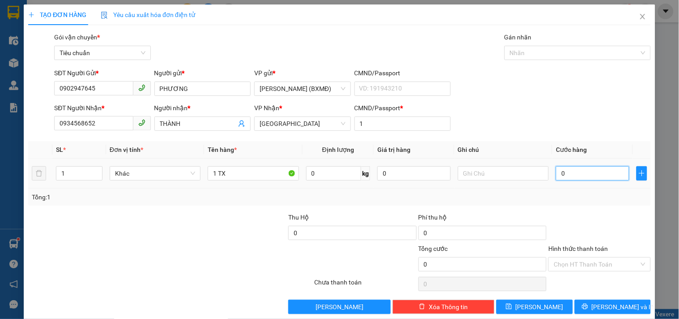
type input "1"
type input "001"
type input "15"
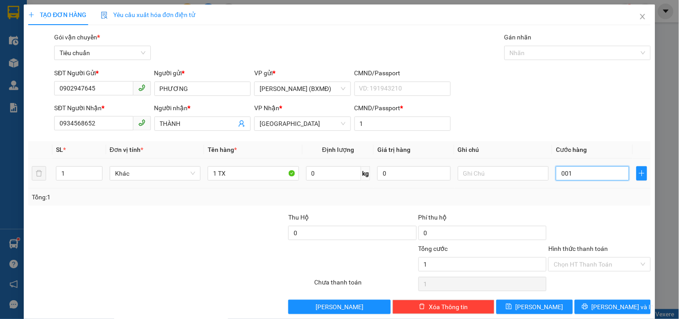
type input "0.015"
type input "150"
type input "00.150"
type input "150.000"
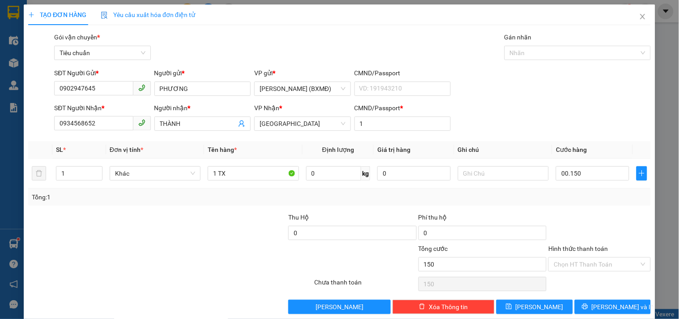
type input "150.000"
click at [588, 194] on div "Tổng: 1" at bounding box center [340, 197] width 616 height 10
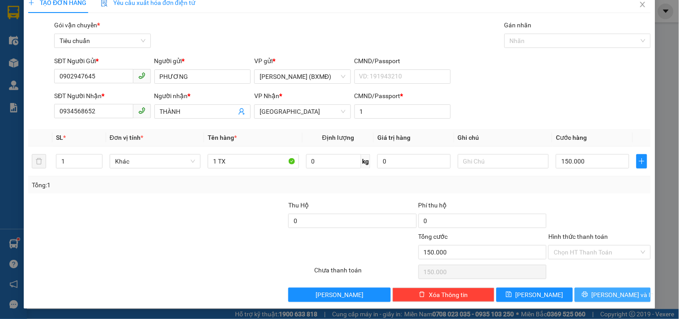
click at [606, 290] on span "[PERSON_NAME] và In" at bounding box center [623, 295] width 63 height 10
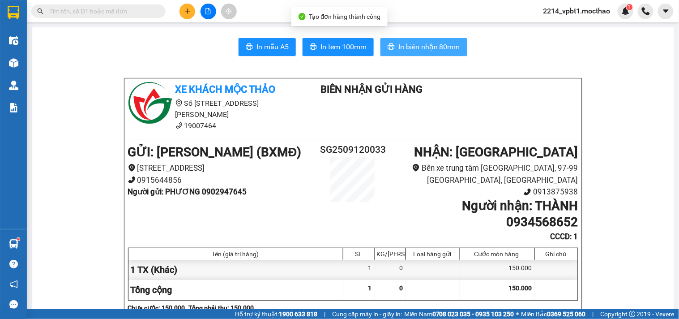
click at [409, 44] on span "In biên nhận 80mm" at bounding box center [430, 46] width 62 height 11
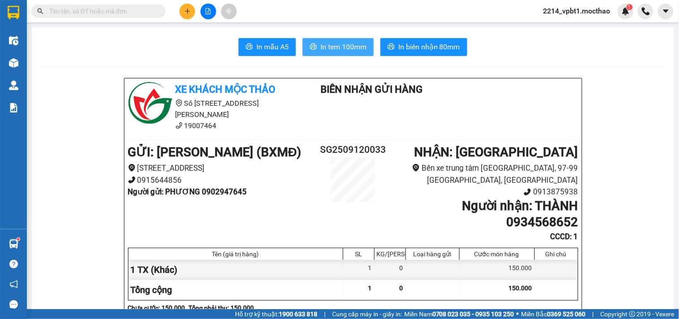
click at [342, 46] on span "In tem 100mm" at bounding box center [344, 46] width 46 height 11
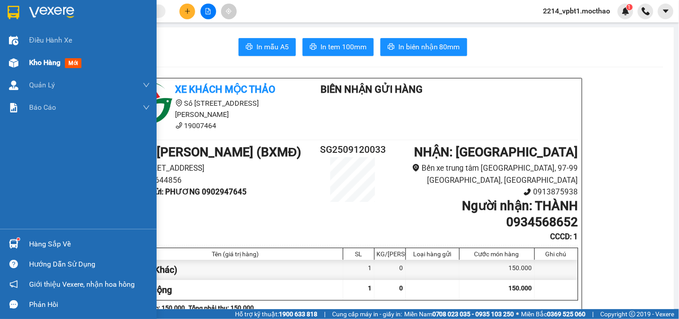
click at [37, 64] on span "Kho hàng" at bounding box center [44, 62] width 31 height 9
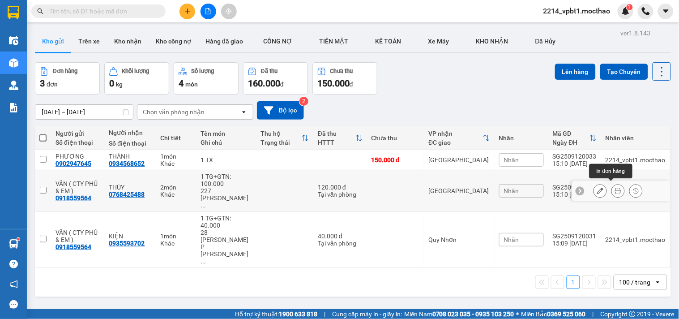
click at [615, 190] on icon at bounding box center [618, 191] width 6 height 6
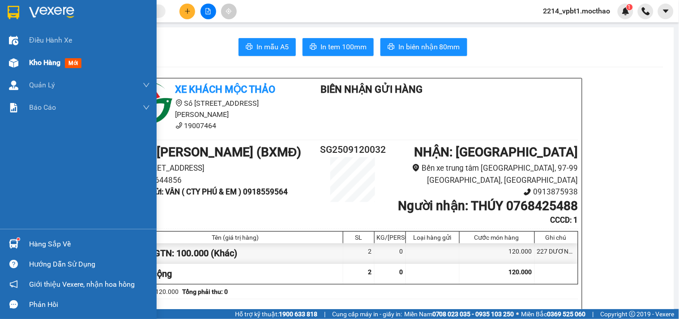
click at [49, 63] on span "Kho hàng" at bounding box center [44, 62] width 31 height 9
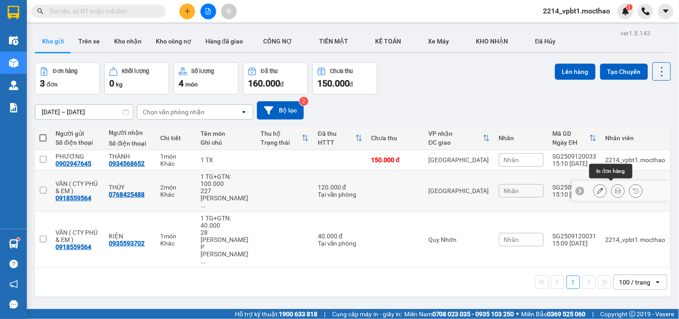
click at [598, 188] on icon at bounding box center [601, 191] width 6 height 6
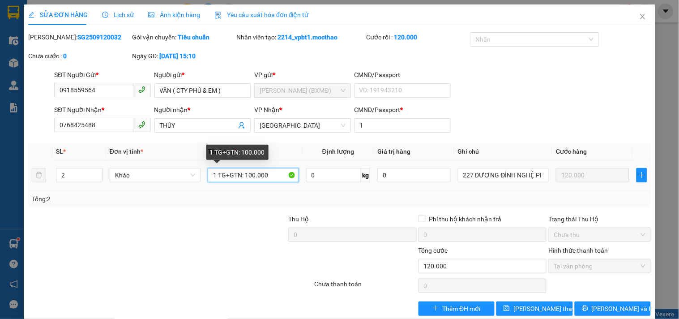
drag, startPoint x: 215, startPoint y: 172, endPoint x: 198, endPoint y: 180, distance: 19.4
click at [199, 180] on tr "2 Khác 1 TG+GTN: 100.000 0 kg 0 227 DƯƠNG ĐÌNH NGHỆ PHƯỜNG AN HẢI BẮC (VAT 8000…" at bounding box center [339, 175] width 623 height 30
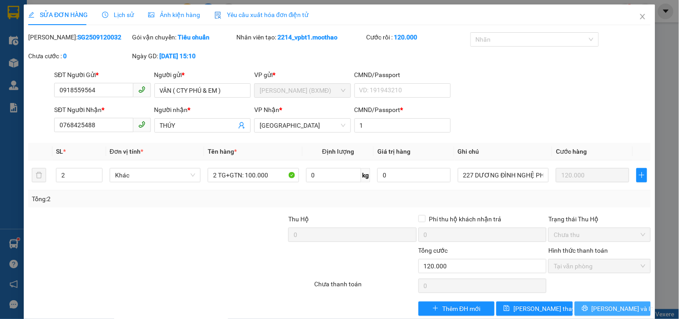
click at [578, 310] on button "[PERSON_NAME] và In" at bounding box center [613, 308] width 76 height 14
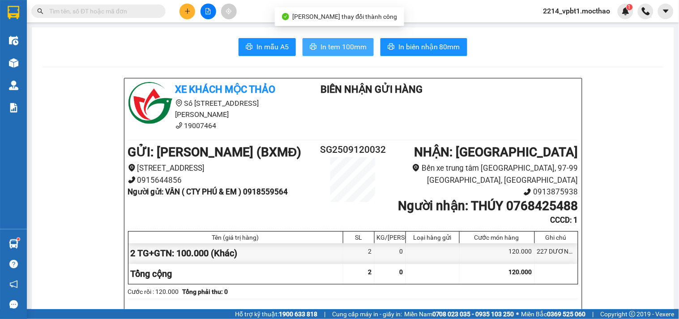
click at [344, 43] on span "In tem 100mm" at bounding box center [344, 46] width 46 height 11
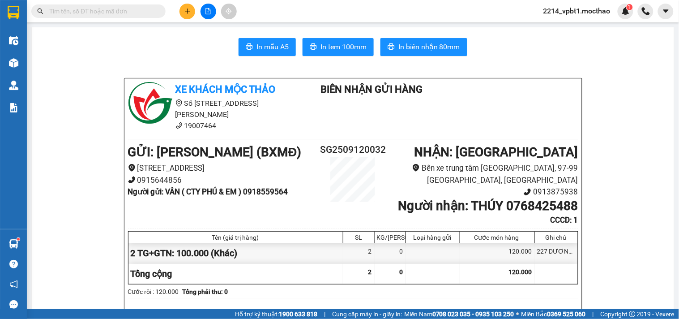
click at [205, 12] on icon "file-add" at bounding box center [208, 11] width 6 height 6
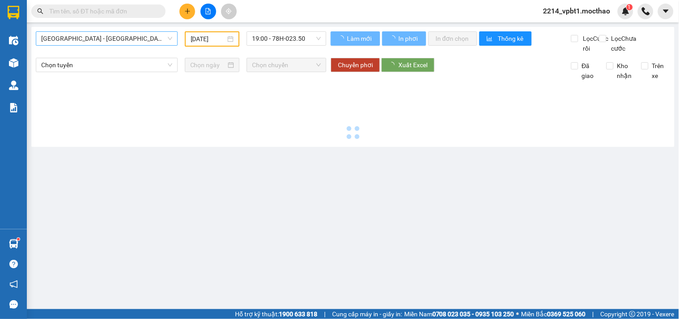
click at [122, 41] on span "[GEOGRAPHIC_DATA] - [GEOGRAPHIC_DATA]" at bounding box center [106, 38] width 131 height 13
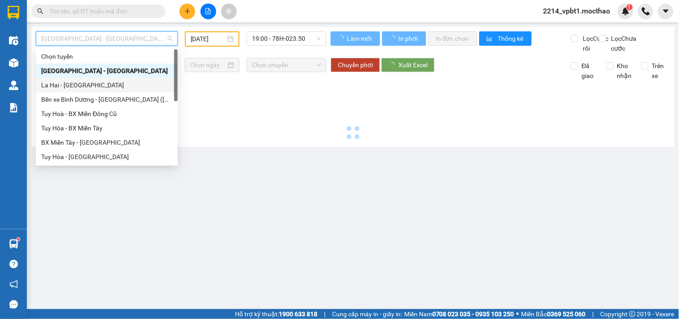
type input "[DATE]"
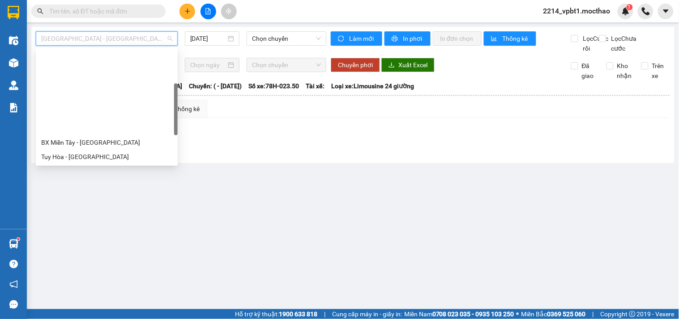
click at [90, 221] on div "BX Miền Đông Cũ - [GEOGRAPHIC_DATA]" at bounding box center [107, 228] width 142 height 14
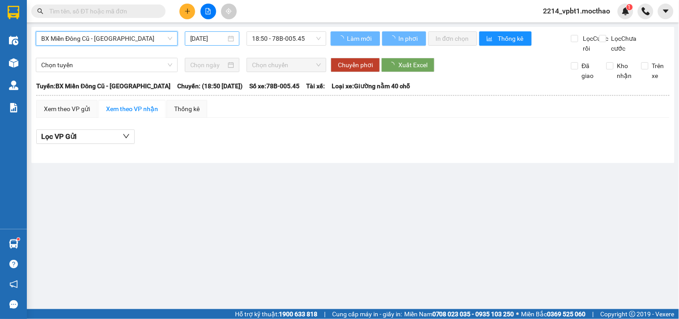
click at [195, 38] on input "[DATE]" at bounding box center [208, 39] width 36 height 10
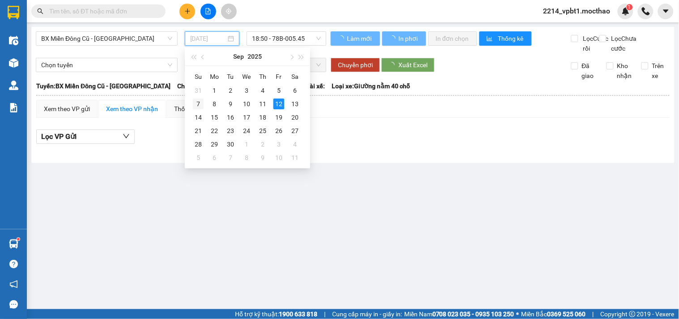
click at [198, 107] on div "7" at bounding box center [198, 104] width 11 height 11
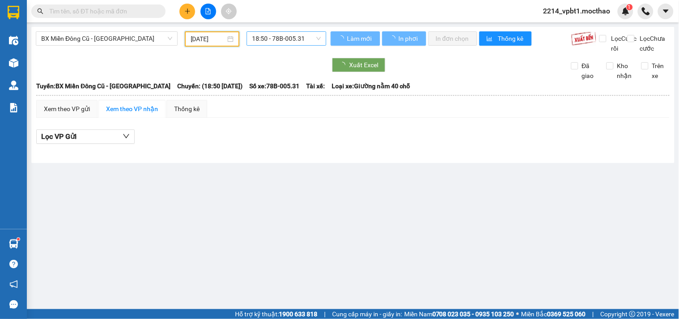
click at [270, 39] on span "18:50 - 78B-005.31" at bounding box center [286, 38] width 69 height 13
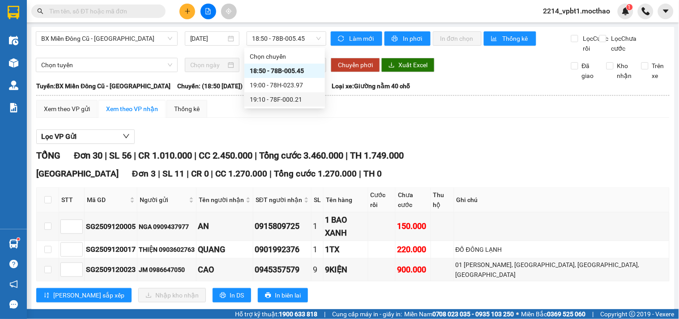
click at [475, 162] on div "TỔNG Đơn 30 | SL 56 | CR 1.010.000 | CC 2.450.000 | Tổng cước 3.460.000 | TH 1.…" at bounding box center [353, 156] width 634 height 14
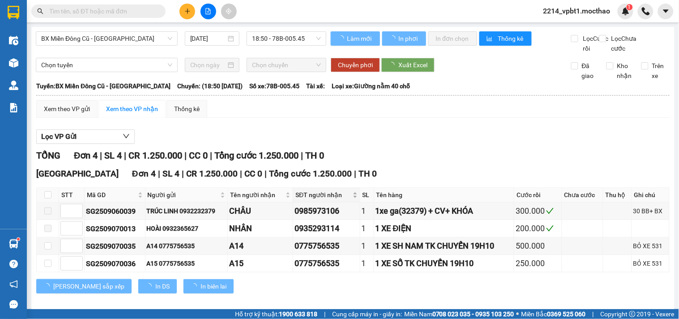
type input "07/09/2025"
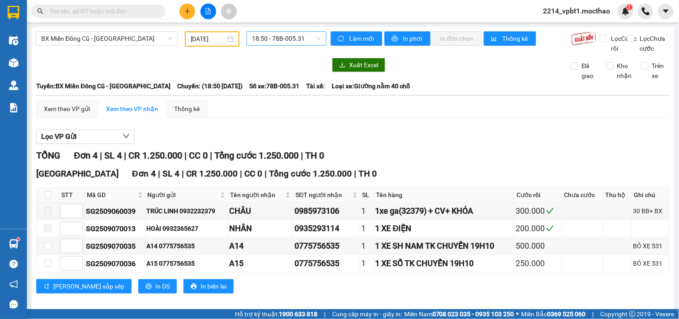
click at [285, 42] on span "18:50 - 78B-005.31" at bounding box center [286, 38] width 69 height 13
click at [345, 144] on div "Lọc VP Gửi" at bounding box center [353, 136] width 634 height 15
drag, startPoint x: 290, startPoint y: 35, endPoint x: 295, endPoint y: 74, distance: 39.7
click at [290, 36] on span "18:50 - 78B-005.31" at bounding box center [286, 38] width 69 height 13
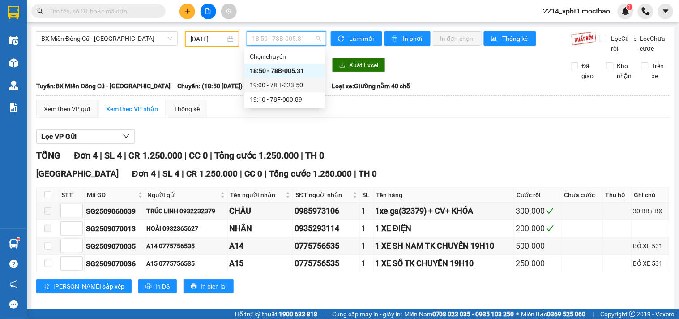
click at [295, 87] on div "19:00 - 78H-023.50" at bounding box center [285, 85] width 70 height 10
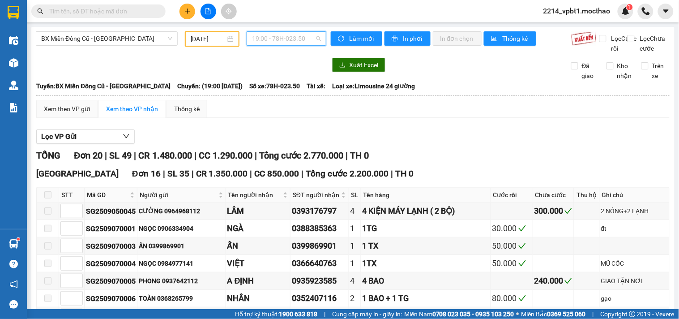
drag, startPoint x: 297, startPoint y: 34, endPoint x: 302, endPoint y: 69, distance: 35.3
click at [297, 34] on span "19:00 - 78H-023.50" at bounding box center [286, 38] width 69 height 13
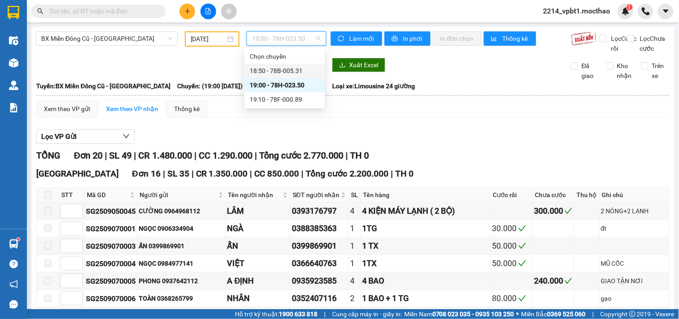
click at [300, 72] on div "18:50 - 78B-005.31" at bounding box center [285, 71] width 70 height 10
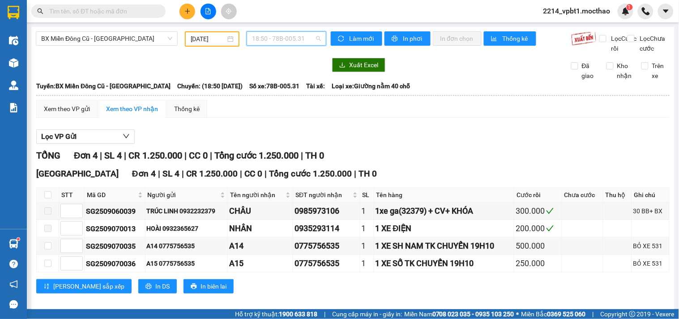
click at [296, 42] on span "18:50 - 78B-005.31" at bounding box center [286, 38] width 69 height 13
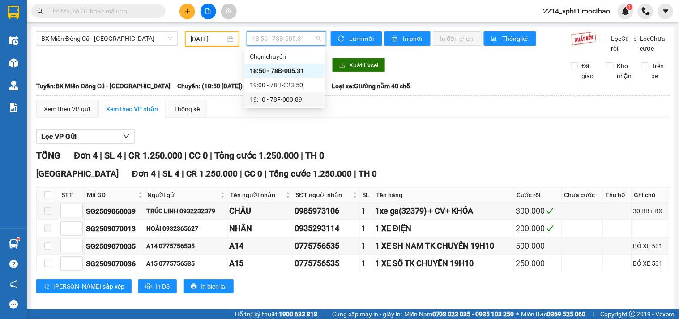
click at [299, 97] on div "19:10 - 78F-000.89" at bounding box center [285, 100] width 70 height 10
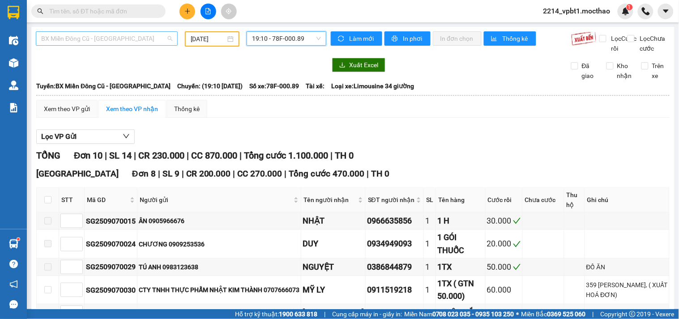
click at [128, 37] on span "BX Miền Đông Cũ - [GEOGRAPHIC_DATA]" at bounding box center [106, 38] width 131 height 13
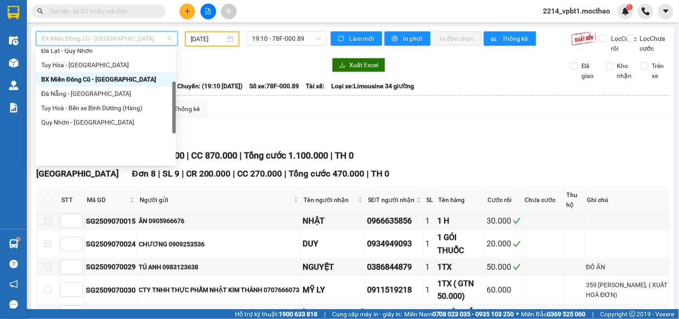
scroll to position [50, 0]
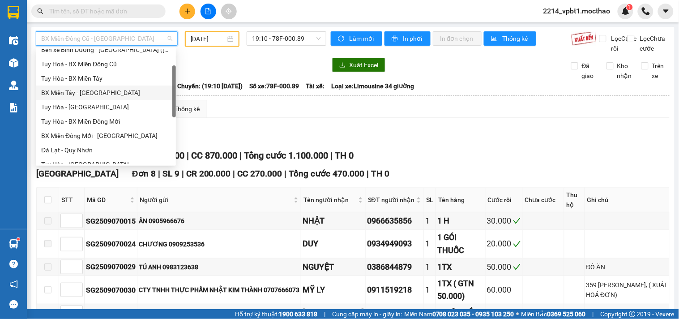
click at [81, 90] on div "BX Miền Tây - [GEOGRAPHIC_DATA]" at bounding box center [105, 93] width 129 height 10
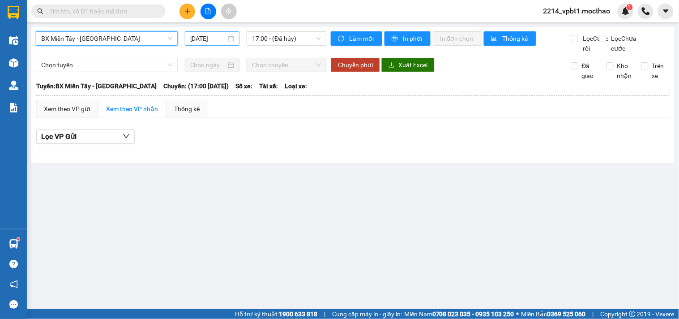
click at [211, 39] on input "[DATE]" at bounding box center [208, 39] width 36 height 10
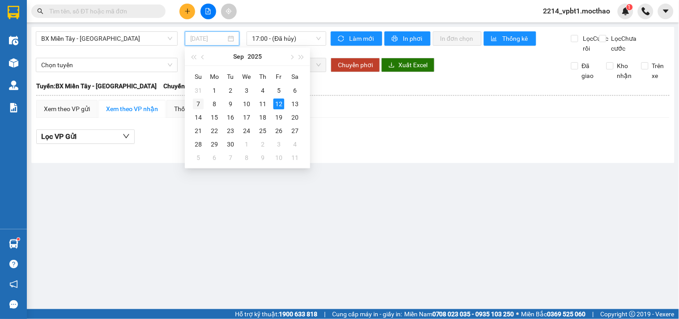
click at [198, 105] on div "7" at bounding box center [198, 104] width 11 height 11
type input "07/09/2025"
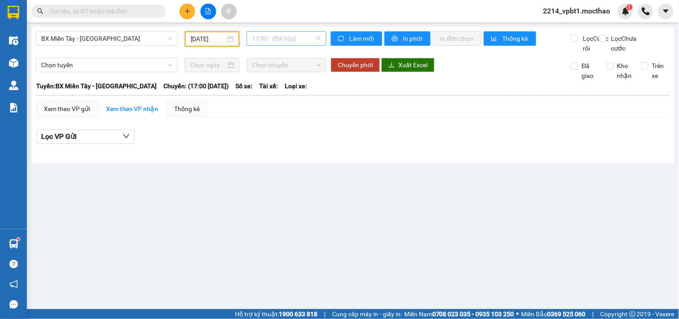
click at [275, 41] on span "17:00 - (Đã hủy)" at bounding box center [286, 38] width 69 height 13
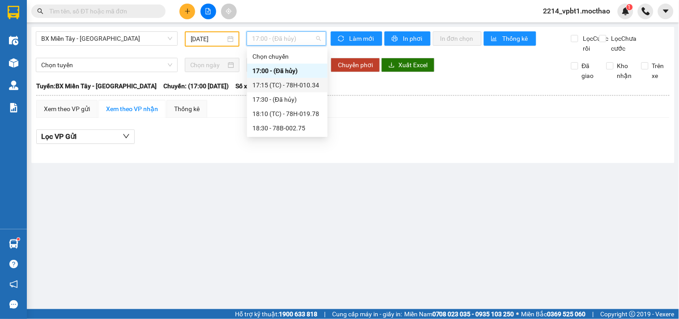
click at [279, 87] on div "17:15 (TC) - 78H-010.34" at bounding box center [288, 85] width 70 height 10
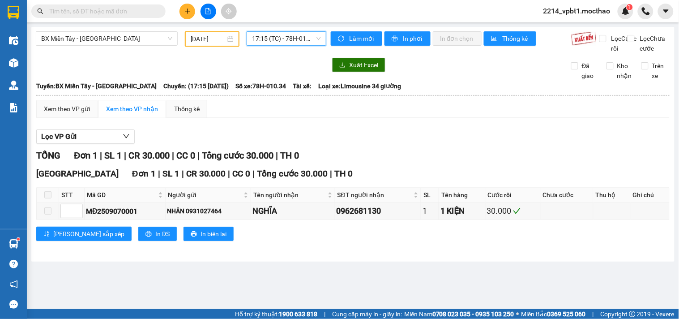
click at [281, 43] on span "17:15 (TC) - 78H-010.34" at bounding box center [286, 38] width 69 height 13
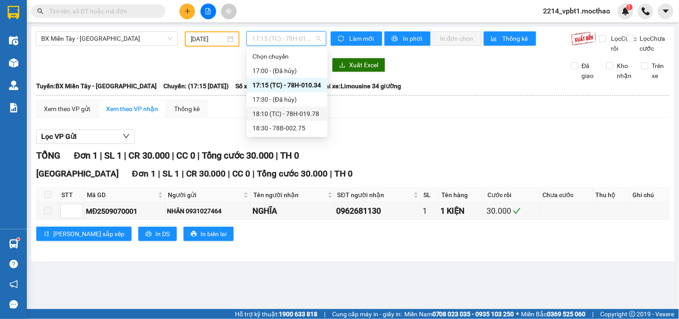
click at [289, 112] on div "18:10 (TC) - 78H-019.78" at bounding box center [288, 114] width 70 height 10
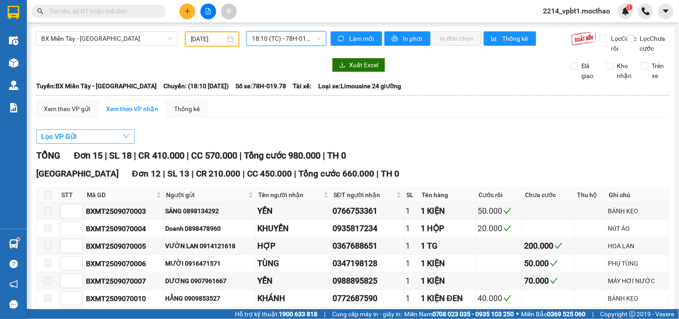
click at [66, 142] on span "Lọc VP Gửi" at bounding box center [58, 136] width 35 height 11
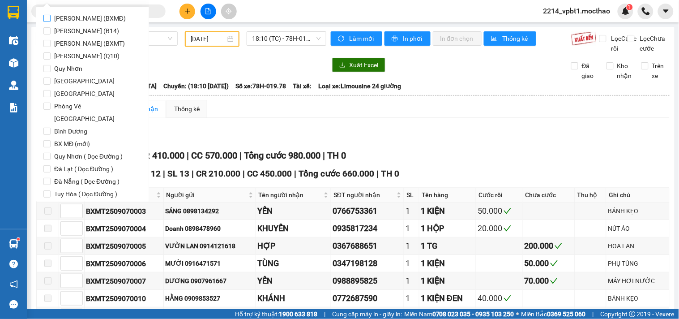
click at [47, 19] on input "[PERSON_NAME] (BXMĐ)" at bounding box center [46, 18] width 7 height 7
checkbox input "true"
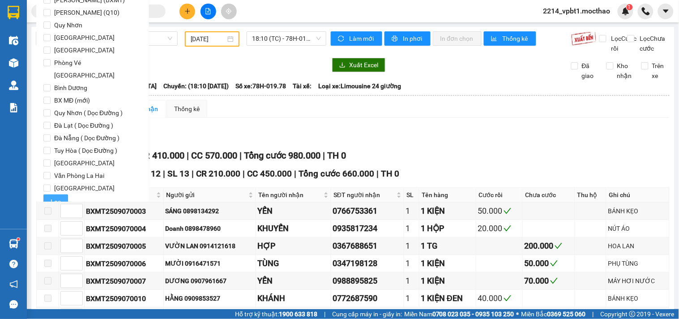
click at [57, 194] on button "Lọc" at bounding box center [55, 201] width 25 height 14
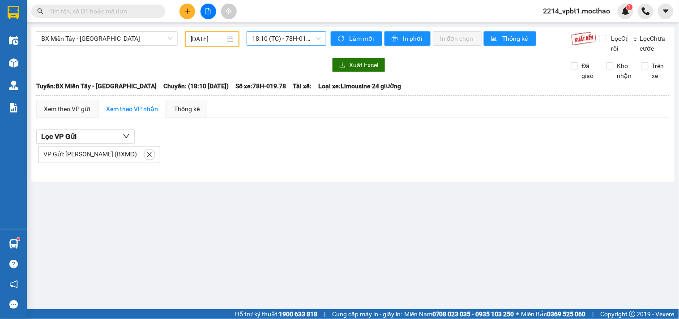
click at [288, 44] on span "18:10 (TC) - 78H-019.78" at bounding box center [286, 38] width 69 height 13
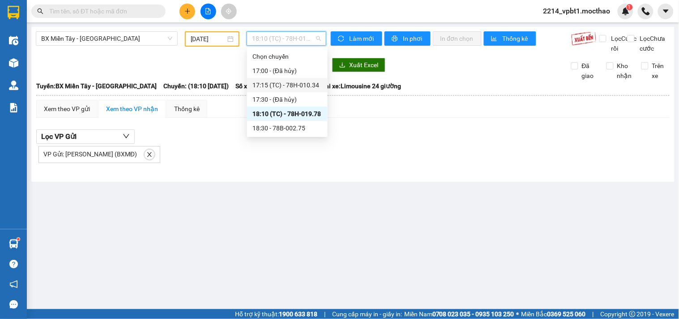
click at [293, 86] on div "17:15 (TC) - 78H-010.34" at bounding box center [288, 85] width 70 height 10
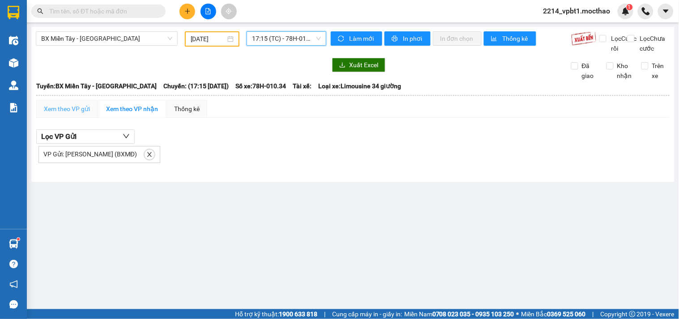
click at [82, 118] on div "Xem theo VP gửi" at bounding box center [66, 109] width 61 height 18
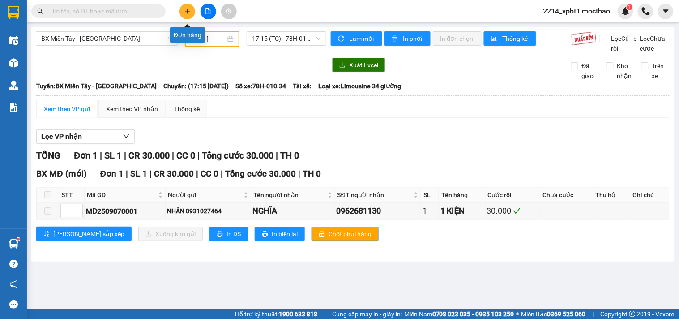
click at [184, 12] on button at bounding box center [188, 12] width 16 height 16
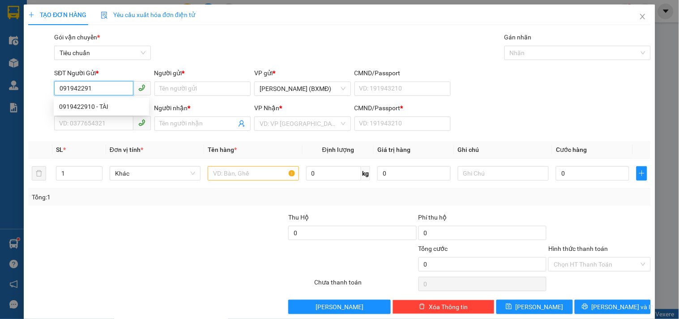
type input "0919422910"
click at [108, 108] on div "0919422910 - TÀI" at bounding box center [101, 107] width 85 height 10
type input "TÀI"
type input "0911007011"
type input "HẢI"
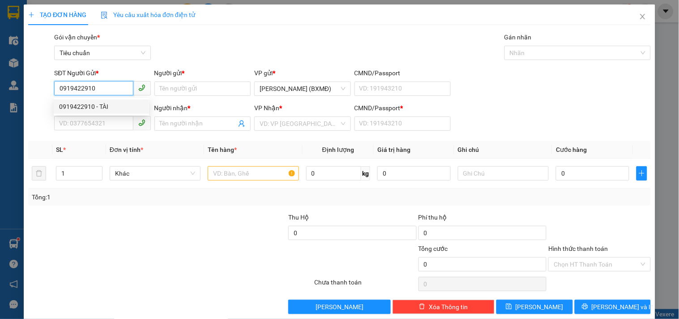
type input "1"
type input "30.000"
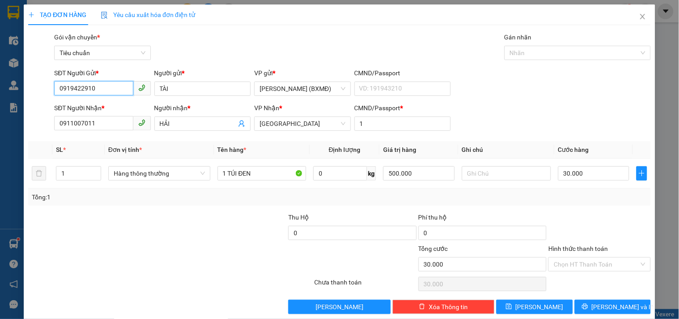
scroll to position [12, 0]
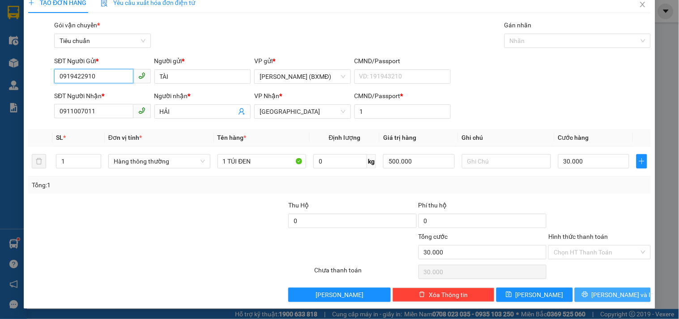
type input "0919422910"
click at [611, 291] on span "[PERSON_NAME] và In" at bounding box center [623, 295] width 63 height 10
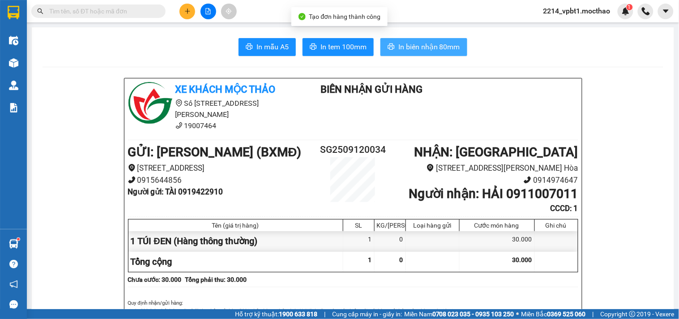
click at [406, 53] on button "In biên nhận 80mm" at bounding box center [424, 47] width 87 height 18
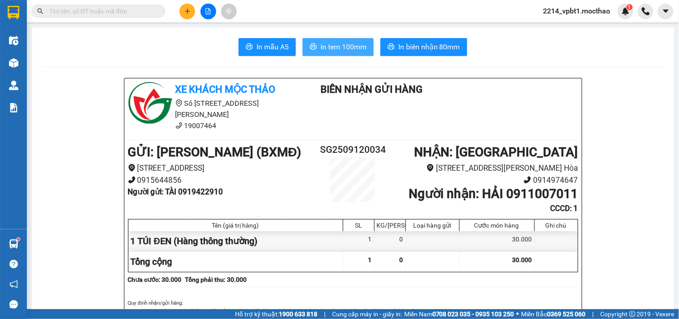
click at [345, 51] on span "In tem 100mm" at bounding box center [344, 46] width 46 height 11
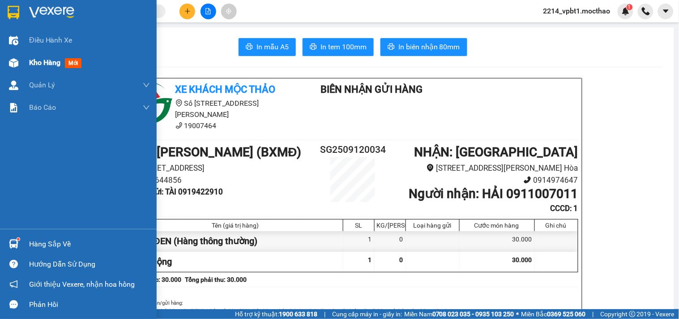
click at [28, 63] on div "Kho hàng mới" at bounding box center [78, 63] width 157 height 22
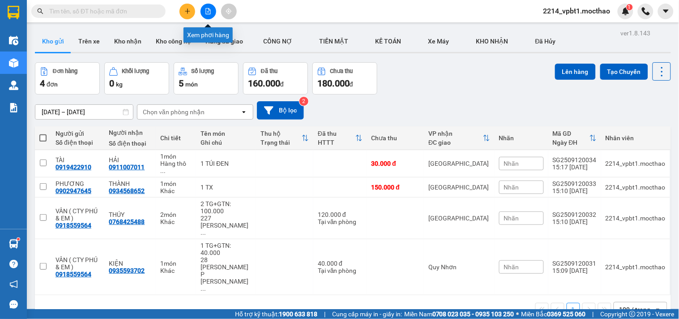
click at [205, 15] on button at bounding box center [209, 12] width 16 height 16
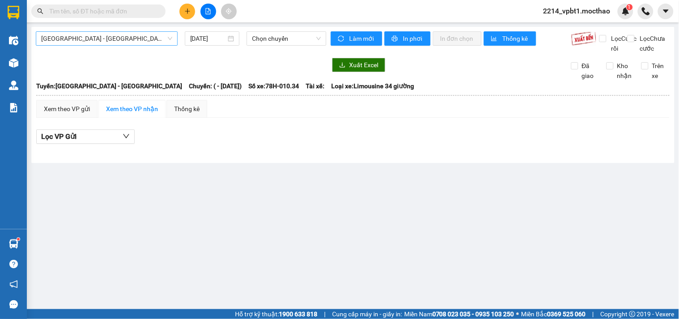
click at [133, 38] on span "[GEOGRAPHIC_DATA] - [GEOGRAPHIC_DATA]" at bounding box center [106, 38] width 131 height 13
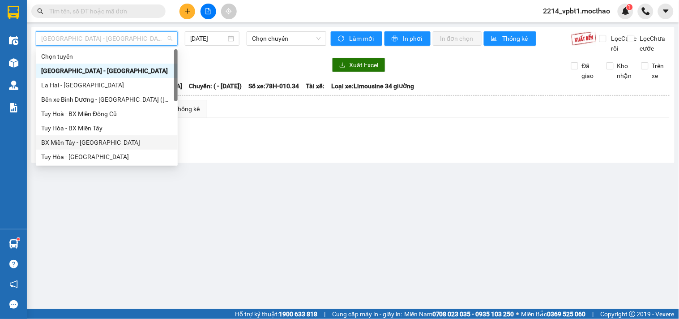
click at [81, 140] on div "BX Miền Tây - [GEOGRAPHIC_DATA]" at bounding box center [106, 143] width 131 height 10
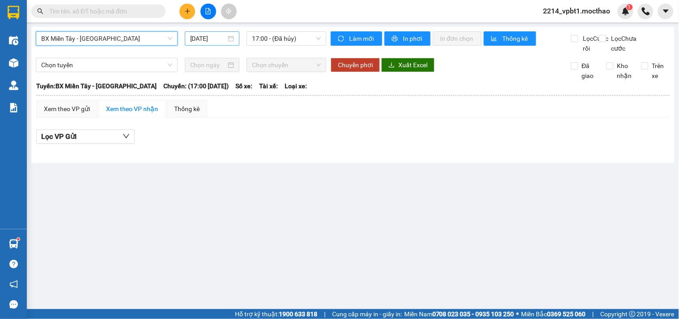
click at [215, 35] on input "[DATE]" at bounding box center [208, 39] width 36 height 10
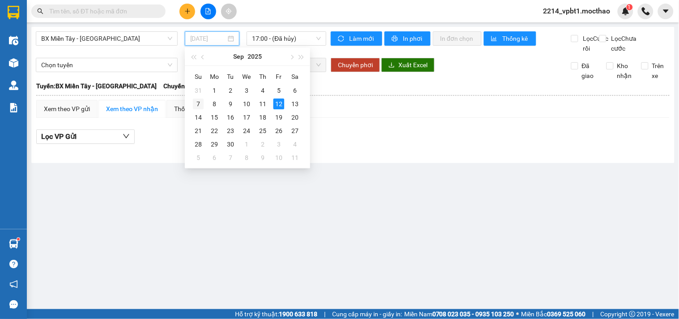
click at [194, 100] on div "7" at bounding box center [198, 104] width 11 height 11
type input "07/09/2025"
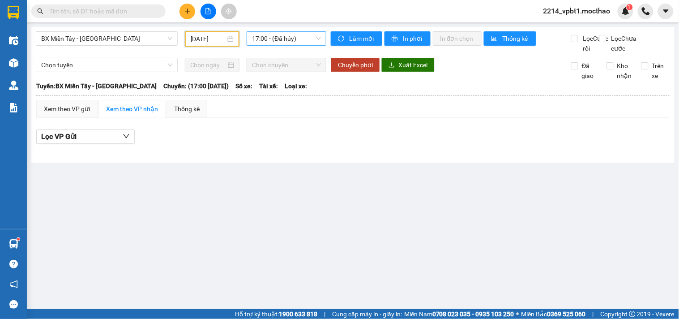
click at [284, 38] on span "17:00 - (Đã hủy)" at bounding box center [286, 38] width 69 height 13
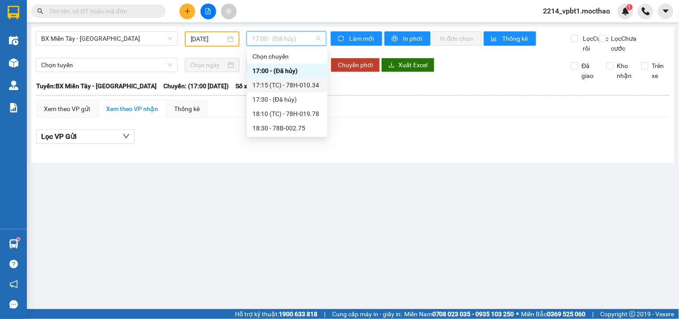
click at [288, 83] on div "17:15 (TC) - 78H-010.34" at bounding box center [288, 85] width 70 height 10
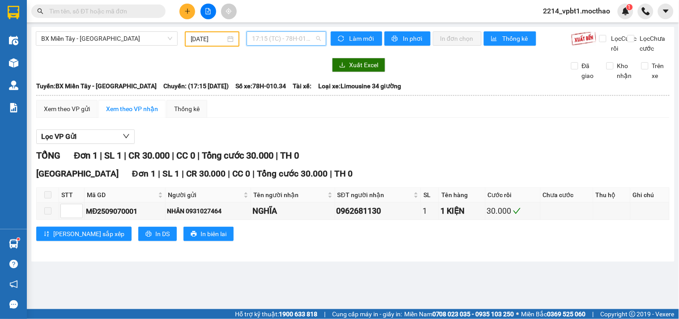
click at [290, 32] on span "17:15 (TC) - 78H-010.34" at bounding box center [286, 38] width 69 height 13
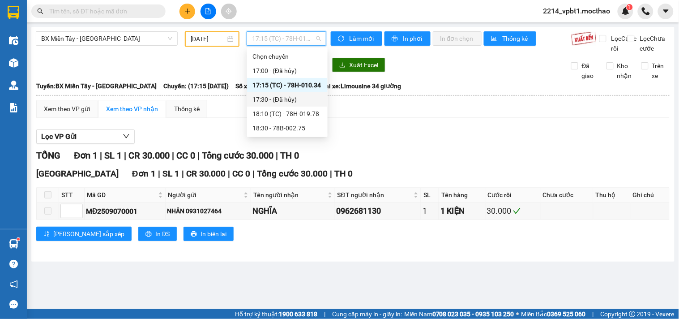
click at [344, 137] on div "Lọc VP Gửi TỔNG Đơn 1 | SL 1 | CR 30.000 | CC 0 | Tổng cước 30.000 | TH 0 Tuy …" at bounding box center [353, 188] width 634 height 127
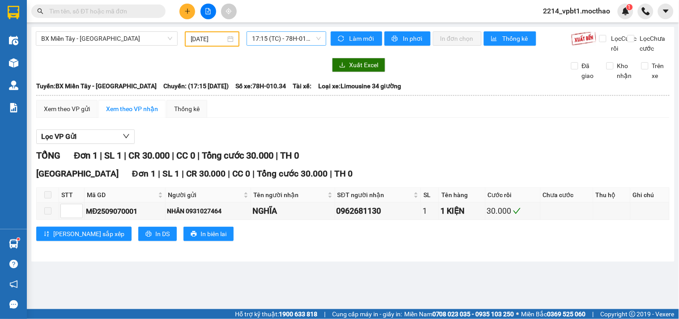
click at [281, 39] on span "17:15 (TC) - 78H-010.34" at bounding box center [286, 38] width 69 height 13
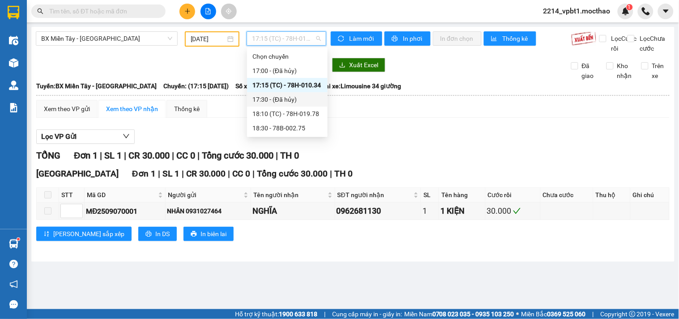
click at [400, 162] on div "TỔNG Đơn 1 | SL 1 | CR 30.000 | CC 0 | Tổng cước 30.000 | TH 0" at bounding box center [353, 156] width 634 height 14
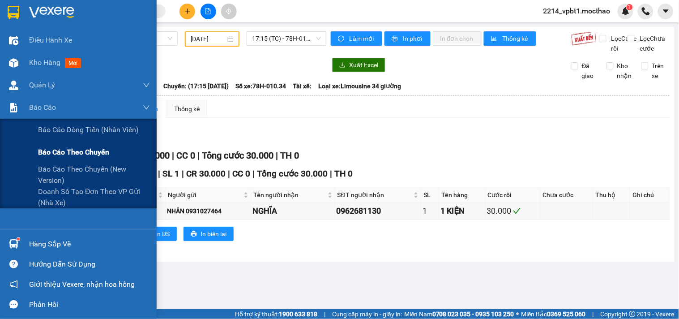
click at [59, 151] on span "Báo cáo theo chuyến" at bounding box center [73, 151] width 71 height 11
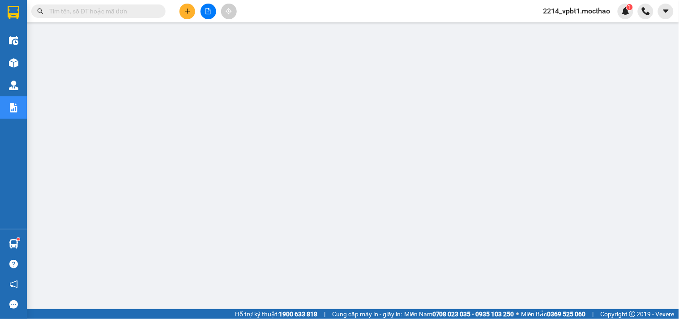
click at [187, 10] on icon "plus" at bounding box center [187, 11] width 0 height 5
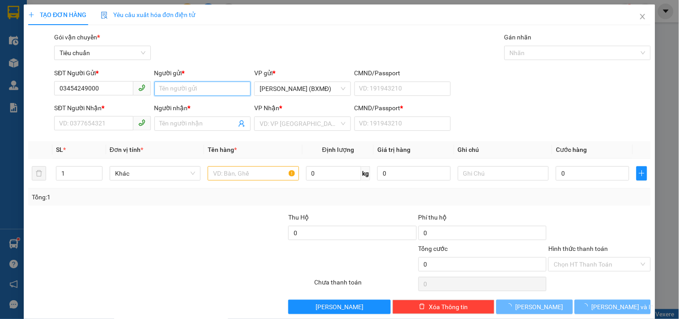
click at [194, 87] on input "Người gửi *" at bounding box center [203, 89] width 96 height 14
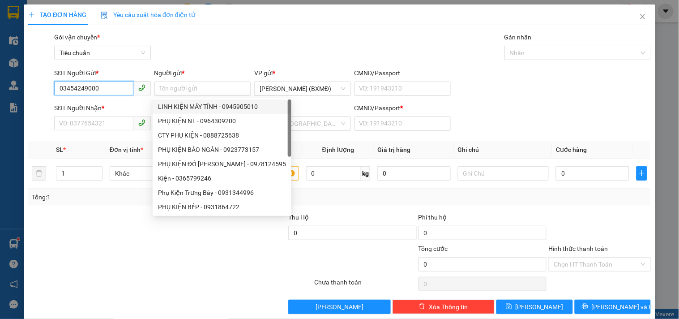
click at [124, 89] on input "03454249000" at bounding box center [93, 88] width 79 height 14
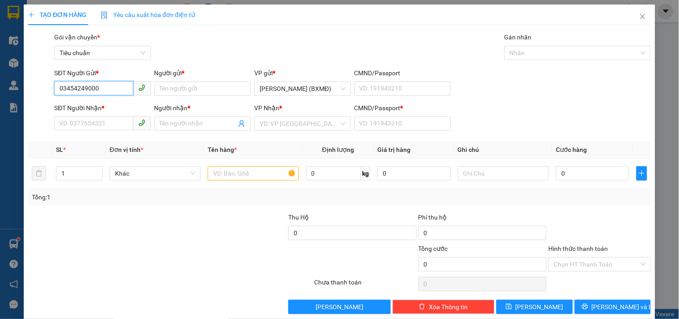
type input "0345424900"
click at [100, 106] on div "0345424900 - TÌNH" at bounding box center [101, 107] width 85 height 10
type input "TÌNH"
type input "0919688199"
type input "[PERSON_NAME]"
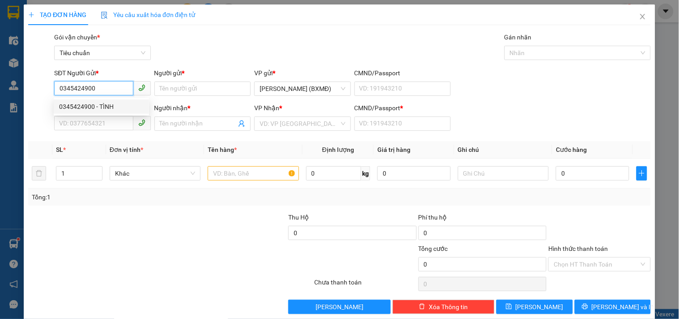
type input "1"
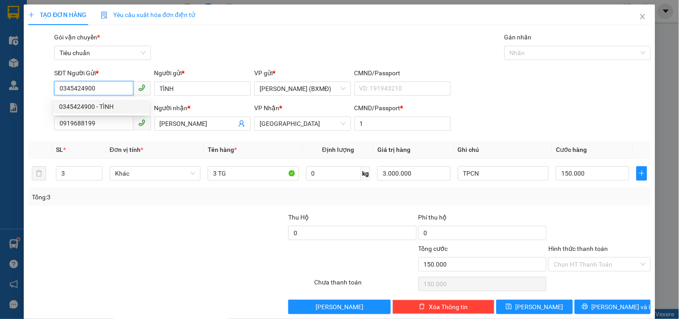
type input "150.000"
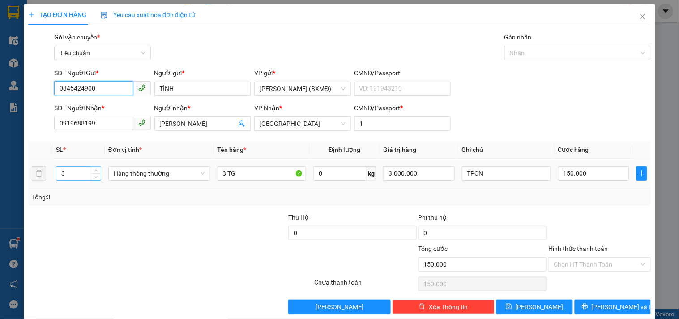
type input "0345424900"
drag, startPoint x: 78, startPoint y: 173, endPoint x: 0, endPoint y: 212, distance: 87.1
click at [0, 212] on div "TẠO ĐƠN HÀNG Yêu cầu xuất hóa đơn điện tử Transit Pickup Surcharge Ids Transit …" at bounding box center [339, 159] width 679 height 319
type input "1"
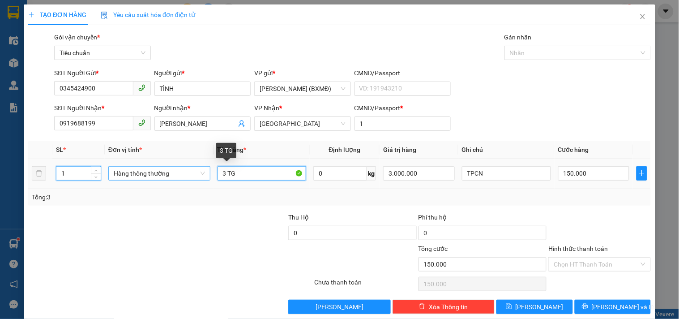
drag, startPoint x: 226, startPoint y: 173, endPoint x: 203, endPoint y: 180, distance: 24.2
click at [203, 180] on tr "1 Hàng thông thường 3 TG 0 kg 3.000.000 TPCN 150.000" at bounding box center [339, 174] width 623 height 30
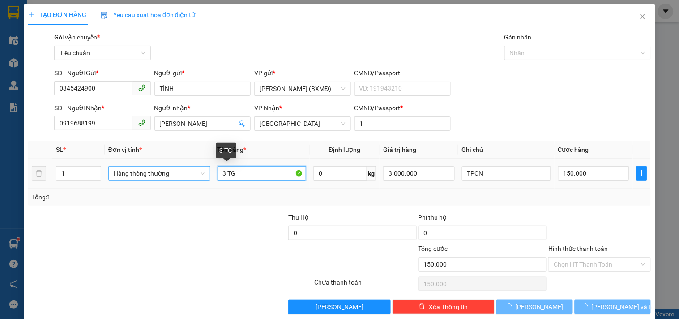
type input "0"
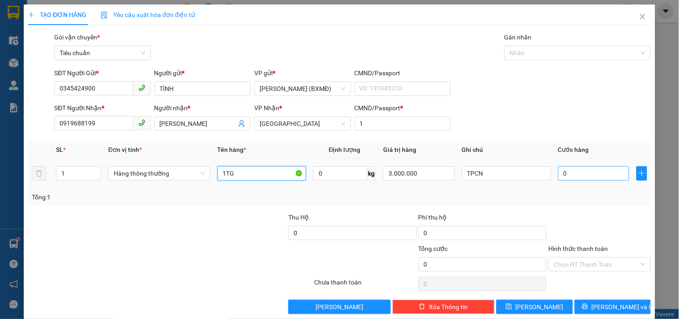
type input "1TG"
click at [595, 177] on input "0" at bounding box center [595, 173] width 72 height 14
type input "0.054"
type input "54"
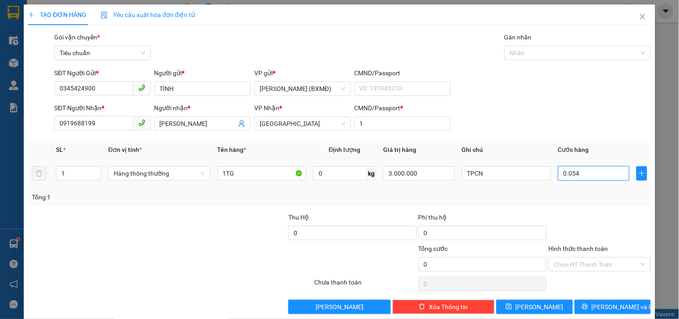
type input "0.054"
type input "5"
type input "005"
type input "50"
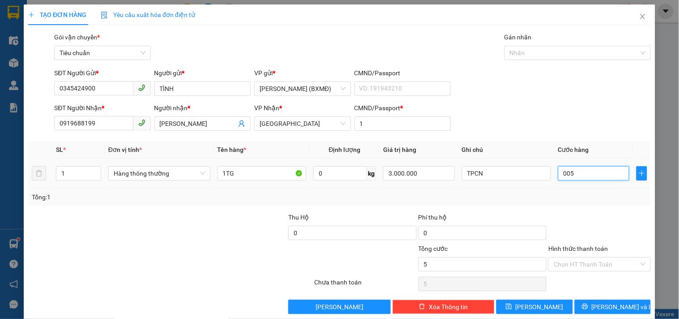
type input "50"
type input "00.050"
click at [601, 220] on div at bounding box center [600, 227] width 104 height 31
type input "50.000"
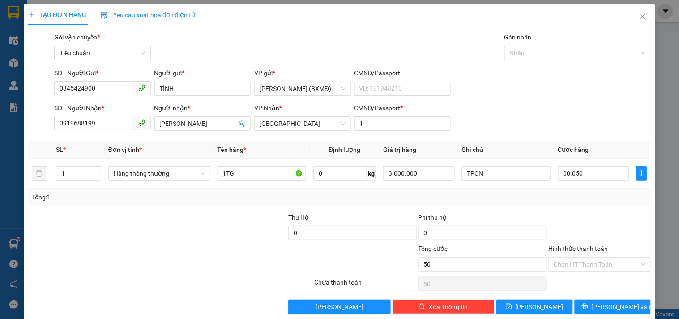
type input "50.000"
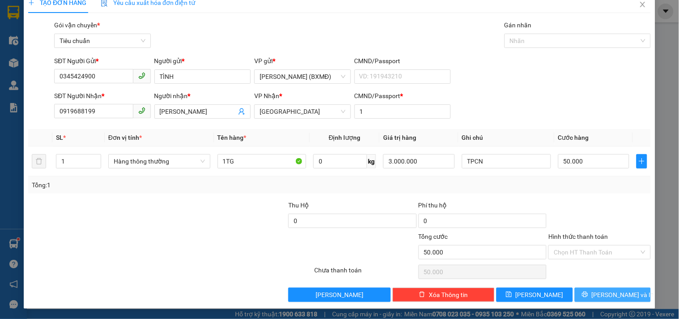
click at [607, 297] on span "[PERSON_NAME] và In" at bounding box center [623, 295] width 63 height 10
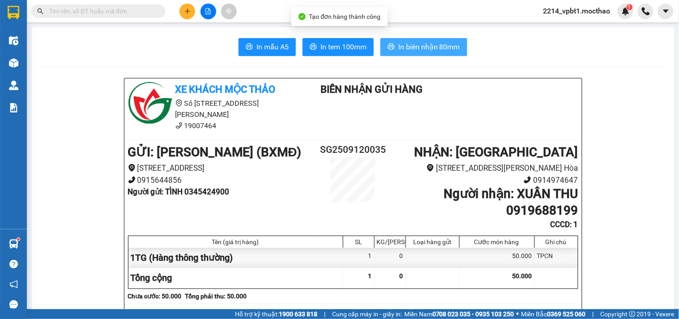
click at [423, 43] on span "In biên nhận 80mm" at bounding box center [430, 46] width 62 height 11
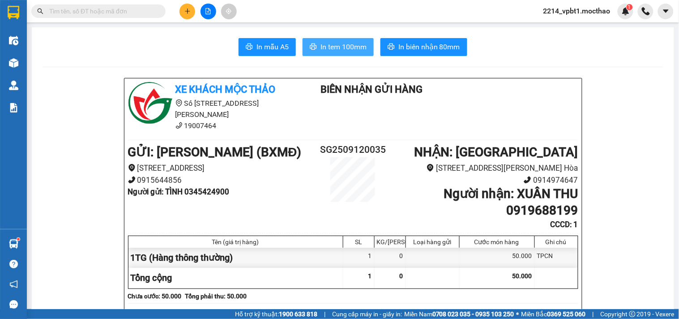
click at [329, 47] on span "In tem 100mm" at bounding box center [344, 46] width 46 height 11
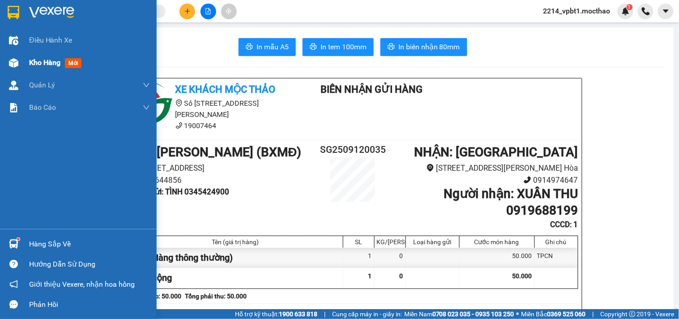
click at [45, 63] on span "Kho hàng" at bounding box center [44, 62] width 31 height 9
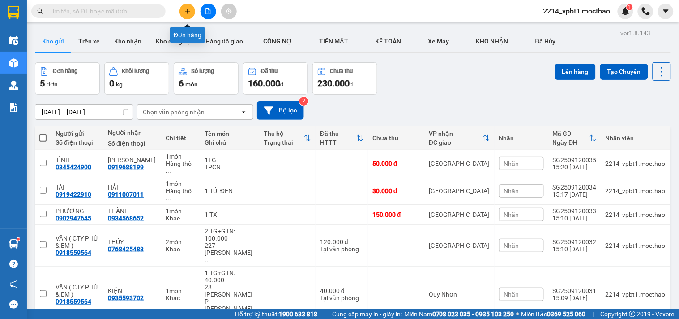
click at [188, 6] on button at bounding box center [188, 12] width 16 height 16
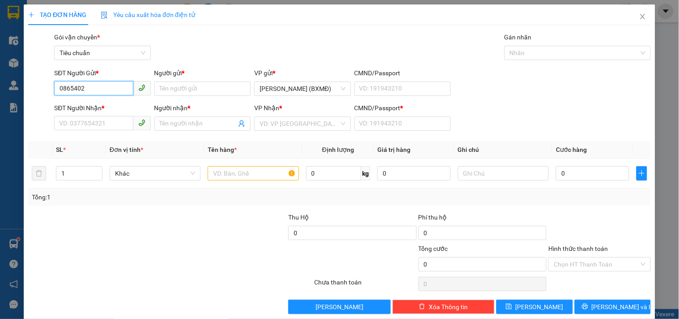
drag, startPoint x: 102, startPoint y: 87, endPoint x: 9, endPoint y: 118, distance: 98.2
click at [9, 118] on div "TẠO ĐƠN HÀNG Yêu cầu xuất hóa đơn điện tử Transit Pickup Surcharge Ids Transit …" at bounding box center [339, 159] width 679 height 319
click at [79, 103] on div "0962401360 - ANH ĐỨC" at bounding box center [109, 107] width 101 height 10
type input "0962401360"
type input "ANH ĐỨC"
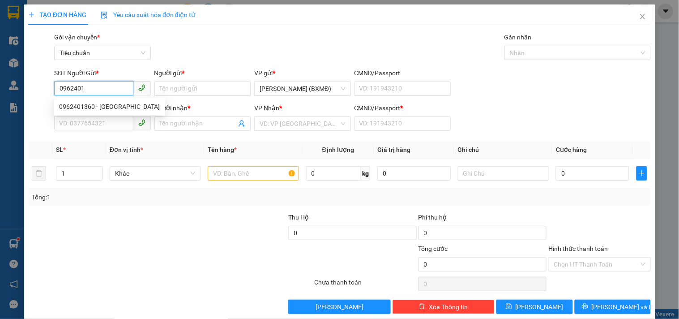
type input "0948714886"
type input "THƯƠNG"
type input "1"
type input "220.000"
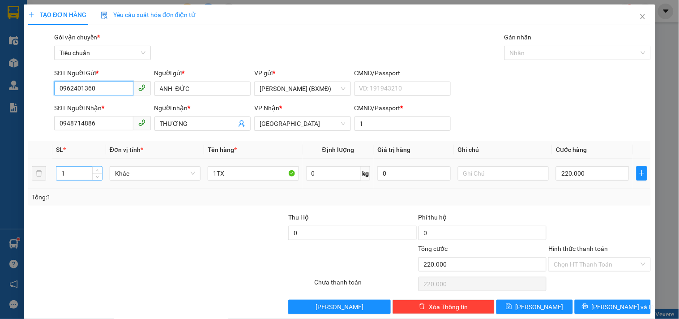
type input "0962401360"
drag, startPoint x: 70, startPoint y: 176, endPoint x: 41, endPoint y: 191, distance: 32.3
click at [41, 191] on div "SL * Đơn vị tính * Tên hàng * Định lượng Giá trị hàng Ghi chú Cước hàng 1 Khác …" at bounding box center [339, 173] width 623 height 64
type input "3"
click at [229, 177] on input "1TX" at bounding box center [253, 173] width 91 height 14
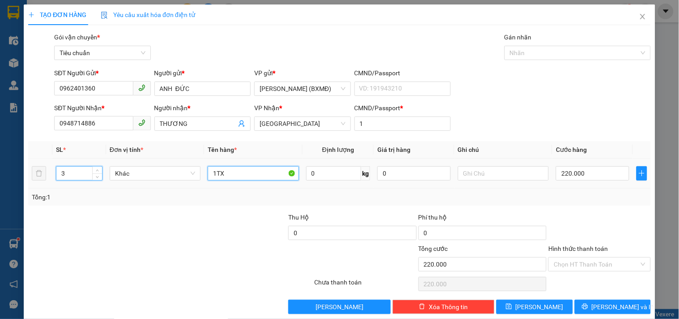
type input "0"
type input "1TX+ 2 TG"
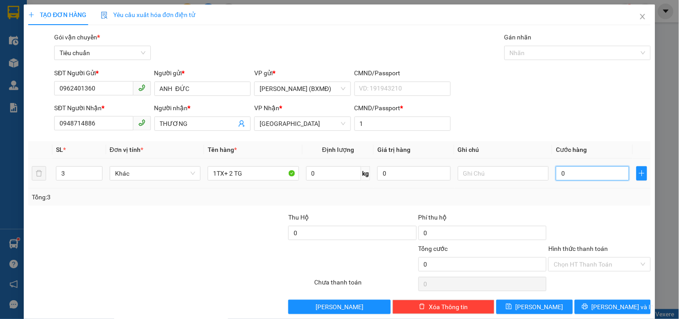
click at [569, 174] on input "0" at bounding box center [592, 173] width 73 height 14
type input "0"
type input "3"
type input "003"
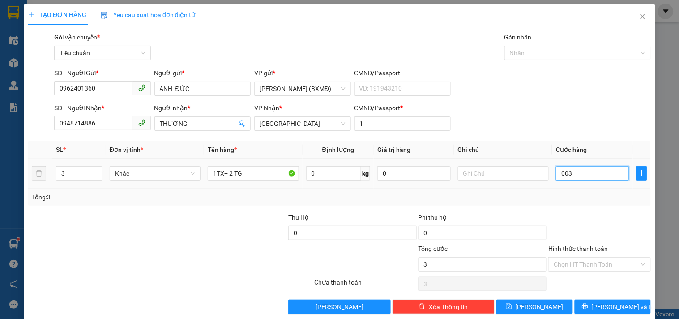
type input "38"
type input "0.038"
type input "380"
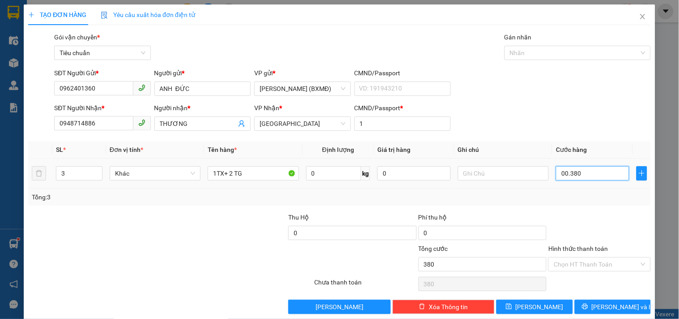
type input "00.380"
type input "380.000"
click at [584, 222] on div at bounding box center [600, 227] width 104 height 31
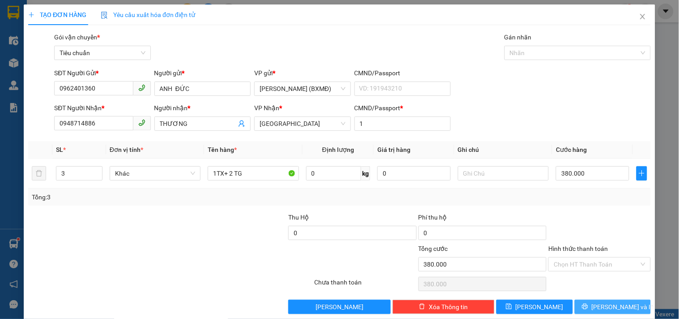
scroll to position [12, 0]
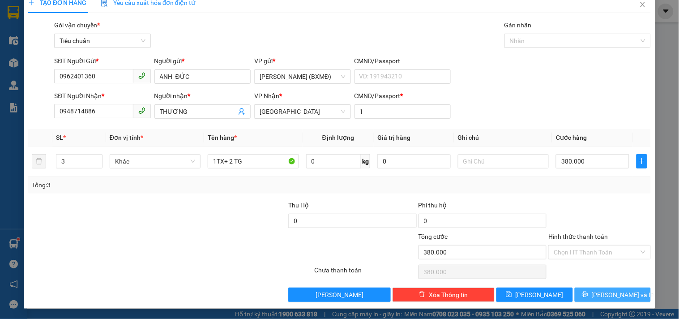
click at [615, 296] on span "[PERSON_NAME] và In" at bounding box center [623, 295] width 63 height 10
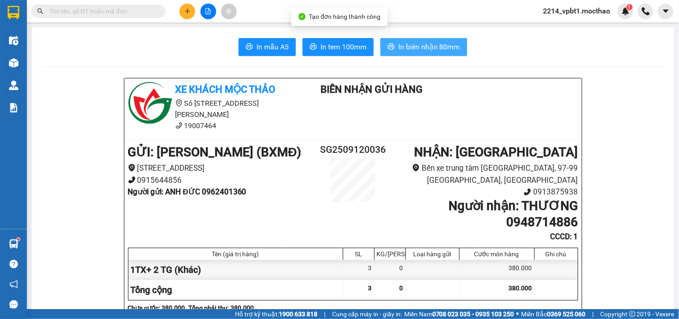
click at [436, 50] on span "In biên nhận 80mm" at bounding box center [430, 46] width 62 height 11
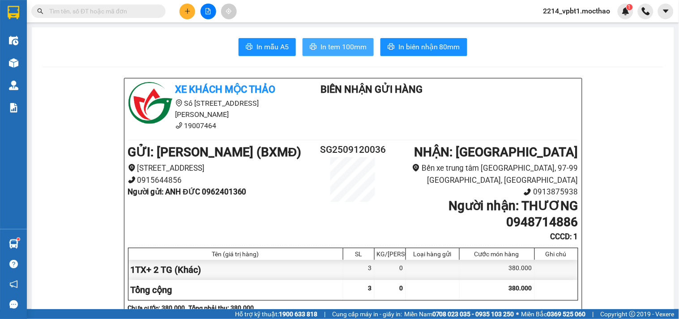
drag, startPoint x: 351, startPoint y: 43, endPoint x: 357, endPoint y: 48, distance: 7.6
click at [352, 43] on span "In tem 100mm" at bounding box center [344, 46] width 46 height 11
click at [190, 10] on button at bounding box center [188, 12] width 16 height 16
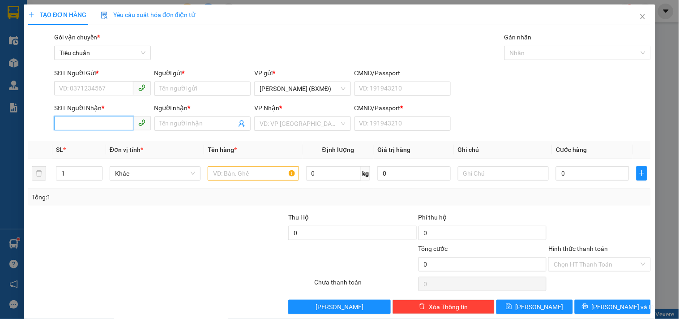
click at [97, 128] on input "SĐT Người Nhận *" at bounding box center [93, 123] width 79 height 14
drag, startPoint x: 75, startPoint y: 142, endPoint x: 81, endPoint y: 146, distance: 6.6
click at [76, 145] on div "0934968958 - ĐÔNG" at bounding box center [103, 142] width 88 height 10
type input "0934968958"
type input "ĐÔNG"
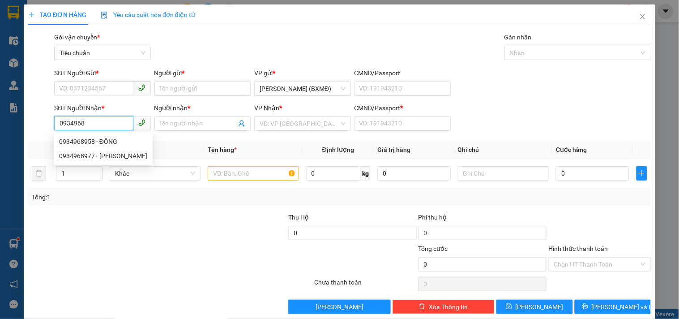
type input "1"
type input "100.000"
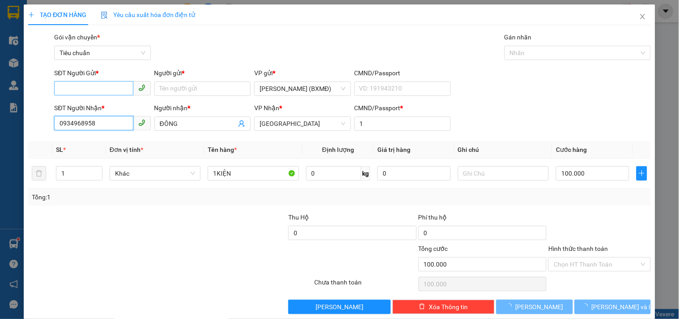
type input "0934968958"
click at [95, 87] on input "SĐT Người Gửi *" at bounding box center [93, 88] width 79 height 14
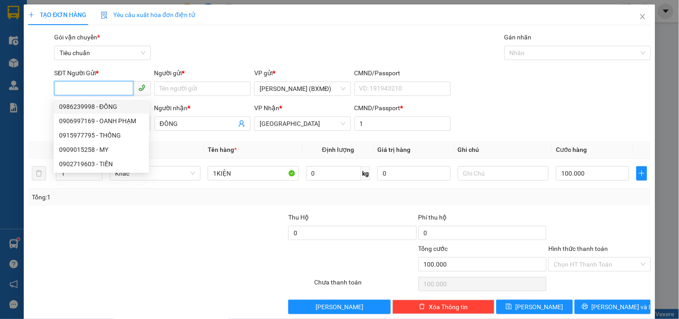
click at [110, 102] on div "0986239998 - ĐỒNG" at bounding box center [101, 107] width 85 height 10
type input "0986239998"
type input "ĐỒNG"
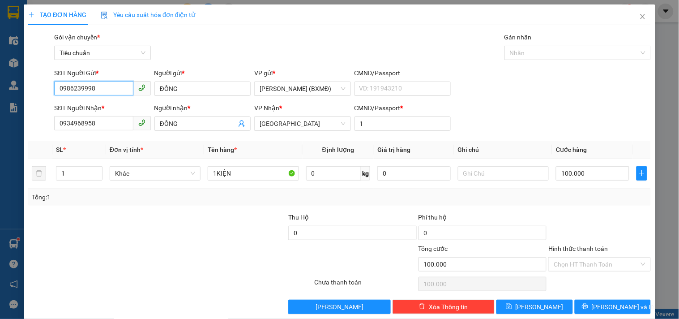
scroll to position [12, 0]
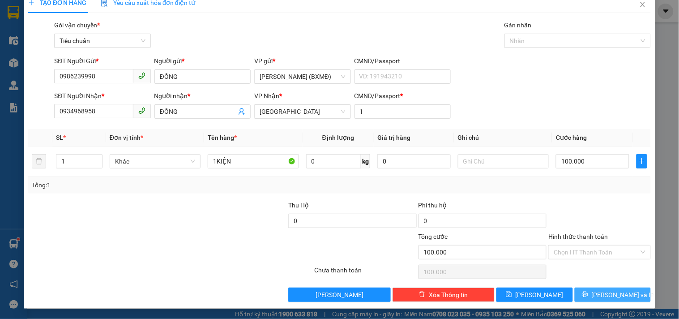
click at [628, 297] on button "[PERSON_NAME] và In" at bounding box center [613, 295] width 76 height 14
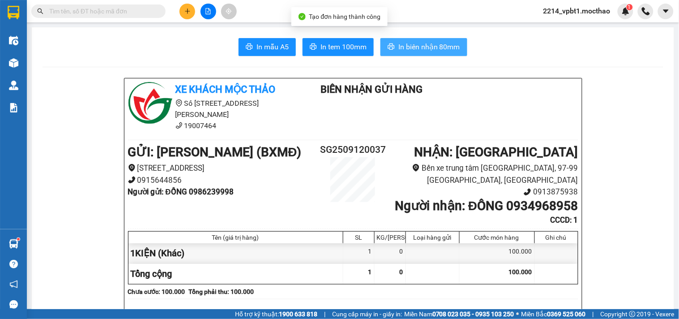
click at [419, 54] on button "In biên nhận 80mm" at bounding box center [424, 47] width 87 height 18
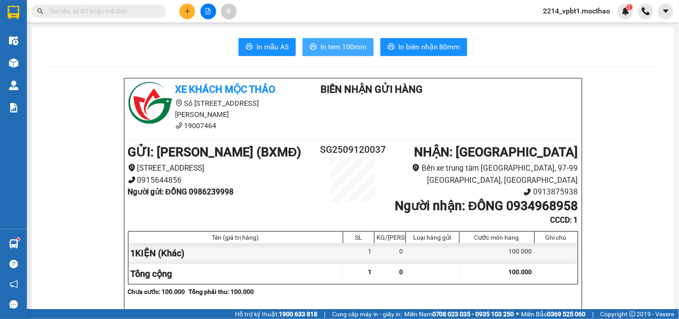
click at [347, 43] on span "In tem 100mm" at bounding box center [344, 46] width 46 height 11
click at [187, 10] on icon "plus" at bounding box center [188, 11] width 6 height 6
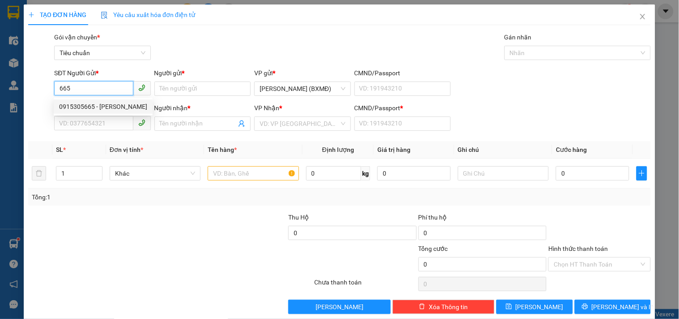
click at [95, 105] on div "0915305665 - NGỌC ÁNH" at bounding box center [103, 107] width 88 height 10
type input "0915305665"
type input "[PERSON_NAME]"
type input "0342843474"
type input "DUNG"
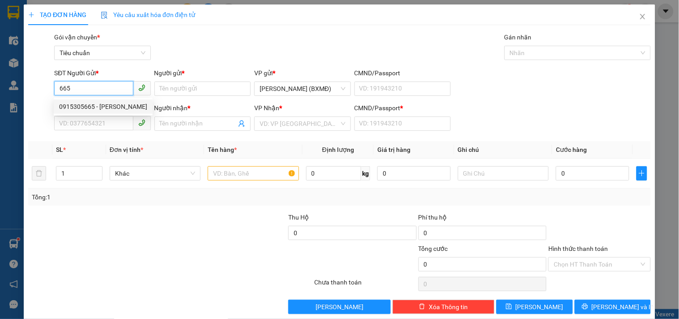
type input "1"
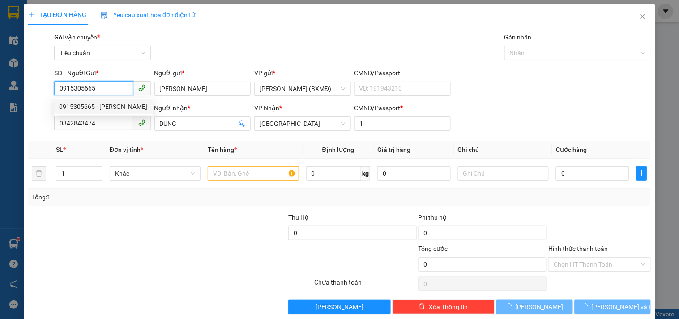
type input "50.000"
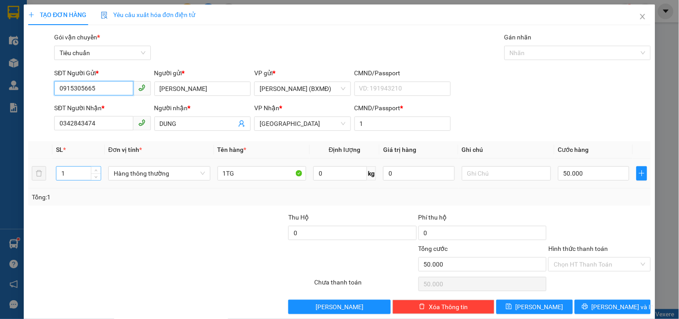
type input "0915305665"
drag, startPoint x: 76, startPoint y: 175, endPoint x: 0, endPoint y: 199, distance: 79.8
click at [0, 199] on div "TẠO ĐƠN HÀNG Yêu cầu xuất hóa đơn điện tử Transit Pickup Surcharge Ids Transit …" at bounding box center [339, 159] width 679 height 319
type input "2"
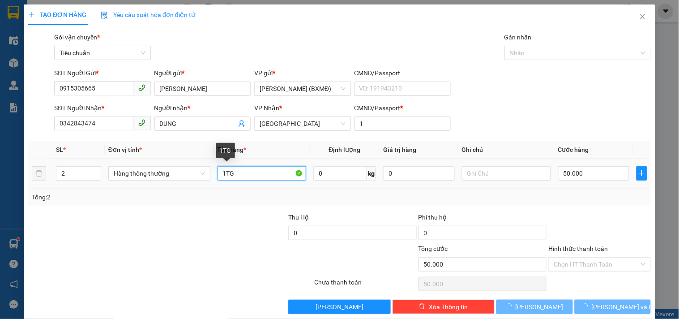
click at [225, 176] on input "1TG" at bounding box center [262, 173] width 89 height 14
type input "0"
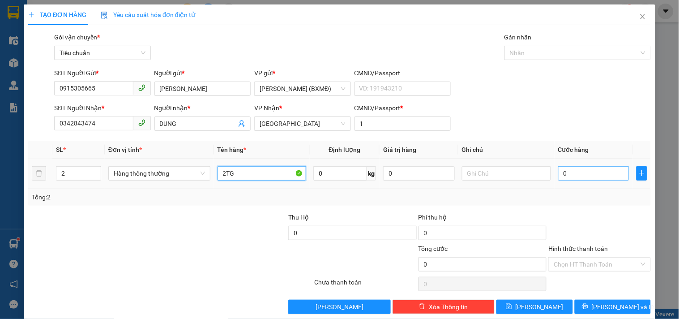
type input "2TG"
click at [572, 176] on input "0" at bounding box center [595, 173] width 72 height 14
type input "0"
type input "1"
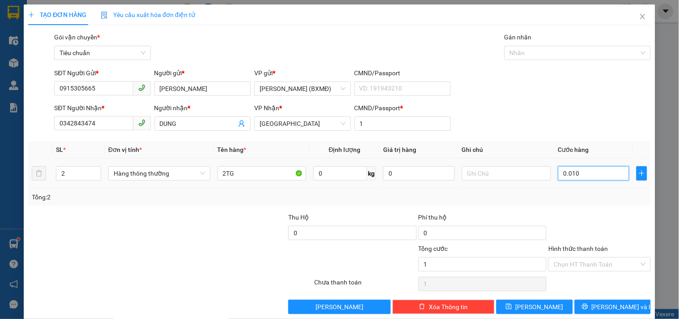
type input "00.100.100"
type input "100.100"
type input "1.000.100"
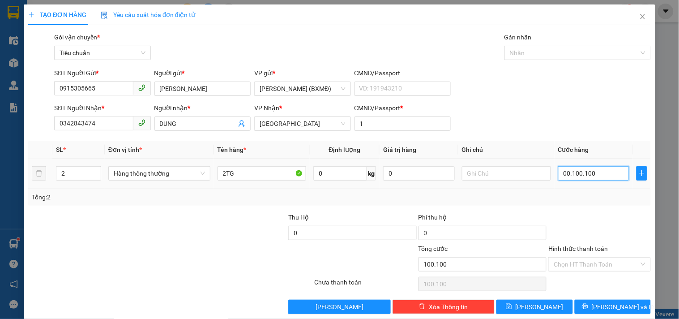
type input "001.000.100"
type input "100.010"
type input "00.100.010"
type input "10.001"
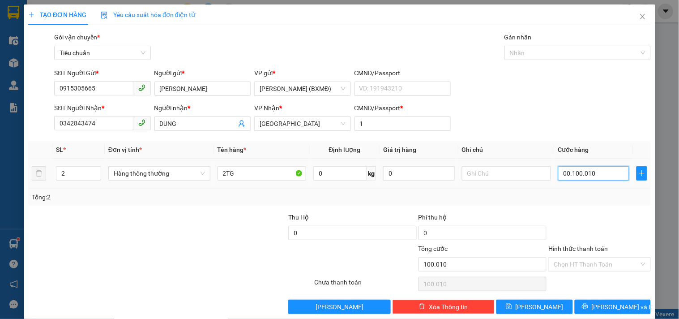
type input "10.001"
type input "0.010.001"
type input "1.000"
type input "001.000"
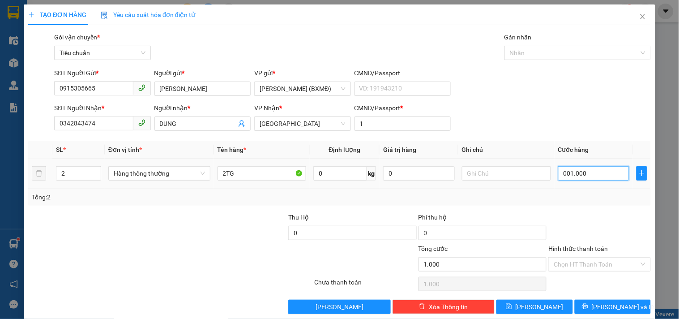
type input "100"
type input "00.100"
type input "10"
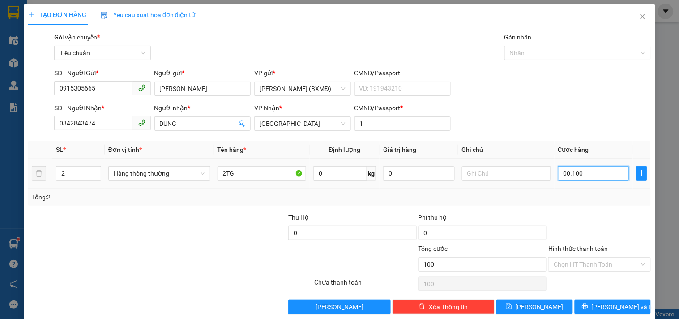
type input "0.010"
type input "1"
type input "001"
type input "0"
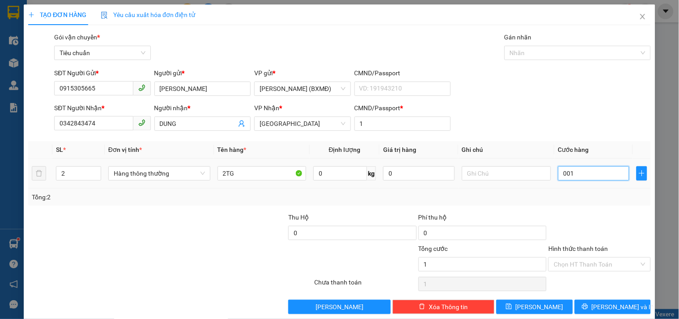
type input "0"
type input "1"
click at [580, 190] on div "Tổng: 2" at bounding box center [339, 197] width 623 height 17
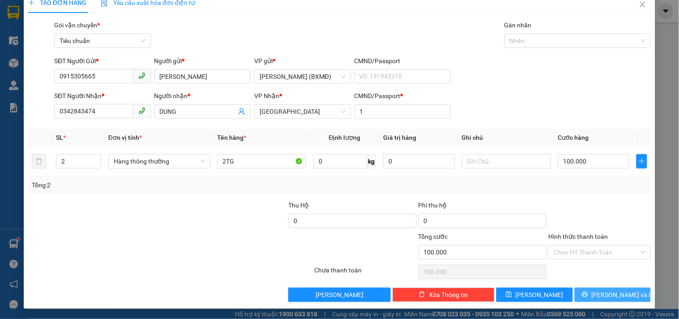
click at [615, 288] on button "[PERSON_NAME] và In" at bounding box center [613, 295] width 76 height 14
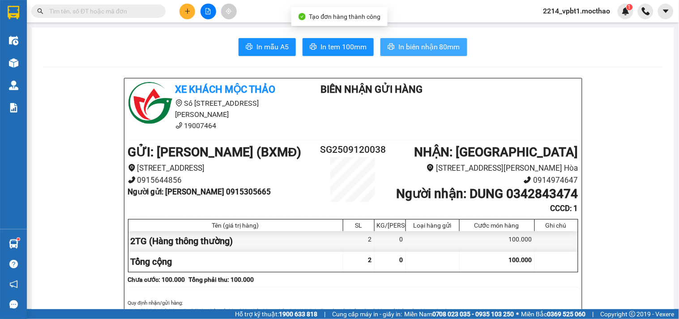
click at [431, 54] on button "In biên nhận 80mm" at bounding box center [424, 47] width 87 height 18
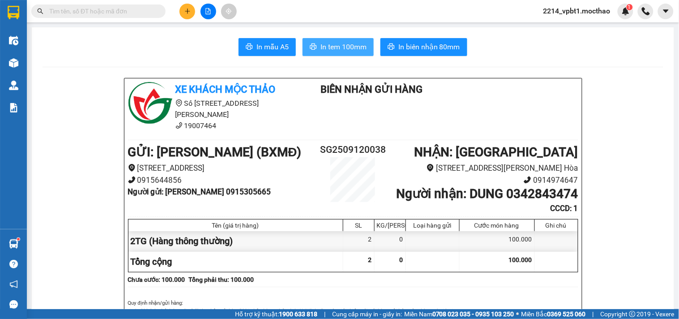
click at [347, 40] on button "In tem 100mm" at bounding box center [338, 47] width 71 height 18
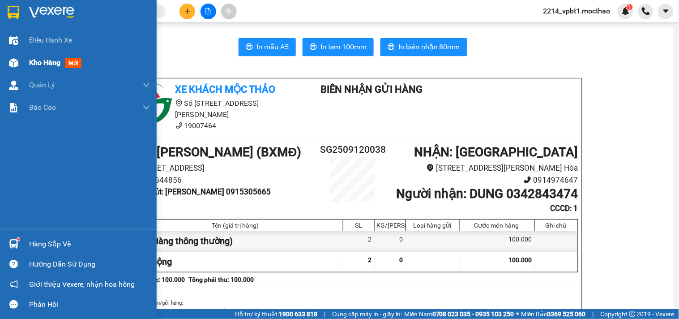
click at [41, 63] on span "Kho hàng" at bounding box center [44, 62] width 31 height 9
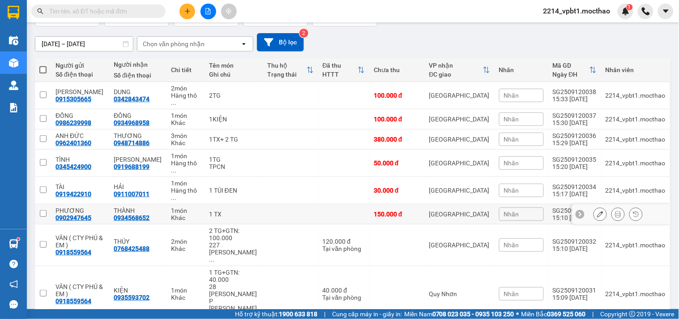
scroll to position [18, 0]
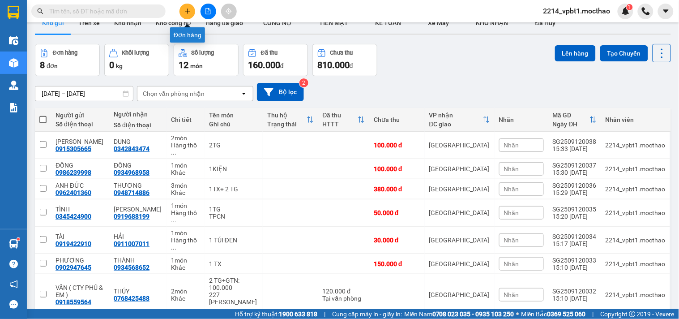
click at [184, 14] on button at bounding box center [188, 12] width 16 height 16
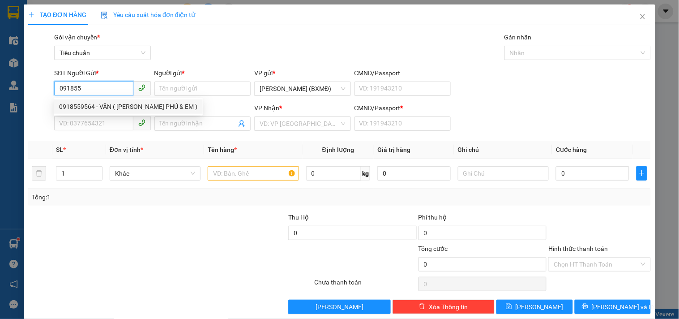
click at [107, 105] on div "0918559564 - VÂN ( CTY PHÚ & EM )" at bounding box center [128, 107] width 138 height 10
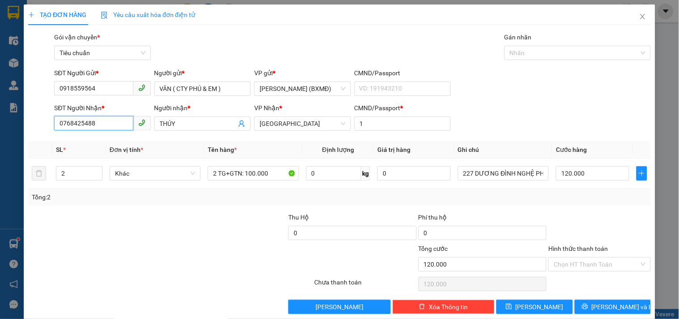
drag, startPoint x: 115, startPoint y: 122, endPoint x: 0, endPoint y: 187, distance: 131.8
click at [0, 181] on div "TẠO ĐƠN HÀNG Yêu cầu xuất hóa đơn điện tử Transit Pickup Surcharge Ids Transit …" at bounding box center [339, 159] width 679 height 319
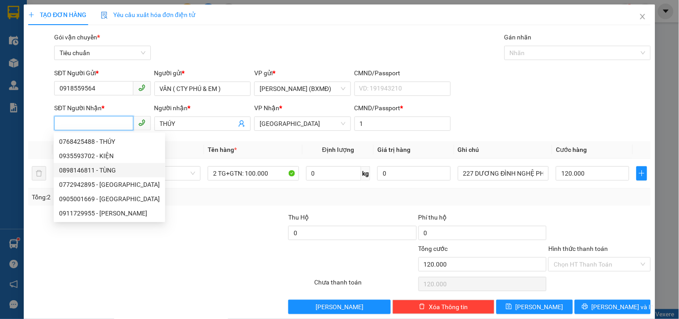
click at [60, 173] on div "0898146811 - TÙNG" at bounding box center [109, 170] width 101 height 10
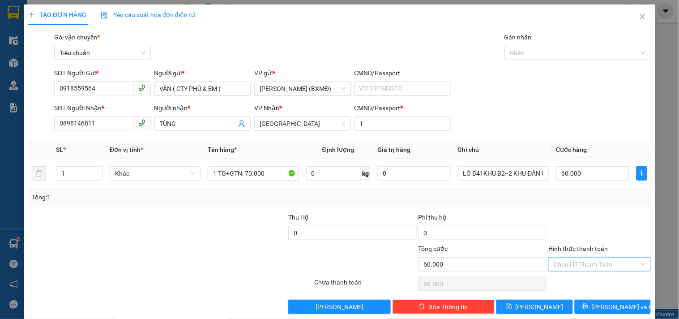
click at [581, 260] on input "Hình thức thanh toán" at bounding box center [596, 264] width 85 height 13
click at [575, 198] on div "Tại văn phòng" at bounding box center [594, 203] width 90 height 10
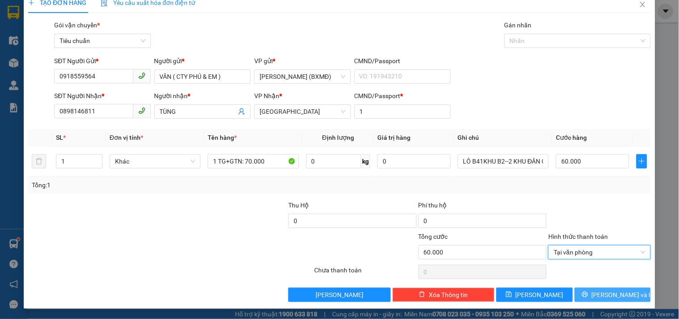
click at [606, 294] on span "[PERSON_NAME] và In" at bounding box center [623, 295] width 63 height 10
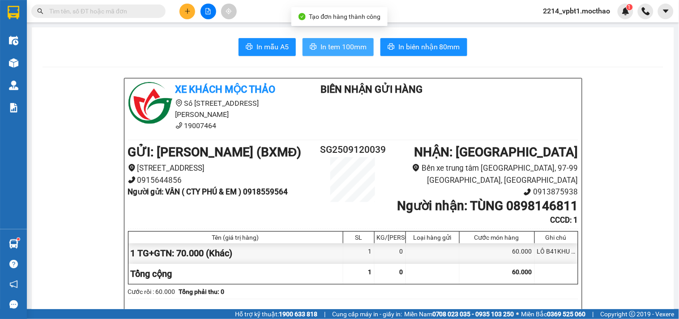
click at [345, 40] on button "In tem 100mm" at bounding box center [338, 47] width 71 height 18
click at [334, 43] on span "In tem 100mm" at bounding box center [344, 46] width 46 height 11
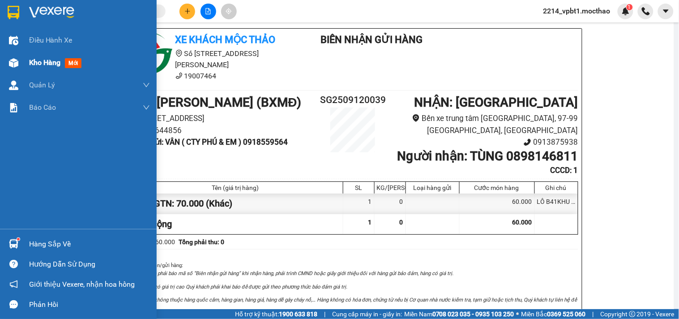
click at [54, 65] on span "Kho hàng" at bounding box center [44, 62] width 31 height 9
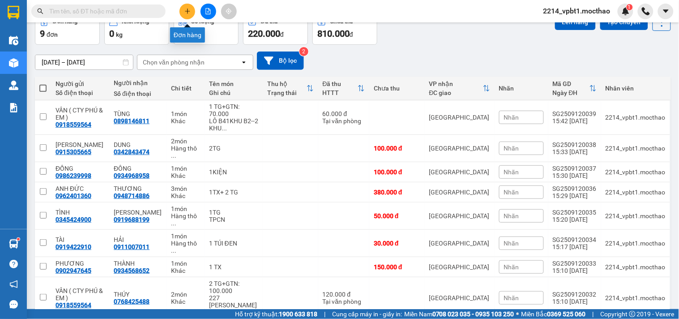
click at [181, 15] on button at bounding box center [188, 12] width 16 height 16
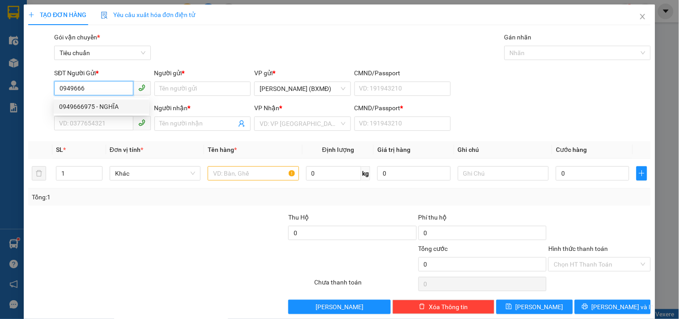
click at [91, 107] on div "0949666975 - NGHĨA" at bounding box center [101, 107] width 85 height 10
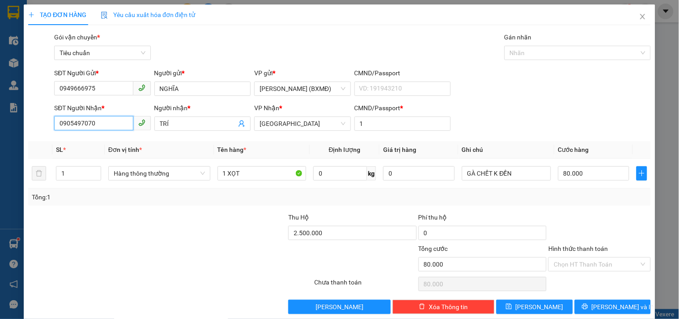
drag, startPoint x: 102, startPoint y: 123, endPoint x: 0, endPoint y: 149, distance: 104.8
click at [0, 149] on div "TẠO ĐƠN HÀNG Yêu cầu xuất hóa đơn điện tử Transit Pickup Surcharge Ids Transit …" at bounding box center [339, 159] width 679 height 319
click at [126, 135] on body "Kết quả tìm kiếm ( 2 ) Bộ lọc Mã ĐH Trạng thái Món hàng Thu hộ Tổng cước Chưa c…" at bounding box center [339, 159] width 679 height 319
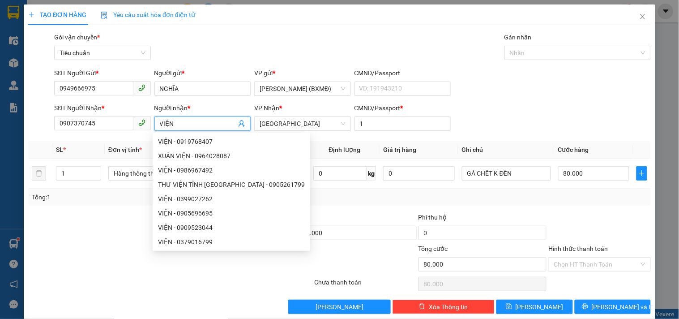
click at [79, 256] on div at bounding box center [118, 259] width 182 height 31
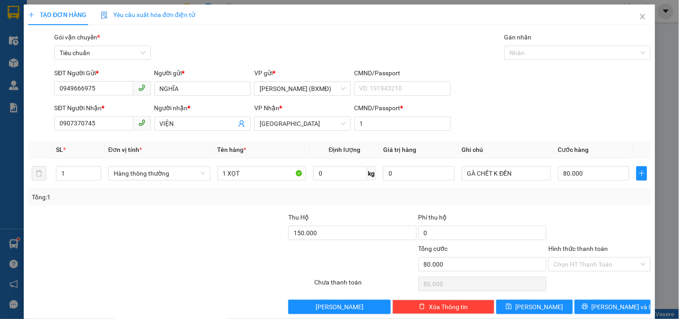
click at [276, 243] on div at bounding box center [223, 227] width 130 height 31
click at [331, 233] on input "150.000" at bounding box center [352, 233] width 129 height 14
click at [559, 205] on div "Tổng: 1" at bounding box center [339, 197] width 623 height 17
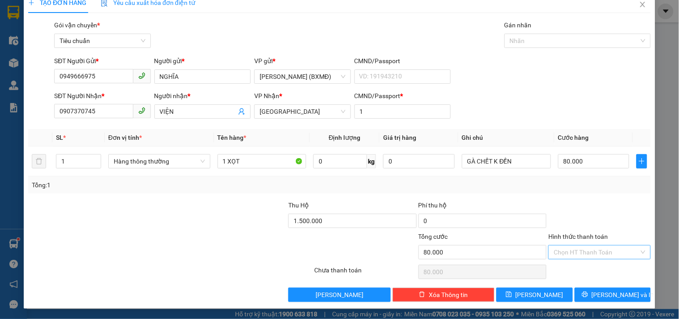
click at [579, 253] on input "Hình thức thanh toán" at bounding box center [596, 251] width 85 height 13
click at [569, 188] on div "Tại văn phòng" at bounding box center [594, 191] width 90 height 10
click at [610, 292] on span "[PERSON_NAME] và In" at bounding box center [623, 295] width 63 height 10
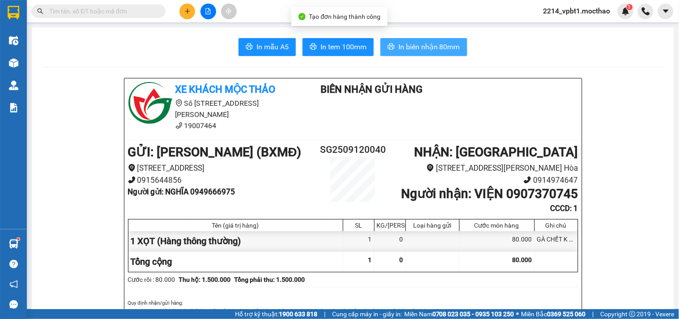
click at [443, 51] on span "In biên nhận 80mm" at bounding box center [430, 46] width 62 height 11
click at [418, 46] on span "In biên nhận 80mm" at bounding box center [430, 46] width 62 height 11
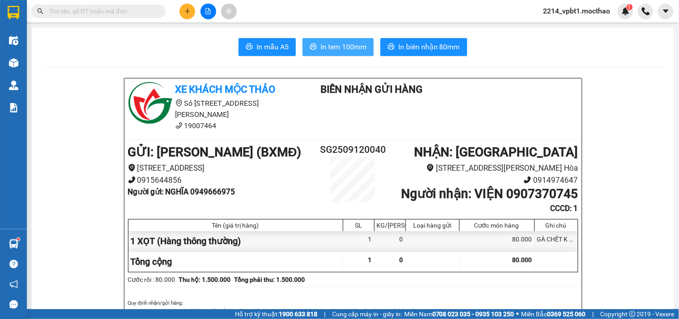
click at [345, 45] on span "In tem 100mm" at bounding box center [344, 46] width 46 height 11
click at [186, 11] on icon "plus" at bounding box center [187, 11] width 5 height 0
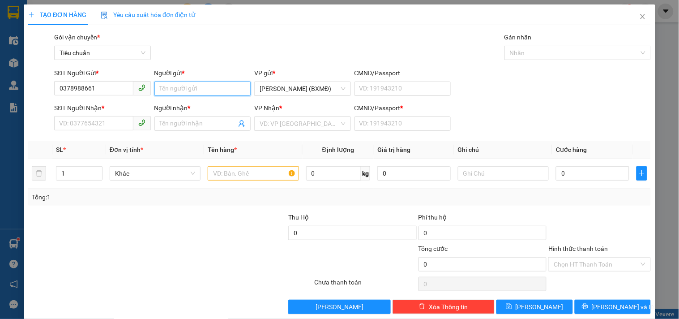
click at [215, 89] on input "Người gửi *" at bounding box center [203, 89] width 96 height 14
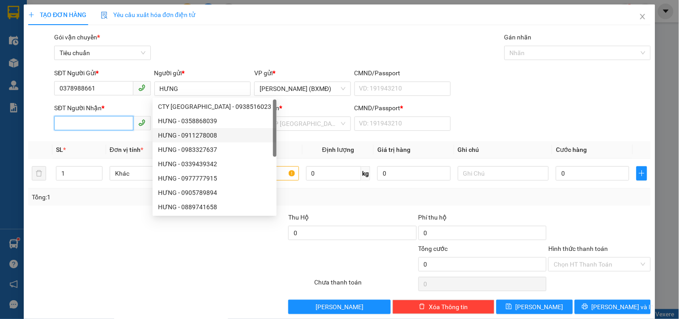
click at [95, 125] on input "SĐT Người Nhận *" at bounding box center [93, 123] width 79 height 14
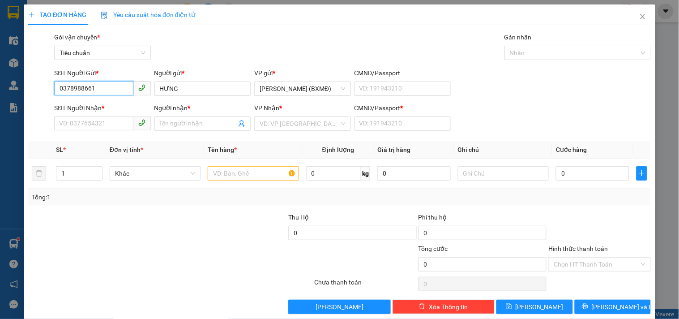
drag, startPoint x: 97, startPoint y: 87, endPoint x: 0, endPoint y: 127, distance: 104.6
click at [0, 121] on div "TẠO ĐƠN HÀNG Yêu cầu xuất hóa đơn điện tử Transit Pickup Surcharge Ids Transit …" at bounding box center [339, 159] width 679 height 319
click at [95, 128] on input "SĐT Người Nhận *" at bounding box center [93, 123] width 79 height 14
paste input "0378988661"
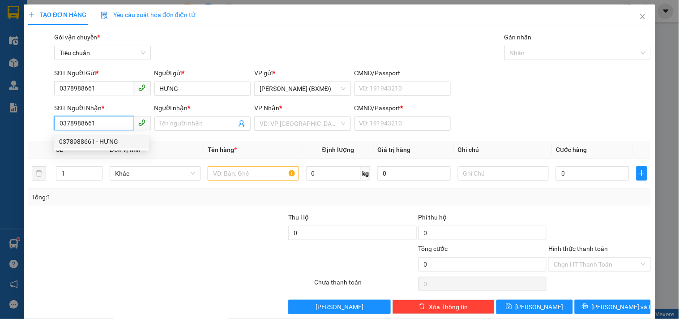
click at [110, 141] on div "0378988661 - HƯNG" at bounding box center [101, 142] width 85 height 10
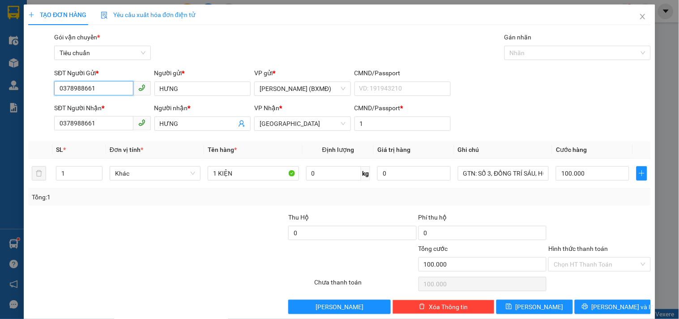
drag, startPoint x: 99, startPoint y: 89, endPoint x: 0, endPoint y: 120, distance: 103.4
click at [0, 119] on div "TẠO ĐƠN HÀNG Yêu cầu xuất hóa đơn điện tử Transit Pickup Surcharge Ids Transit …" at bounding box center [339, 159] width 679 height 319
drag, startPoint x: 189, startPoint y: 90, endPoint x: 76, endPoint y: 106, distance: 114.5
click at [99, 104] on form "SĐT Người Gửi * 0989823359 Người gửi * HƯNG HƯNG VP gửi * Hồ Chí Minh (BXMĐ) CM…" at bounding box center [339, 101] width 623 height 66
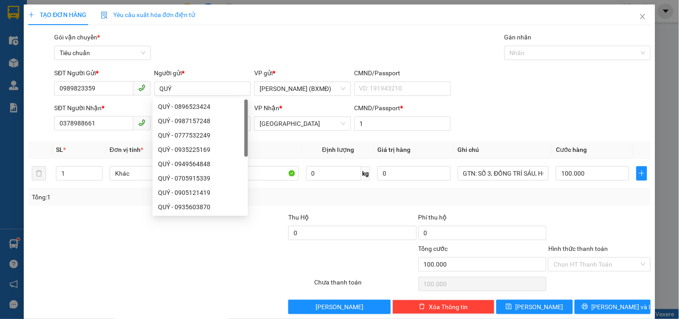
click at [114, 252] on div at bounding box center [118, 259] width 182 height 31
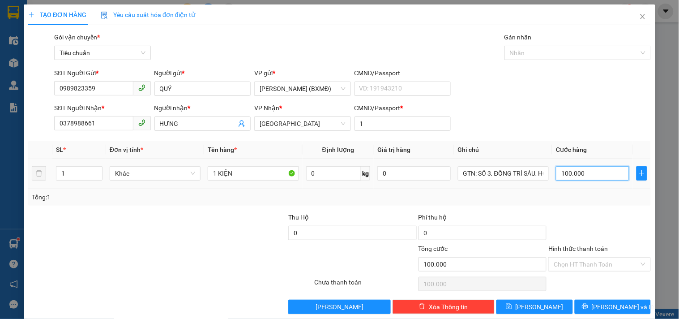
click at [606, 174] on input "100.000" at bounding box center [592, 173] width 73 height 14
click at [586, 206] on div "Transit Pickup Surcharge Ids Transit Deliver Surcharge Ids Transit Deliver Surc…" at bounding box center [339, 173] width 623 height 282
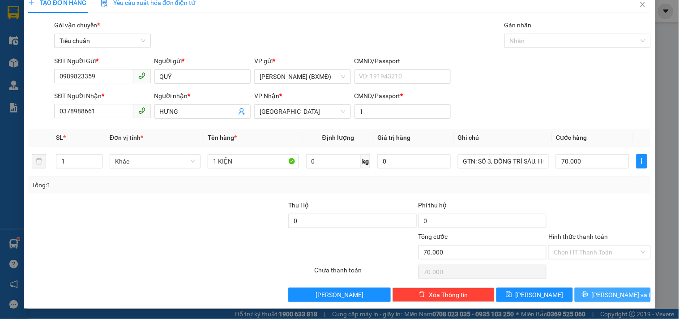
click at [614, 294] on span "[PERSON_NAME] và In" at bounding box center [623, 295] width 63 height 10
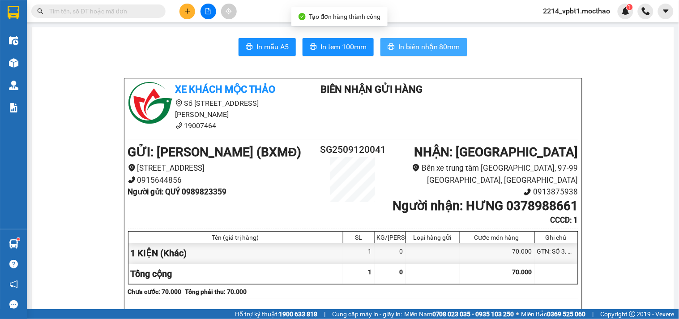
click at [414, 44] on span "In biên nhận 80mm" at bounding box center [430, 46] width 62 height 11
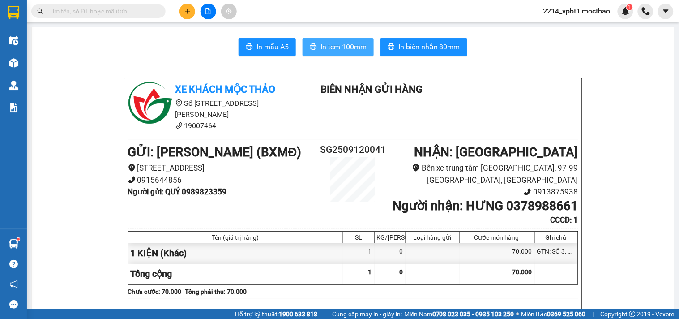
click at [335, 43] on span "In tem 100mm" at bounding box center [344, 46] width 46 height 11
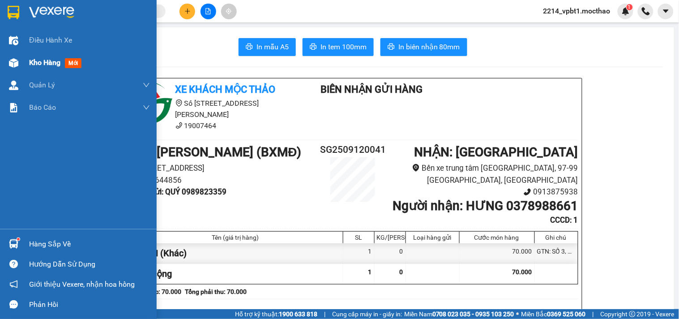
click at [50, 68] on div "Kho hàng mới" at bounding box center [57, 62] width 56 height 11
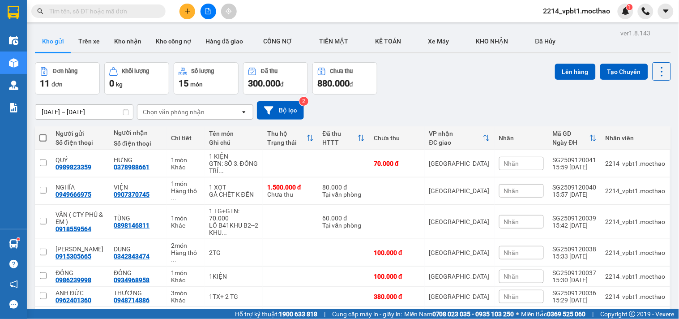
click at [185, 12] on icon "plus" at bounding box center [188, 11] width 6 height 6
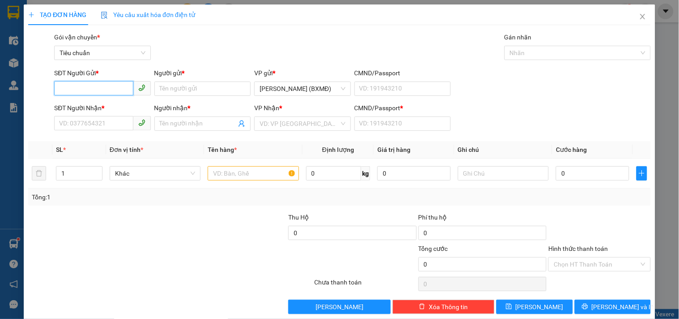
paste input "0931136023"
click at [187, 86] on input "Người gửi *" at bounding box center [203, 89] width 96 height 14
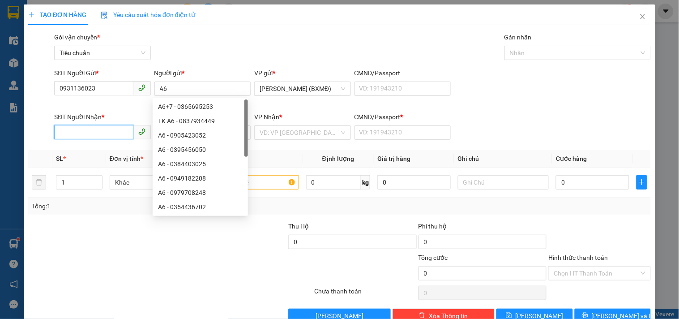
click at [91, 126] on input "SĐT Người Nhận *" at bounding box center [93, 132] width 79 height 14
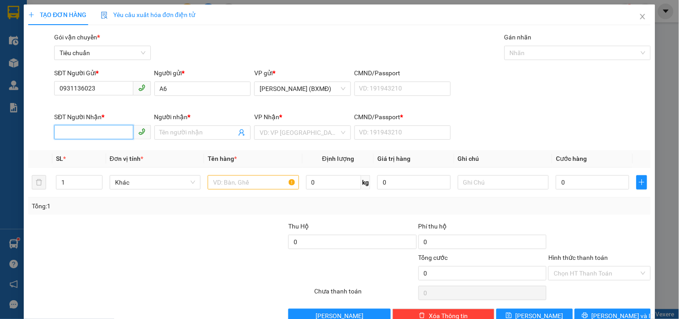
paste input "0931136023"
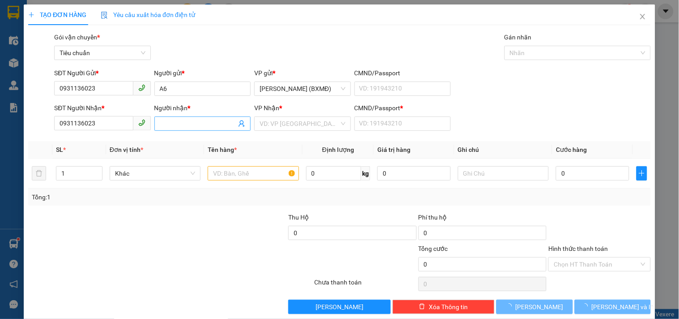
click at [172, 122] on input "Người nhận *" at bounding box center [198, 124] width 77 height 10
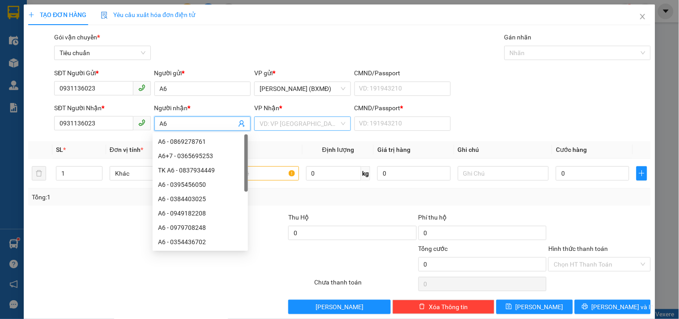
click at [267, 124] on input "search" at bounding box center [299, 123] width 79 height 13
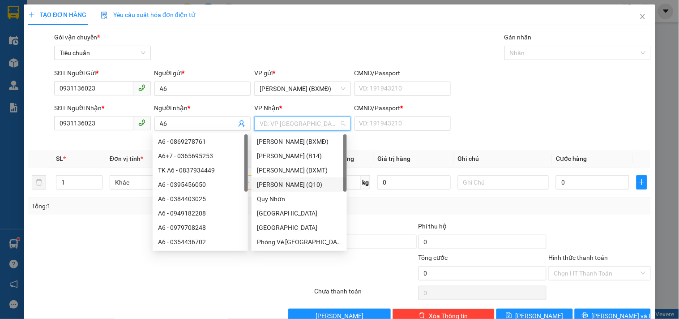
scroll to position [50, 0]
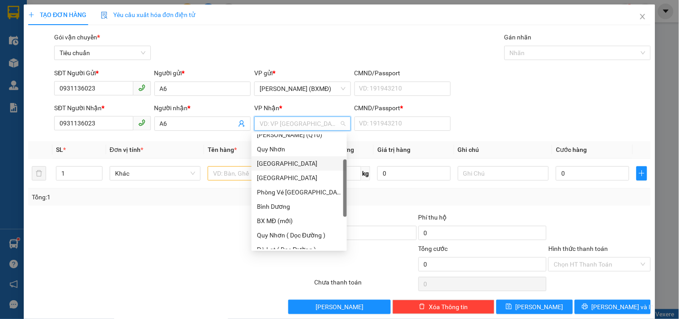
click at [276, 163] on div "[GEOGRAPHIC_DATA]" at bounding box center [299, 164] width 85 height 10
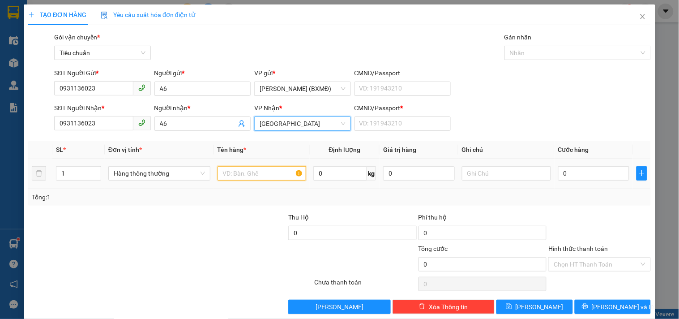
click at [230, 174] on input "text" at bounding box center [262, 173] width 89 height 14
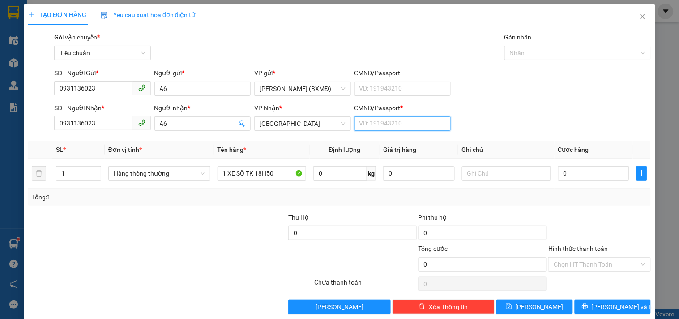
click at [400, 128] on input "CMND/Passport *" at bounding box center [403, 123] width 96 height 14
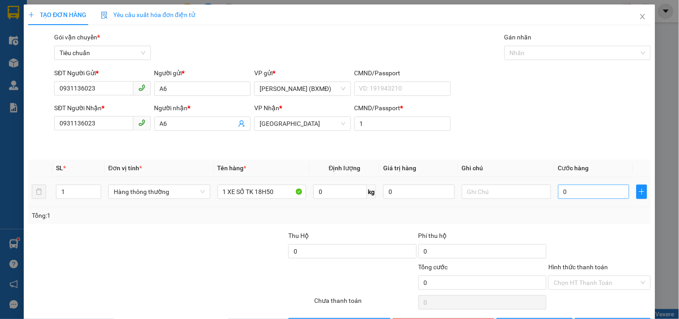
click at [560, 173] on th "Cước hàng" at bounding box center [594, 167] width 79 height 17
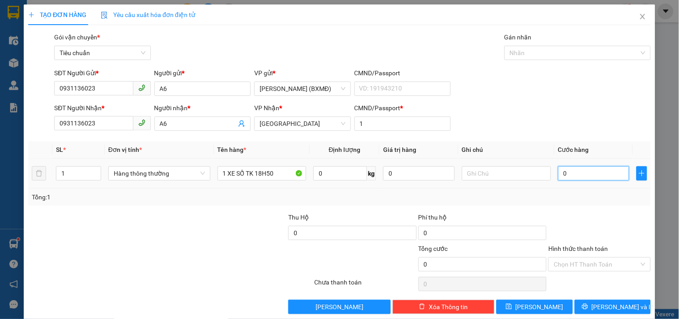
click at [560, 173] on input "0" at bounding box center [595, 173] width 72 height 14
click at [583, 201] on div "Tổng: 1" at bounding box center [340, 197] width 616 height 10
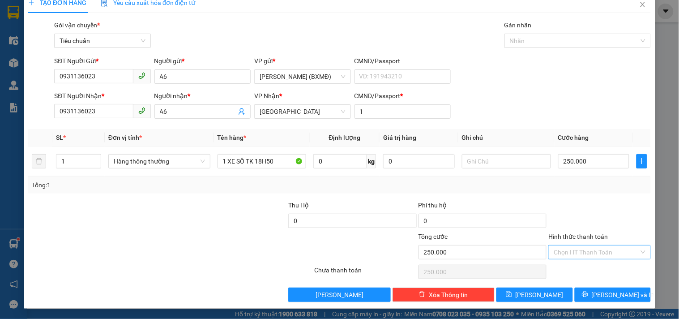
click at [590, 249] on input "Hình thức thanh toán" at bounding box center [596, 251] width 85 height 13
click at [582, 191] on div "Tại văn phòng" at bounding box center [594, 191] width 90 height 10
click at [536, 297] on span "[PERSON_NAME]" at bounding box center [540, 295] width 48 height 10
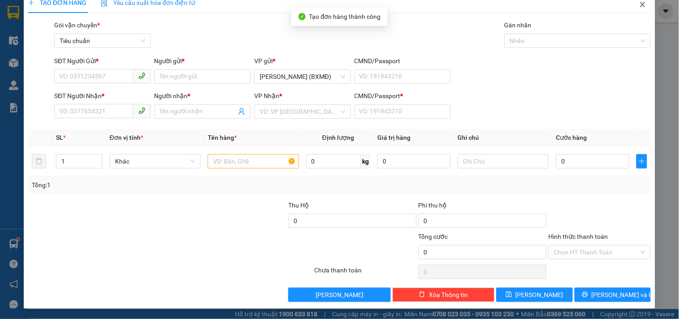
click at [641, 4] on icon "close" at bounding box center [643, 4] width 5 height 5
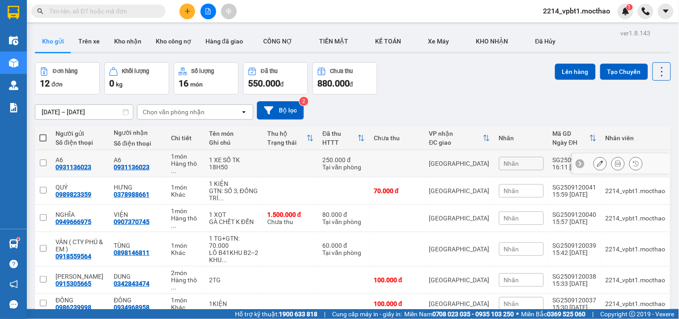
click at [41, 159] on input "checkbox" at bounding box center [43, 162] width 7 height 7
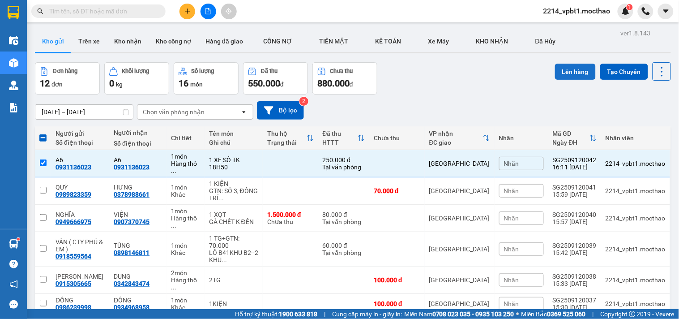
click at [571, 69] on button "Lên hàng" at bounding box center [575, 72] width 41 height 16
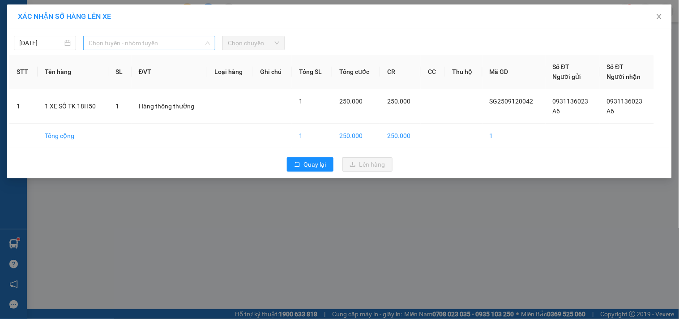
drag, startPoint x: 121, startPoint y: 39, endPoint x: 121, endPoint y: 83, distance: 44.8
click at [121, 41] on span "Chọn tuyến - nhóm tuyến" at bounding box center [149, 42] width 121 height 13
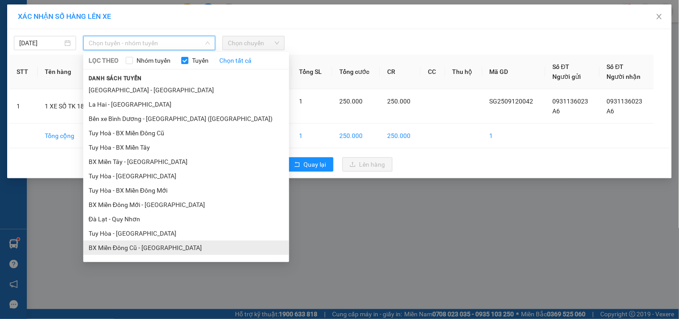
scroll to position [99, 0]
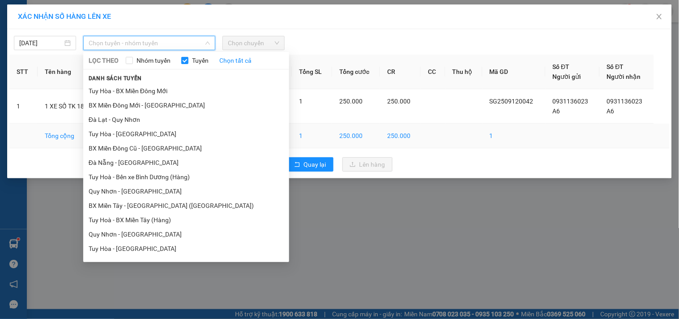
click at [132, 148] on li "BX Miền Đông Cũ - [GEOGRAPHIC_DATA]" at bounding box center [186, 148] width 206 height 14
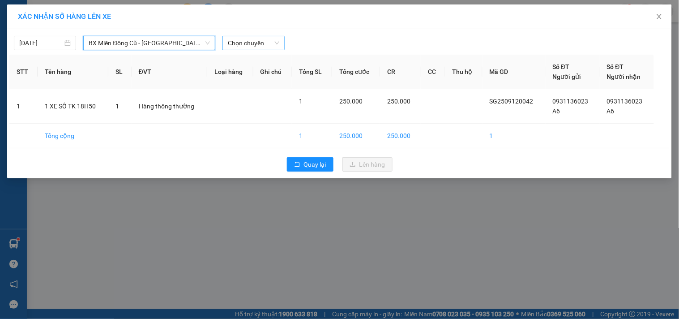
drag, startPoint x: 266, startPoint y: 44, endPoint x: 263, endPoint y: 50, distance: 6.2
click at [264, 45] on span "Chọn chuyến" at bounding box center [254, 42] width 52 height 13
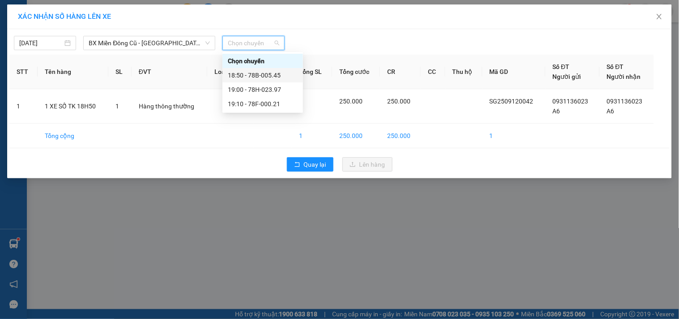
click at [265, 76] on div "18:50 - 78B-005.45" at bounding box center [263, 75] width 70 height 10
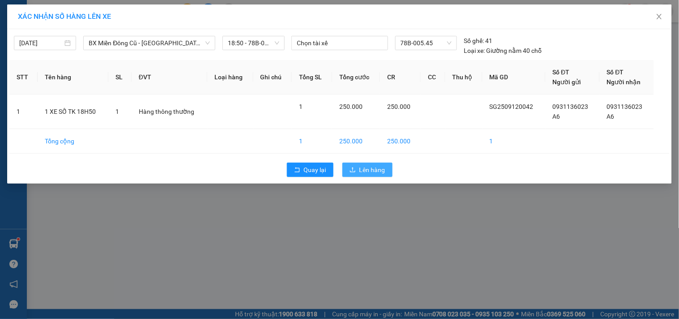
click at [361, 168] on span "Lên hàng" at bounding box center [373, 170] width 26 height 10
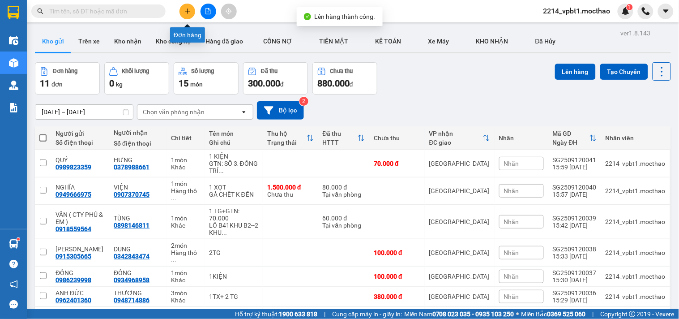
click at [185, 15] on button at bounding box center [188, 12] width 16 height 16
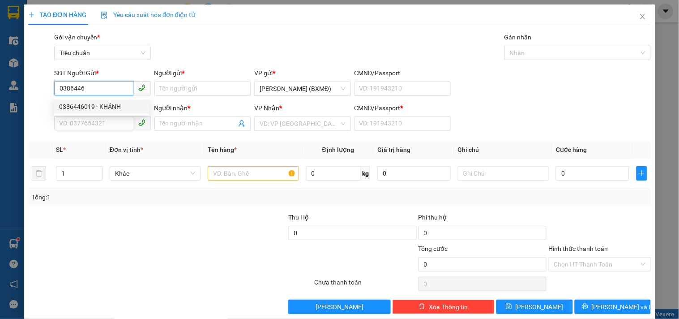
click at [120, 105] on div "0386446019 - KHÁNH" at bounding box center [101, 107] width 85 height 10
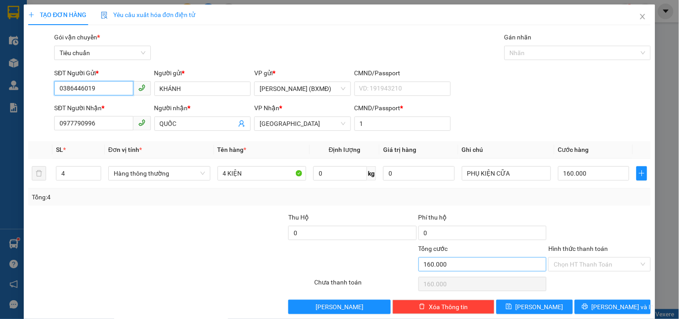
scroll to position [12, 0]
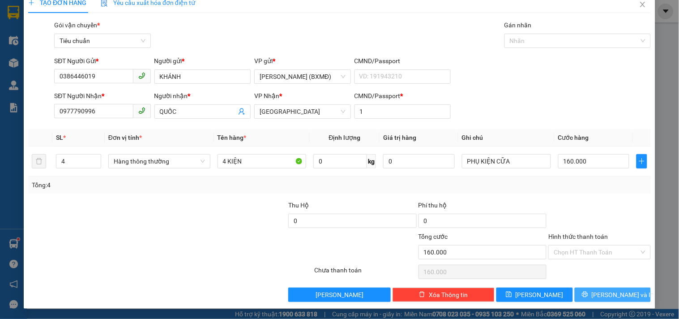
click at [608, 295] on span "[PERSON_NAME] và In" at bounding box center [623, 295] width 63 height 10
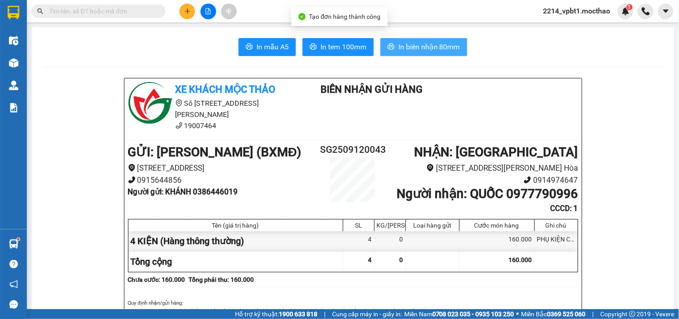
click at [438, 45] on span "In biên nhận 80mm" at bounding box center [430, 46] width 62 height 11
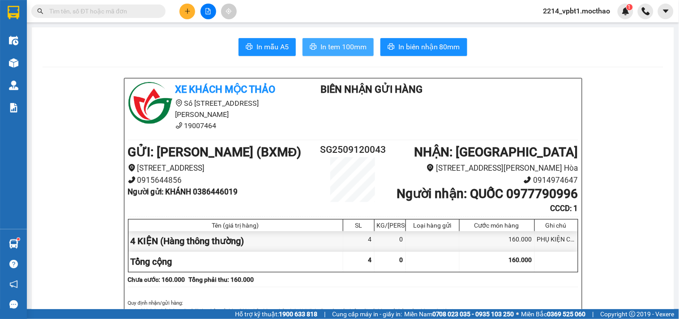
click at [341, 45] on span "In tem 100mm" at bounding box center [344, 46] width 46 height 11
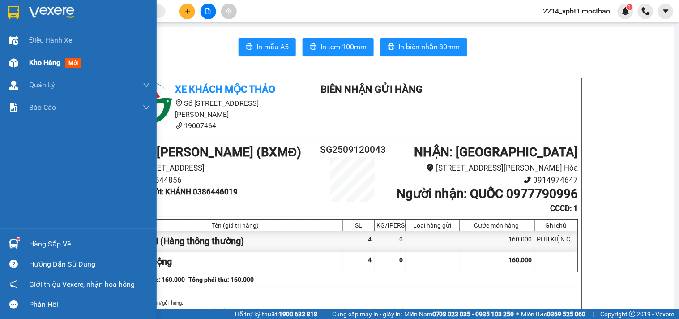
click at [42, 65] on span "Kho hàng" at bounding box center [44, 62] width 31 height 9
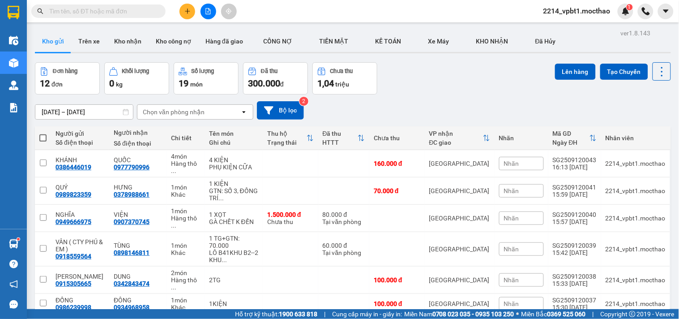
click at [207, 16] on button at bounding box center [209, 12] width 16 height 16
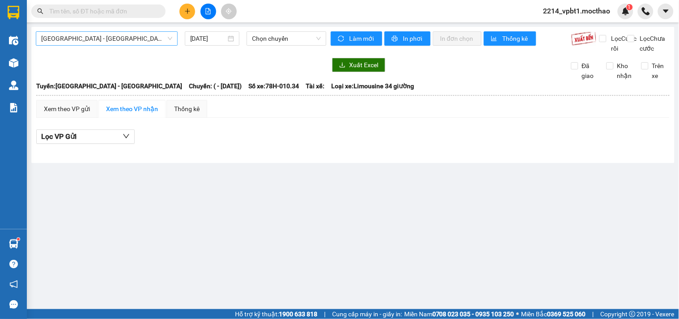
click at [110, 39] on span "[GEOGRAPHIC_DATA] - [GEOGRAPHIC_DATA]" at bounding box center [106, 38] width 131 height 13
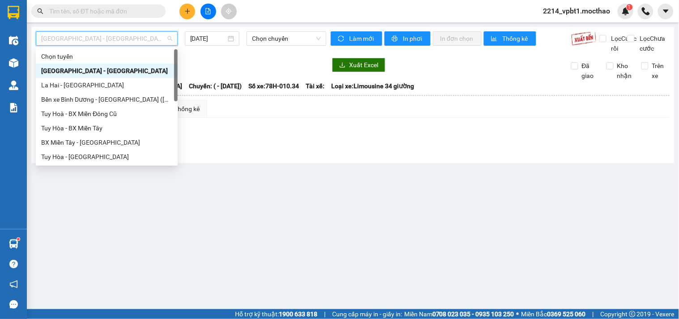
scroll to position [149, 0]
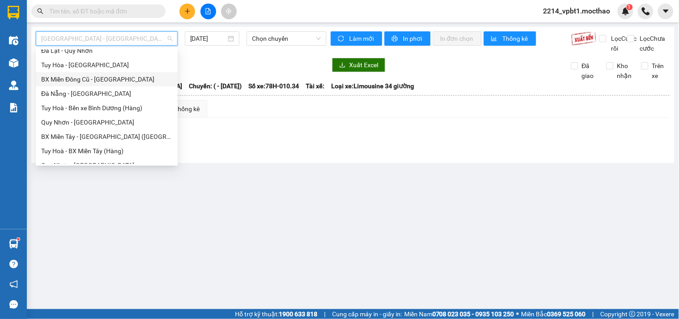
click at [105, 78] on div "BX Miền Đông Cũ - [GEOGRAPHIC_DATA]" at bounding box center [106, 79] width 131 height 10
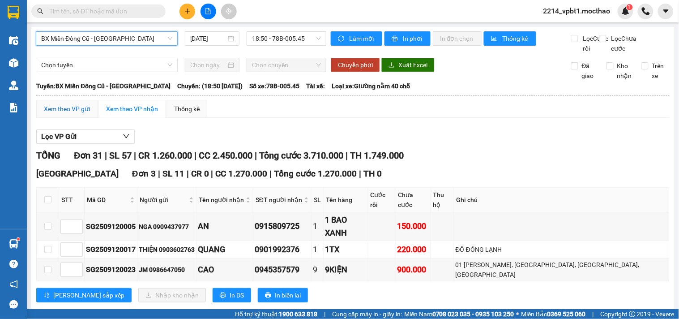
click at [70, 114] on div "Xem theo VP gửi" at bounding box center [67, 109] width 46 height 10
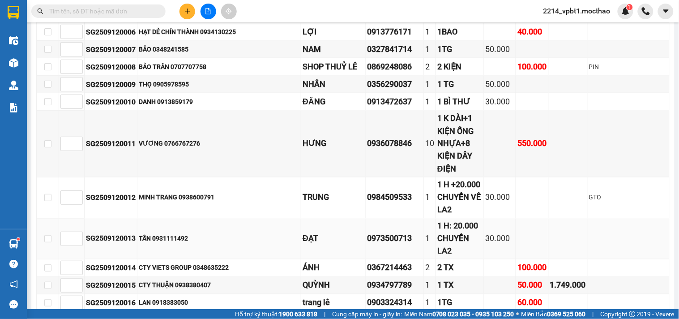
scroll to position [498, 0]
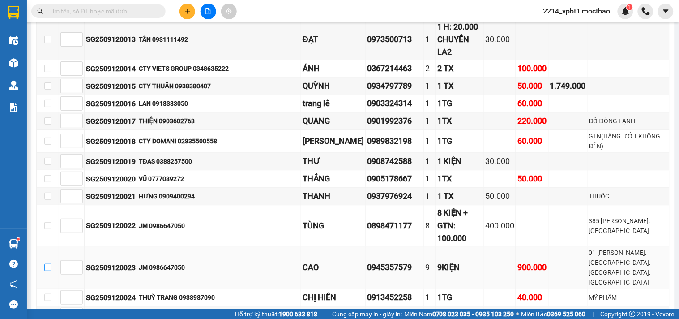
click at [46, 264] on input "checkbox" at bounding box center [47, 267] width 7 height 7
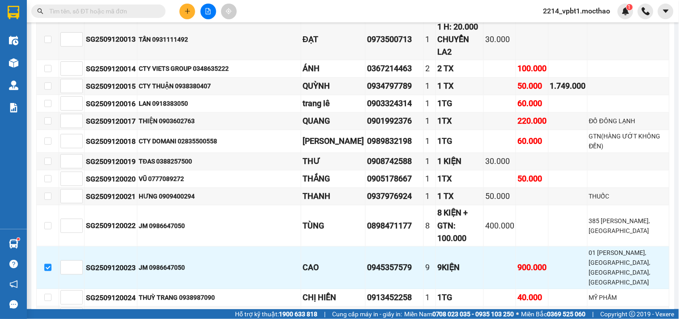
scroll to position [651, 0]
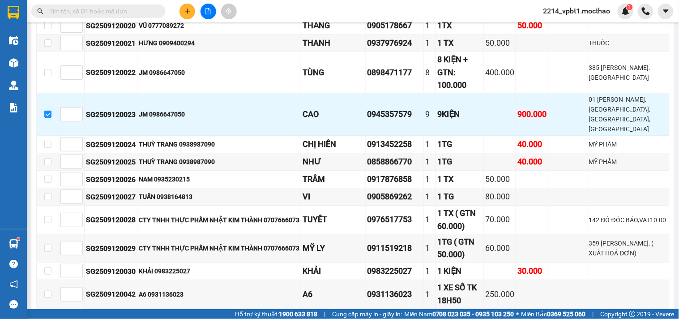
click at [155, 318] on span "Xuống kho gửi" at bounding box center [175, 323] width 40 height 10
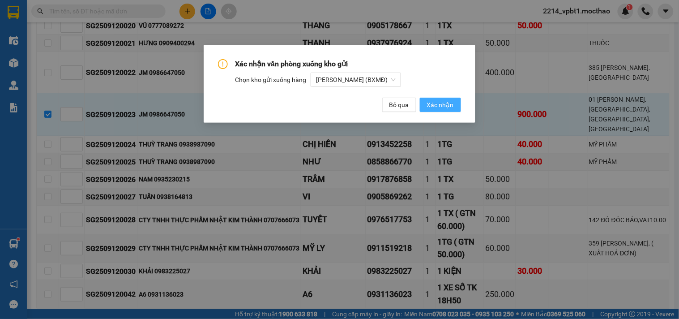
click at [451, 110] on button "Xác nhận" at bounding box center [440, 105] width 41 height 14
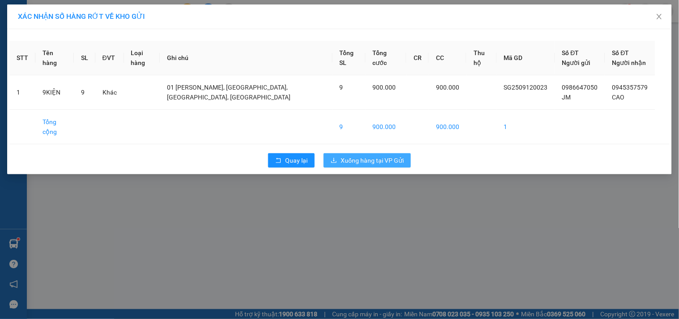
click at [374, 158] on span "Xuống hàng tại VP Gửi" at bounding box center [372, 160] width 63 height 10
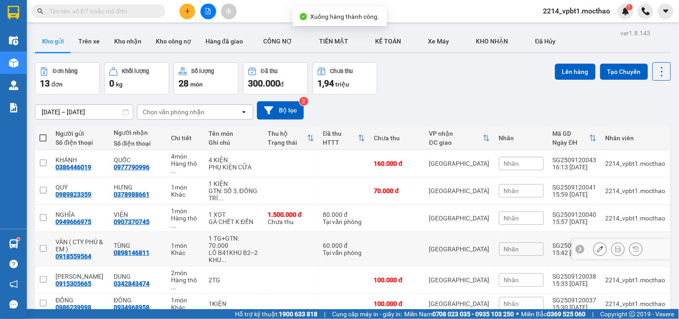
scroll to position [212, 0]
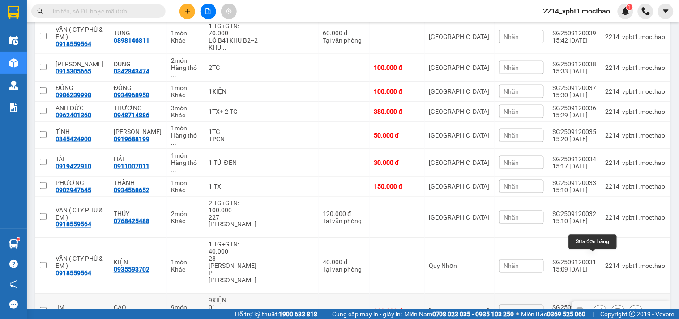
click at [598, 308] on icon at bounding box center [601, 311] width 6 height 6
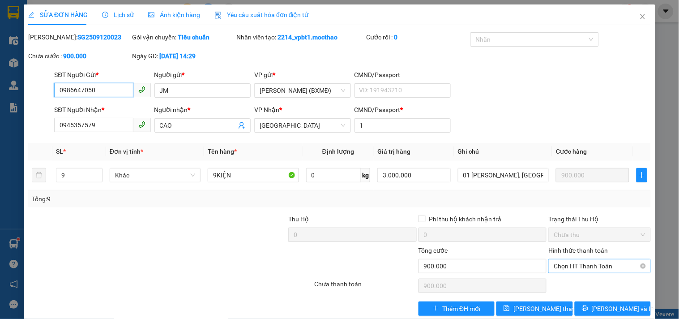
click at [574, 267] on span "Chọn HT Thanh Toán" at bounding box center [599, 265] width 91 height 13
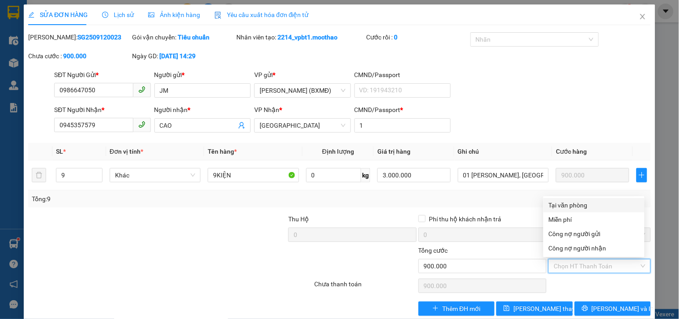
click at [580, 202] on div "Tại văn phòng" at bounding box center [594, 205] width 90 height 10
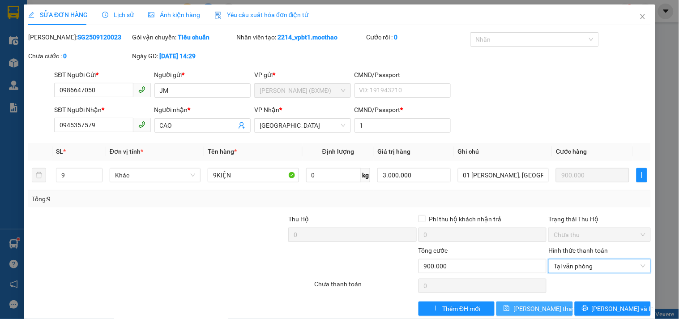
scroll to position [14, 0]
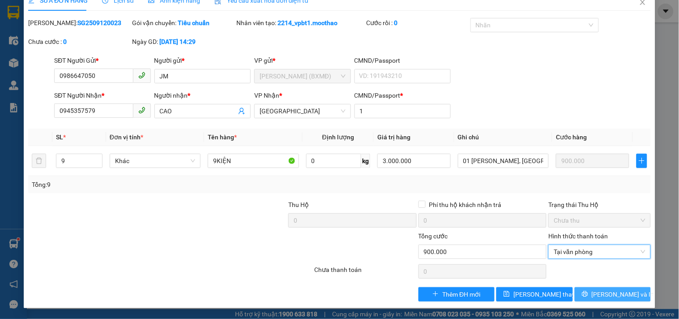
click at [585, 293] on button "[PERSON_NAME] và In" at bounding box center [613, 294] width 76 height 14
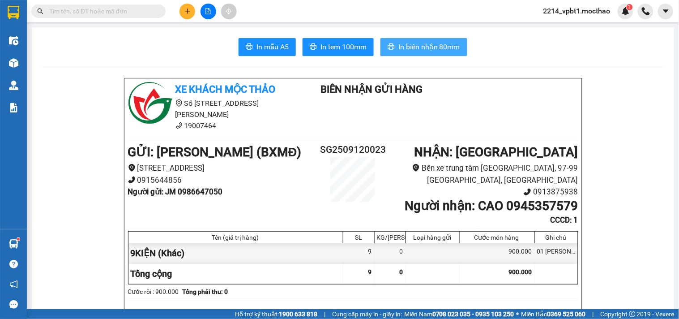
click at [423, 47] on span "In biên nhận 80mm" at bounding box center [430, 46] width 62 height 11
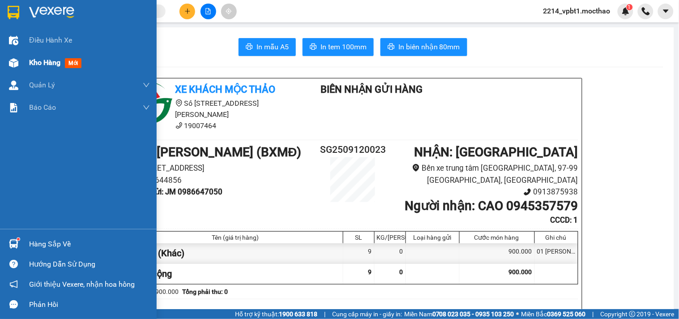
click at [42, 65] on span "Kho hàng" at bounding box center [44, 62] width 31 height 9
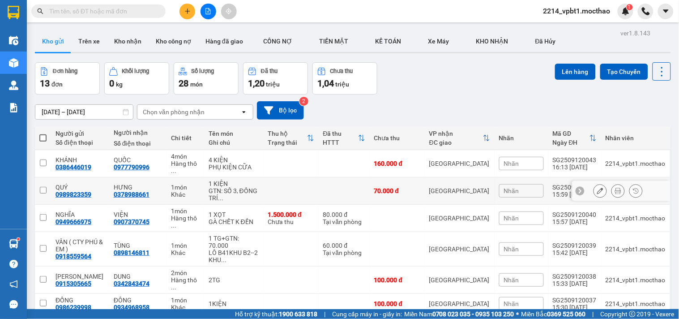
scroll to position [212, 0]
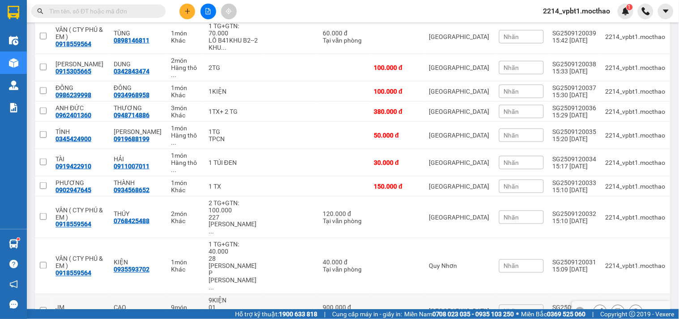
click at [39, 294] on td at bounding box center [43, 311] width 16 height 34
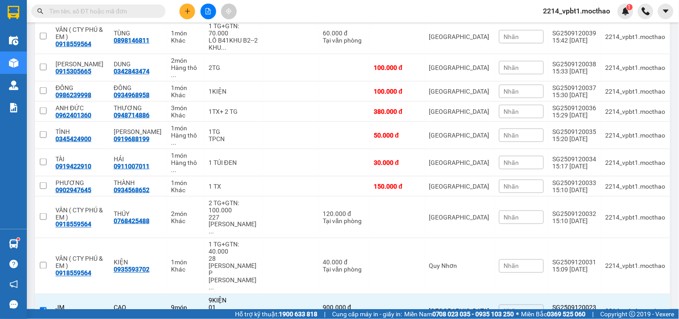
scroll to position [0, 0]
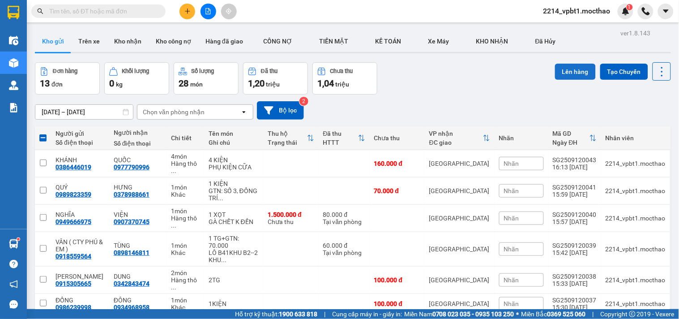
click at [555, 72] on button "Lên hàng" at bounding box center [575, 72] width 41 height 16
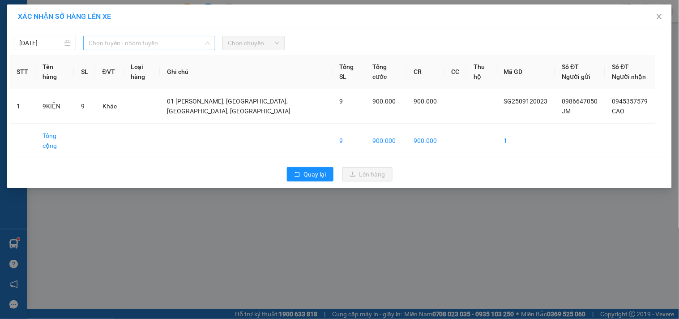
click at [160, 42] on span "Chọn tuyến - nhóm tuyến" at bounding box center [149, 42] width 121 height 13
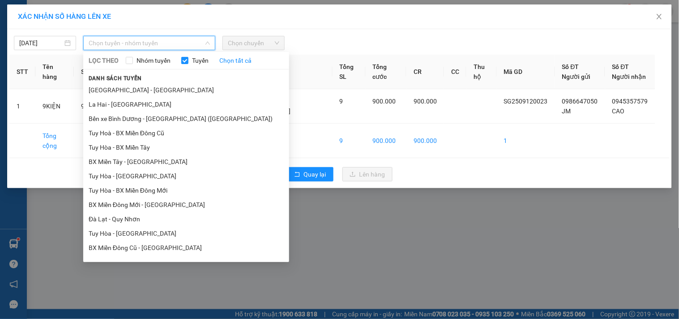
scroll to position [99, 0]
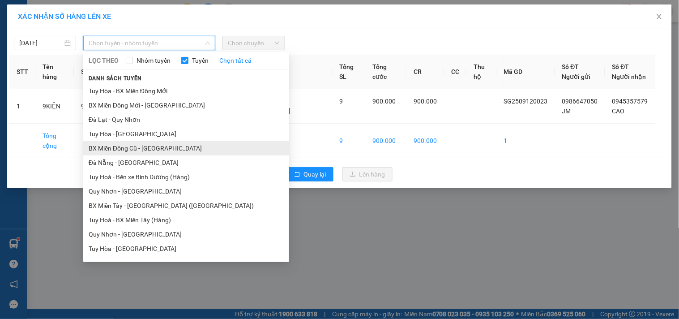
click at [135, 149] on li "BX Miền Đông Cũ - [GEOGRAPHIC_DATA]" at bounding box center [186, 148] width 206 height 14
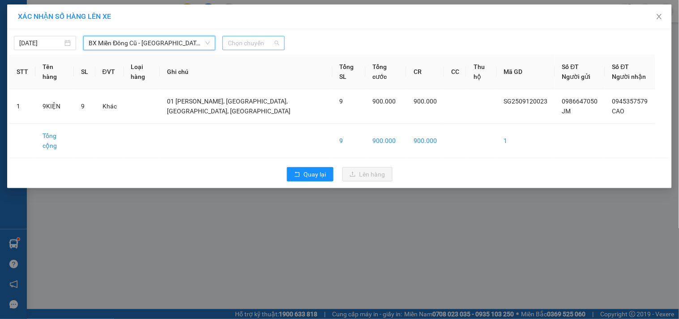
click at [257, 39] on span "Chọn chuyến" at bounding box center [254, 42] width 52 height 13
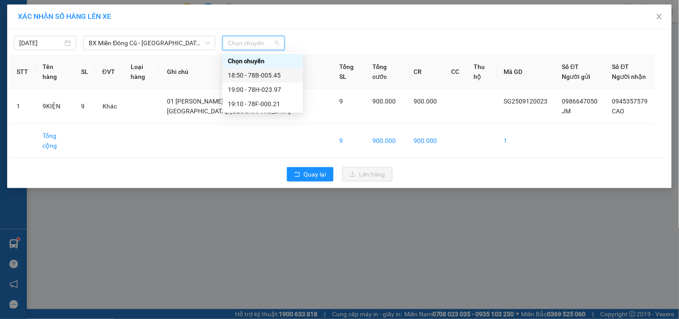
click at [280, 77] on div "18:50 - 78B-005.45" at bounding box center [263, 75] width 70 height 10
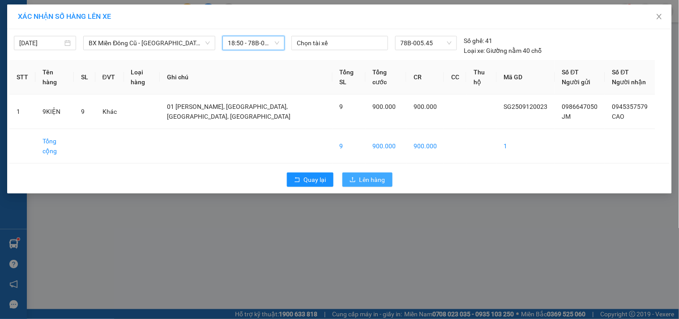
click at [361, 176] on span "Lên hàng" at bounding box center [373, 180] width 26 height 10
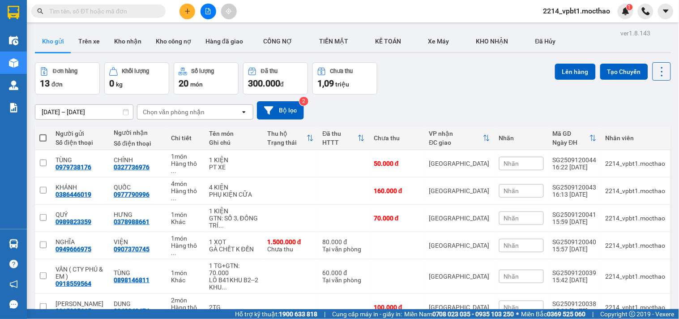
click at [508, 160] on span "Nhãn" at bounding box center [511, 163] width 15 height 7
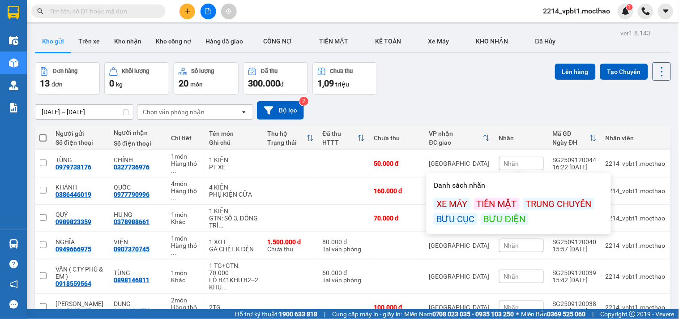
click at [493, 216] on div "BƯU ĐIỆN" at bounding box center [505, 219] width 47 height 12
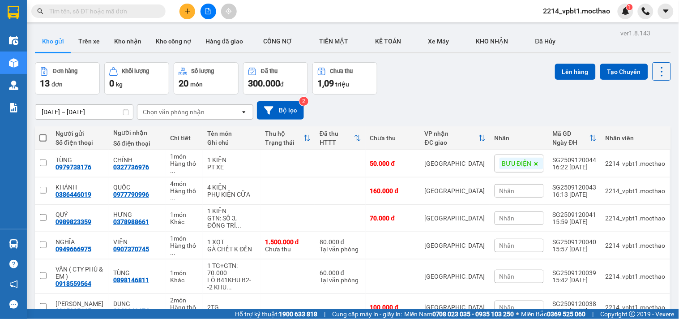
click at [446, 83] on div "Đơn hàng 13 đơn Khối lượng 0 kg Số lượng 20 món Đã thu 300.000 đ Chưa thu 1,09 …" at bounding box center [353, 78] width 636 height 32
click at [206, 15] on button at bounding box center [209, 12] width 16 height 16
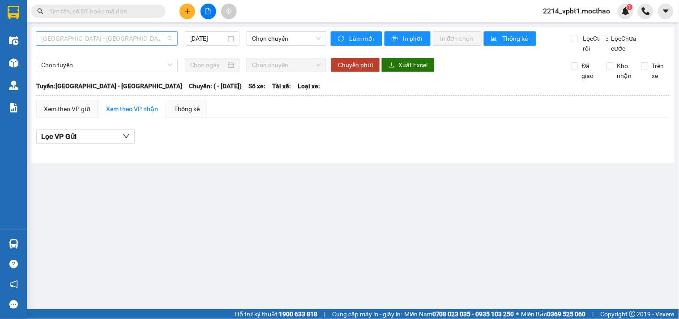
click at [130, 43] on span "[GEOGRAPHIC_DATA] - [GEOGRAPHIC_DATA]" at bounding box center [106, 38] width 131 height 13
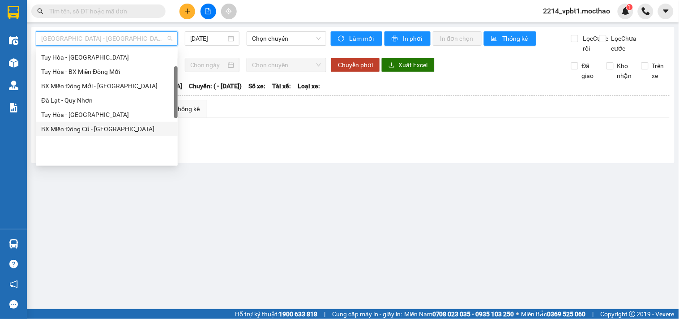
scroll to position [50, 0]
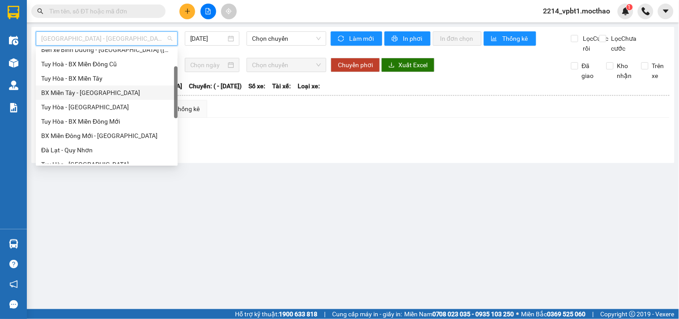
click at [105, 93] on div "BX Miền Tây - [GEOGRAPHIC_DATA]" at bounding box center [106, 93] width 131 height 10
type input "[DATE]"
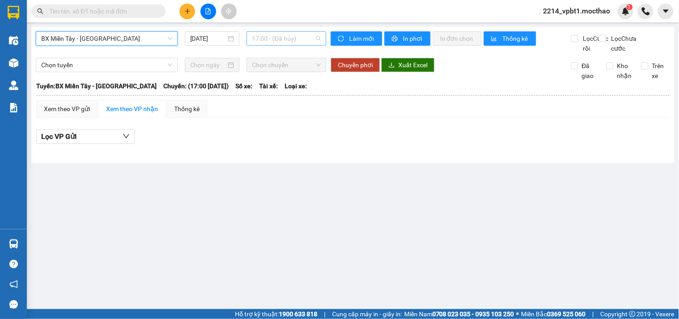
click at [257, 39] on span "17:00 - (Đã hủy)" at bounding box center [286, 38] width 69 height 13
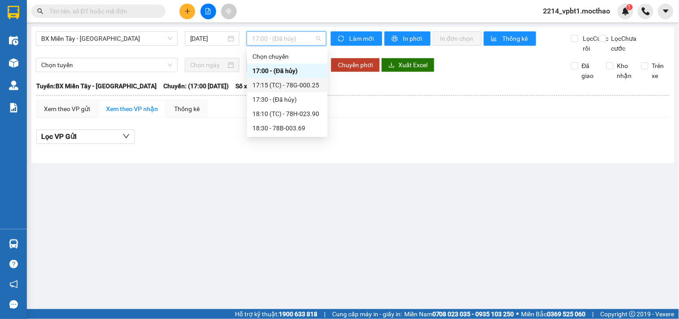
click at [265, 84] on div "17:15 (TC) - 78G-000.25" at bounding box center [288, 85] width 70 height 10
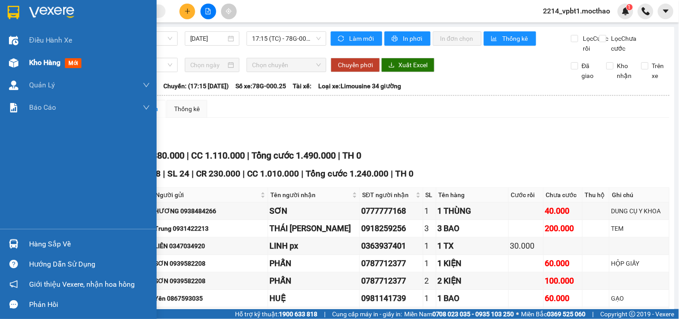
click at [37, 61] on span "Kho hàng" at bounding box center [44, 62] width 31 height 9
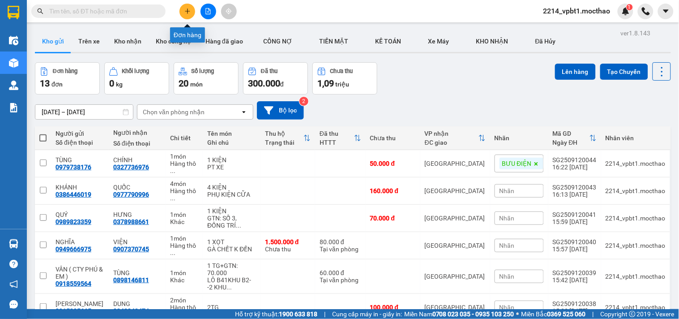
click at [189, 16] on button at bounding box center [188, 12] width 16 height 16
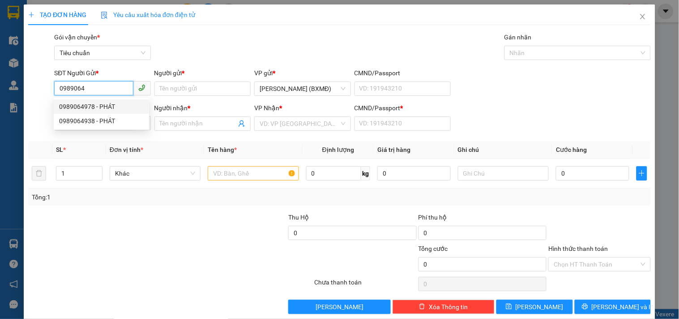
click at [117, 107] on div "0989064978 - PHÁT" at bounding box center [101, 107] width 85 height 10
type input "0989064978"
type input "PHÁT"
type input "0905543648"
type input "TÚ"
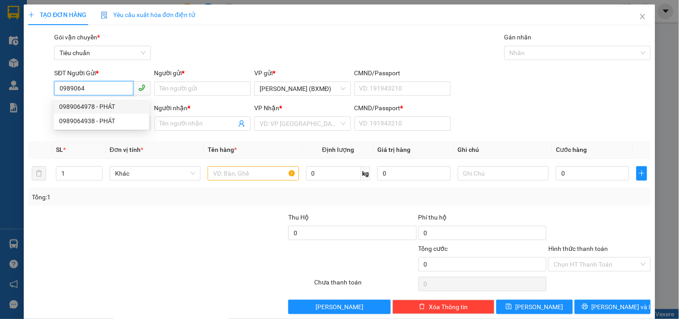
type input "1"
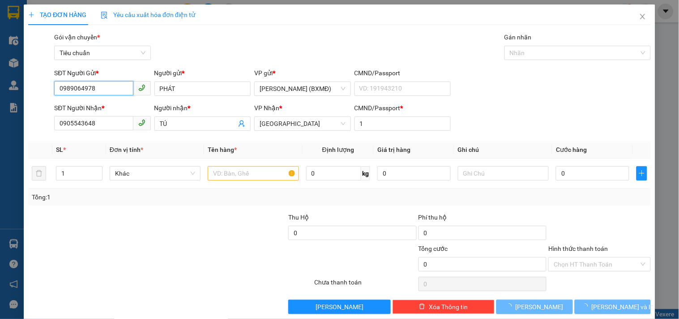
type input "60.000"
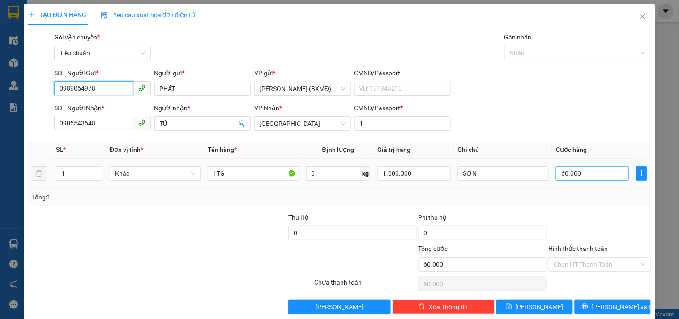
type input "0989064978"
click at [587, 175] on input "60.000" at bounding box center [592, 173] width 73 height 14
type input "0"
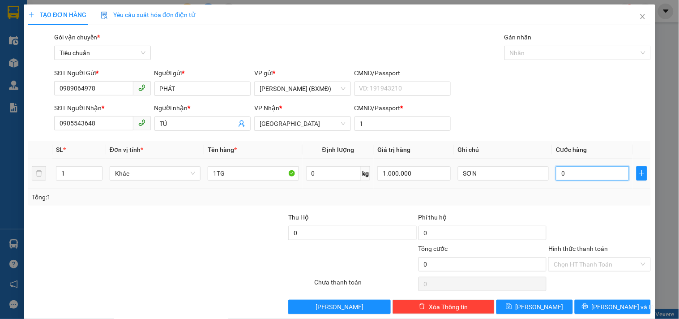
type input "1"
type input "001"
type input "10"
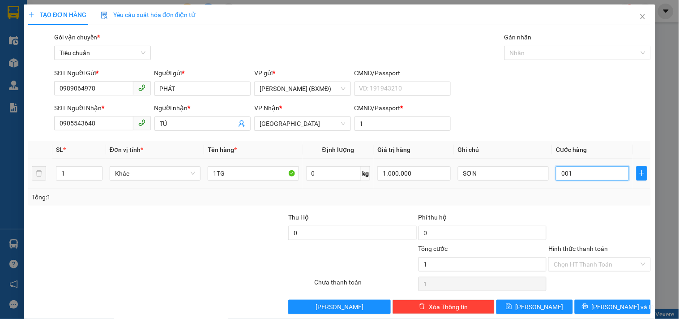
type input "0.010"
type input "100"
type input "00.100"
click at [594, 207] on div "Transit Pickup Surcharge Ids Transit Deliver Surcharge Ids Transit Deliver Surc…" at bounding box center [339, 173] width 623 height 282
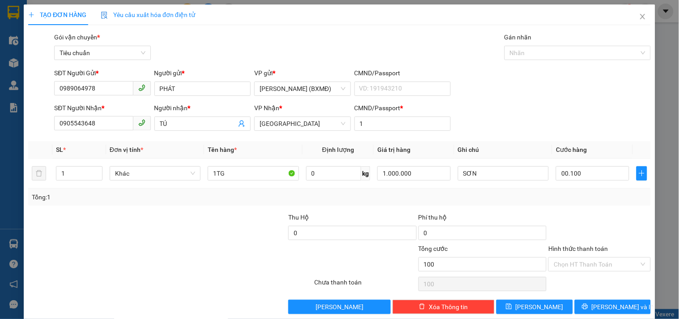
type input "100.000"
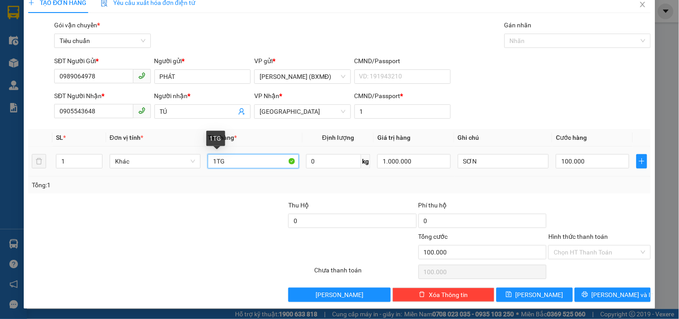
click at [243, 158] on input "1TG" at bounding box center [253, 161] width 91 height 14
type input "1 KIỆN"
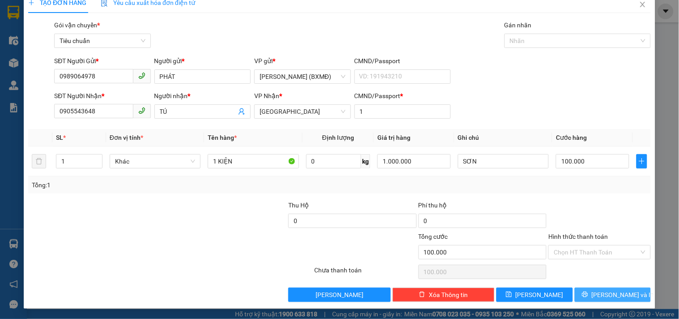
click at [603, 292] on span "[PERSON_NAME] và In" at bounding box center [623, 295] width 63 height 10
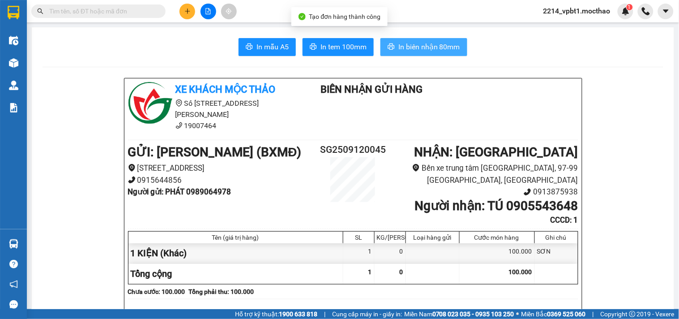
click at [419, 40] on button "In biên nhận 80mm" at bounding box center [424, 47] width 87 height 18
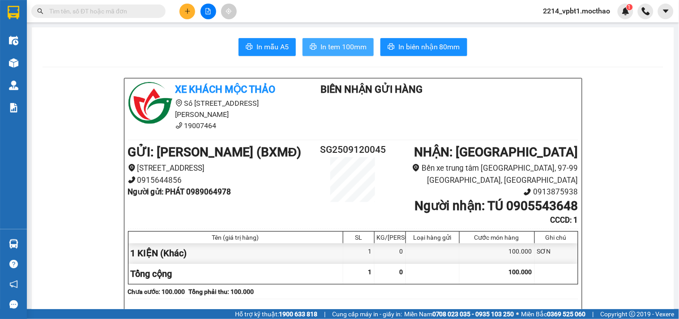
click at [333, 43] on span "In tem 100mm" at bounding box center [344, 46] width 46 height 11
click at [191, 12] on button at bounding box center [188, 12] width 16 height 16
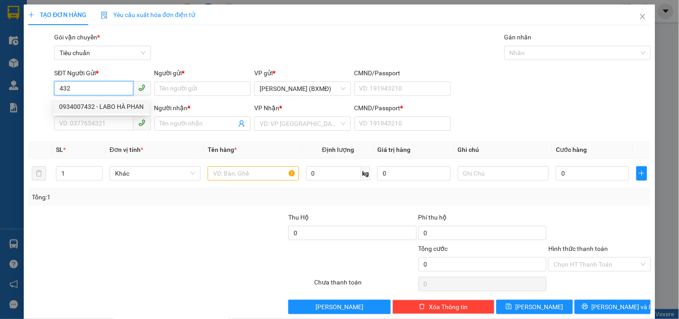
click at [116, 106] on div "0934007432 - LABO HÀ PHAN" at bounding box center [101, 107] width 85 height 10
type input "0934007432"
type input "LABO HÀ PHAN"
type input "0366470894"
type input "NK [GEOGRAPHIC_DATA] [GEOGRAPHIC_DATA]"
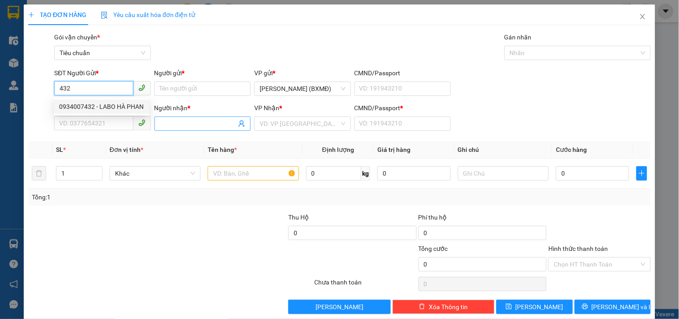
type input "1"
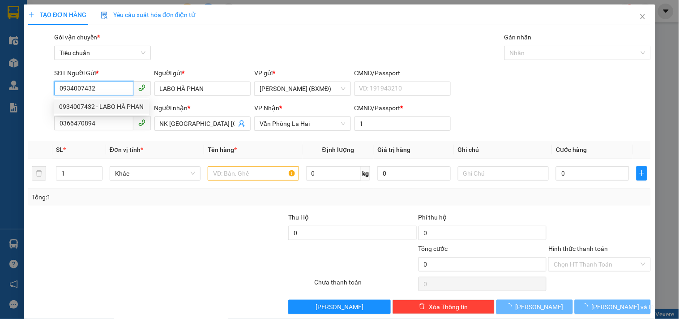
type input "30.000"
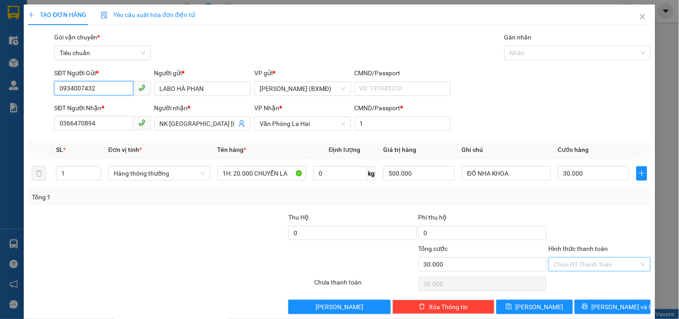
type input "0934007432"
click at [583, 262] on input "Hình thức thanh toán" at bounding box center [596, 264] width 85 height 13
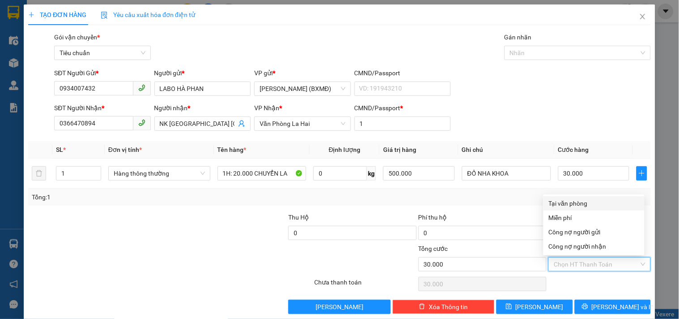
click at [580, 205] on div "Tại văn phòng" at bounding box center [594, 203] width 90 height 10
type input "0"
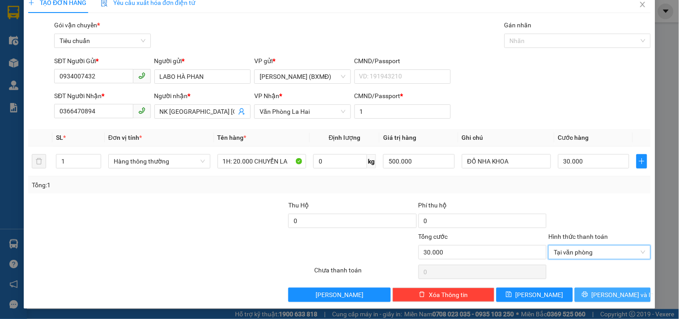
click at [611, 297] on span "[PERSON_NAME] và In" at bounding box center [623, 295] width 63 height 10
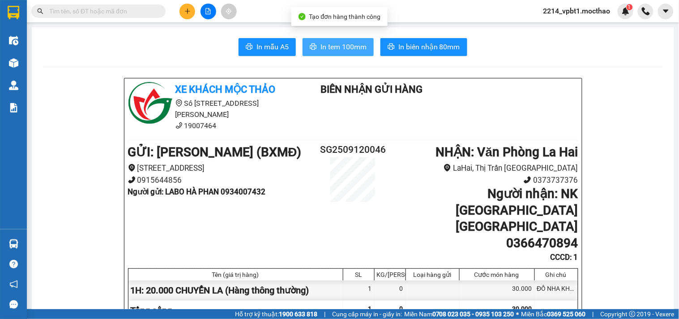
click at [351, 47] on span "In tem 100mm" at bounding box center [344, 46] width 46 height 11
click at [348, 49] on span "In tem 100mm" at bounding box center [344, 46] width 46 height 11
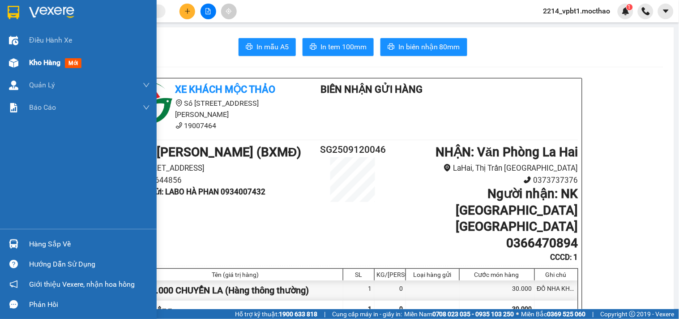
click at [36, 62] on span "Kho hàng" at bounding box center [44, 62] width 31 height 9
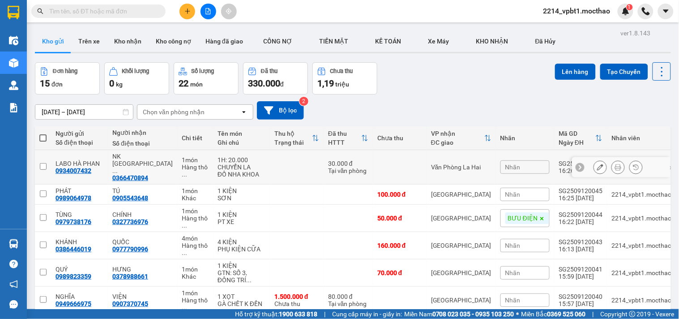
click at [598, 166] on icon at bounding box center [601, 167] width 6 height 6
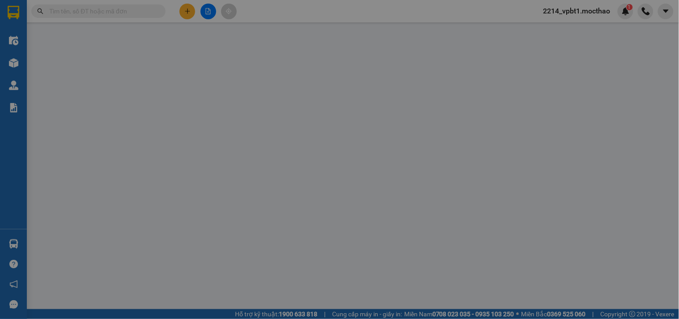
type input "0934007432"
type input "0366470894"
type input "1"
type input "30.000"
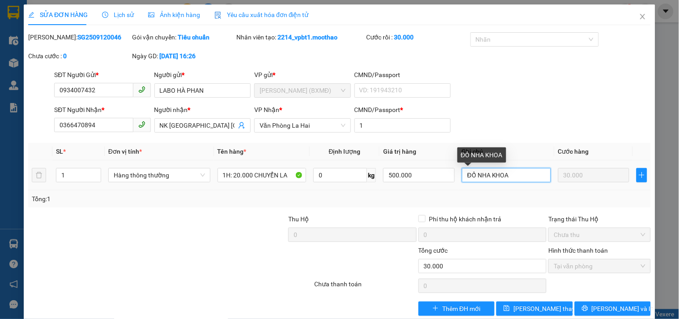
drag, startPoint x: 464, startPoint y: 175, endPoint x: 639, endPoint y: 196, distance: 176.9
click at [636, 196] on div "SL * Đơn vị tính * Tên hàng * Định lượng Giá trị hàng Ghi chú Cước hàng 1 Hàng …" at bounding box center [339, 175] width 623 height 64
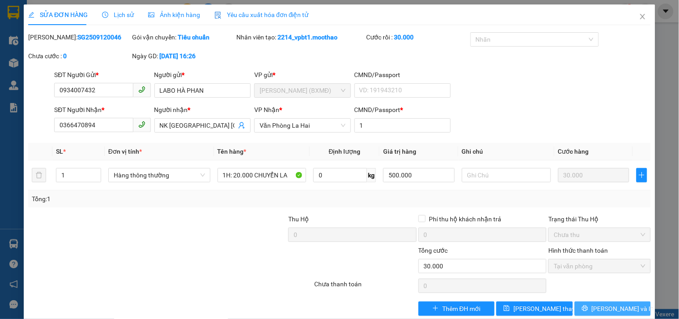
click at [589, 307] on icon "printer" at bounding box center [585, 308] width 6 height 6
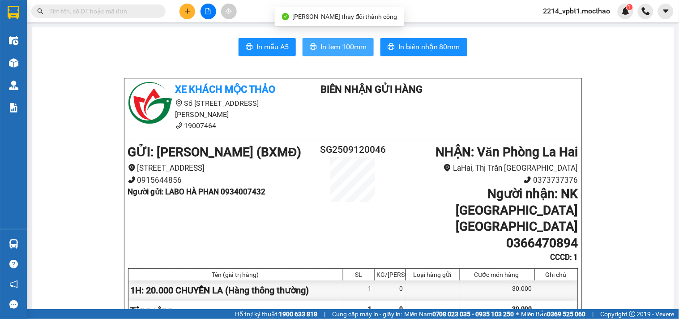
click at [344, 41] on span "In tem 100mm" at bounding box center [344, 46] width 46 height 11
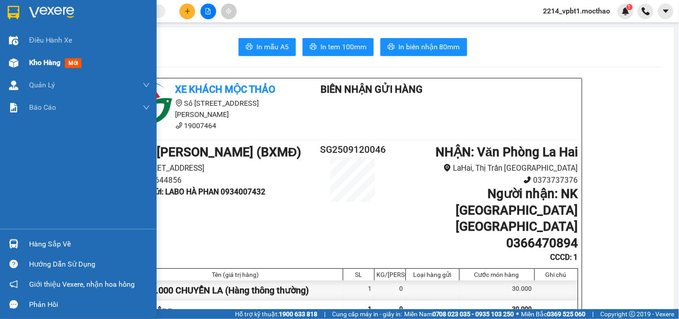
click at [36, 64] on span "Kho hàng" at bounding box center [44, 62] width 31 height 9
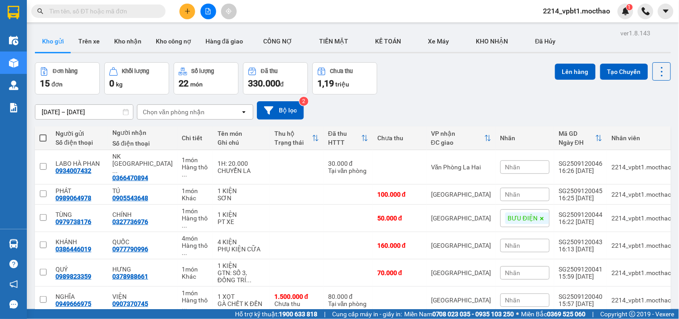
click at [202, 13] on button at bounding box center [209, 12] width 16 height 16
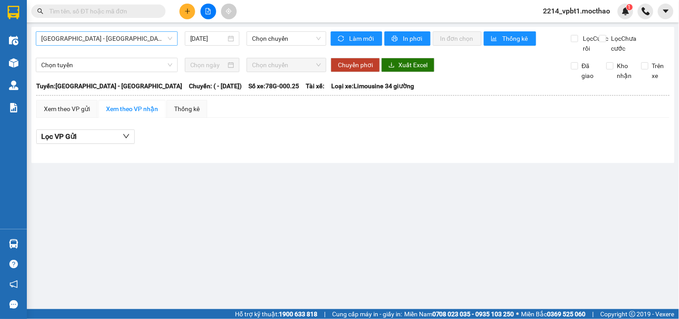
click at [114, 37] on span "[GEOGRAPHIC_DATA] - [GEOGRAPHIC_DATA]" at bounding box center [106, 38] width 131 height 13
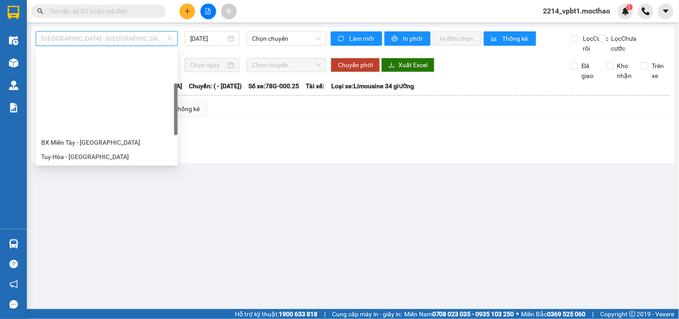
click at [103, 224] on div "BX Miền Đông Cũ - [GEOGRAPHIC_DATA]" at bounding box center [106, 229] width 131 height 10
type input "[DATE]"
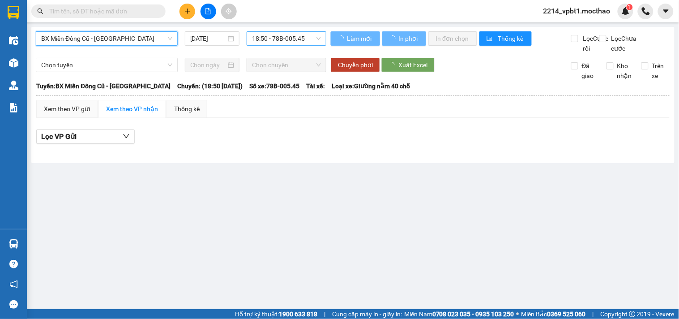
click at [297, 42] on span "18:50 - 78B-005.45" at bounding box center [286, 38] width 69 height 13
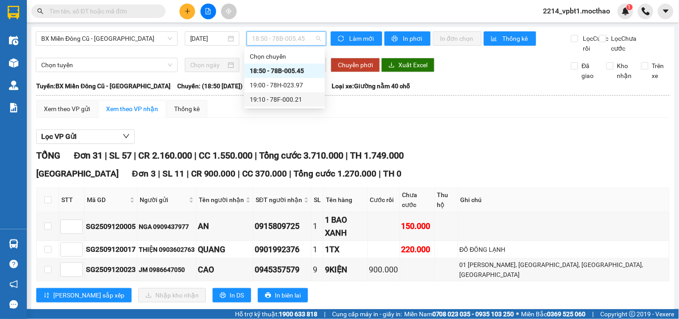
click at [534, 143] on div "Lọc VP Gửi" at bounding box center [353, 136] width 634 height 15
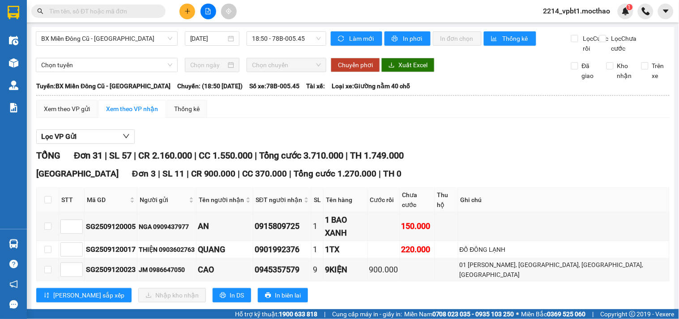
drag, startPoint x: 189, startPoint y: 276, endPoint x: 199, endPoint y: 276, distance: 9.4
click at [230, 290] on span "In DS" at bounding box center [237, 295] width 14 height 10
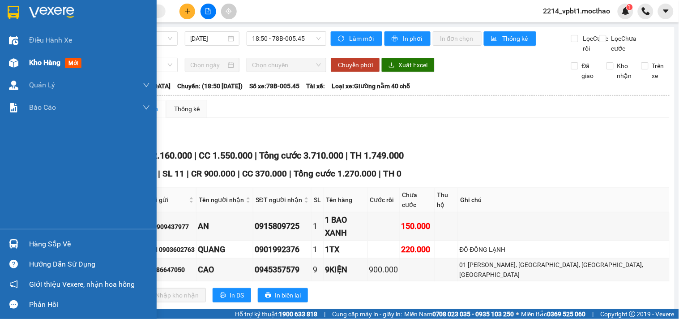
click at [48, 61] on span "Kho hàng" at bounding box center [44, 62] width 31 height 9
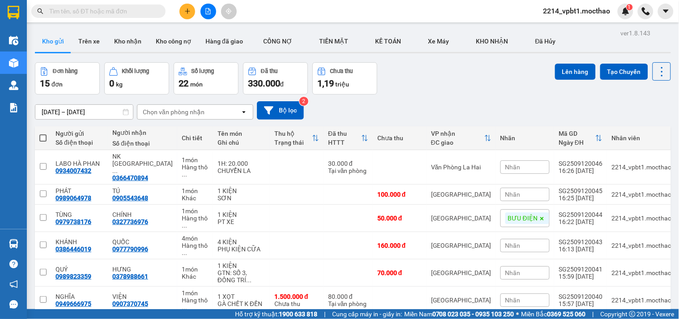
click at [47, 142] on th at bounding box center [43, 138] width 16 height 24
click at [46, 133] on label at bounding box center [42, 137] width 7 height 9
click at [43, 133] on input "checkbox" at bounding box center [43, 133] width 0 height 0
checkbox input "true"
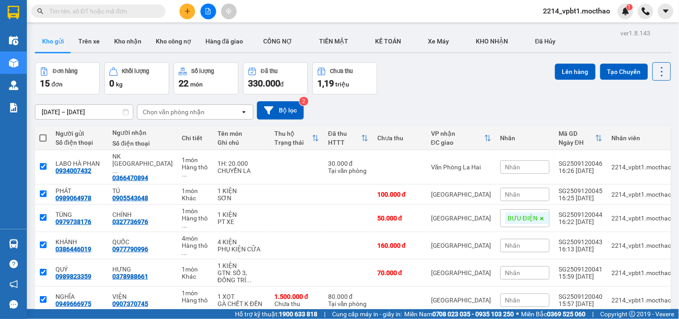
checkbox input "true"
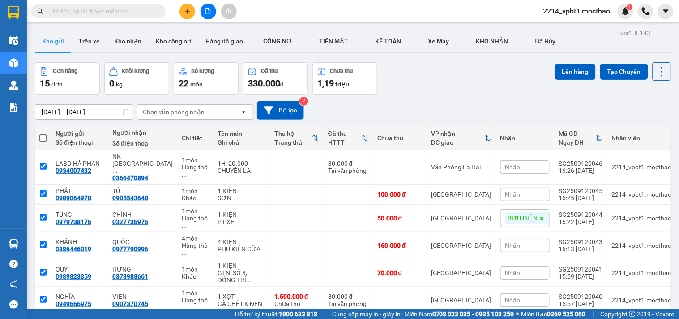
checkbox input "true"
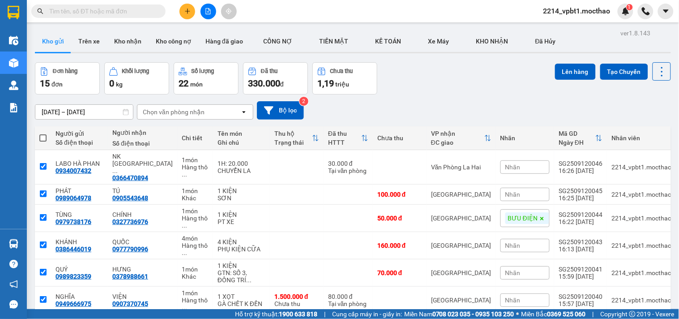
checkbox input "true"
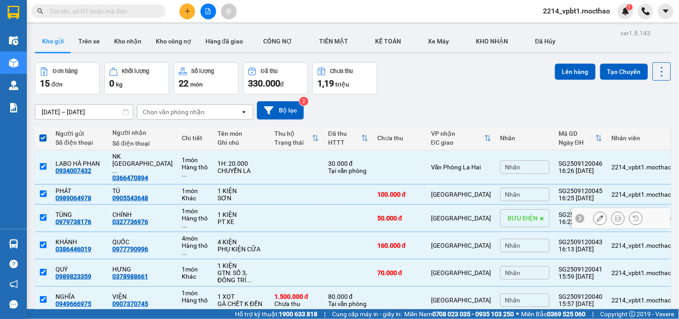
click at [42, 214] on input "checkbox" at bounding box center [43, 217] width 7 height 7
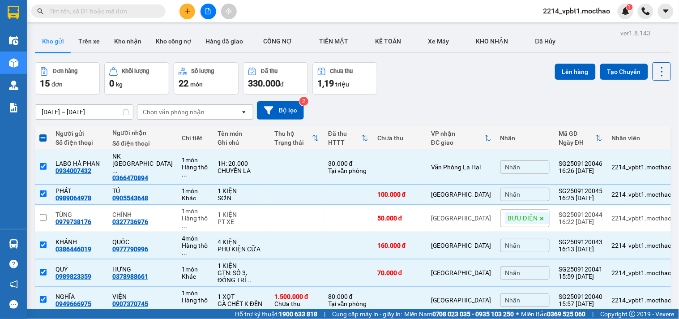
drag, startPoint x: 580, startPoint y: 73, endPoint x: 457, endPoint y: 96, distance: 125.4
click at [579, 73] on button "Lên hàng" at bounding box center [575, 72] width 41 height 16
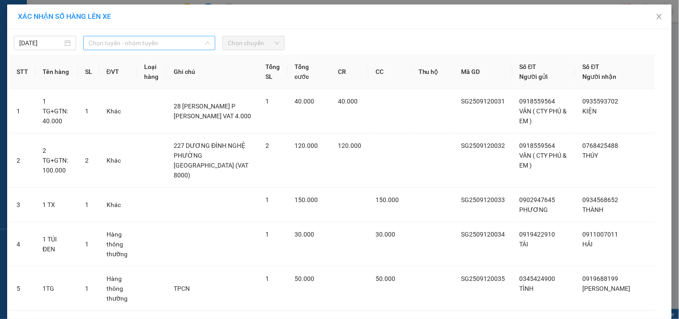
click at [104, 43] on span "Chọn tuyến - nhóm tuyến" at bounding box center [149, 42] width 121 height 13
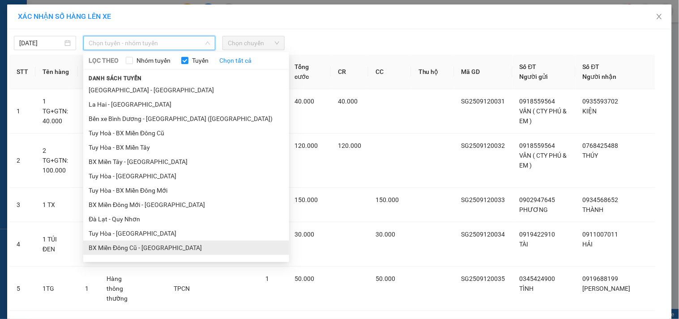
click at [120, 241] on li "BX Miền Đông Cũ - [GEOGRAPHIC_DATA]" at bounding box center [186, 248] width 206 height 14
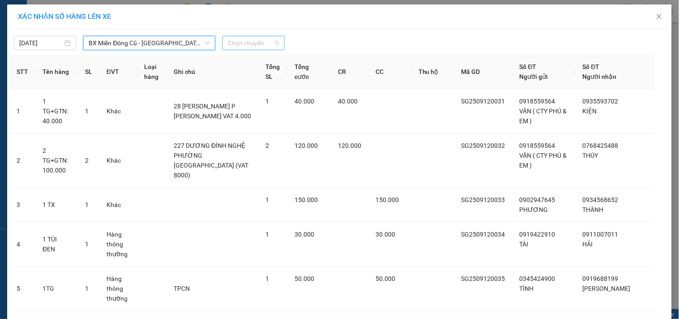
click at [231, 43] on span "Chọn chuyến" at bounding box center [254, 42] width 52 height 13
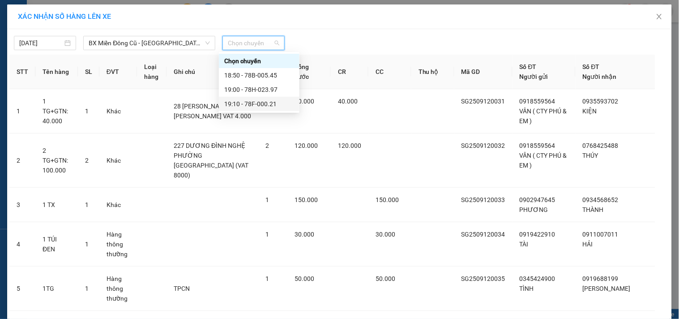
click at [245, 105] on div "19:10 - 78F-000.21" at bounding box center [259, 104] width 70 height 10
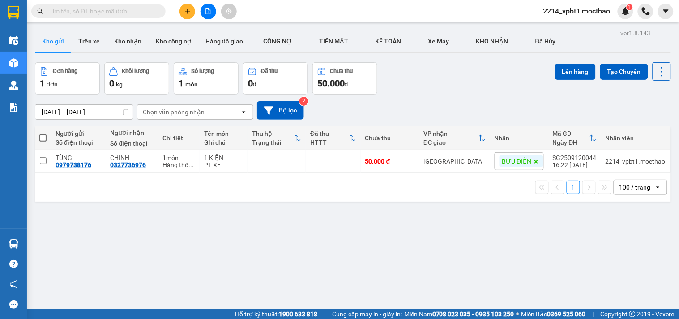
click at [189, 9] on icon "plus" at bounding box center [188, 11] width 6 height 6
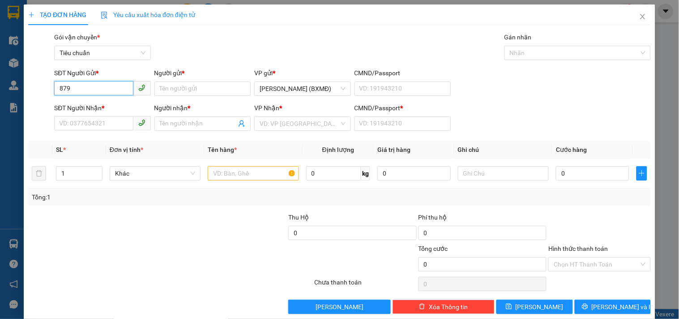
drag, startPoint x: 91, startPoint y: 93, endPoint x: 7, endPoint y: 114, distance: 86.3
click at [16, 113] on div "TẠO ĐƠN HÀNG Yêu cầu xuất hóa đơn điện tử Transit Pickup Surcharge Ids Transit …" at bounding box center [339, 159] width 679 height 319
type input "897"
drag, startPoint x: 99, startPoint y: 82, endPoint x: 0, endPoint y: 101, distance: 101.3
click at [0, 100] on div "TẠO ĐƠN HÀNG Yêu cầu xuất hóa đơn điện tử Transit Pickup Surcharge Ids Transit …" at bounding box center [339, 159] width 679 height 319
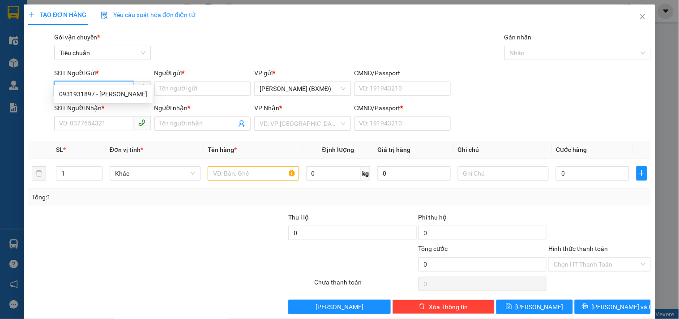
type input "0931931"
click at [71, 94] on div "0931931897 - [PERSON_NAME]" at bounding box center [103, 94] width 88 height 10
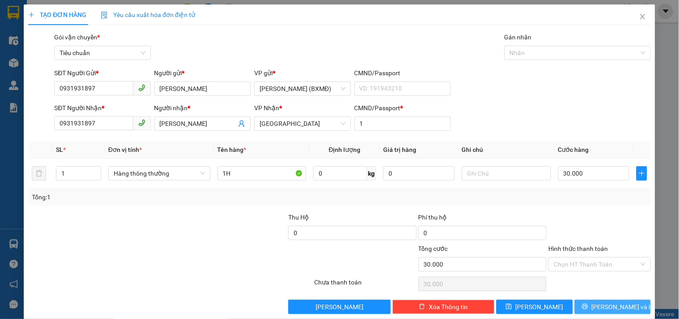
drag, startPoint x: 582, startPoint y: 290, endPoint x: 581, endPoint y: 298, distance: 7.7
click at [582, 300] on button "[PERSON_NAME] và In" at bounding box center [613, 307] width 76 height 14
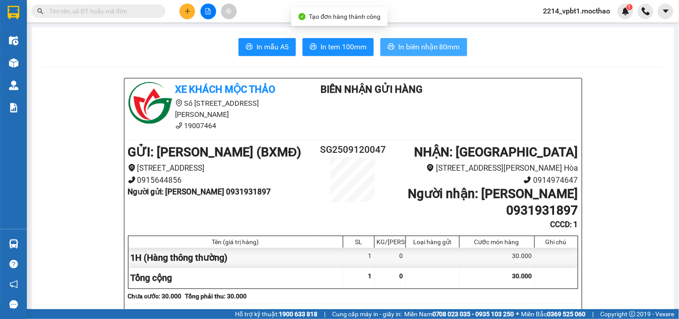
click at [442, 47] on span "In biên nhận 80mm" at bounding box center [430, 46] width 62 height 11
click at [428, 48] on span "In biên nhận 80mm" at bounding box center [430, 46] width 62 height 11
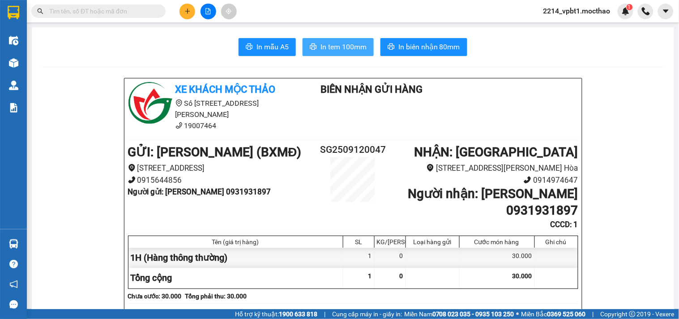
click at [341, 47] on span "In tem 100mm" at bounding box center [344, 46] width 46 height 11
click at [187, 13] on icon "plus" at bounding box center [188, 11] width 6 height 6
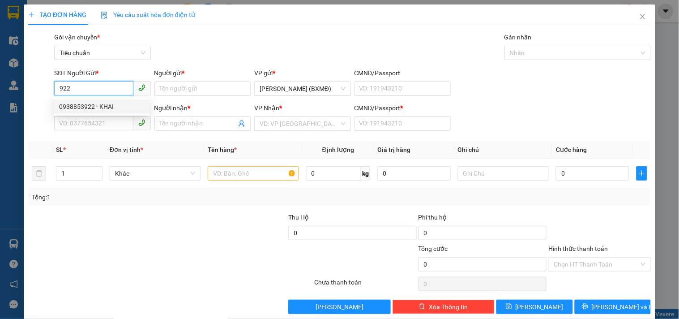
click at [106, 105] on div "0938853922 - KHAI" at bounding box center [101, 107] width 85 height 10
type input "0938853922"
type input "KHAI"
type input "0989977326"
type input "TƯỜNG"
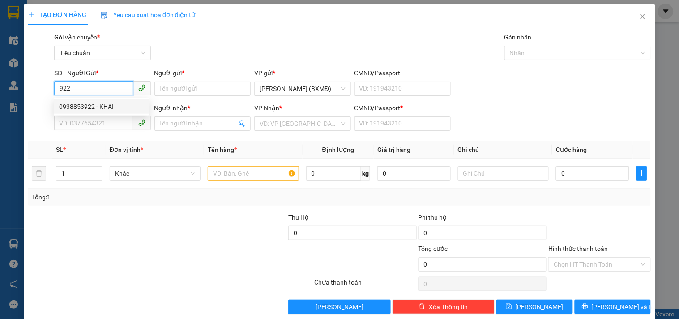
type input "1"
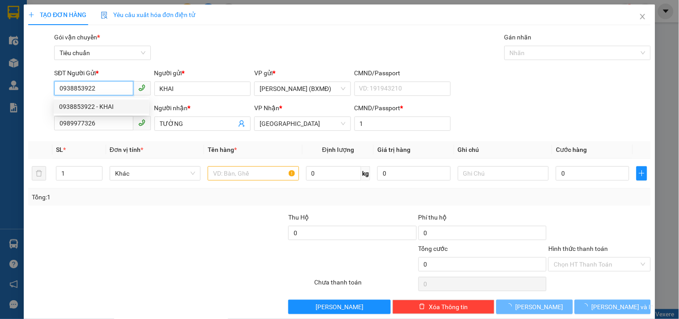
type input "30.000"
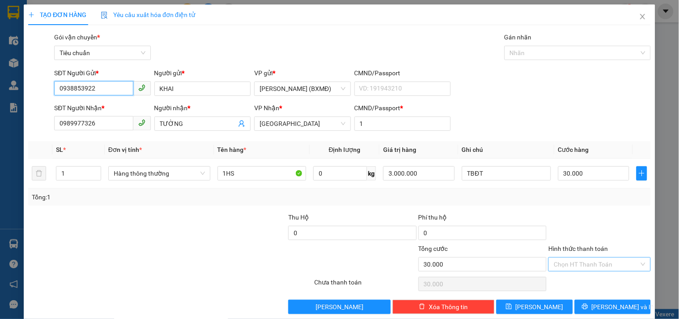
type input "0938853922"
click at [572, 262] on input "Hình thức thanh toán" at bounding box center [596, 264] width 85 height 13
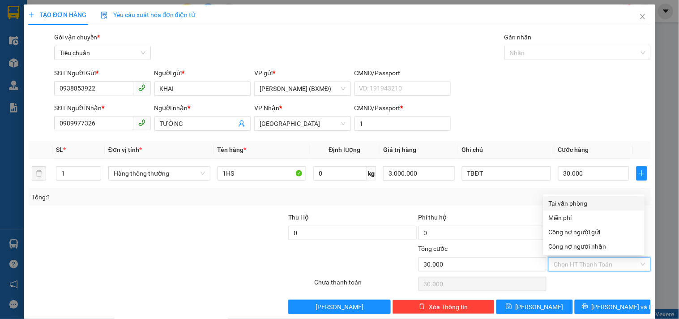
click at [574, 205] on div "Tại văn phòng" at bounding box center [594, 203] width 90 height 10
type input "0"
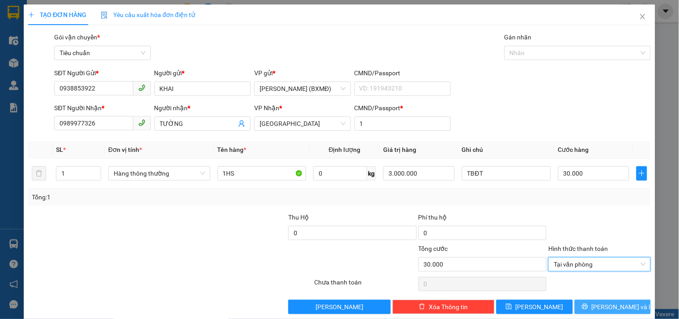
click at [618, 300] on button "[PERSON_NAME] và In" at bounding box center [613, 307] width 76 height 14
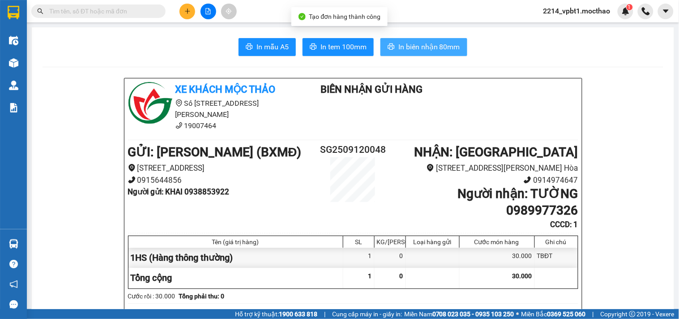
click at [436, 47] on span "In biên nhận 80mm" at bounding box center [430, 46] width 62 height 11
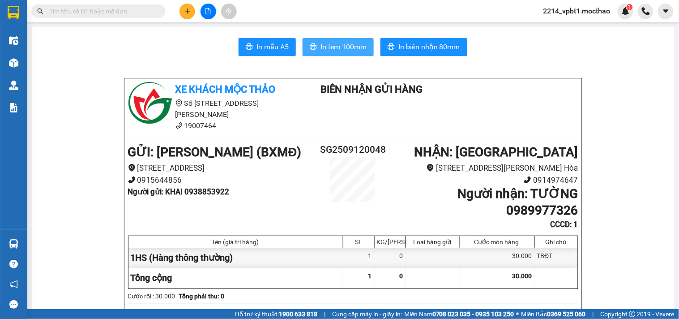
click at [337, 51] on span "In tem 100mm" at bounding box center [344, 46] width 46 height 11
click at [335, 52] on span "In tem 100mm" at bounding box center [344, 46] width 46 height 11
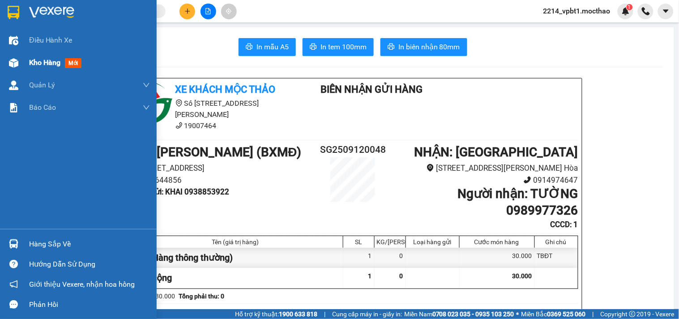
click at [41, 59] on span "Kho hàng" at bounding box center [44, 62] width 31 height 9
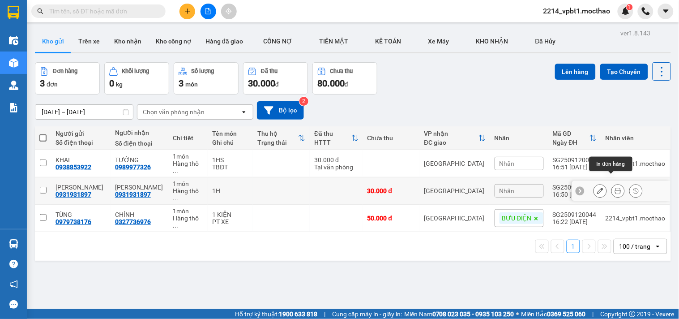
click at [615, 188] on icon at bounding box center [618, 191] width 6 height 6
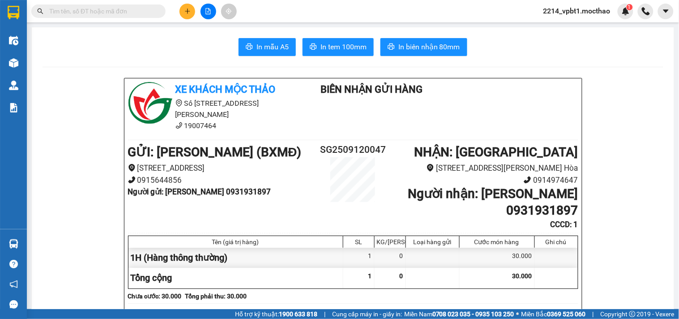
click at [346, 47] on span "In tem 100mm" at bounding box center [344, 46] width 46 height 11
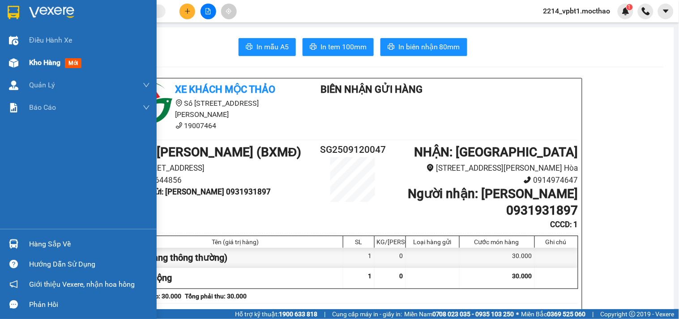
click at [39, 64] on span "Kho hàng" at bounding box center [44, 62] width 31 height 9
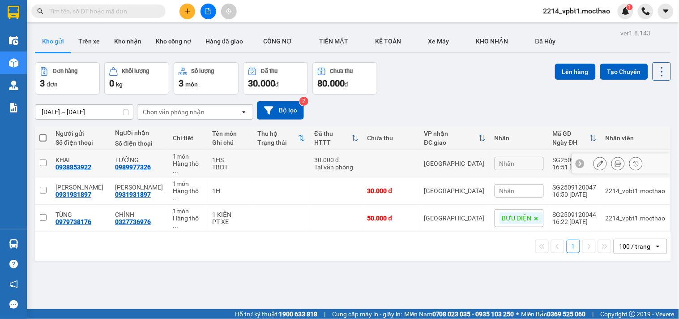
click at [45, 159] on input "checkbox" at bounding box center [43, 162] width 7 height 7
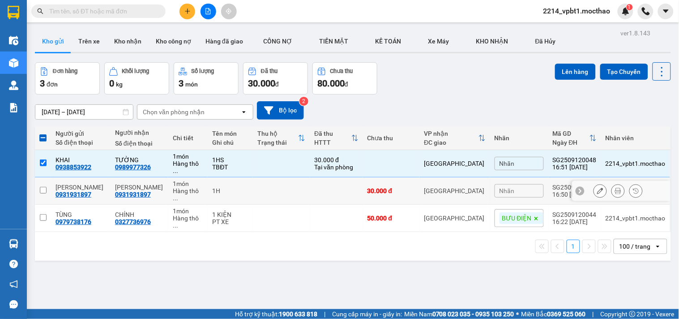
click at [44, 187] on input "checkbox" at bounding box center [43, 190] width 7 height 7
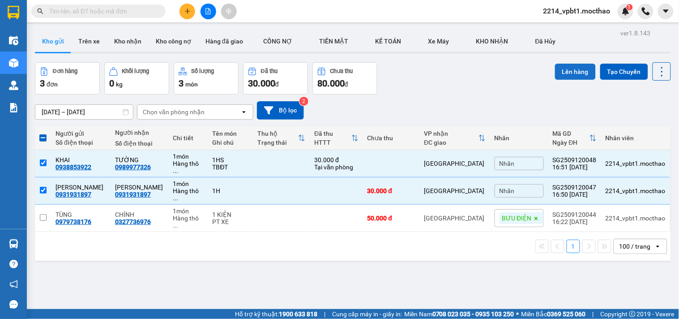
click at [571, 64] on button "Lên hàng" at bounding box center [575, 72] width 41 height 16
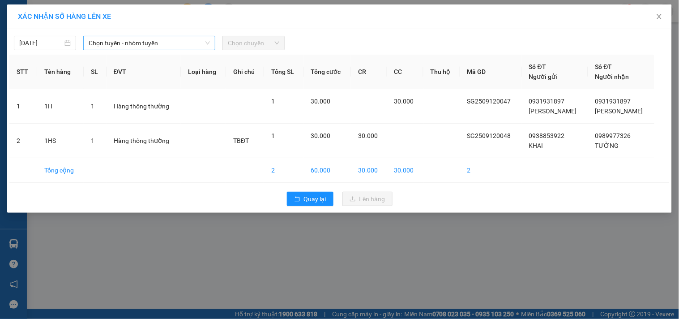
click at [118, 40] on span "Chọn tuyến - nhóm tuyến" at bounding box center [149, 42] width 121 height 13
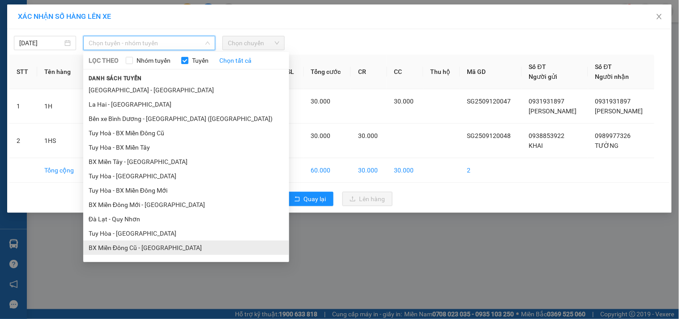
click at [148, 241] on li "BX Miền Đông Cũ - [GEOGRAPHIC_DATA]" at bounding box center [186, 248] width 206 height 14
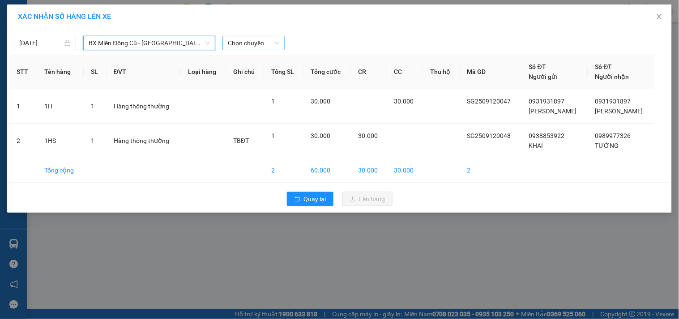
click at [249, 49] on span "Chọn chuyến" at bounding box center [254, 42] width 52 height 13
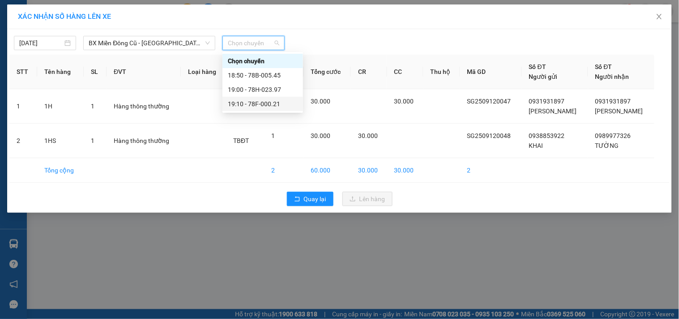
click at [270, 104] on div "19:10 - 78F-000.21" at bounding box center [263, 104] width 70 height 10
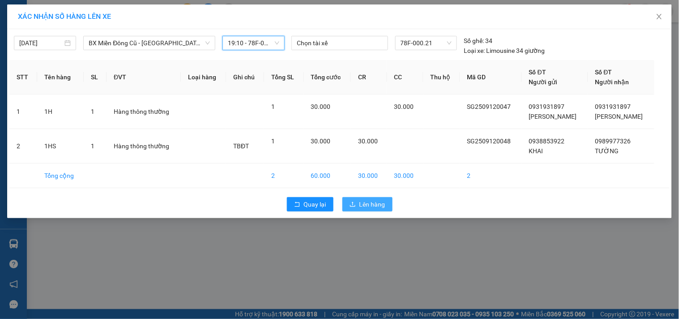
click at [370, 202] on span "Lên hàng" at bounding box center [373, 204] width 26 height 10
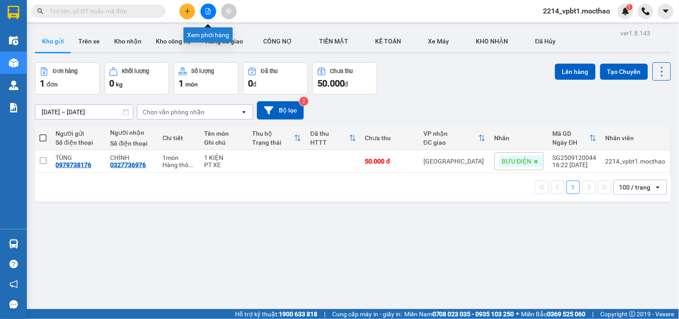
click at [211, 11] on button at bounding box center [209, 12] width 16 height 16
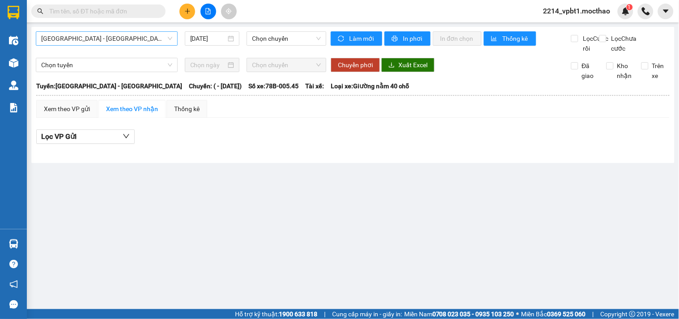
click at [149, 37] on span "[GEOGRAPHIC_DATA] - [GEOGRAPHIC_DATA]" at bounding box center [106, 38] width 131 height 13
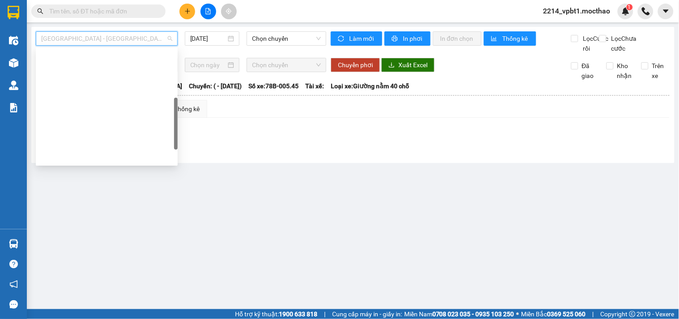
click at [103, 224] on div "BX Miền Đông Cũ - [GEOGRAPHIC_DATA]" at bounding box center [106, 229] width 131 height 10
type input "[DATE]"
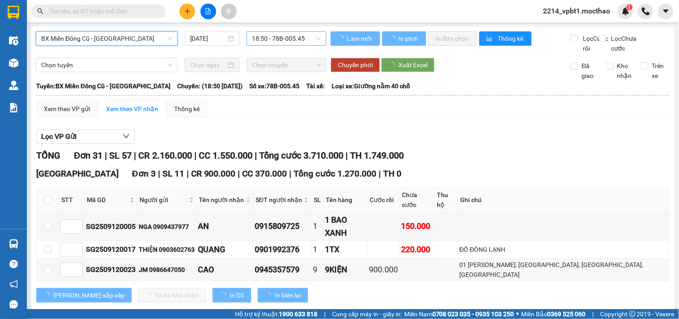
click at [265, 43] on span "18:50 - 78B-005.45" at bounding box center [286, 38] width 69 height 13
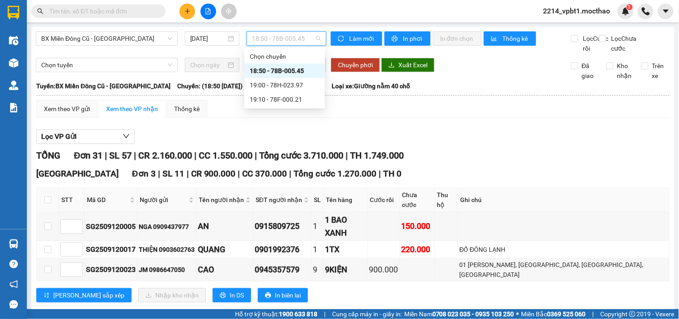
click at [281, 72] on div "18:50 - 78B-005.45" at bounding box center [285, 71] width 70 height 10
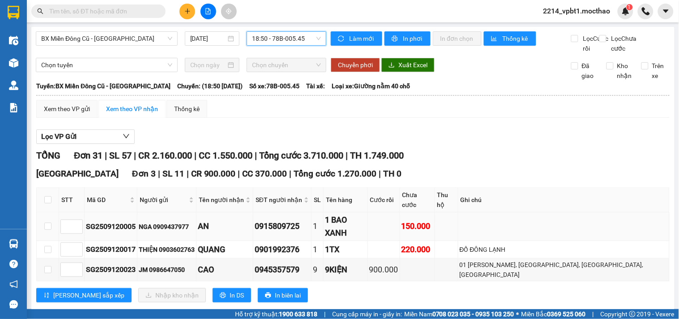
scroll to position [298, 0]
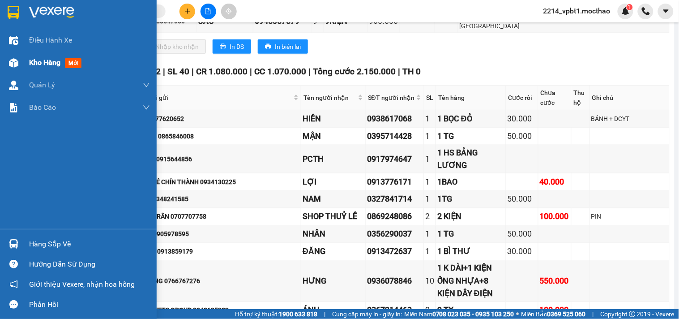
click at [43, 61] on span "Kho hàng" at bounding box center [44, 62] width 31 height 9
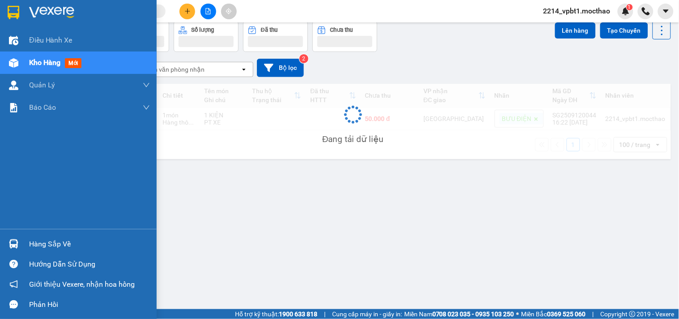
scroll to position [41, 0]
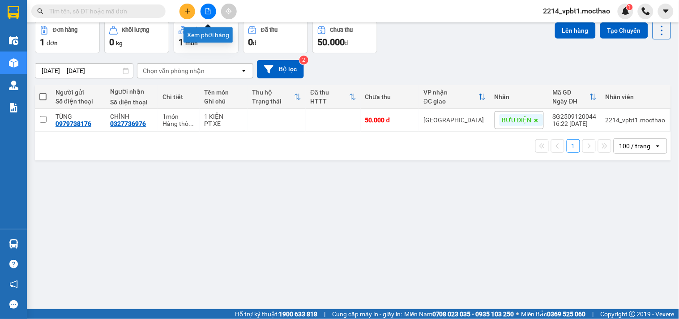
click at [208, 13] on icon "file-add" at bounding box center [208, 11] width 6 height 6
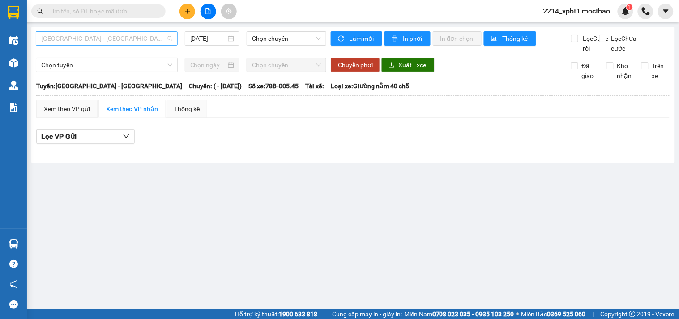
click at [98, 36] on span "[GEOGRAPHIC_DATA] - [GEOGRAPHIC_DATA]" at bounding box center [106, 38] width 131 height 13
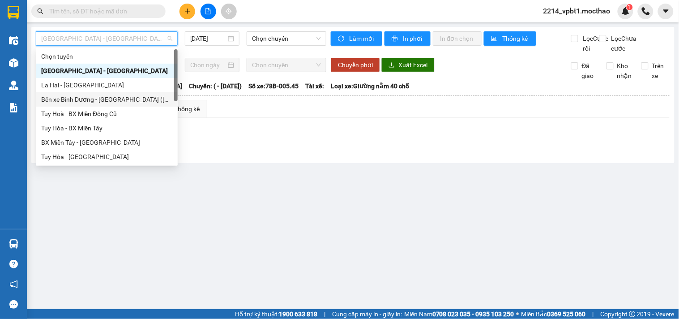
scroll to position [149, 0]
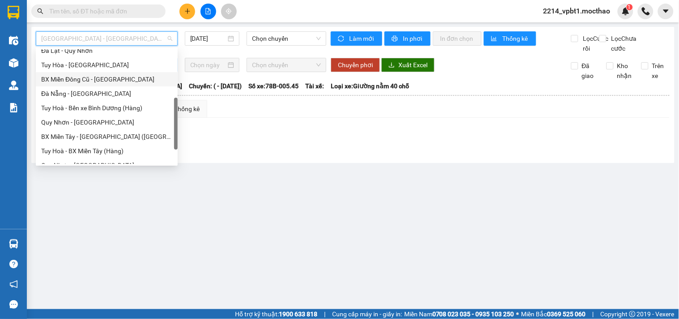
drag, startPoint x: 90, startPoint y: 83, endPoint x: 140, endPoint y: 72, distance: 51.1
click at [92, 82] on div "BX Miền Đông Cũ - [GEOGRAPHIC_DATA]" at bounding box center [106, 79] width 131 height 10
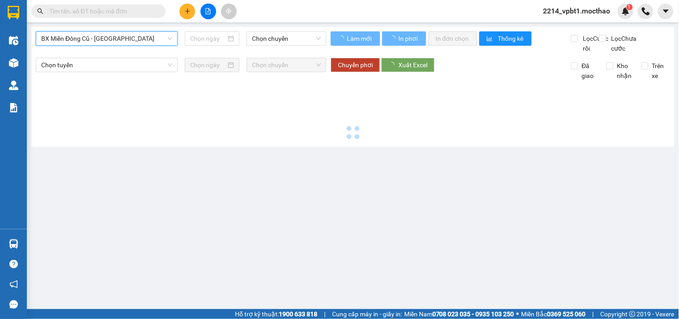
type input "[DATE]"
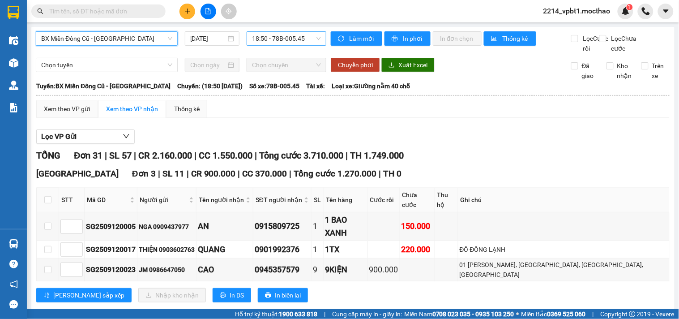
drag, startPoint x: 294, startPoint y: 37, endPoint x: 294, endPoint y: 43, distance: 5.8
click at [294, 37] on span "18:50 - 78B-005.45" at bounding box center [286, 38] width 69 height 13
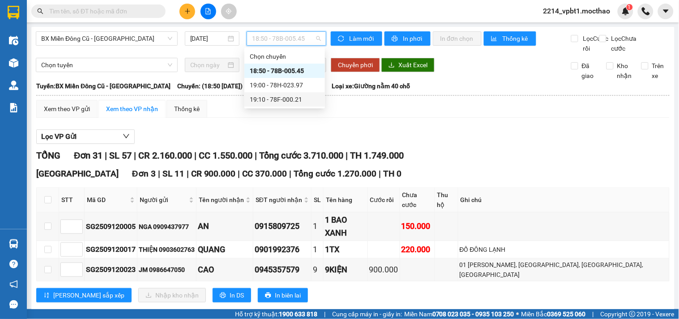
click at [292, 103] on div "19:10 - 78F-000.21" at bounding box center [285, 100] width 70 height 10
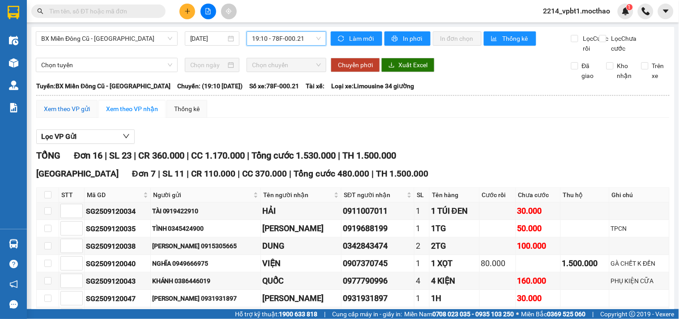
click at [59, 114] on div "Xem theo VP gửi" at bounding box center [67, 109] width 46 height 10
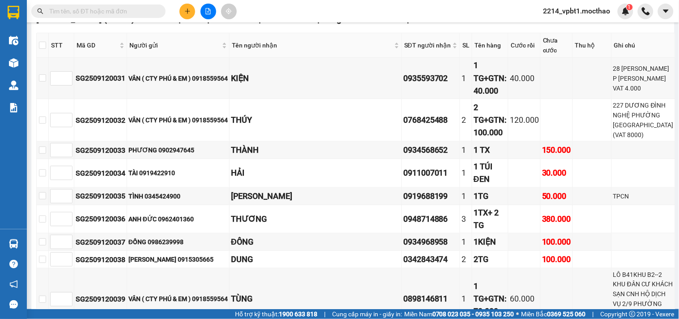
scroll to position [304, 0]
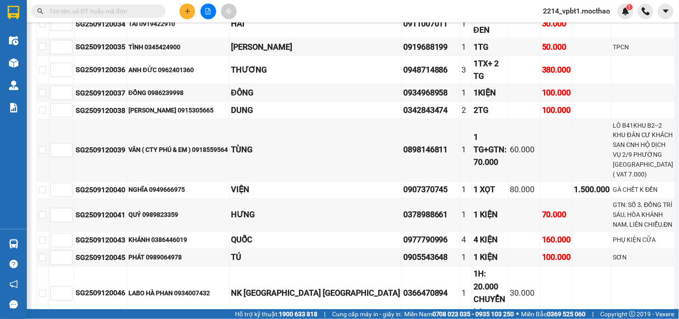
checkbox input "true"
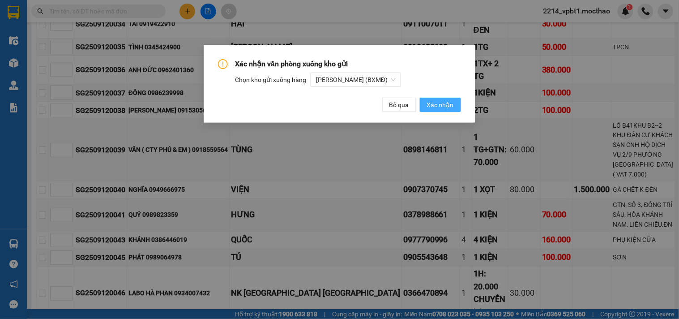
click at [431, 108] on span "Xác nhận" at bounding box center [440, 105] width 27 height 10
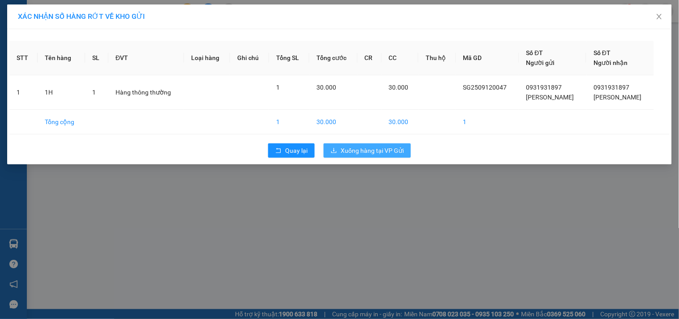
click at [365, 149] on span "Xuống hàng tại VP Gửi" at bounding box center [372, 151] width 63 height 10
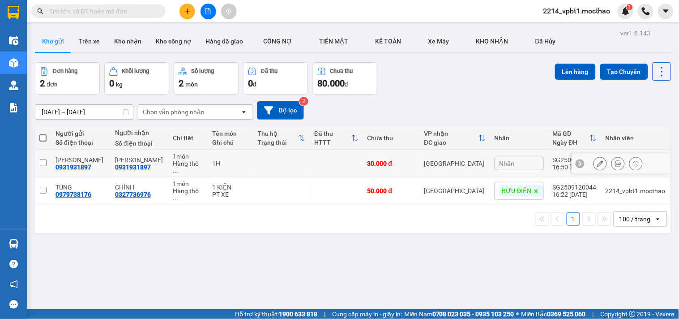
click at [497, 157] on div "Nhãn" at bounding box center [519, 163] width 49 height 13
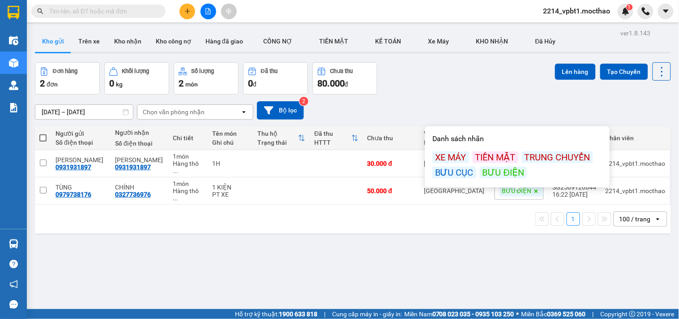
click at [532, 149] on div "Danh sách nhãn XE MÁY TIỀN MẶT TRUNG CHUYỂN BƯU CỤC BƯU ĐIỆN" at bounding box center [517, 157] width 179 height 56
click at [534, 153] on div "TRUNG CHUYỂN" at bounding box center [557, 157] width 71 height 12
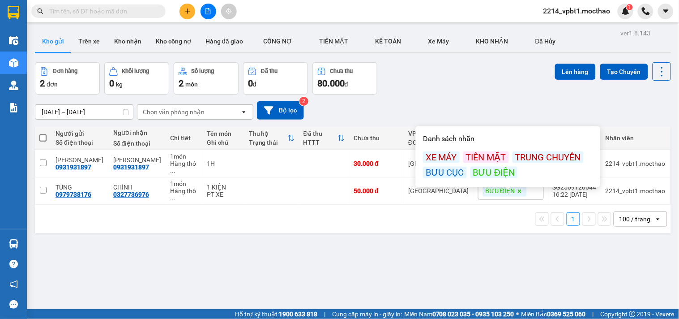
click at [533, 162] on div "TRUNG CHUYỂN" at bounding box center [548, 157] width 71 height 12
click at [534, 159] on div "TRUNG CHUYỂN" at bounding box center [548, 157] width 71 height 12
click at [490, 166] on div "XE MÁY TIỀN MẶT TRUNG CHUYỂN BƯU CỤC BƯU ĐIỆN" at bounding box center [508, 164] width 170 height 27
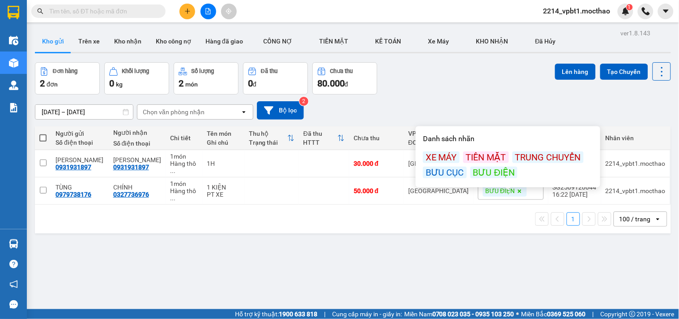
click at [494, 151] on div "TIỀN MẶT" at bounding box center [487, 157] width 46 height 12
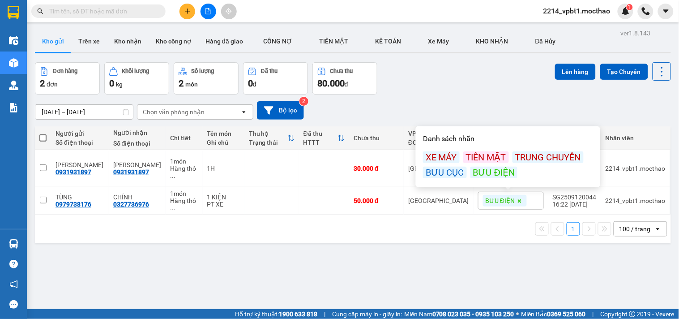
click at [499, 178] on div "BƯU ĐIỆN" at bounding box center [494, 173] width 47 height 12
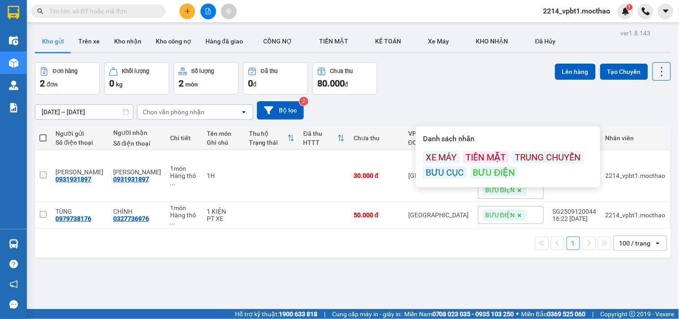
click at [494, 75] on div "Đơn hàng 2 đơn Khối lượng 0 kg Số lượng 2 món Đã thu 0 đ Chưa thu 80.000 đ Lên …" at bounding box center [353, 78] width 636 height 32
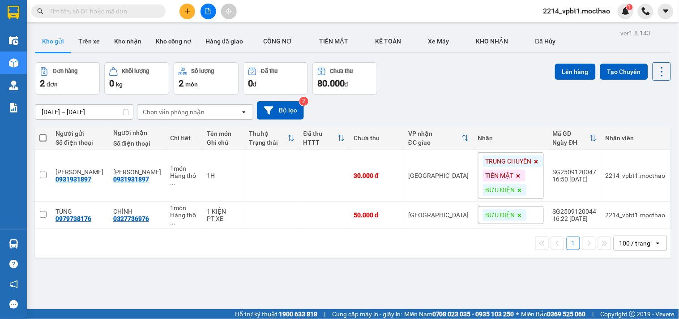
click at [205, 8] on icon "file-add" at bounding box center [208, 11] width 6 height 6
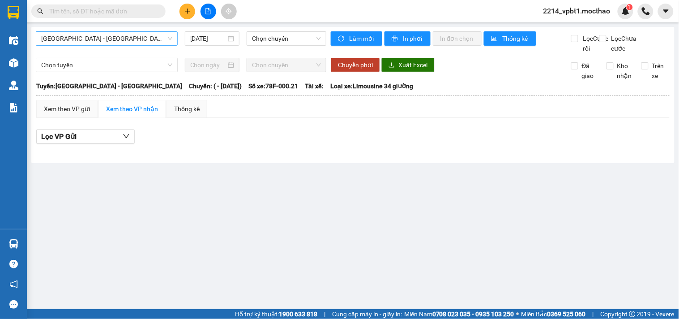
click at [100, 42] on span "[GEOGRAPHIC_DATA] - [GEOGRAPHIC_DATA]" at bounding box center [106, 38] width 131 height 13
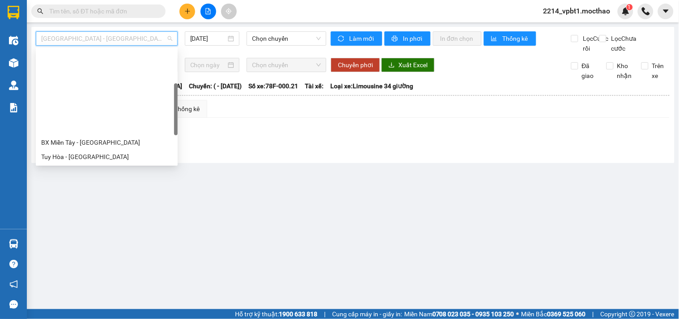
scroll to position [99, 0]
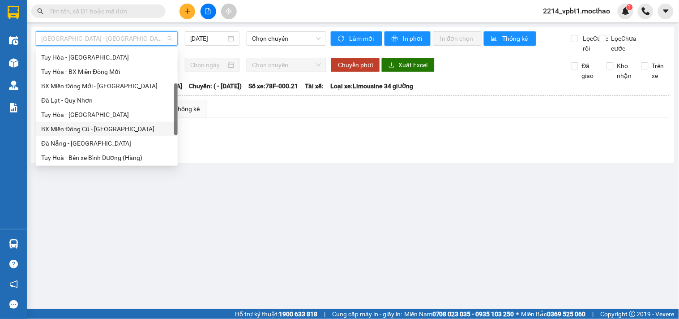
click at [96, 128] on div "BX Miền Đông Cũ - [GEOGRAPHIC_DATA]" at bounding box center [106, 129] width 131 height 10
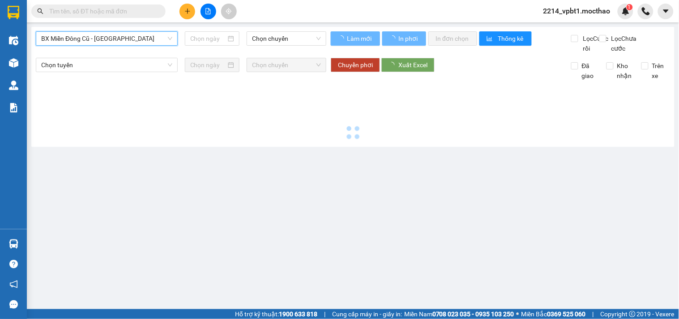
type input "[DATE]"
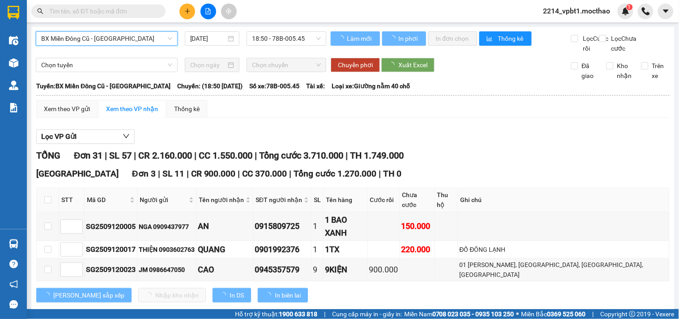
click at [281, 33] on span "18:50 - 78B-005.45" at bounding box center [286, 38] width 69 height 13
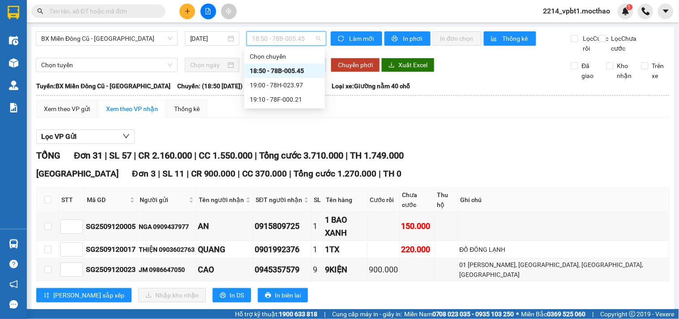
click at [284, 70] on div "18:50 - 78B-005.45" at bounding box center [285, 71] width 70 height 10
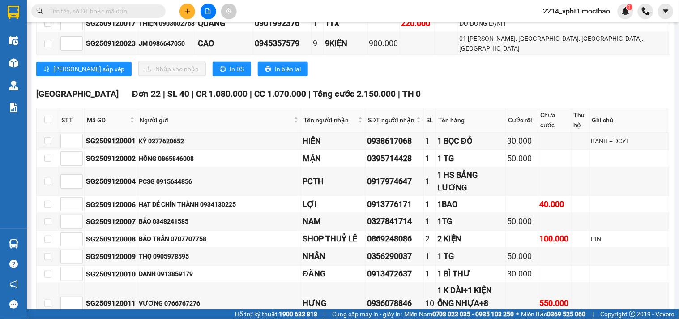
scroll to position [127, 0]
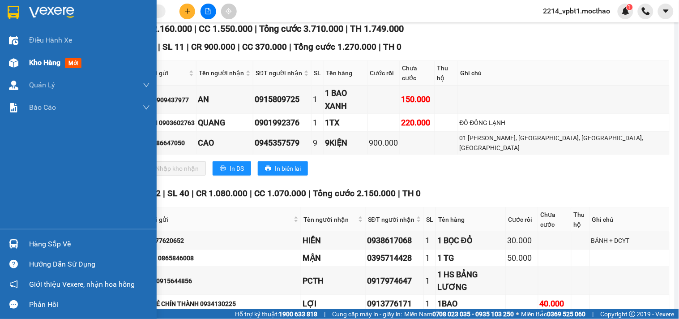
click at [34, 64] on span "Kho hàng" at bounding box center [44, 62] width 31 height 9
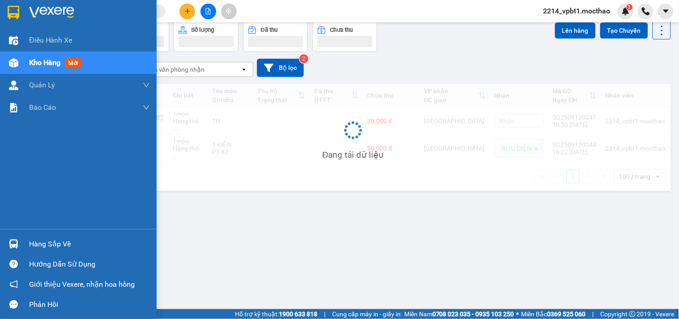
scroll to position [41, 0]
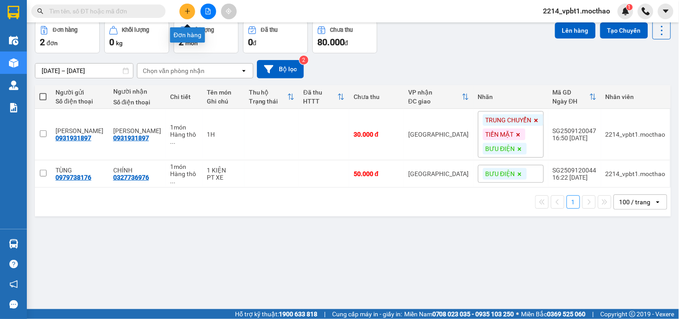
click at [185, 13] on icon "plus" at bounding box center [188, 11] width 6 height 6
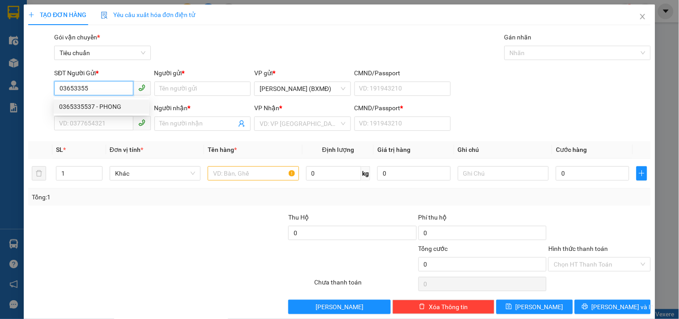
click at [109, 103] on div "0365335537 - PHONG" at bounding box center [101, 107] width 85 height 10
type input "0365335537"
type input "PHONG"
type input "0973783844"
type input "GƯƠNG"
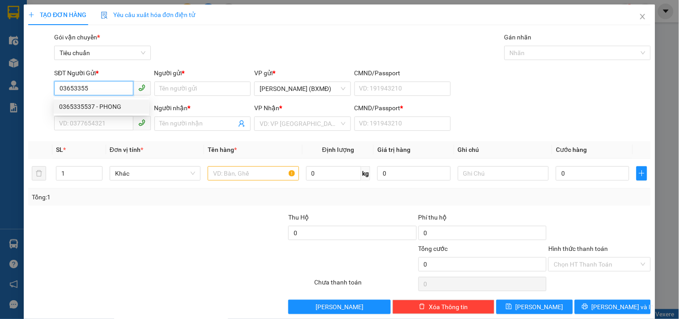
type input "1"
type input "30.000"
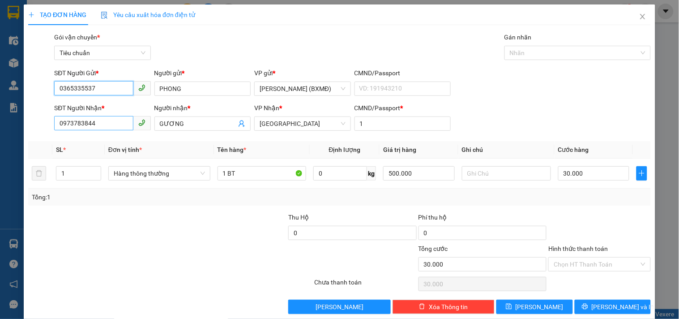
type input "0365335537"
drag, startPoint x: 102, startPoint y: 126, endPoint x: 0, endPoint y: 157, distance: 106.3
click at [0, 156] on div "TẠO ĐƠN HÀNG Yêu cầu xuất hóa đơn điện tử Transit Pickup Surcharge Ids Transit …" at bounding box center [339, 159] width 679 height 319
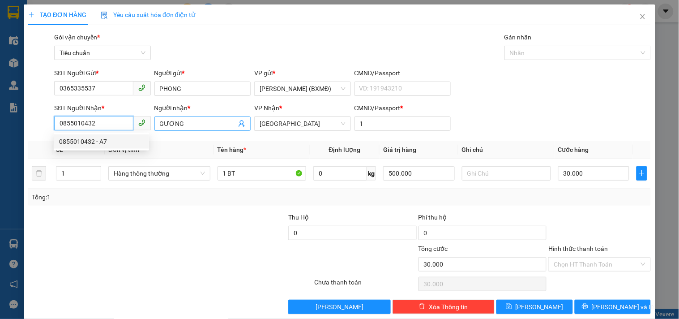
type input "0855010432"
drag, startPoint x: 173, startPoint y: 129, endPoint x: 95, endPoint y: 149, distance: 81.5
click at [97, 149] on body "Kết quả tìm kiếm ( 0 ) Bộ lọc No Data 2214_vpbt1.mocthao 1 Điều hành xe Kho hàn…" at bounding box center [339, 159] width 679 height 319
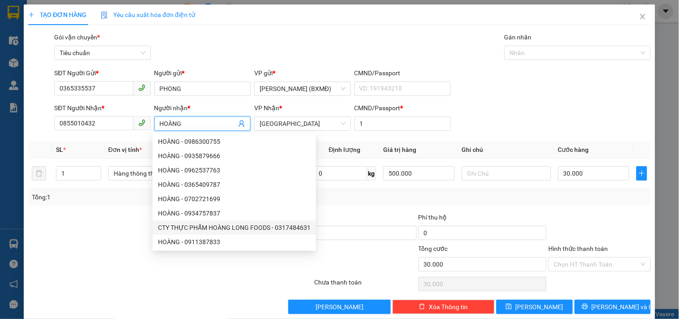
type input "HOÀNG"
click at [560, 206] on div "Tổng: 1" at bounding box center [339, 197] width 623 height 17
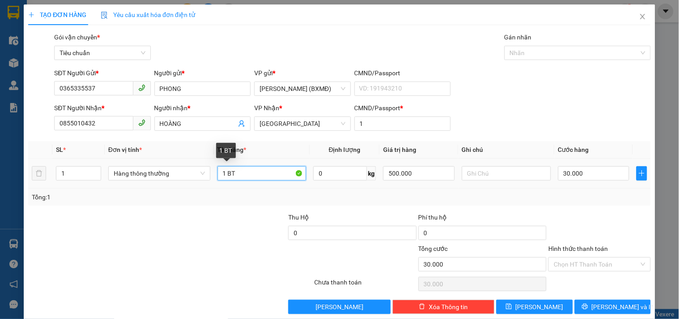
drag, startPoint x: 225, startPoint y: 173, endPoint x: 250, endPoint y: 180, distance: 25.4
click at [249, 180] on input "1 BT" at bounding box center [262, 173] width 89 height 14
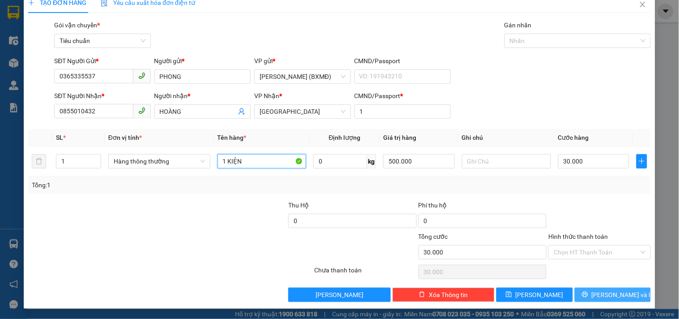
type input "1 KIỆN"
click at [605, 288] on button "[PERSON_NAME] và In" at bounding box center [613, 295] width 76 height 14
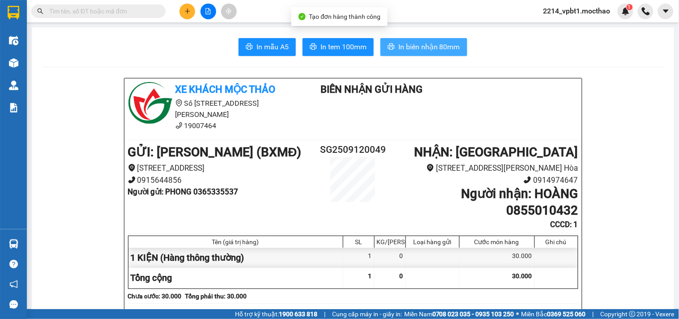
click at [435, 42] on span "In biên nhận 80mm" at bounding box center [430, 46] width 62 height 11
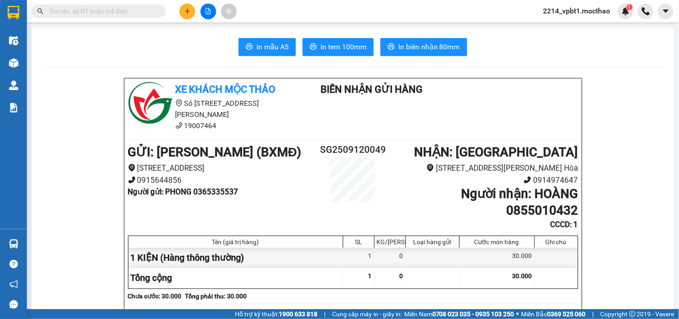
click at [344, 46] on span "In tem 100mm" at bounding box center [344, 46] width 46 height 11
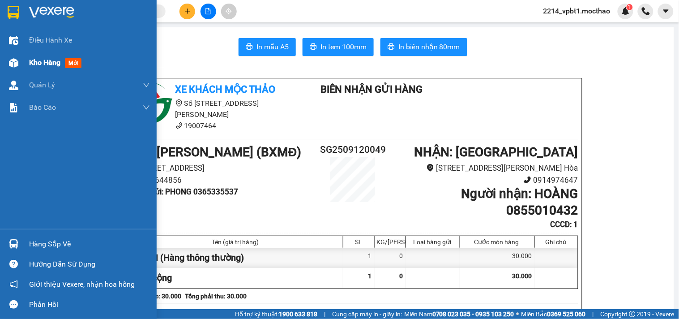
click at [46, 64] on span "Kho hàng" at bounding box center [44, 62] width 31 height 9
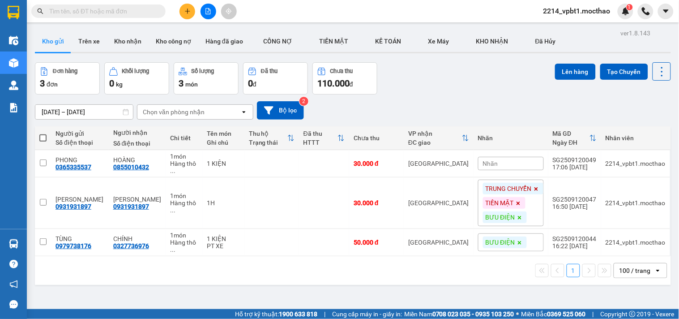
click at [535, 187] on icon at bounding box center [537, 189] width 4 height 4
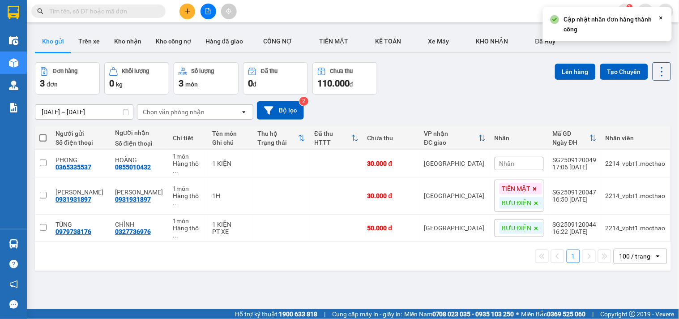
click at [533, 186] on icon at bounding box center [535, 188] width 5 height 5
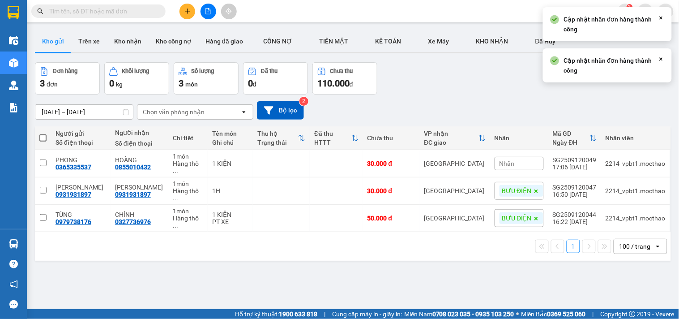
click at [535, 189] on icon at bounding box center [537, 191] width 4 height 4
click at [615, 188] on icon at bounding box center [618, 191] width 6 height 6
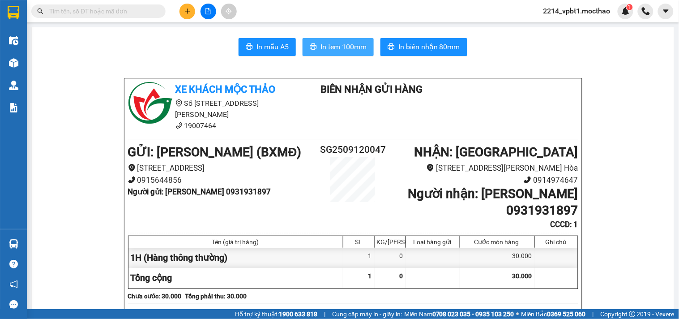
click at [329, 43] on span "In tem 100mm" at bounding box center [344, 46] width 46 height 11
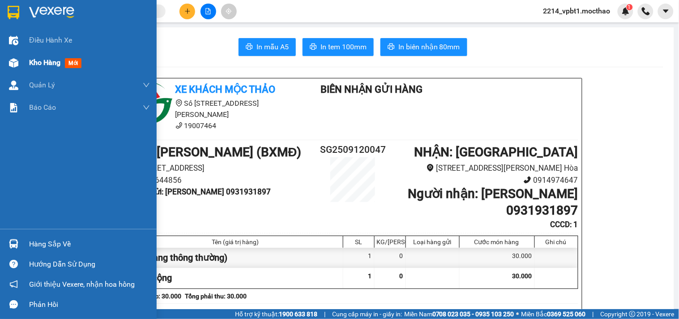
click at [48, 61] on span "Kho hàng" at bounding box center [44, 62] width 31 height 9
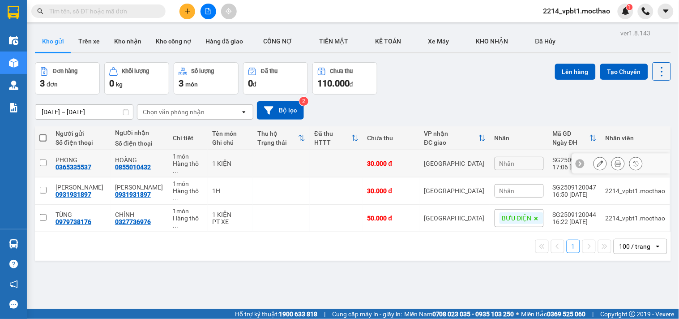
click at [40, 159] on input "checkbox" at bounding box center [43, 162] width 7 height 7
checkbox input "true"
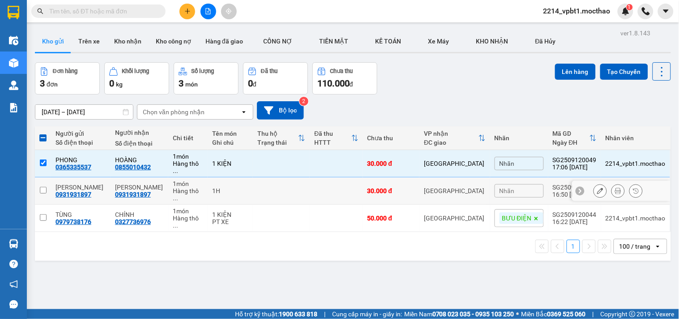
click at [45, 177] on td at bounding box center [43, 190] width 16 height 27
checkbox input "true"
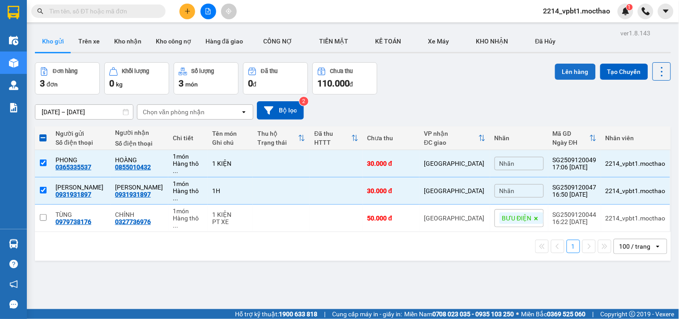
click at [572, 66] on button "Lên hàng" at bounding box center [575, 72] width 41 height 16
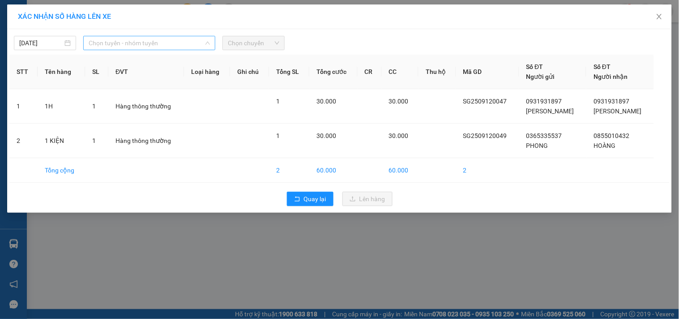
click at [130, 44] on span "Chọn tuyến - nhóm tuyến" at bounding box center [149, 42] width 121 height 13
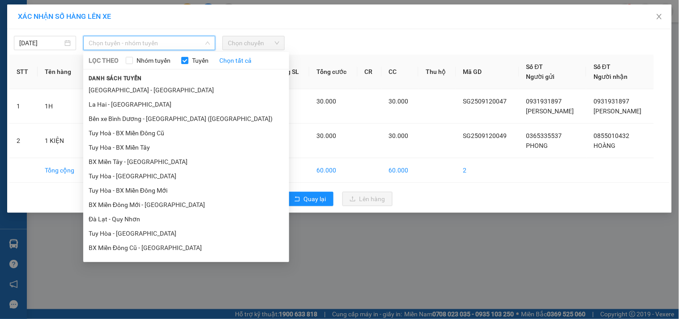
scroll to position [125, 0]
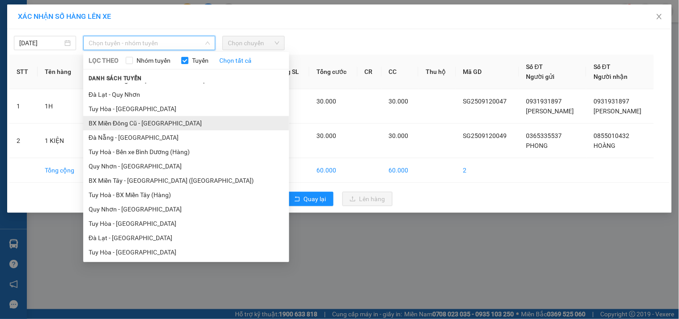
click at [126, 121] on li "BX Miền Đông Cũ - [GEOGRAPHIC_DATA]" at bounding box center [186, 123] width 206 height 14
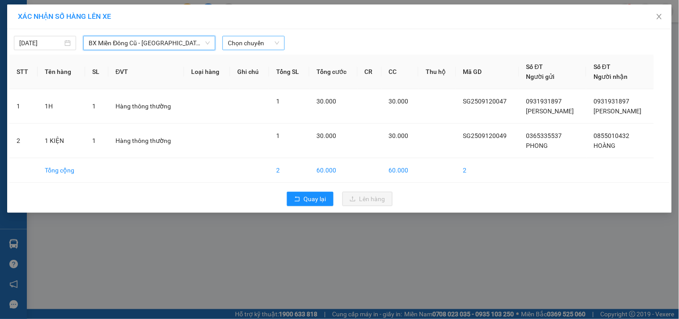
click at [265, 41] on span "Chọn chuyến" at bounding box center [254, 42] width 52 height 13
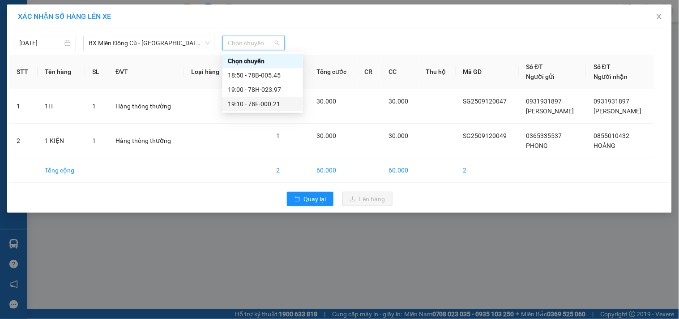
click at [275, 108] on div "19:10 - 78F-000.21" at bounding box center [263, 104] width 70 height 10
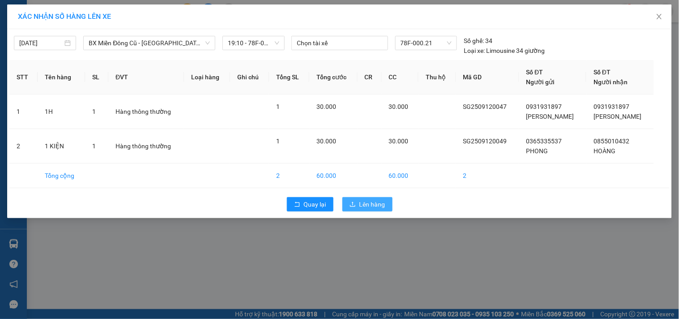
click at [363, 202] on span "Lên hàng" at bounding box center [373, 204] width 26 height 10
